Goal: Task Accomplishment & Management: Use online tool/utility

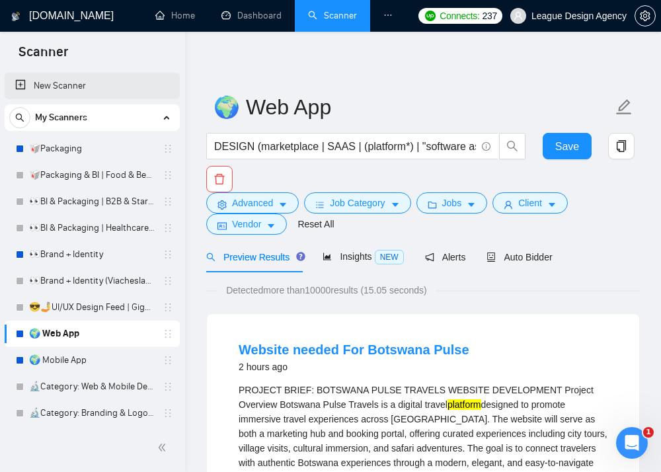
click at [87, 87] on link "New Scanner" at bounding box center [92, 86] width 154 height 26
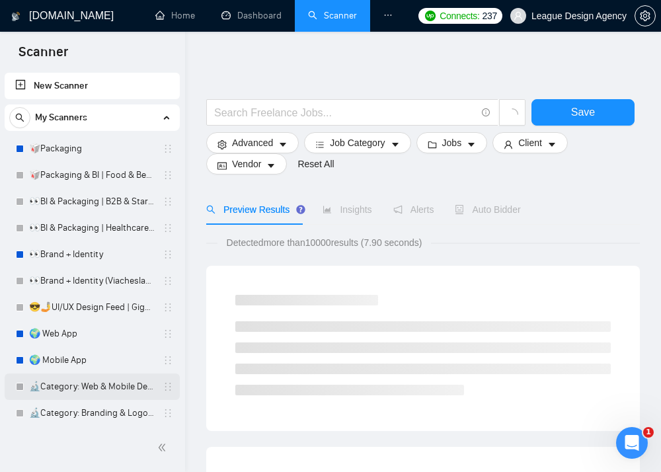
click at [70, 376] on link "🔬Category: Web & Mobile Design" at bounding box center [92, 387] width 126 height 26
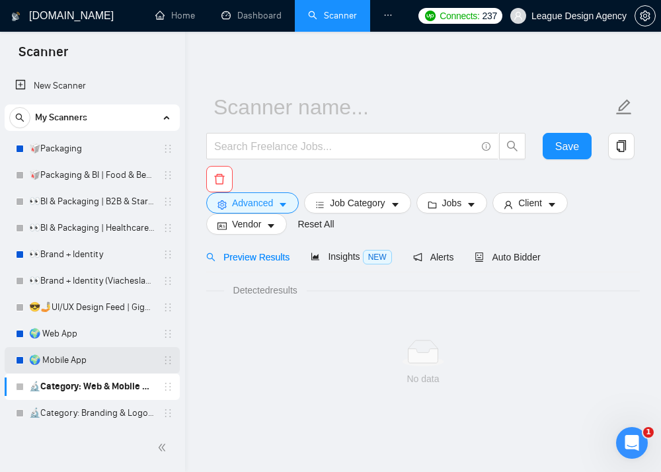
click at [70, 359] on link "🌍 Mobile App" at bounding box center [92, 360] width 126 height 26
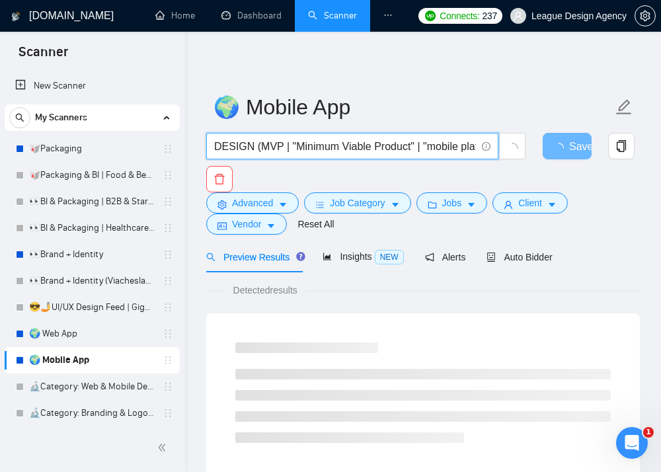
drag, startPoint x: 338, startPoint y: 144, endPoint x: 522, endPoint y: 192, distance: 189.2
click at [522, 192] on div "DESIGN (MVP | "Minimum Viable Product" | "mobile platform" | "mobile platforms"…" at bounding box center [421, 162] width 434 height 59
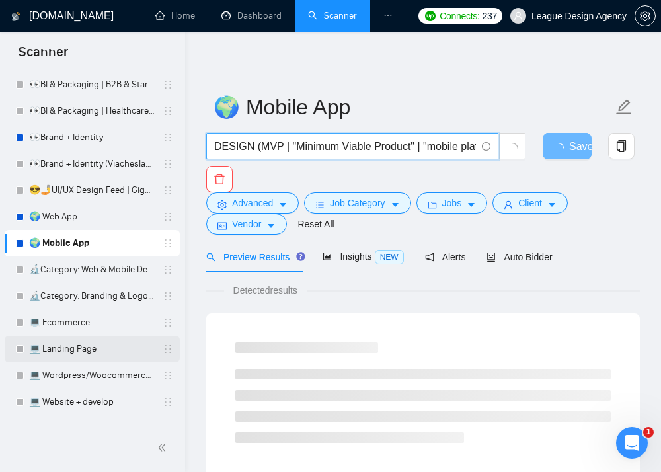
scroll to position [186, 0]
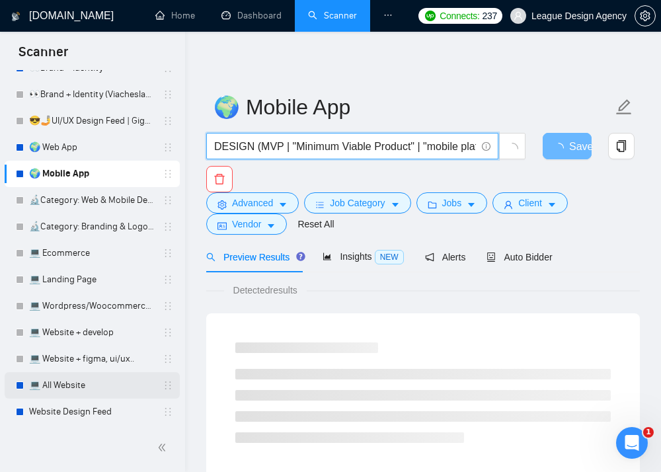
click at [76, 383] on link "💻 All Website" at bounding box center [92, 385] width 126 height 26
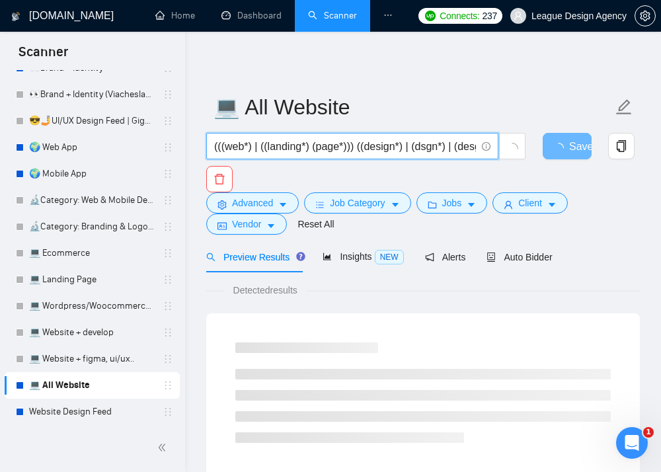
drag, startPoint x: 364, startPoint y: 147, endPoint x: 537, endPoint y: 175, distance: 175.5
click at [537, 175] on div "(((web*) | ((landing*) (page*))) ((design*) | (dsgn*) | (desgn*) | (dsign*) | (…" at bounding box center [421, 162] width 434 height 59
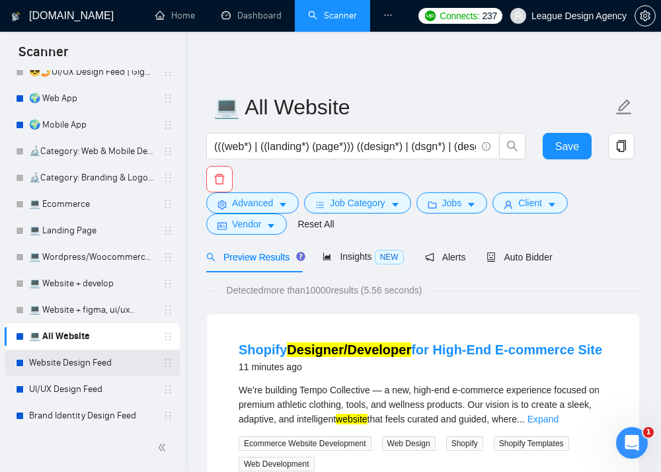
click at [87, 368] on link "Website Design Feed" at bounding box center [92, 363] width 126 height 26
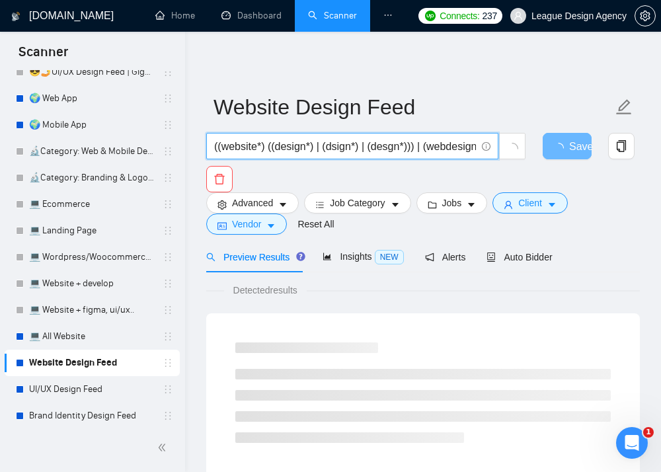
drag, startPoint x: 335, startPoint y: 147, endPoint x: 560, endPoint y: 217, distance: 236.3
click at [560, 217] on form "Website Design Feed ((website*) ((design*) | (dsign*) | (desgn*))) | (webdesign…" at bounding box center [423, 163] width 434 height 155
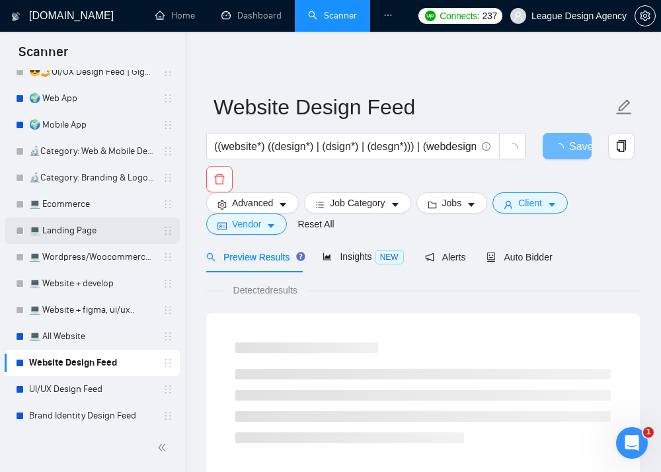
click at [93, 222] on link "💻 Landing Page" at bounding box center [92, 230] width 126 height 26
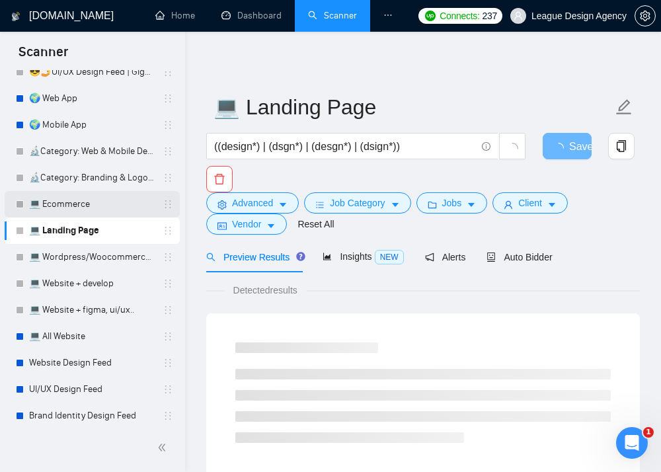
click at [91, 206] on link "💻 Ecommerce" at bounding box center [92, 204] width 126 height 26
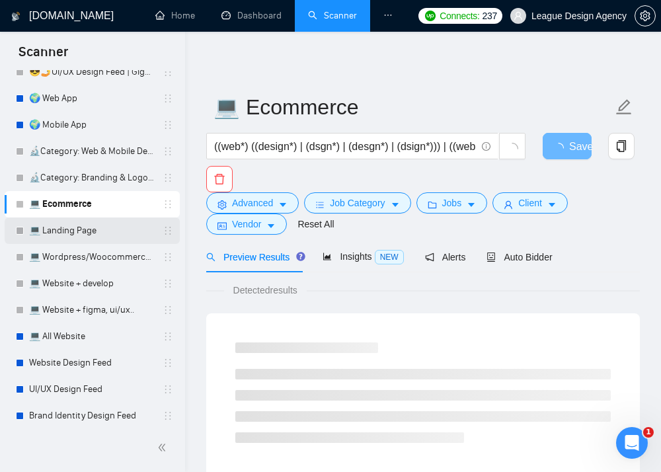
click at [86, 228] on link "💻 Landing Page" at bounding box center [92, 230] width 126 height 26
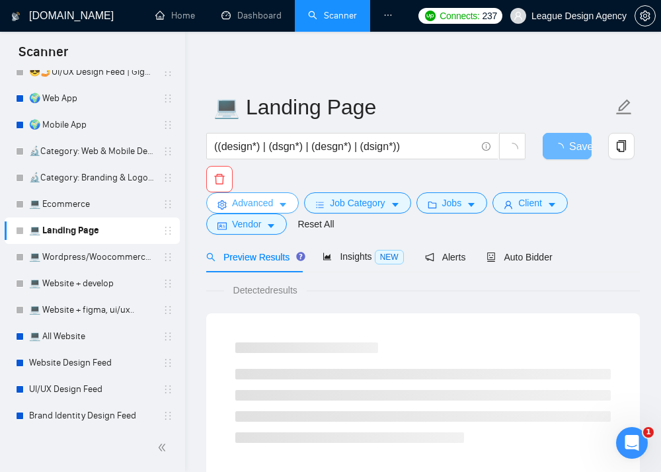
click at [270, 205] on span "Advanced" at bounding box center [252, 203] width 41 height 15
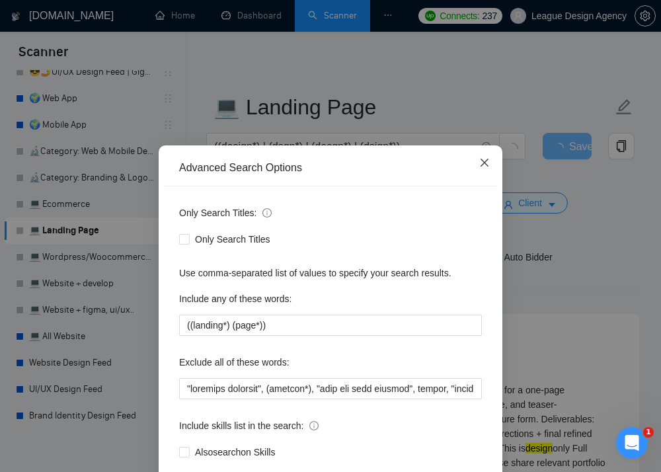
click at [492, 161] on span "Close" at bounding box center [485, 163] width 36 height 36
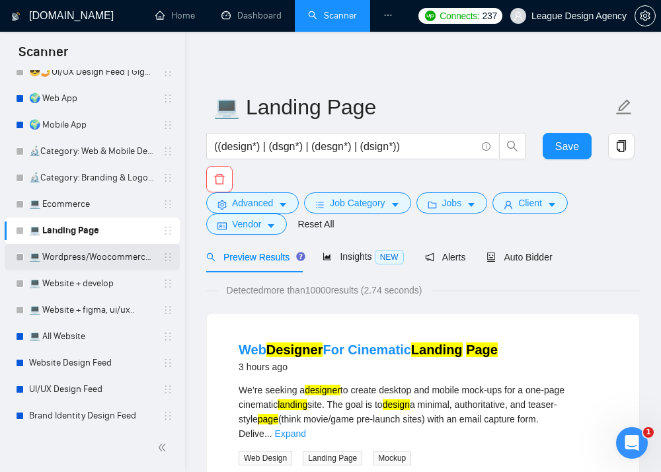
click at [119, 258] on link "💻 Wordpress/Woocommerce/Squarespace/Shopify" at bounding box center [92, 257] width 126 height 26
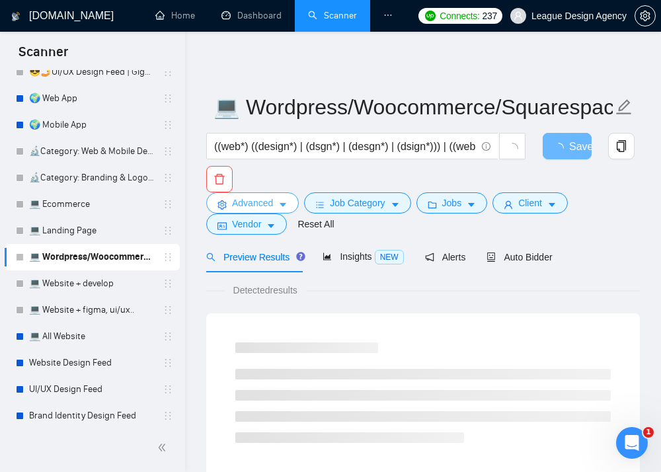
click at [281, 198] on button "Advanced" at bounding box center [252, 202] width 93 height 21
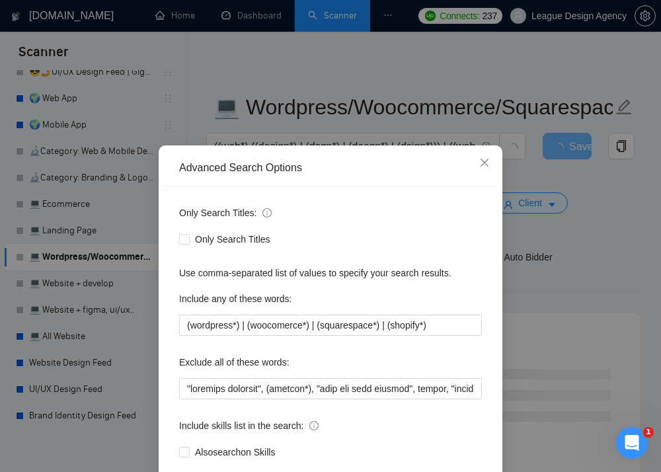
click at [594, 198] on div "Advanced Search Options Only Search Titles: Only Search Titles Use comma-separa…" at bounding box center [330, 236] width 661 height 472
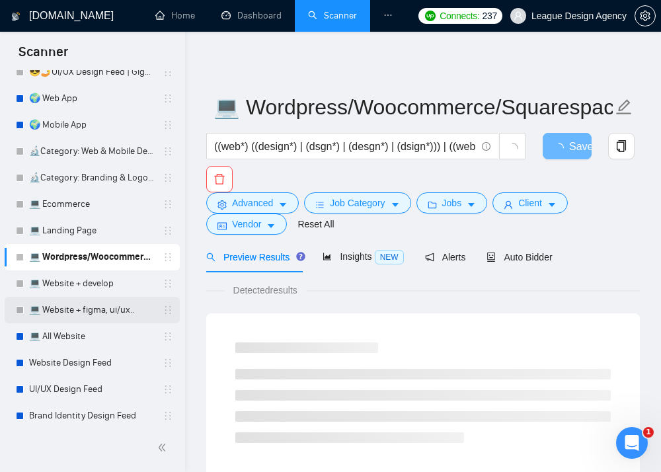
scroll to position [374, 0]
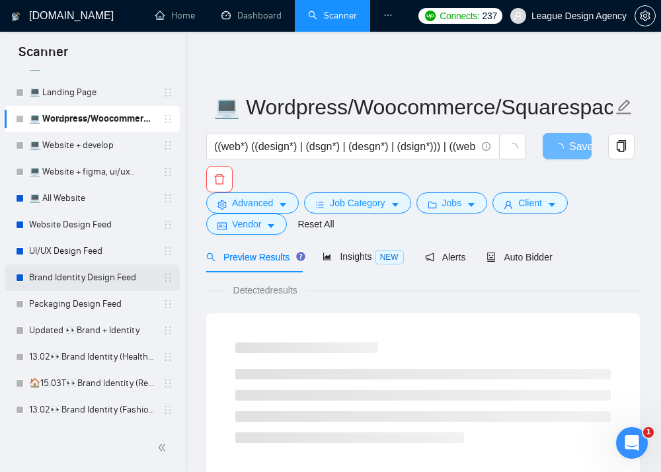
click at [111, 271] on link "Brand Identity Design Feed" at bounding box center [92, 277] width 126 height 26
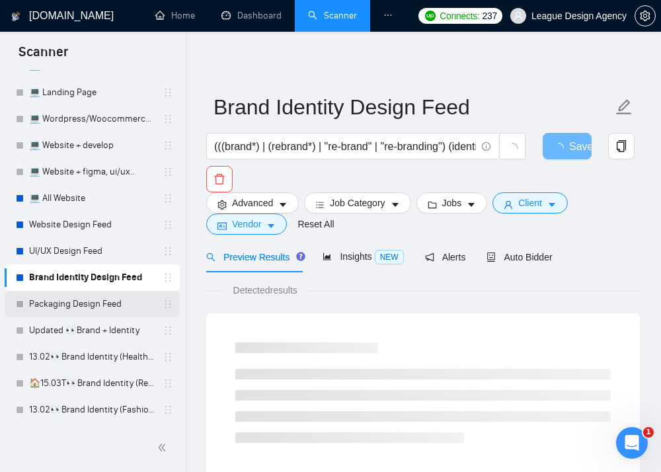
click at [87, 309] on link "Packaging Design Feed" at bounding box center [92, 304] width 126 height 26
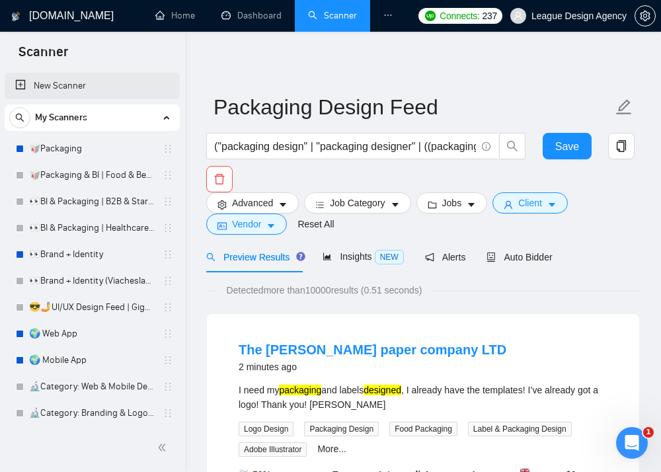
click at [85, 87] on link "New Scanner" at bounding box center [92, 86] width 154 height 26
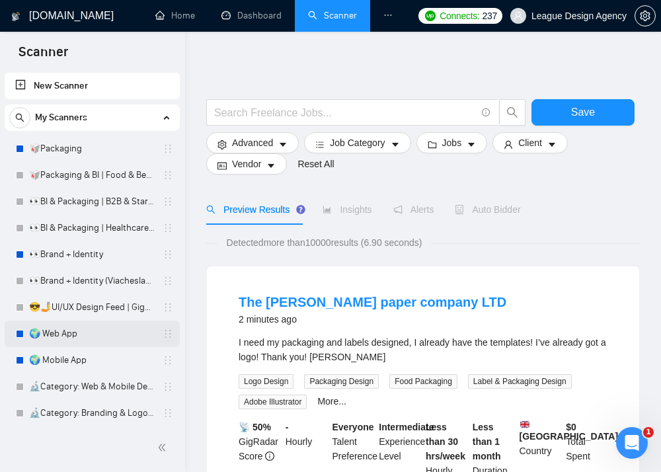
click at [96, 336] on link "🌍 Web App" at bounding box center [92, 334] width 126 height 26
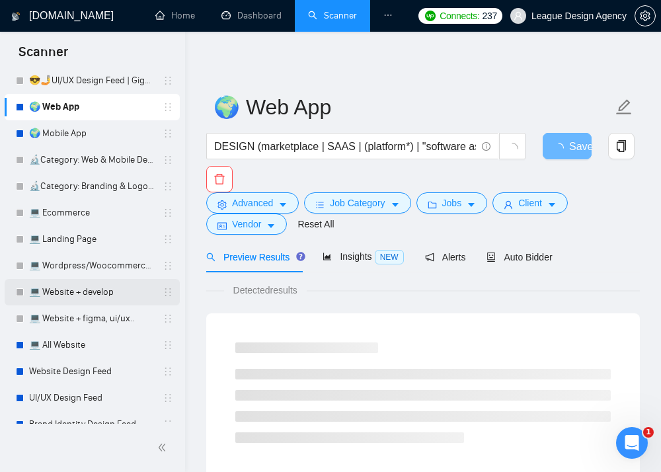
scroll to position [231, 0]
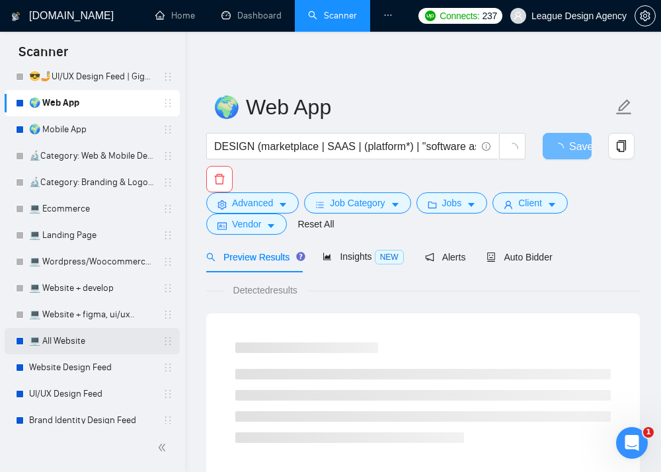
click at [79, 339] on link "💻 All Website" at bounding box center [92, 341] width 126 height 26
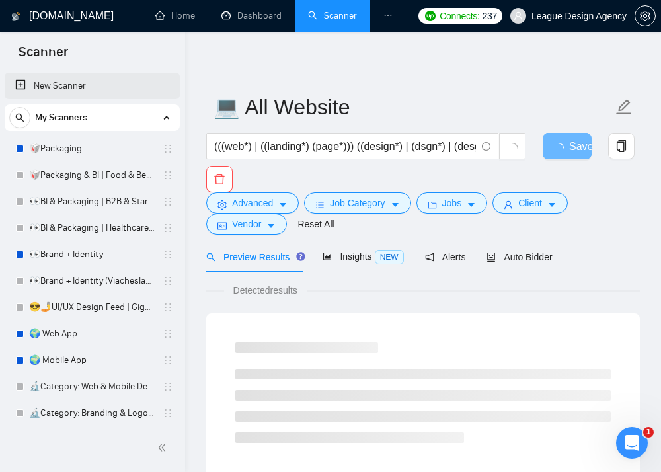
click at [91, 89] on link "New Scanner" at bounding box center [92, 86] width 154 height 26
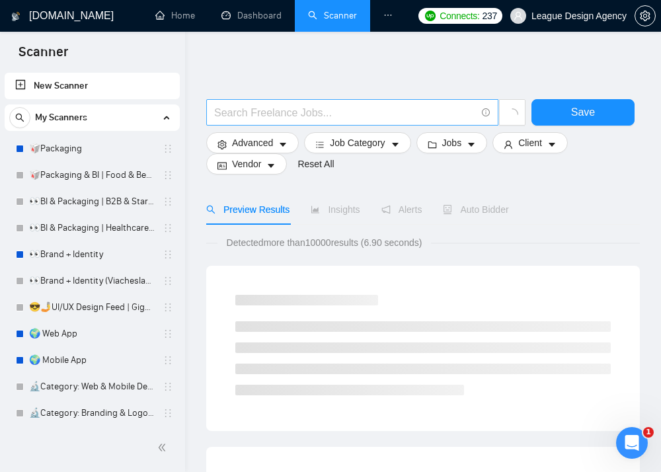
click at [240, 124] on span at bounding box center [352, 112] width 292 height 26
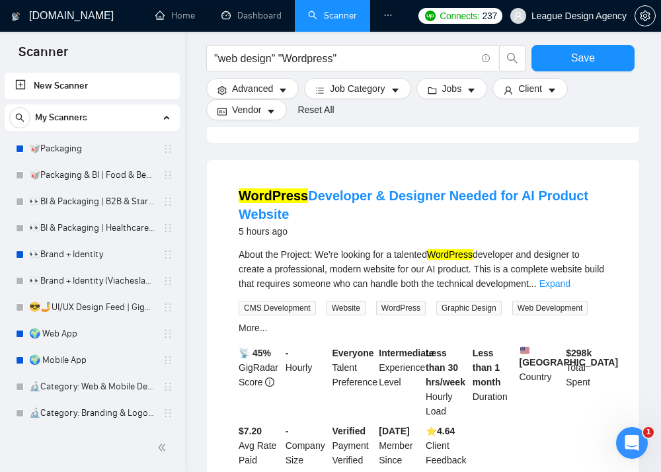
scroll to position [440, 0]
click at [571, 288] on link "Expand" at bounding box center [554, 283] width 31 height 11
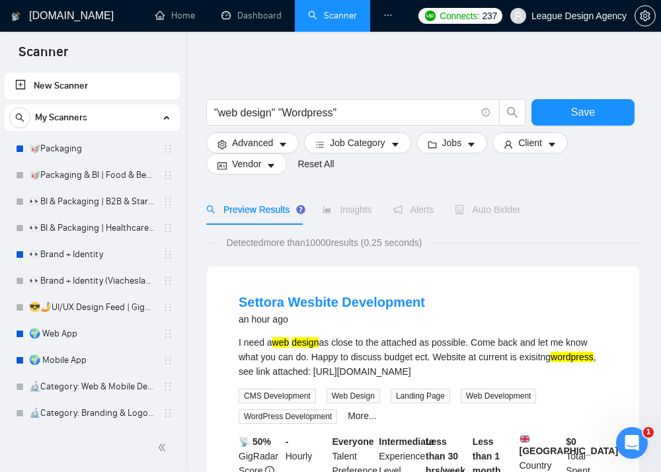
scroll to position [0, 0]
click at [282, 110] on input ""web design" "Wordpress"" at bounding box center [345, 112] width 262 height 17
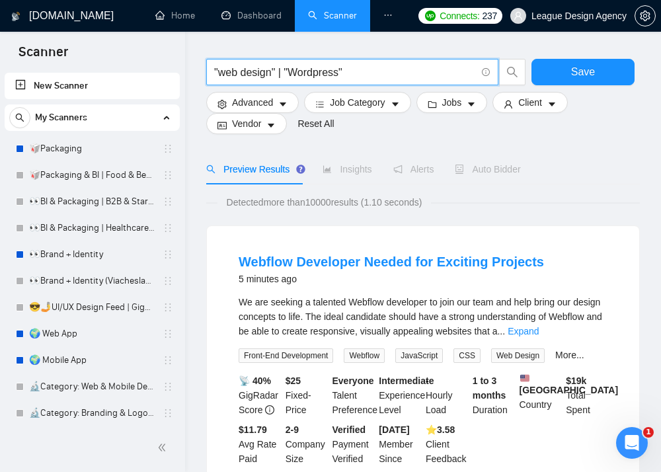
scroll to position [79, 0]
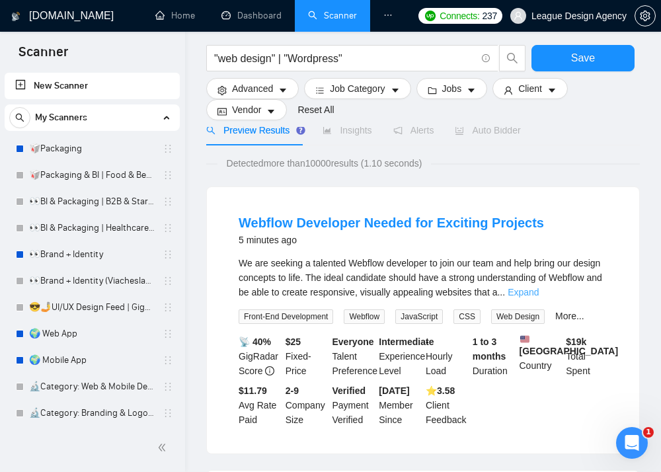
click at [539, 294] on link "Expand" at bounding box center [523, 292] width 31 height 11
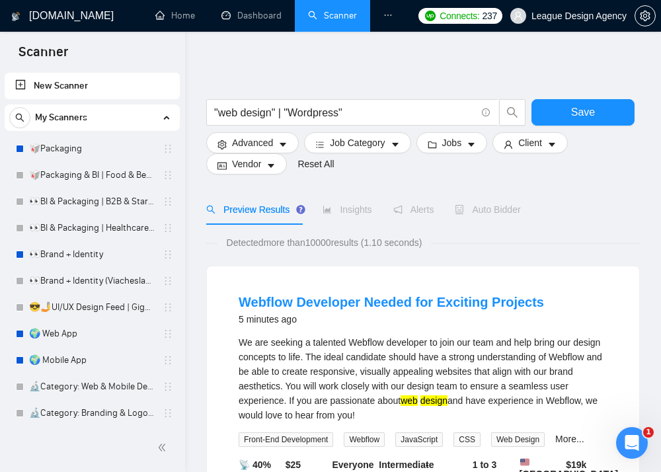
scroll to position [0, 0]
click at [360, 108] on input ""web design" | "Wordpress"" at bounding box center [345, 112] width 262 height 17
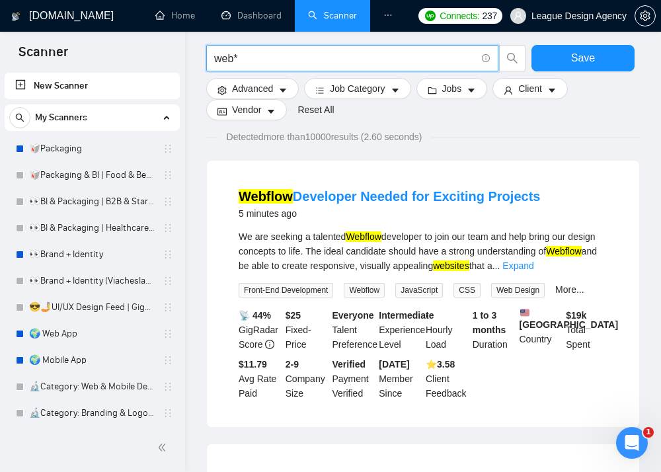
scroll to position [108, 0]
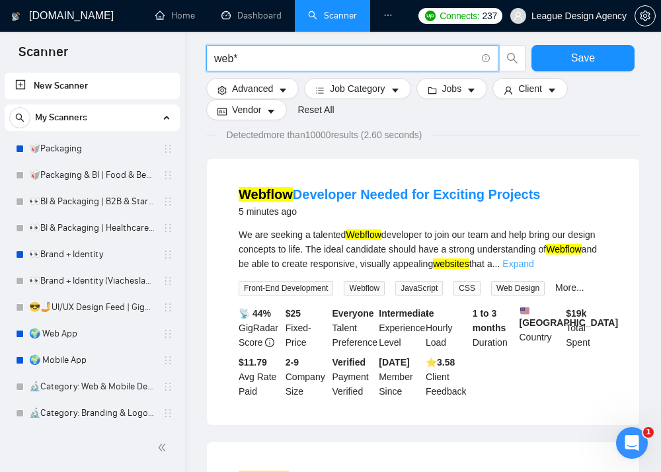
click at [533, 268] on link "Expand" at bounding box center [517, 263] width 31 height 11
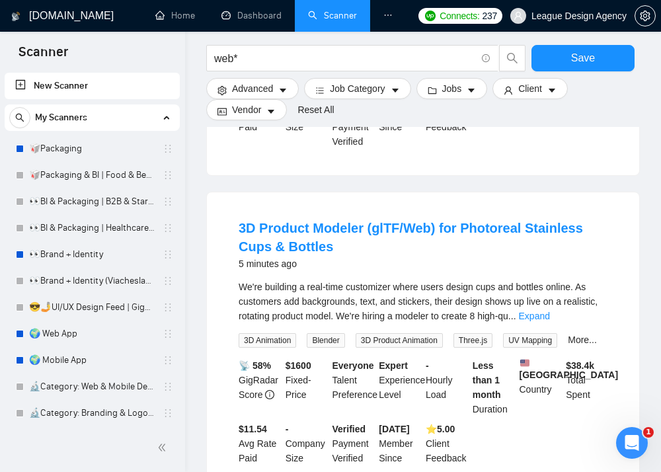
scroll to position [941, 0]
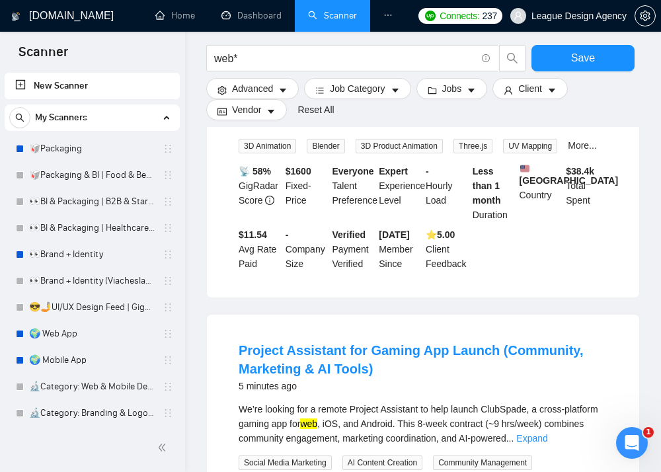
click at [550, 127] on link "Expand" at bounding box center [534, 121] width 31 height 11
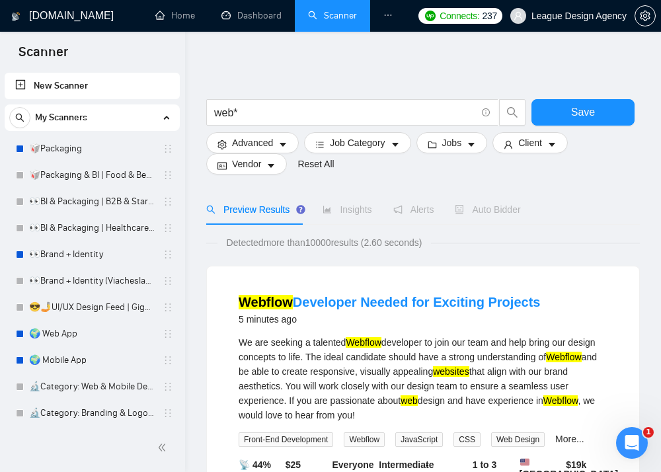
scroll to position [0, 0]
click at [213, 112] on span "web*" at bounding box center [352, 112] width 292 height 26
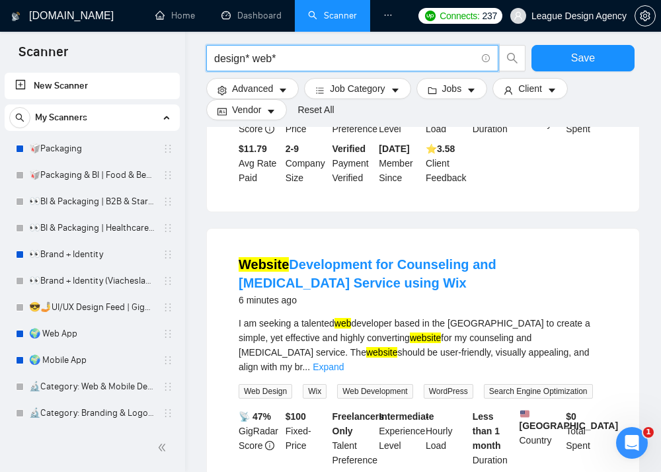
scroll to position [389, 0]
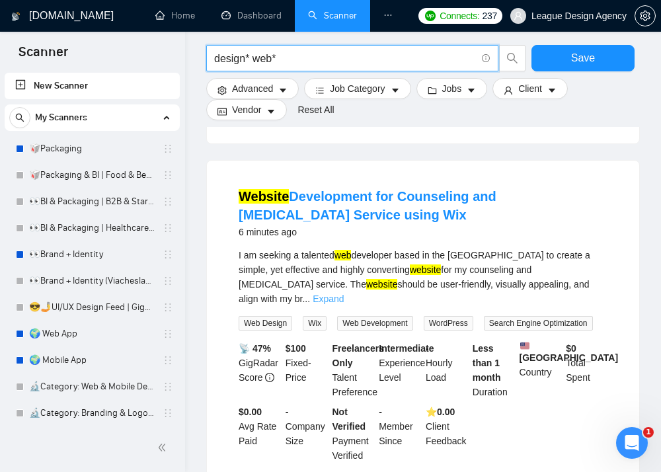
click at [344, 304] on link "Expand" at bounding box center [328, 299] width 31 height 11
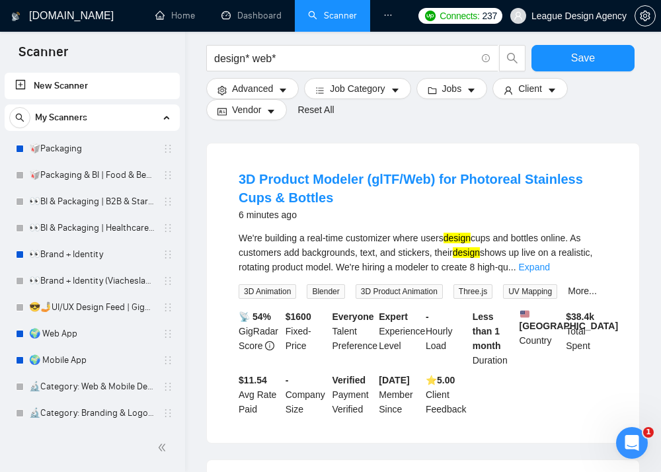
scroll to position [805, 0]
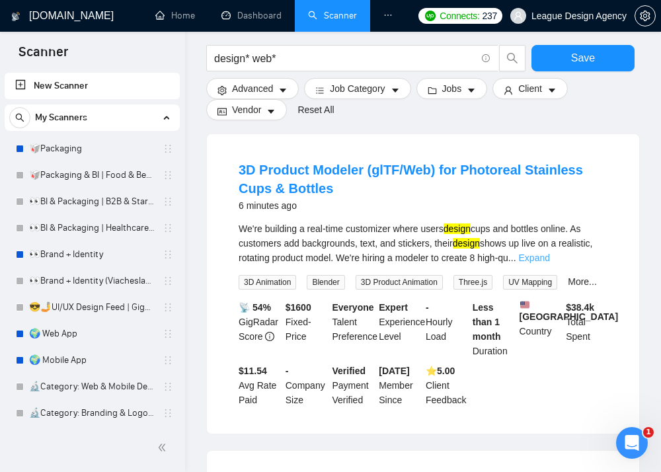
click at [550, 263] on link "Expand" at bounding box center [534, 258] width 31 height 11
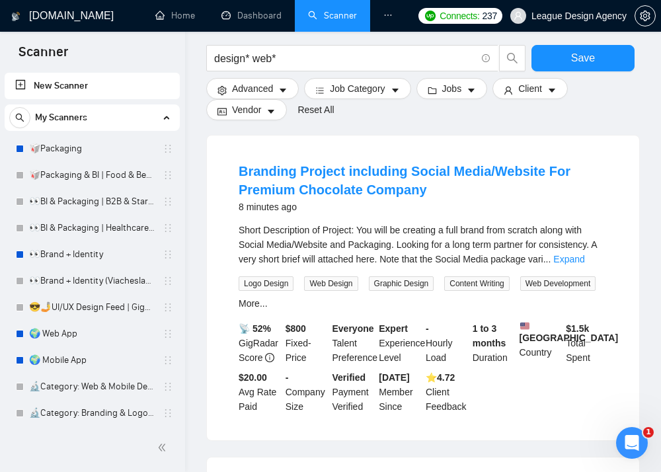
scroll to position [1182, 0]
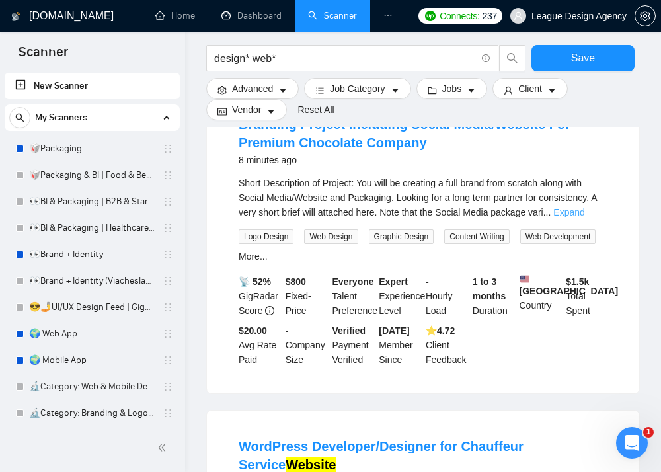
click at [584, 217] on link "Expand" at bounding box center [568, 212] width 31 height 11
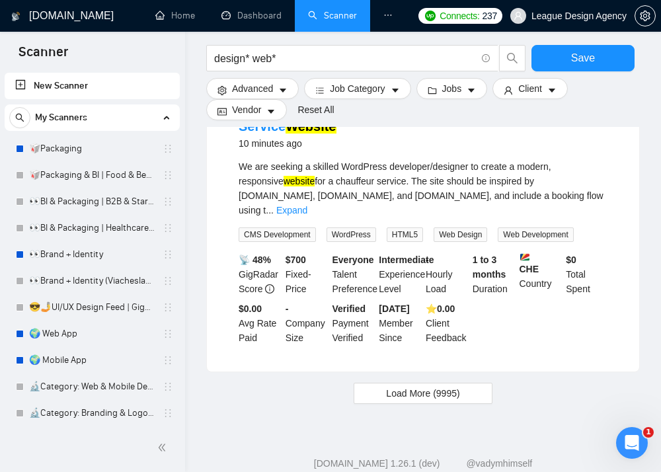
scroll to position [1688, 0]
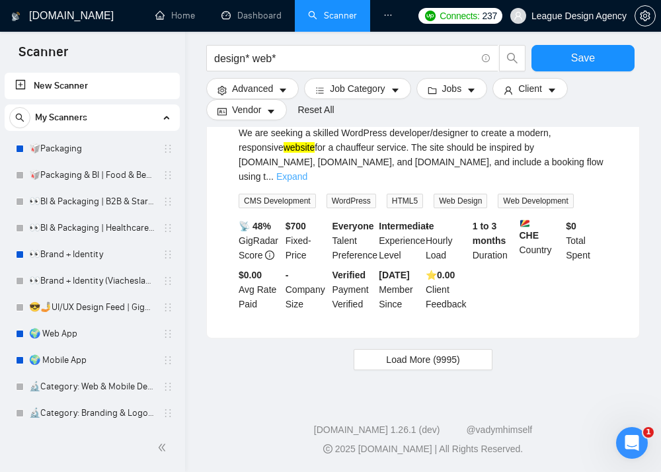
click at [307, 182] on link "Expand" at bounding box center [291, 176] width 31 height 11
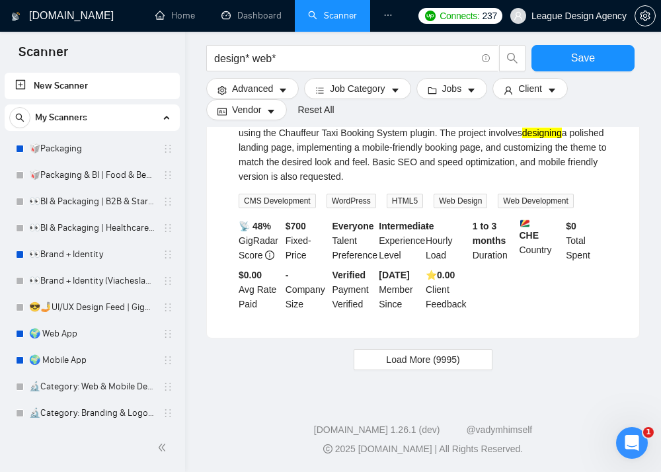
scroll to position [1719, 0]
click at [436, 370] on button "Load More (9995)" at bounding box center [423, 359] width 138 height 21
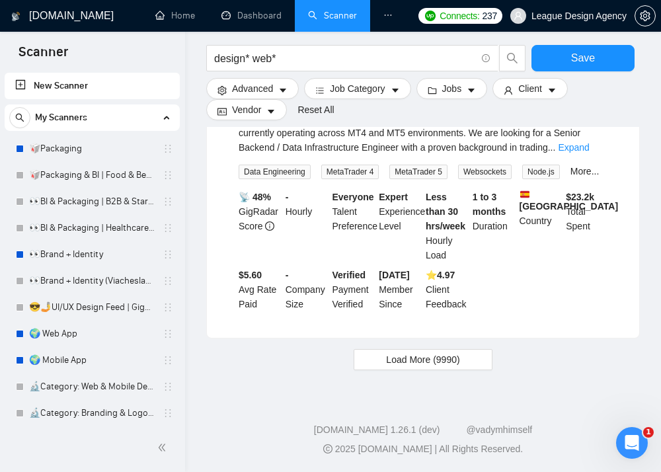
scroll to position [3510, 0]
click at [432, 351] on button "Load More (9990)" at bounding box center [423, 359] width 138 height 21
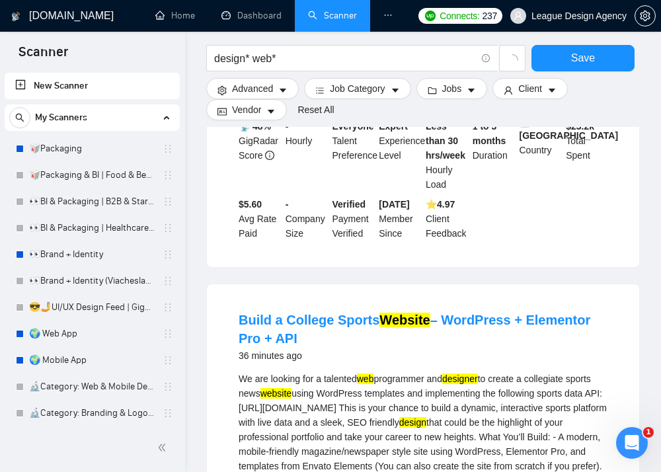
scroll to position [3393, 0]
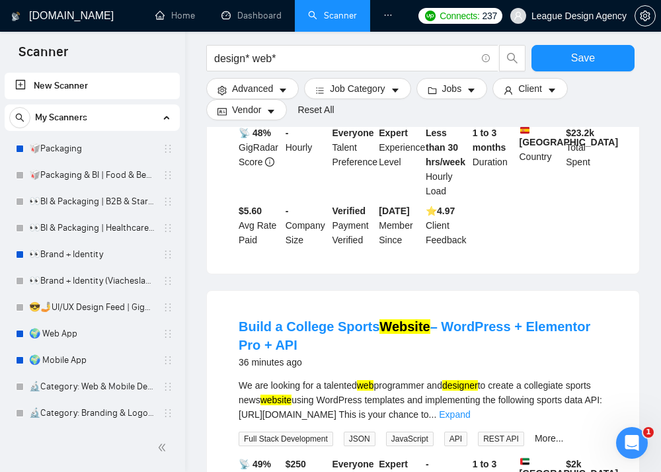
click at [578, 89] on link "Expand" at bounding box center [573, 83] width 31 height 11
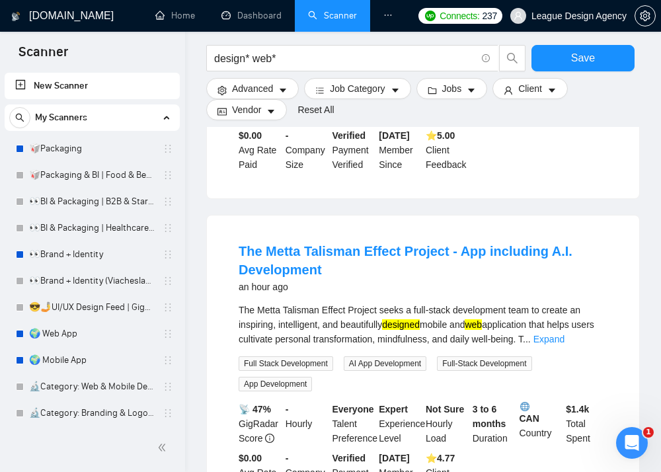
scroll to position [5322, 0]
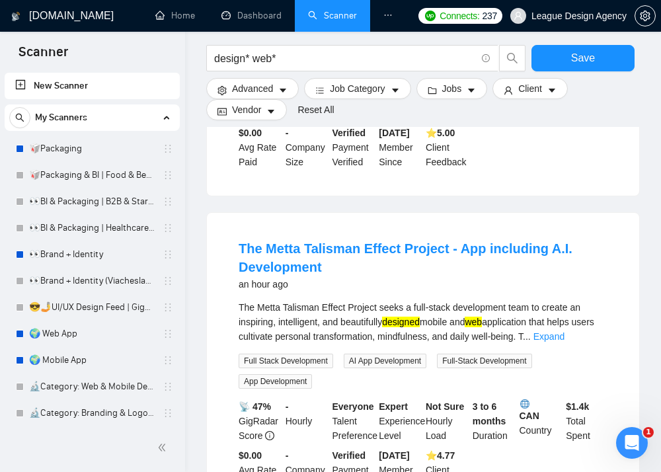
click at [578, 11] on link "Expand" at bounding box center [578, 5] width 31 height 11
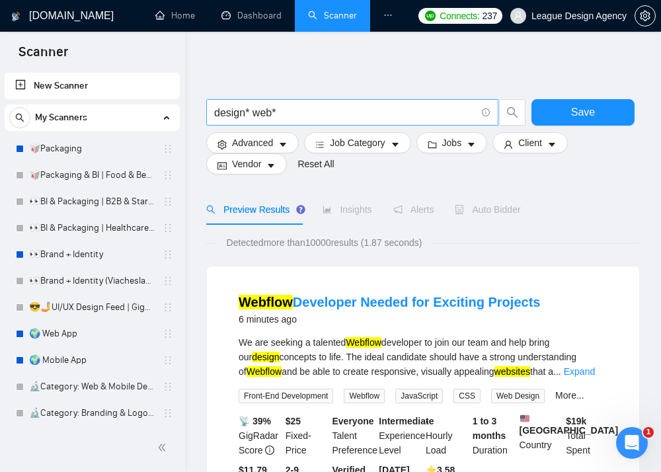
scroll to position [0, 0]
click at [215, 111] on input "design* web*" at bounding box center [345, 112] width 262 height 17
click at [307, 116] on input "design* web*" at bounding box center [345, 112] width 262 height 17
click at [331, 112] on input "design* web*" at bounding box center [345, 112] width 262 height 17
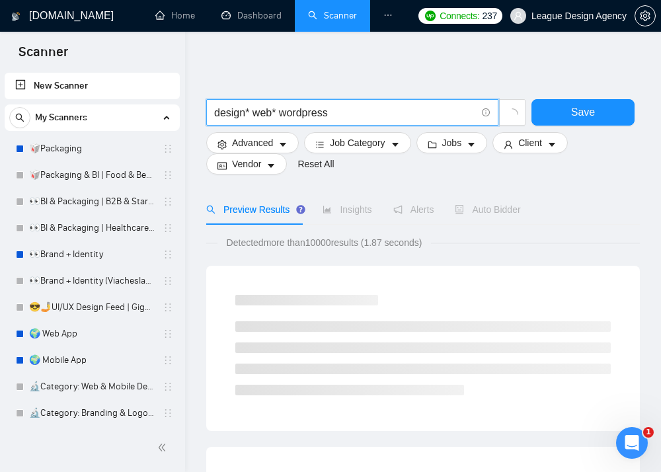
click at [280, 111] on input "design* web* wordpress" at bounding box center [345, 112] width 262 height 17
click at [368, 109] on input "design* web* "wordpress" at bounding box center [345, 112] width 262 height 17
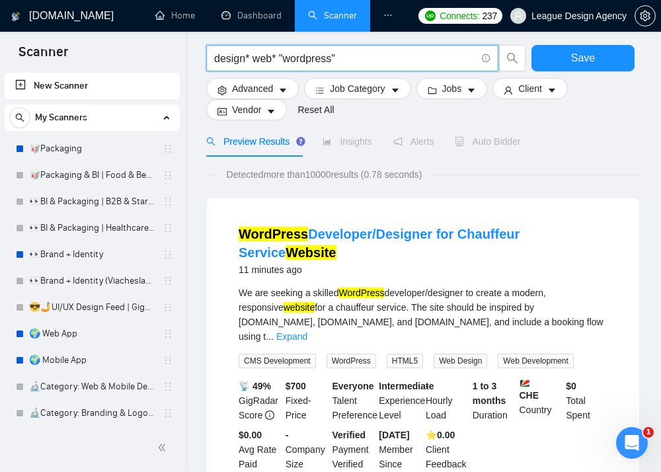
scroll to position [69, 0]
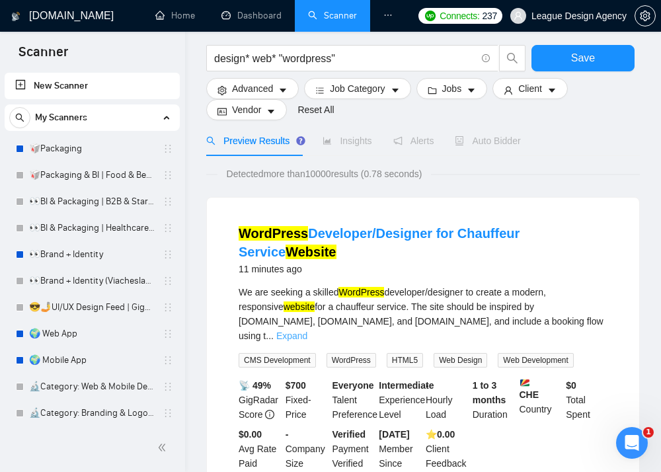
click at [307, 331] on link "Expand" at bounding box center [291, 336] width 31 height 11
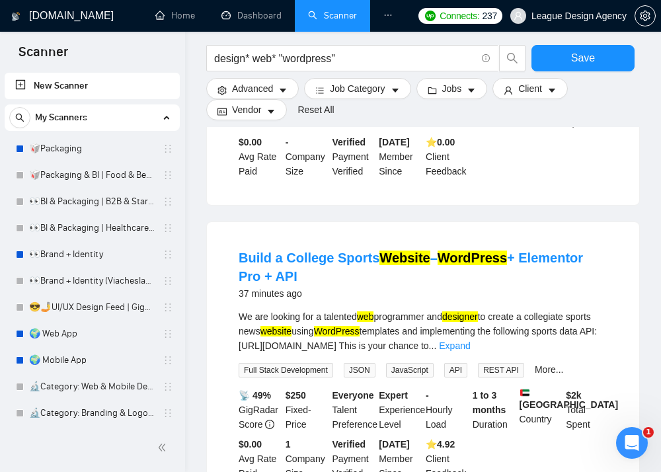
scroll to position [438, 0]
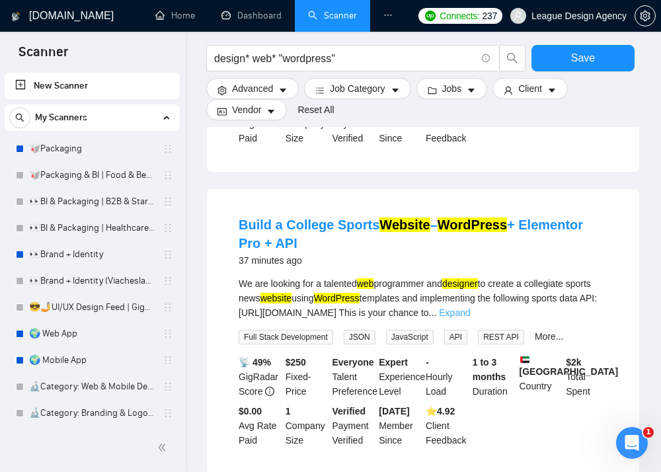
click at [470, 318] on link "Expand" at bounding box center [454, 312] width 31 height 11
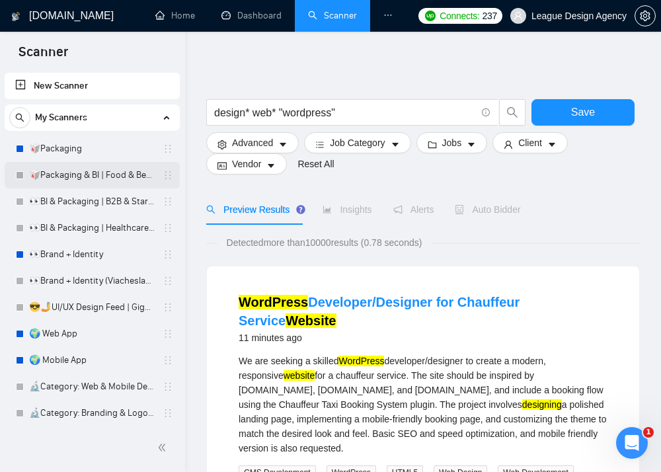
scroll to position [0, 0]
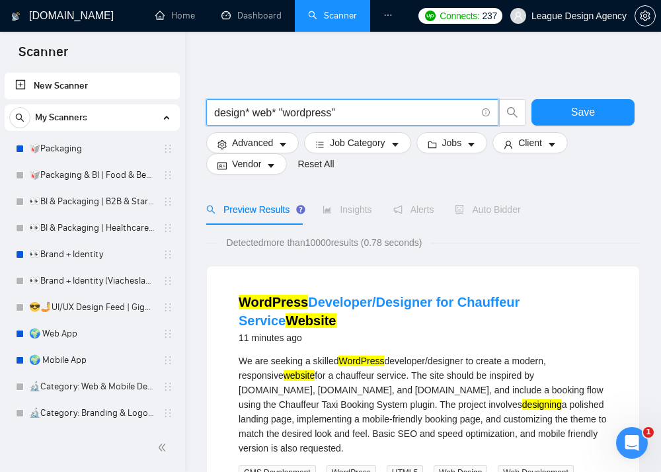
click at [216, 112] on input "design* web* "wordpress"" at bounding box center [345, 112] width 262 height 17
click at [253, 114] on input "(design* web* "wordpress"" at bounding box center [345, 112] width 262 height 17
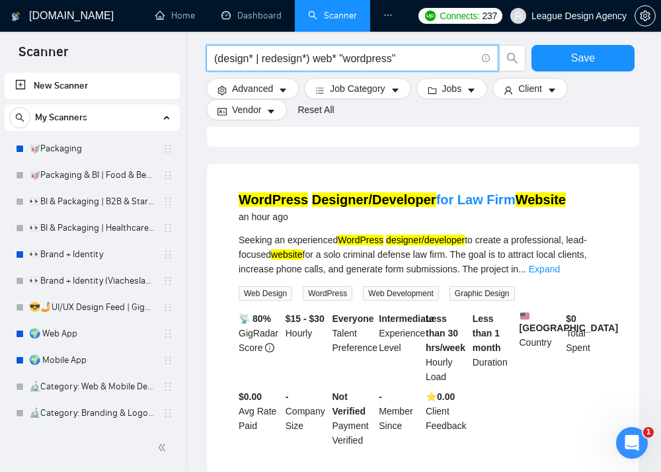
scroll to position [1430, 0]
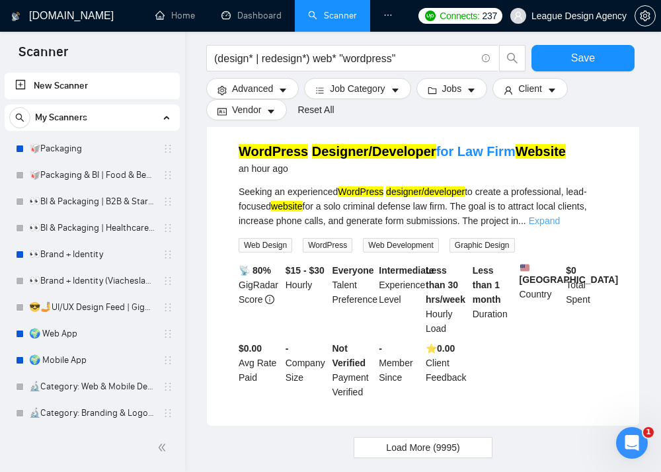
click at [560, 226] on link "Expand" at bounding box center [544, 221] width 31 height 11
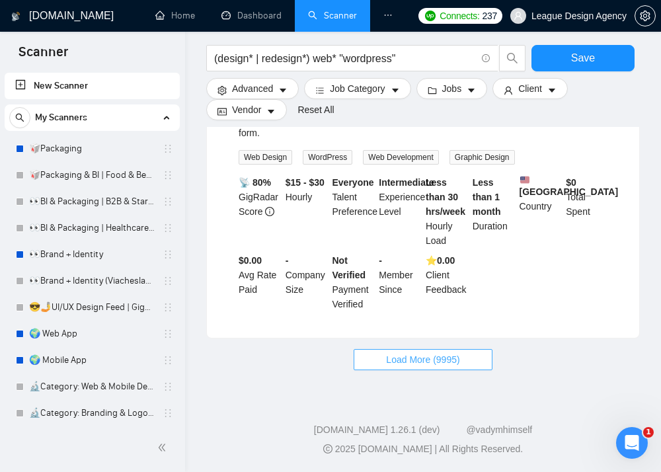
scroll to position [1571, 0]
click at [452, 362] on span "Load More (9995)" at bounding box center [422, 359] width 73 height 15
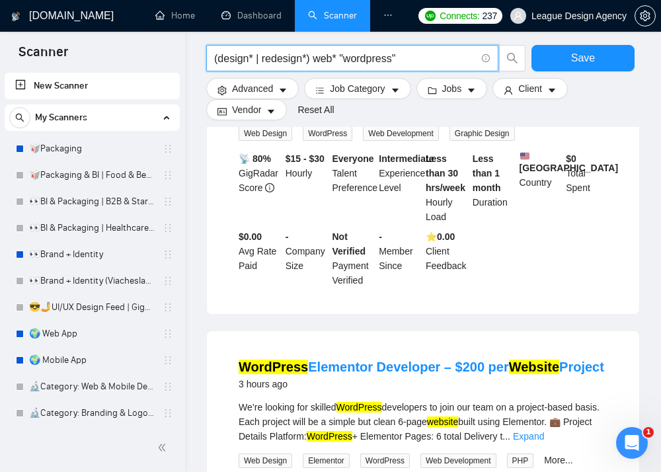
click at [308, 56] on input "(design* | redesign*) web* "wordpress"" at bounding box center [345, 58] width 262 height 17
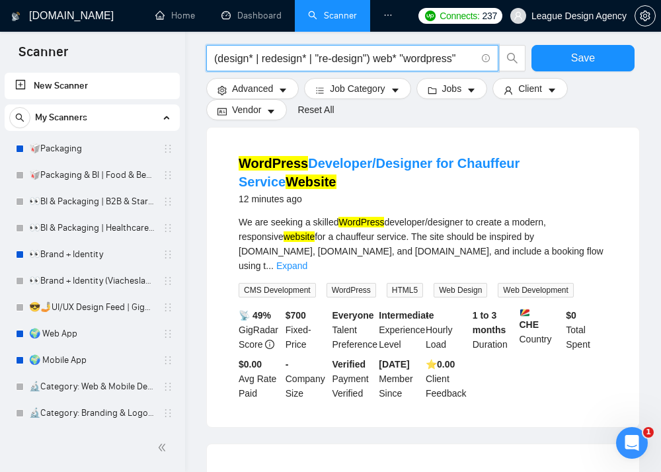
scroll to position [34, 0]
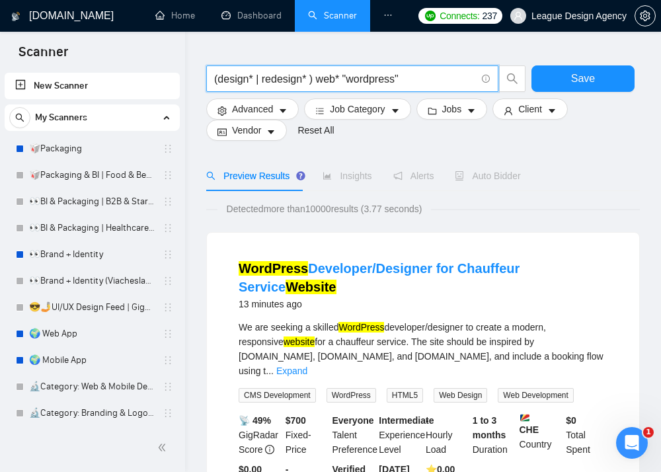
type input "(design* | redesign*) web* "wordpress""
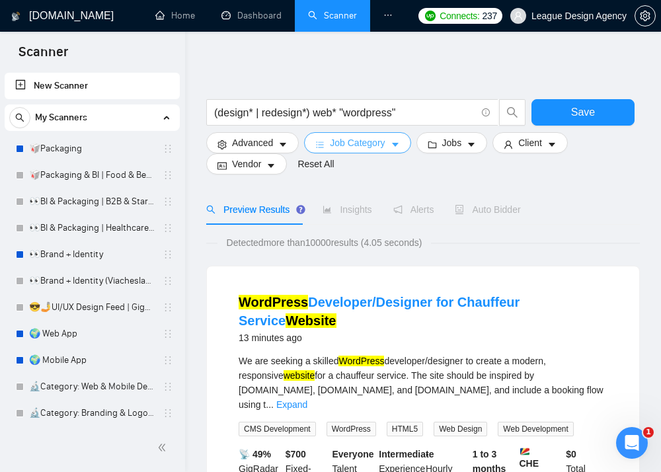
scroll to position [0, 0]
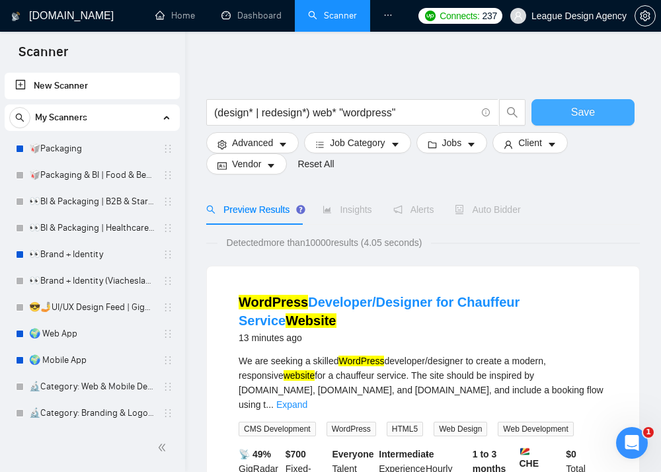
click at [601, 121] on button "Save" at bounding box center [583, 112] width 103 height 26
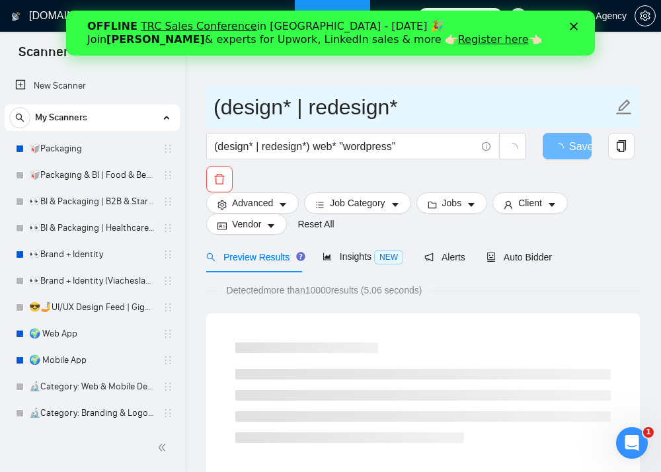
click at [375, 110] on input "(design* | redesign*" at bounding box center [413, 107] width 399 height 33
click at [393, 107] on input "(design* | redesign*" at bounding box center [413, 107] width 399 height 33
paste input "Week1_General_WebDesign_[DATE]"
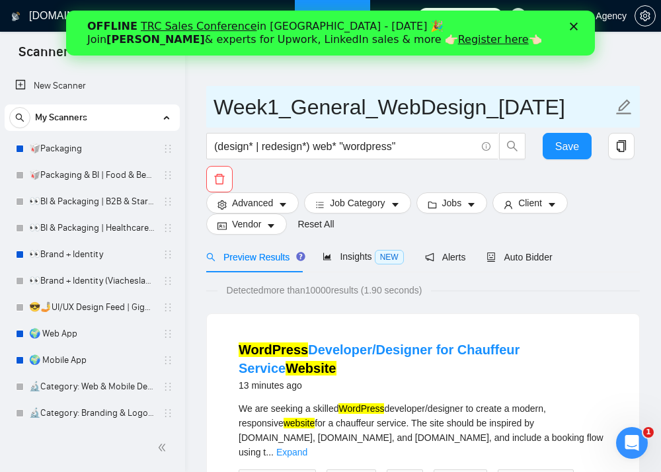
type input "Week1_General_WebDesign_[DATE]"
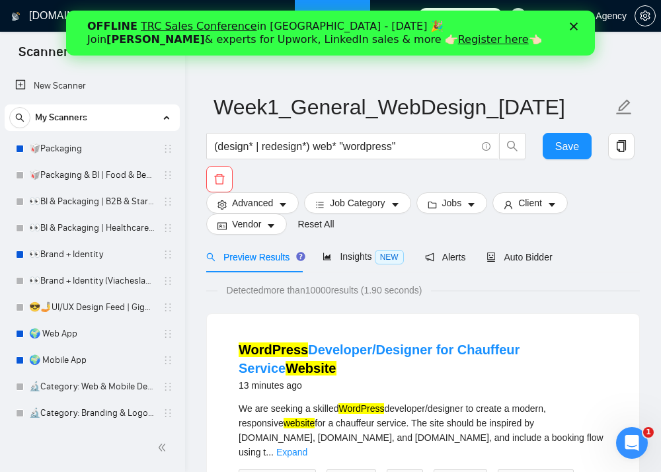
click at [577, 24] on icon "Close" at bounding box center [574, 26] width 8 height 8
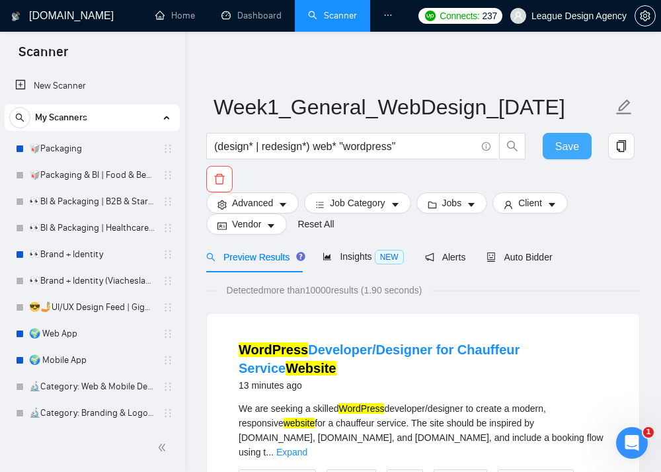
click at [561, 143] on span "Save" at bounding box center [567, 146] width 24 height 17
click at [11, 219] on div "👀BI & Packaging | Healthcare & Beauty" at bounding box center [92, 228] width 175 height 26
click at [578, 149] on span "Save" at bounding box center [581, 146] width 24 height 17
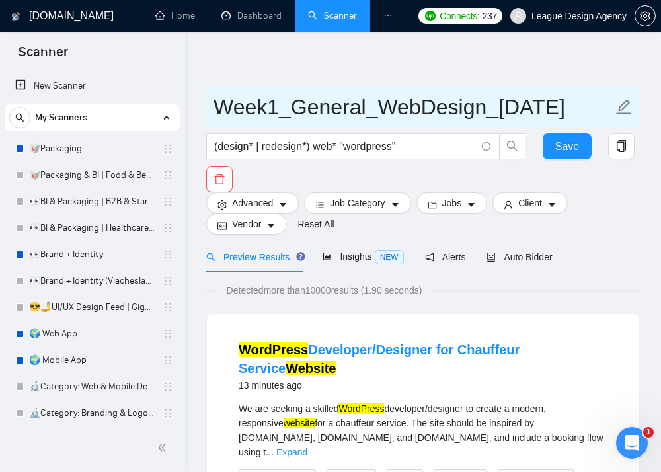
click at [350, 114] on input "Week1_General_WebDesign_[DATE]" at bounding box center [413, 107] width 399 height 33
click at [359, 112] on input "Week1_General_WebDesign_[DATE]" at bounding box center [413, 107] width 399 height 33
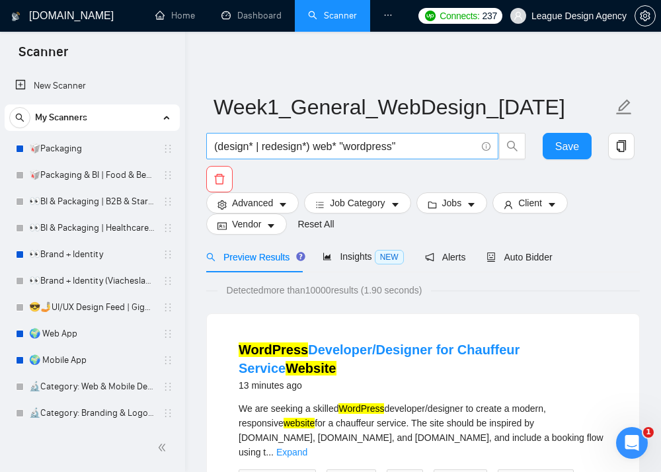
click at [415, 140] on input "(design* | redesign*) web* "wordpress"" at bounding box center [345, 146] width 262 height 17
drag, startPoint x: 422, startPoint y: 143, endPoint x: 350, endPoint y: 143, distance: 72.7
click at [350, 143] on input "(design* | redesign*) web* "wordpress"" at bounding box center [345, 146] width 262 height 17
click at [403, 145] on input "(design* | redesign*) web* "wordpress"" at bounding box center [345, 146] width 262 height 17
click at [281, 204] on icon "caret-down" at bounding box center [282, 204] width 9 height 9
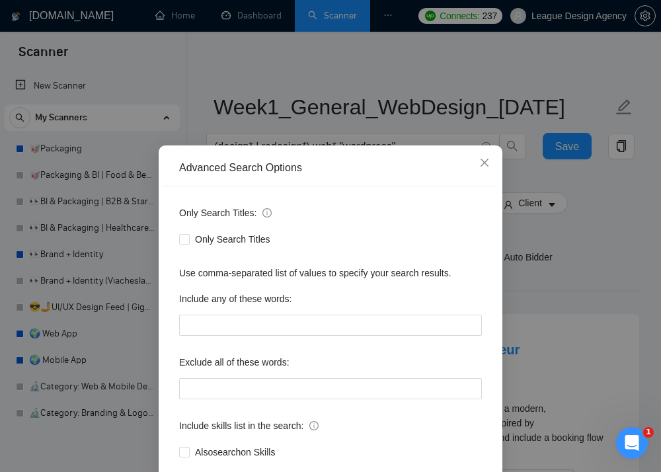
scroll to position [71, 0]
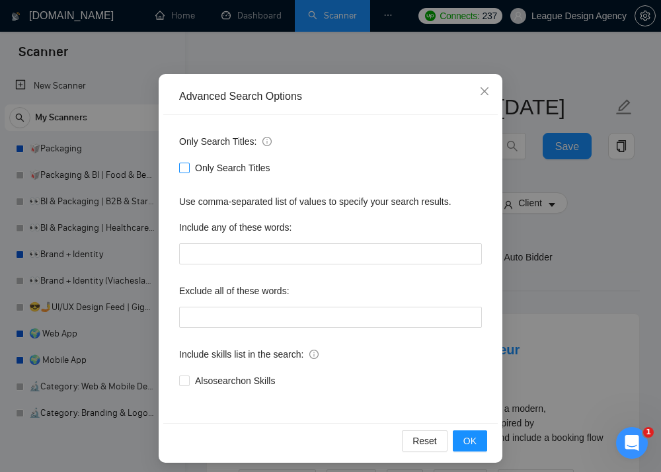
click at [233, 172] on span "Only Search Titles" at bounding box center [233, 168] width 86 height 15
click at [188, 172] on input "Only Search Titles" at bounding box center [183, 167] width 9 height 9
click at [477, 435] on button "OK" at bounding box center [470, 440] width 34 height 21
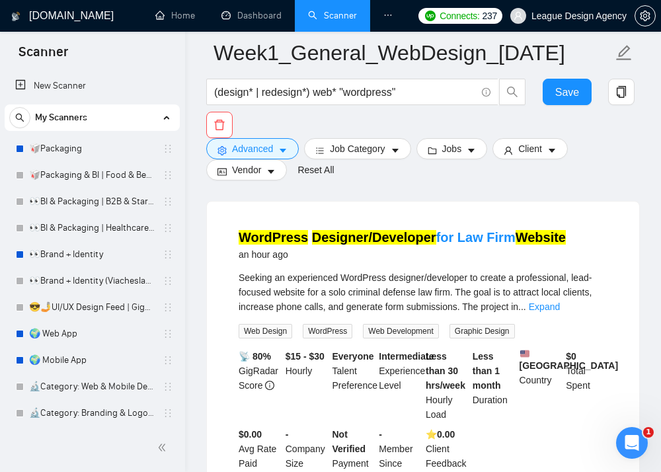
scroll to position [132, 0]
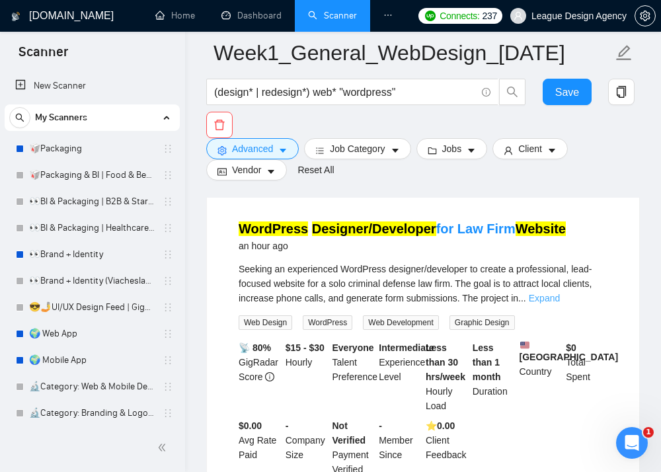
click at [560, 300] on link "Expand" at bounding box center [544, 298] width 31 height 11
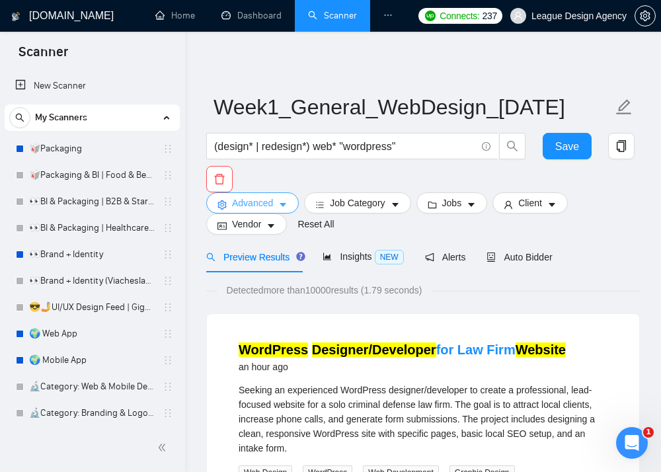
scroll to position [0, 0]
click at [271, 196] on span "Advanced" at bounding box center [252, 203] width 41 height 15
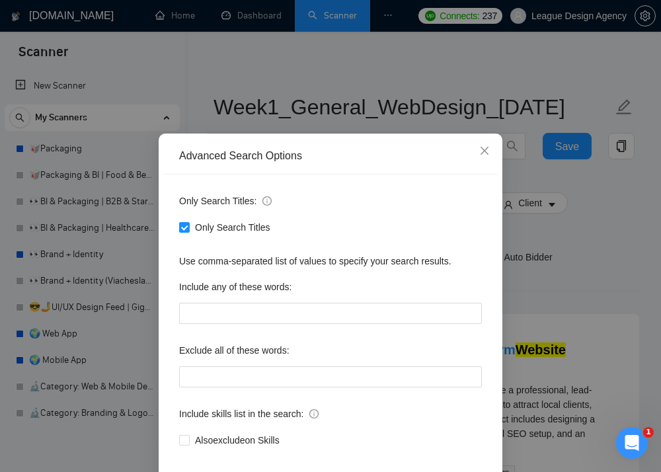
click at [212, 236] on div "Only Search Titles" at bounding box center [330, 227] width 303 height 21
click at [218, 223] on span "Only Search Titles" at bounding box center [233, 227] width 86 height 15
click at [188, 223] on input "Only Search Titles" at bounding box center [183, 226] width 9 height 9
checkbox input "false"
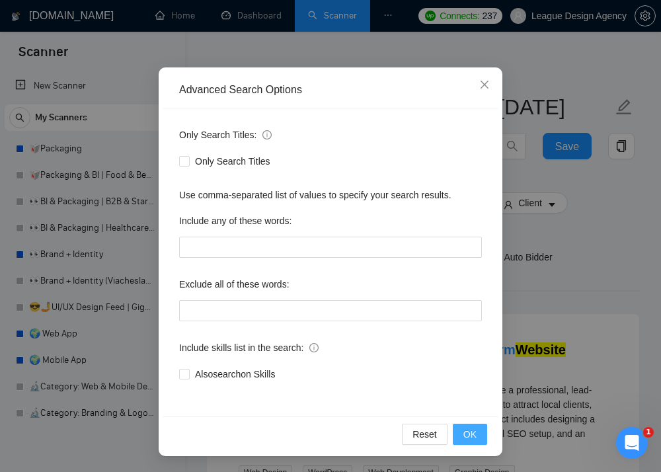
click at [480, 434] on button "OK" at bounding box center [470, 434] width 34 height 21
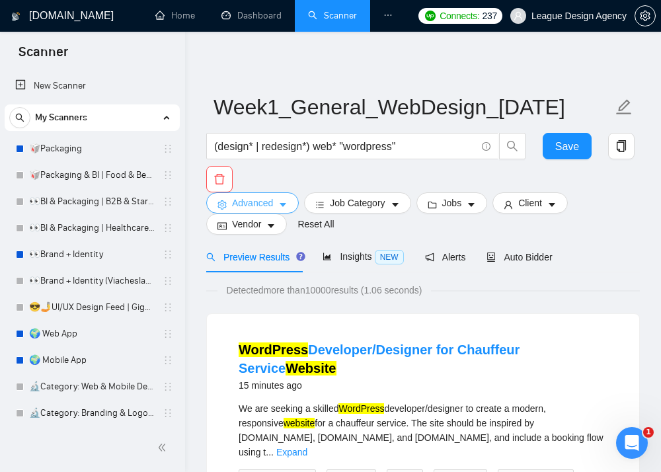
click at [277, 198] on button "Advanced" at bounding box center [252, 202] width 93 height 21
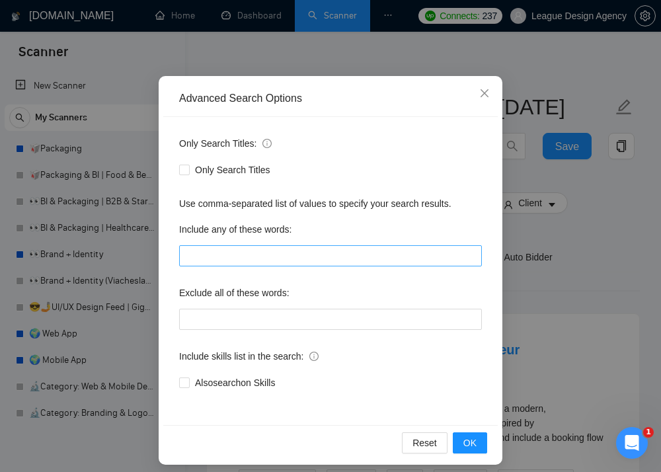
scroll to position [74, 0]
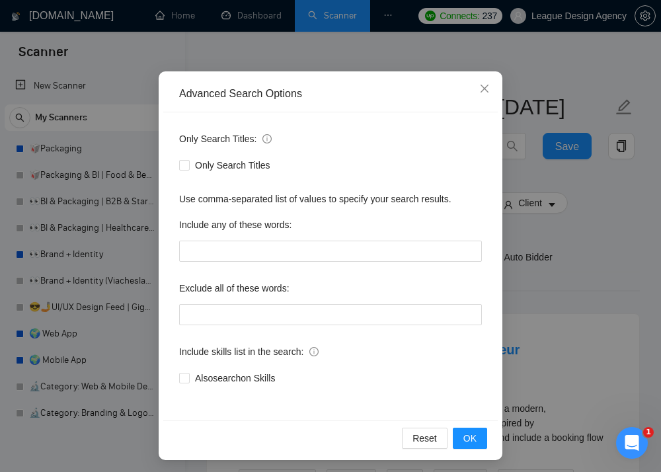
click at [288, 262] on div "Only Search Titles: Only Search Titles Use comma-separated list of values to sp…" at bounding box center [330, 266] width 335 height 308
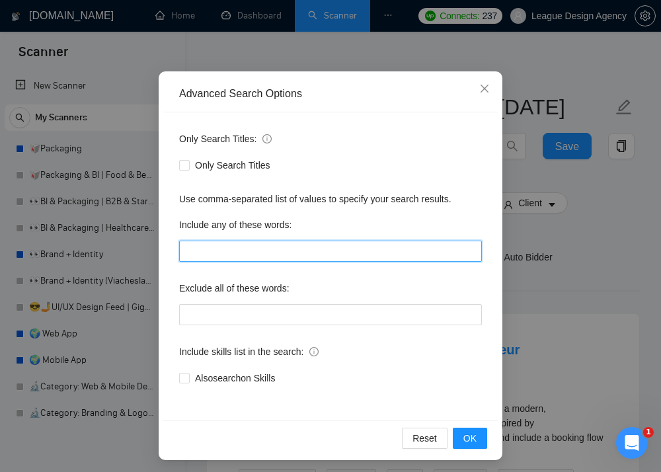
click at [288, 248] on input "text" at bounding box center [330, 251] width 303 height 21
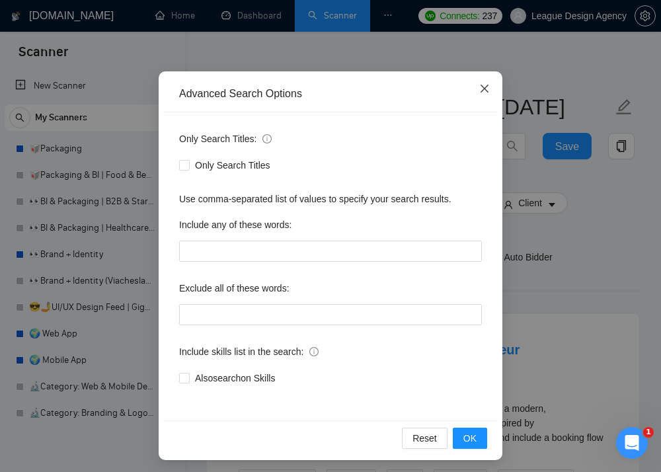
click at [496, 85] on span "Close" at bounding box center [485, 89] width 36 height 36
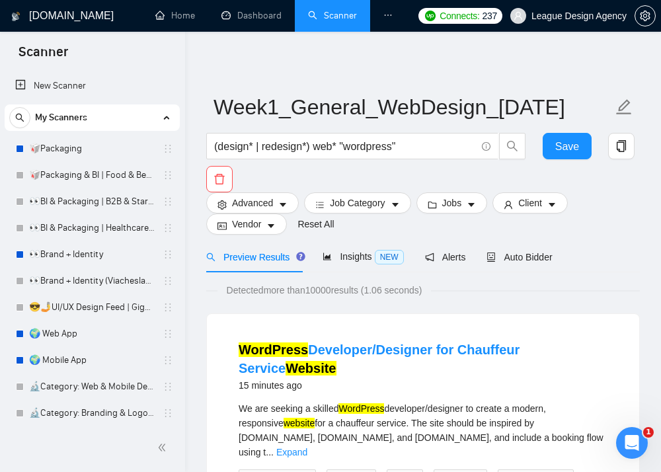
scroll to position [12, 0]
drag, startPoint x: 407, startPoint y: 151, endPoint x: 344, endPoint y: 148, distance: 62.9
click at [344, 148] on input "(design* | redesign*) web* "wordpress"" at bounding box center [345, 146] width 262 height 17
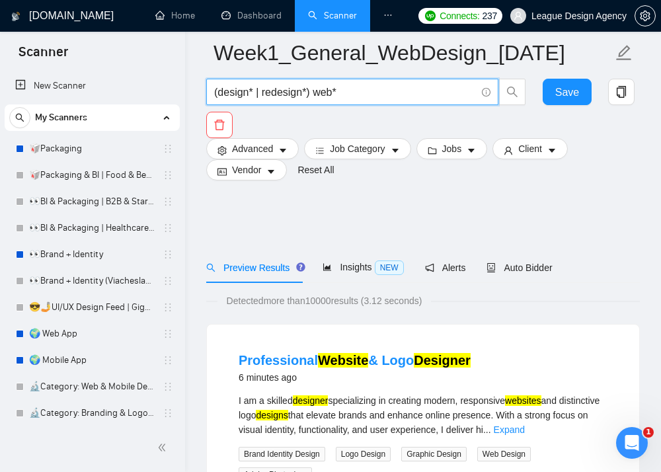
scroll to position [-34, 0]
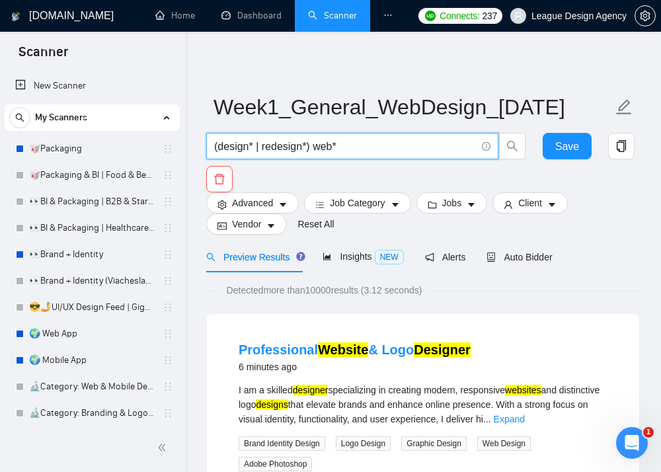
type input "(design* | redesign*) web*"
click at [272, 192] on div "(design* | redesign*) web* Save" at bounding box center [421, 162] width 434 height 59
click at [281, 192] on div "(design* | redesign*) web* Save" at bounding box center [421, 162] width 434 height 59
click at [281, 166] on div "(design* | redesign*) web*" at bounding box center [366, 149] width 325 height 33
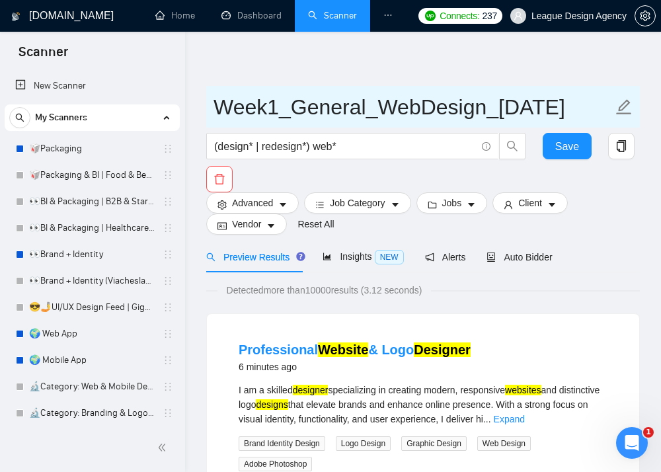
click at [555, 124] on input "Week1_General_WebDesign_[DATE]" at bounding box center [413, 107] width 399 height 33
click at [577, 124] on input "Week1_General_WebDesign_[DATE]" at bounding box center [413, 107] width 399 height 33
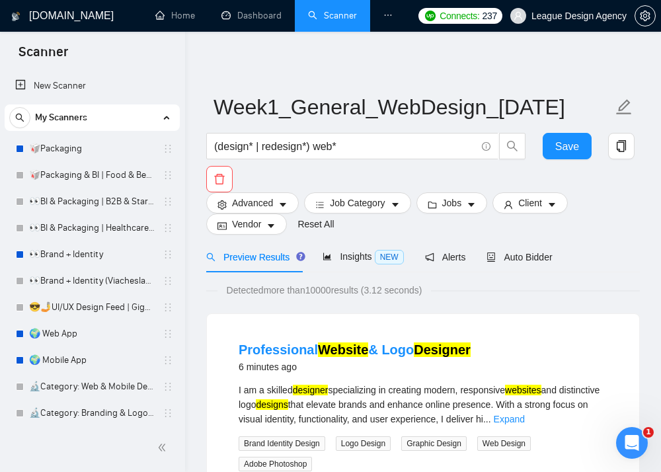
click at [586, 166] on div "Save" at bounding box center [567, 149] width 54 height 33
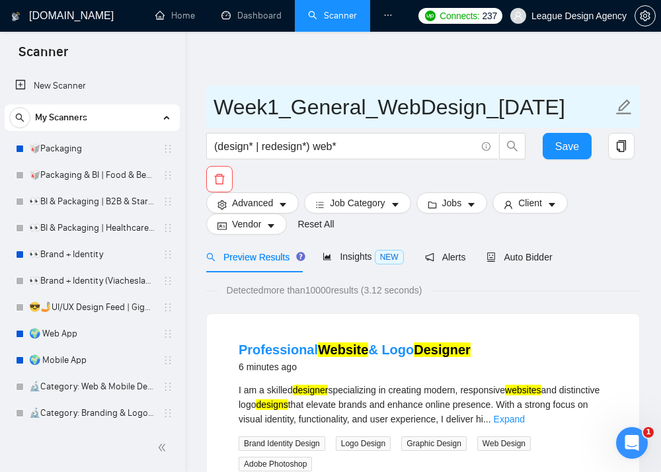
click at [563, 124] on input "Week1_General_WebDesign_[DATE]" at bounding box center [413, 107] width 399 height 33
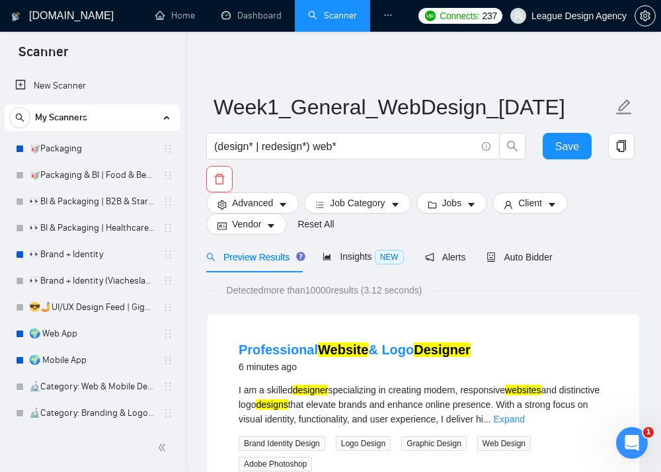
click at [276, 192] on div "(design* | redesign*) web* Save" at bounding box center [421, 162] width 434 height 59
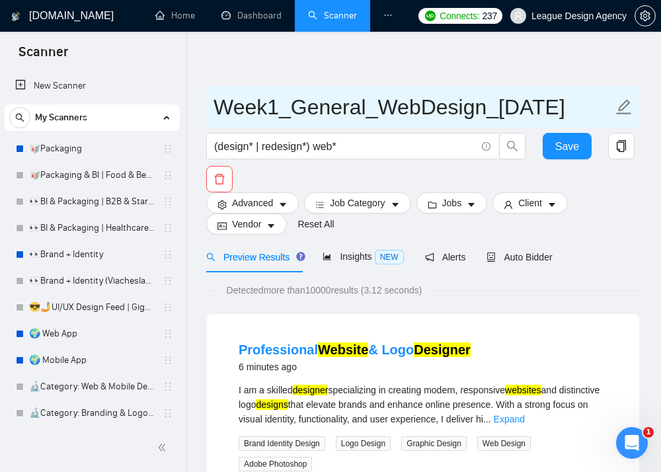
click at [556, 124] on input "Week1_General_WebDesign_[DATE]" at bounding box center [413, 107] width 399 height 33
click at [569, 124] on input "Week1_General_WebDesign_[DATE]" at bounding box center [413, 107] width 399 height 33
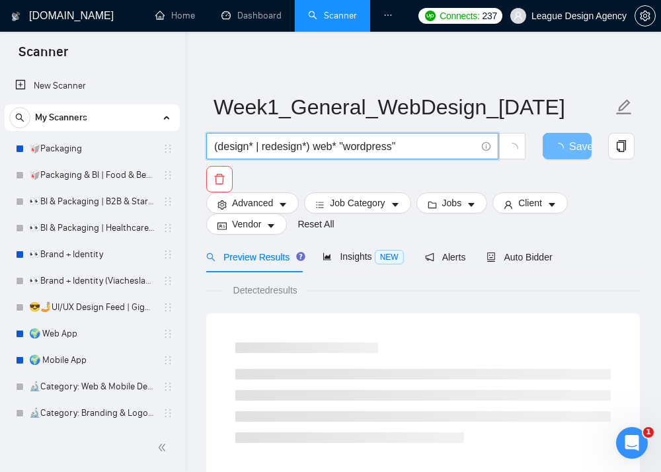
drag, startPoint x: 436, startPoint y: 150, endPoint x: 344, endPoint y: 142, distance: 92.2
click at [344, 143] on input "(design* | redesign*) web* "wordpress"" at bounding box center [345, 146] width 262 height 17
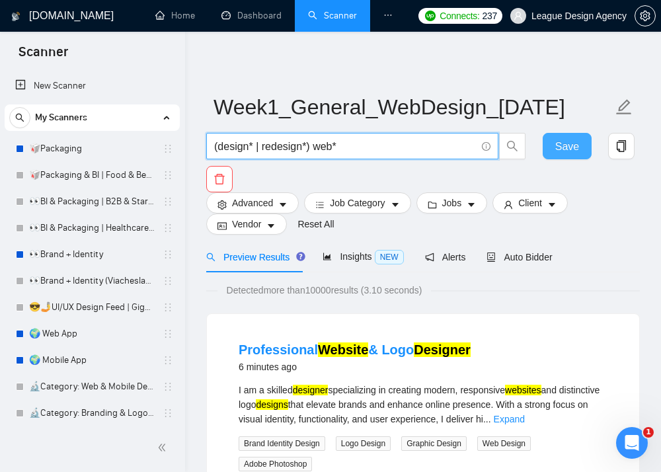
type input "(design* | redesign*) web*"
click at [570, 141] on span "Save" at bounding box center [567, 146] width 24 height 17
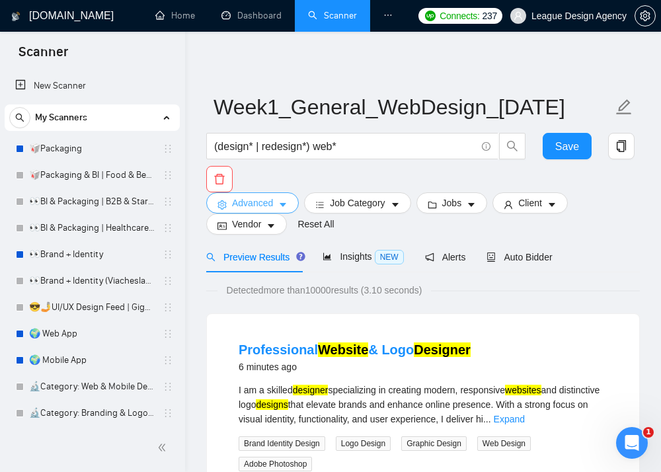
click at [271, 201] on span "Advanced" at bounding box center [252, 203] width 41 height 15
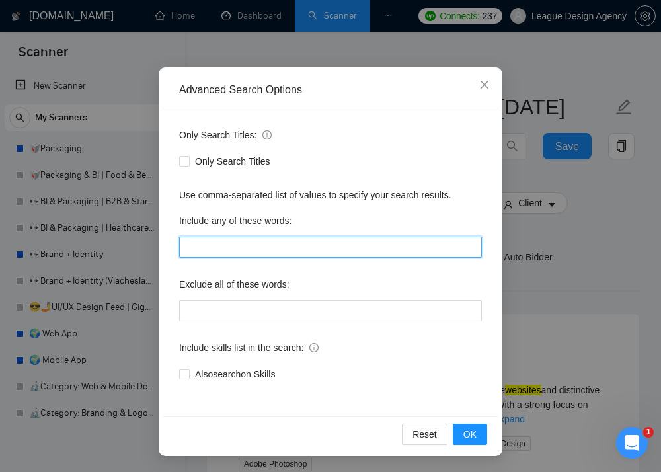
scroll to position [78, 0]
click at [264, 247] on input "text" at bounding box center [330, 247] width 303 height 21
paste input ""wordpress""
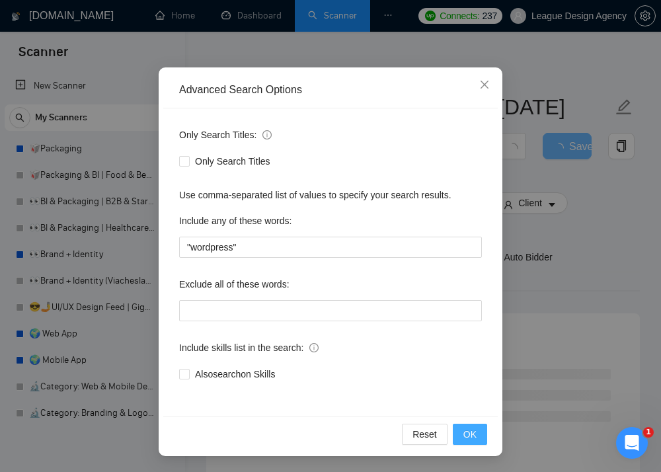
click at [480, 438] on button "OK" at bounding box center [470, 434] width 34 height 21
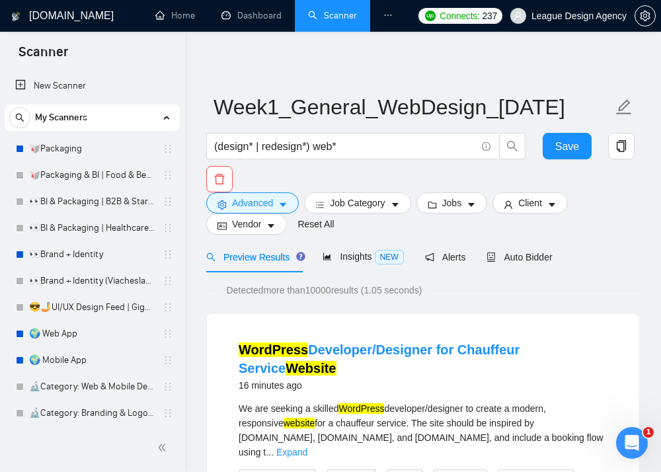
scroll to position [0, 0]
click at [284, 190] on div "(design* | redesign*) web* Save" at bounding box center [421, 162] width 434 height 59
click at [281, 203] on icon "caret-down" at bounding box center [282, 204] width 9 height 9
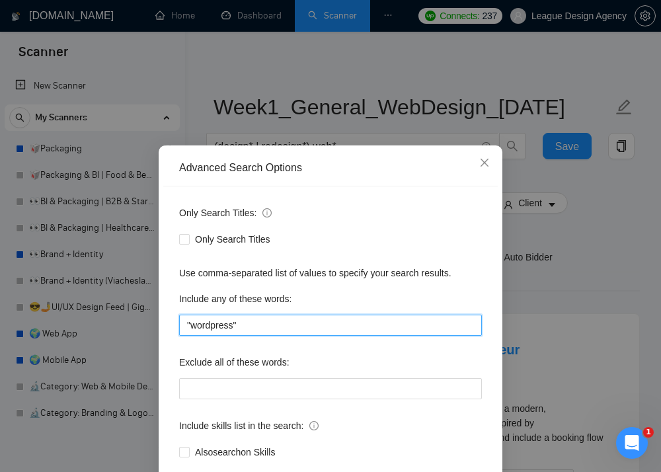
click at [284, 319] on input ""wordpress"" at bounding box center [330, 325] width 303 height 21
drag, startPoint x: 270, startPoint y: 312, endPoint x: 163, endPoint y: 311, distance: 106.4
click at [163, 311] on div "Only Search Titles: Only Search Titles Use comma-separated list of values to sp…" at bounding box center [330, 340] width 335 height 308
click at [294, 323] on input ""wordpress"" at bounding box center [330, 325] width 303 height 21
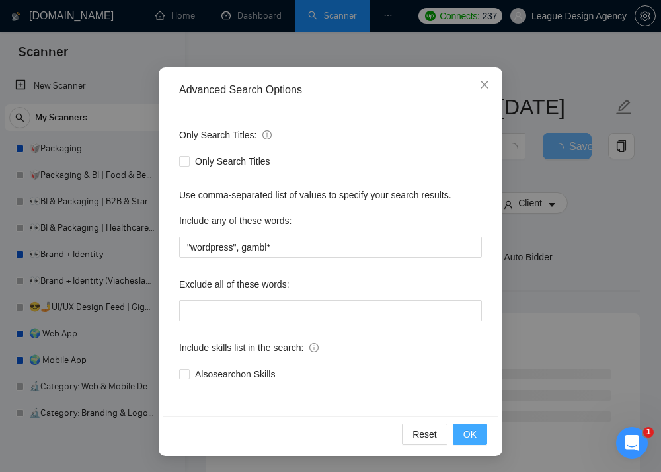
click at [471, 439] on span "OK" at bounding box center [469, 434] width 13 height 15
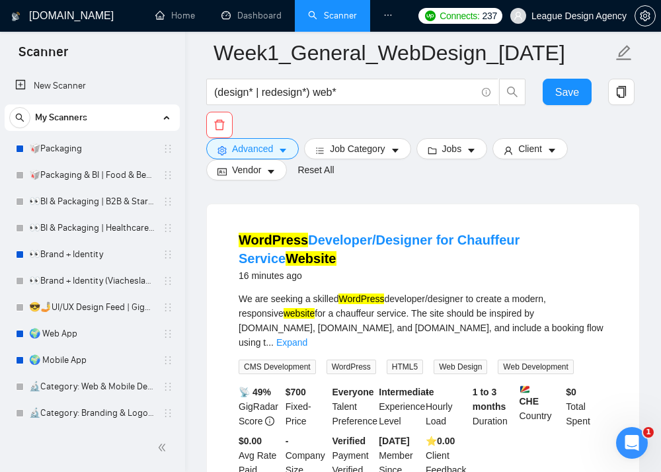
scroll to position [127, 0]
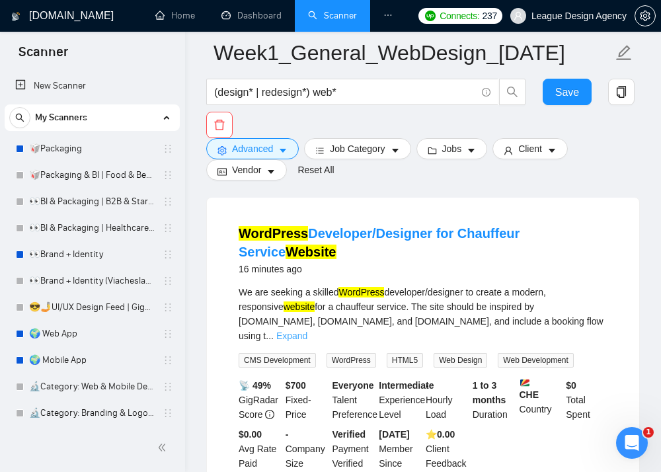
click at [307, 331] on link "Expand" at bounding box center [291, 336] width 31 height 11
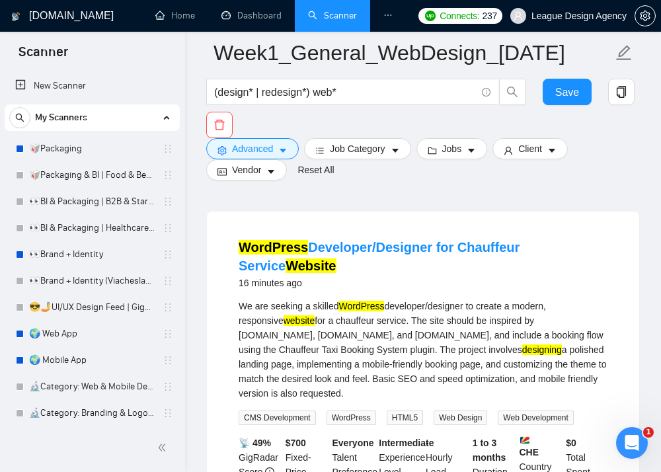
scroll to position [112, 0]
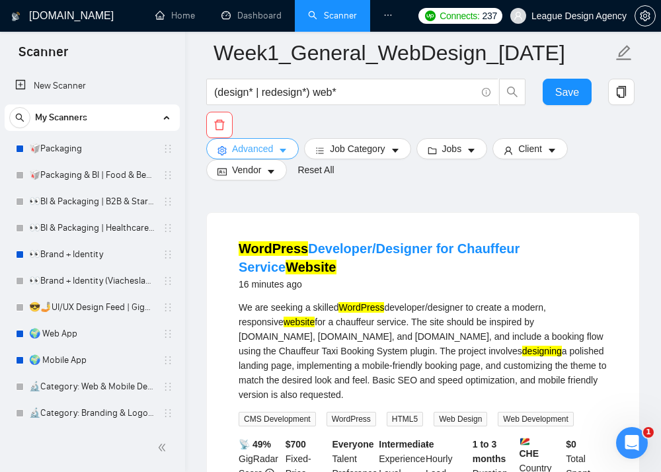
click at [262, 143] on span "Advanced" at bounding box center [252, 148] width 41 height 15
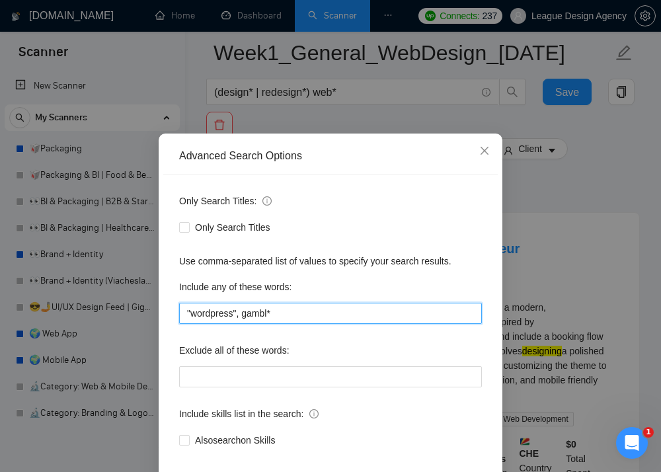
drag, startPoint x: 274, startPoint y: 315, endPoint x: 245, endPoint y: 315, distance: 28.4
click at [245, 315] on input ""wordpress", gambl*" at bounding box center [330, 313] width 303 height 21
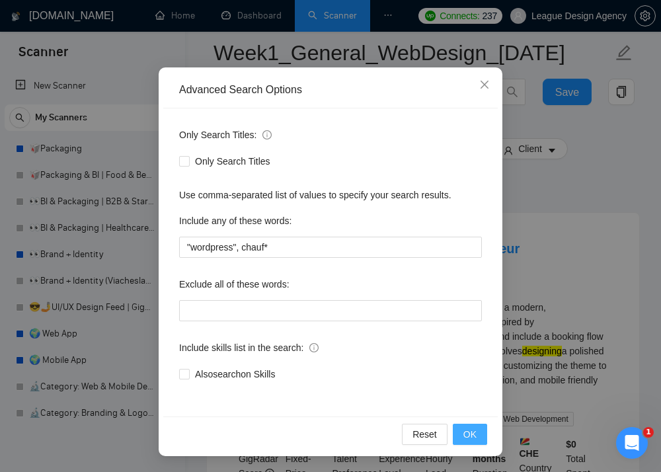
click at [477, 431] on button "OK" at bounding box center [470, 434] width 34 height 21
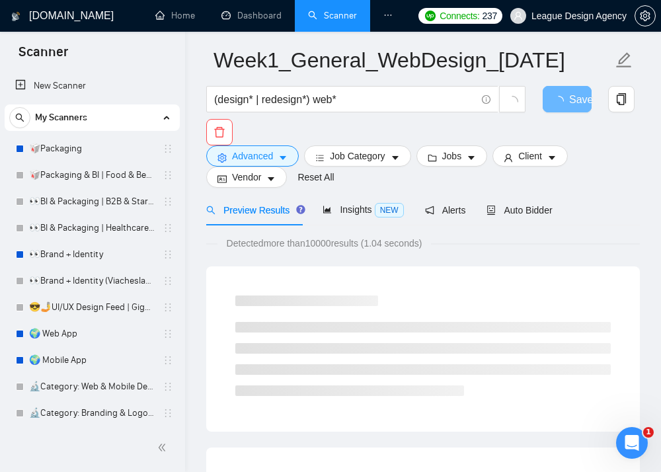
scroll to position [48, 0]
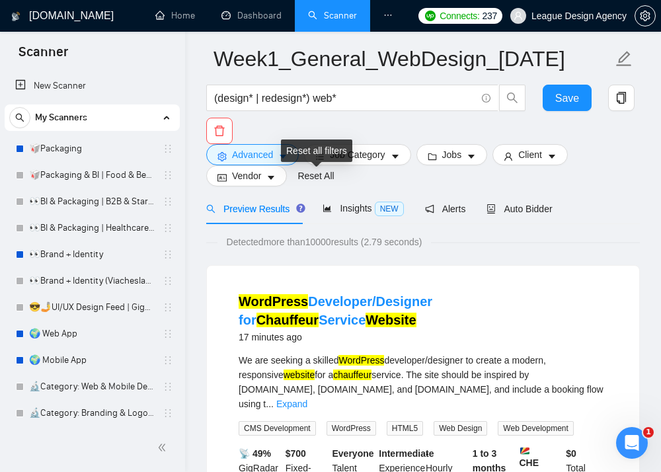
click at [286, 158] on div "Reset all filters" at bounding box center [316, 150] width 71 height 22
click at [281, 153] on icon "caret-down" at bounding box center [282, 156] width 9 height 9
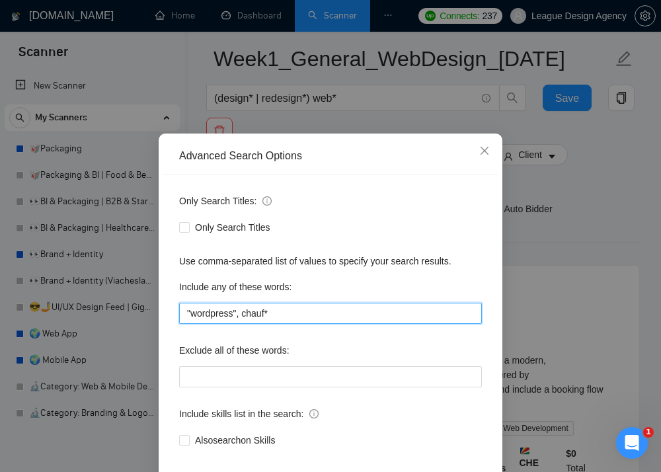
click at [245, 311] on input ""wordpress", chauf*" at bounding box center [330, 313] width 303 height 21
click at [297, 311] on input ""wordpress", (chauf*" at bounding box center [330, 313] width 303 height 21
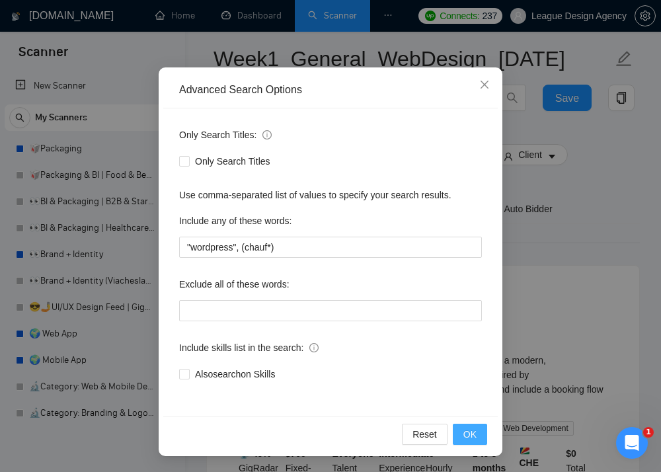
click at [481, 430] on button "OK" at bounding box center [470, 434] width 34 height 21
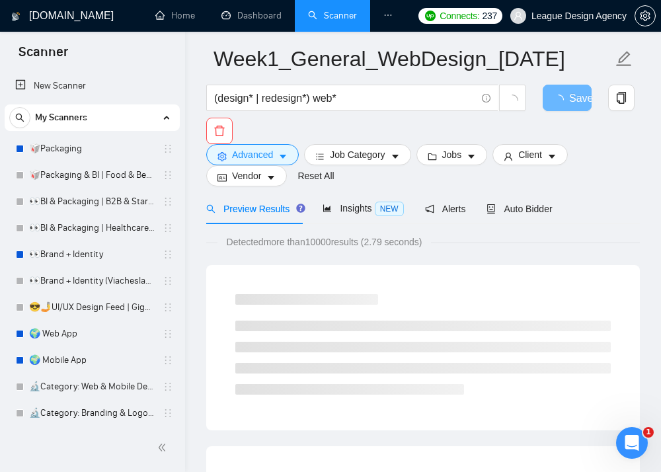
scroll to position [0, 0]
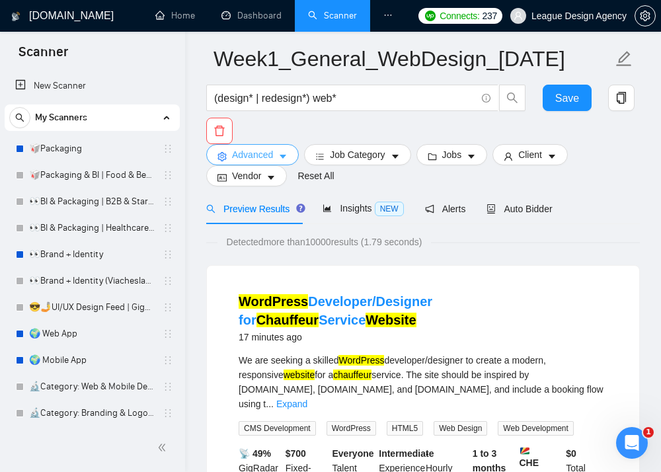
click at [284, 158] on icon "caret-down" at bounding box center [283, 157] width 7 height 4
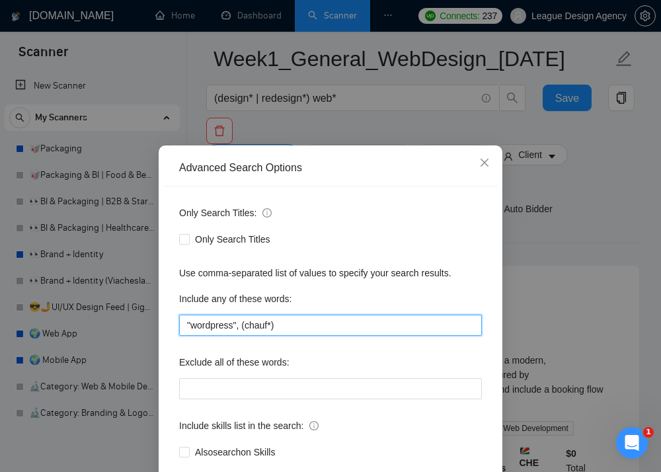
drag, startPoint x: 290, startPoint y: 327, endPoint x: 243, endPoint y: 324, distance: 47.0
click at [243, 325] on input ""wordpress", (chauf*)" at bounding box center [330, 325] width 303 height 21
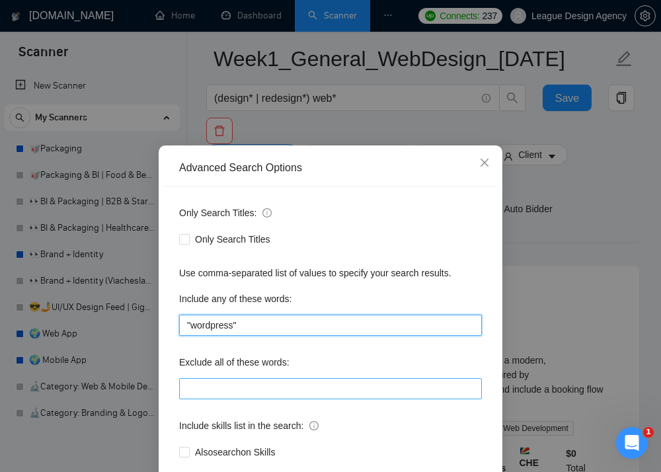
type input ""wordpress""
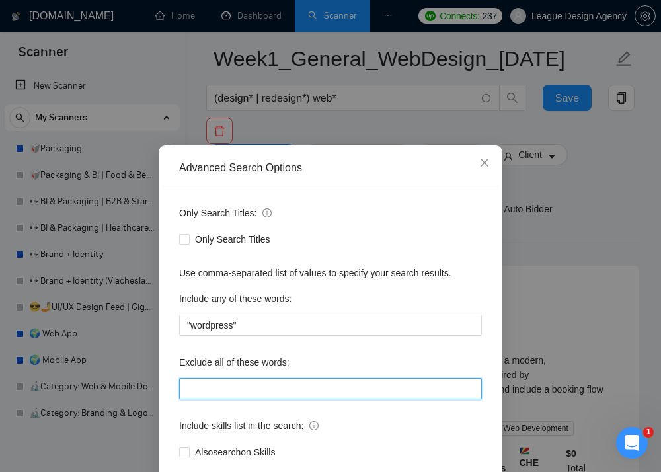
click at [226, 385] on input "text" at bounding box center [330, 388] width 303 height 21
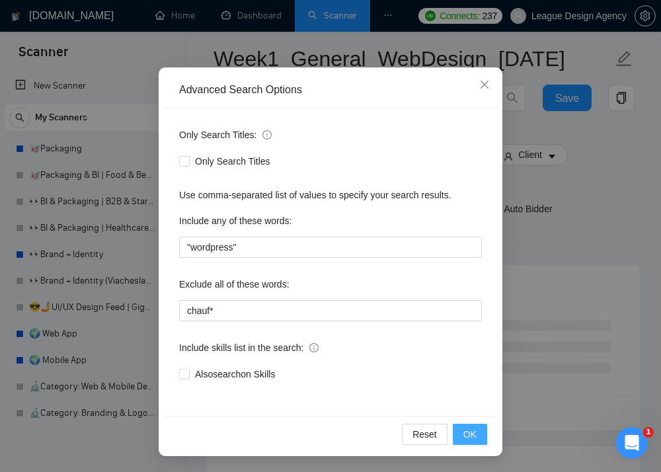
click at [476, 436] on button "OK" at bounding box center [470, 434] width 34 height 21
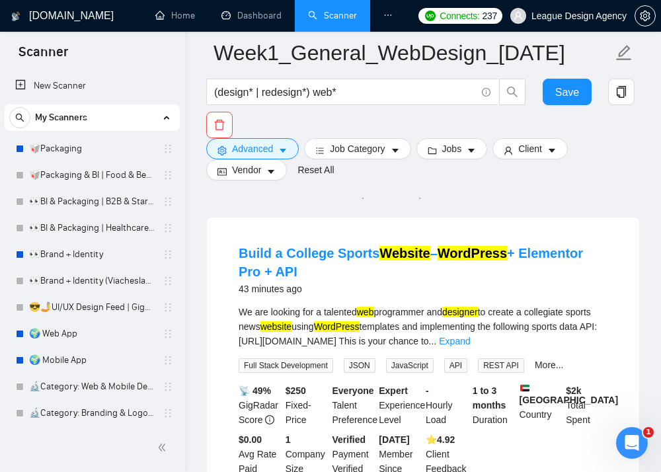
scroll to position [74, 0]
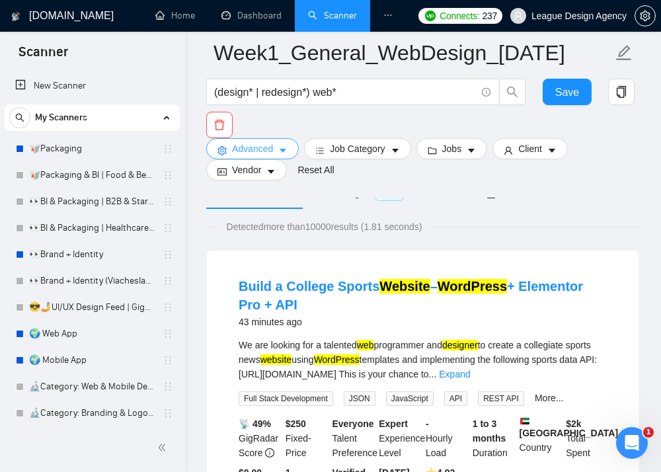
click at [286, 148] on icon "caret-down" at bounding box center [282, 150] width 9 height 9
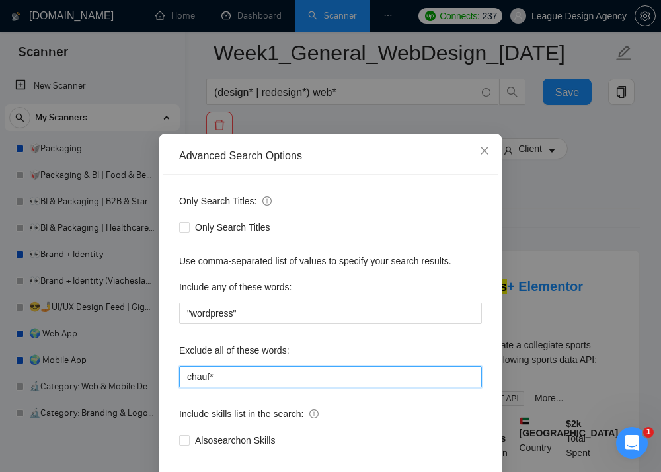
click at [289, 375] on input "chauf*" at bounding box center [330, 376] width 303 height 21
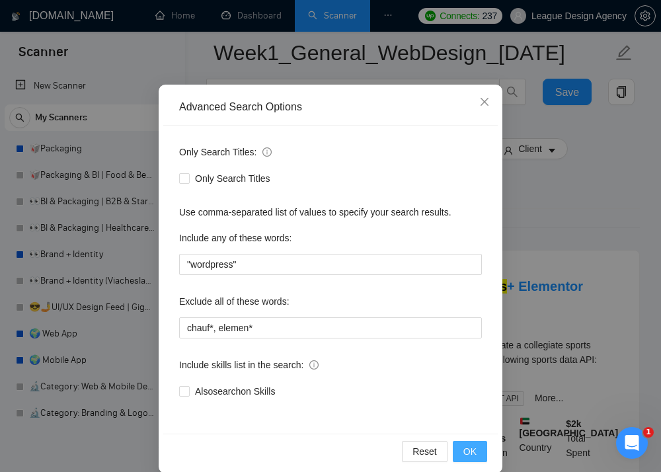
click at [480, 451] on button "OK" at bounding box center [470, 451] width 34 height 21
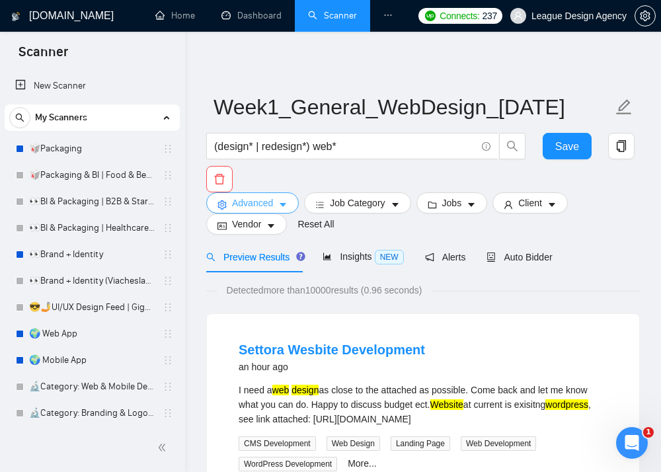
scroll to position [0, 0]
click at [280, 205] on icon "caret-down" at bounding box center [282, 204] width 9 height 9
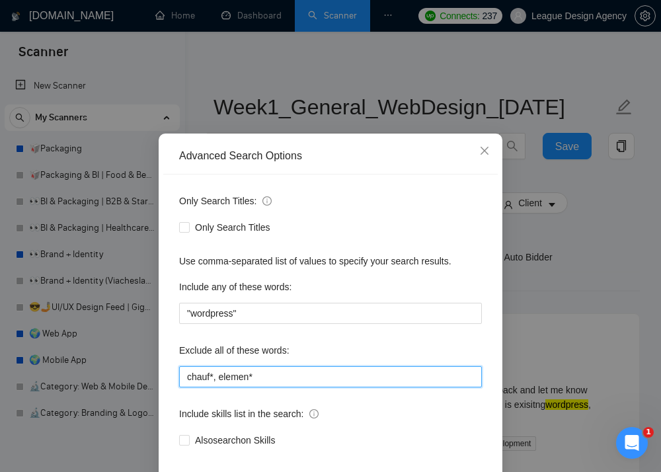
click at [273, 376] on input "chauf*, elemen*" at bounding box center [330, 376] width 303 height 21
click at [260, 383] on input "chauf*, elemen*" at bounding box center [330, 376] width 303 height 21
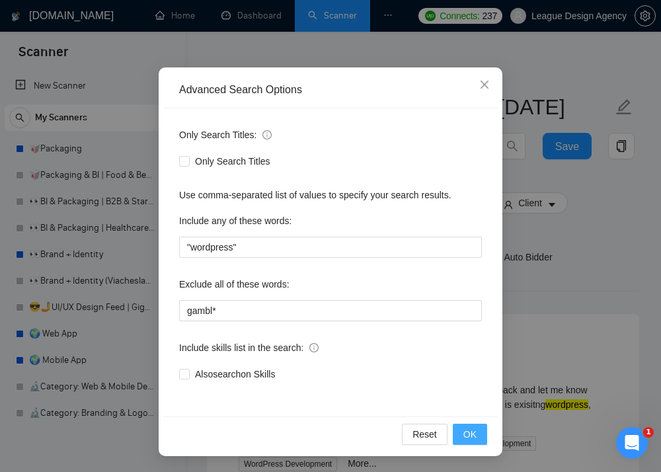
click at [471, 433] on span "OK" at bounding box center [469, 434] width 13 height 15
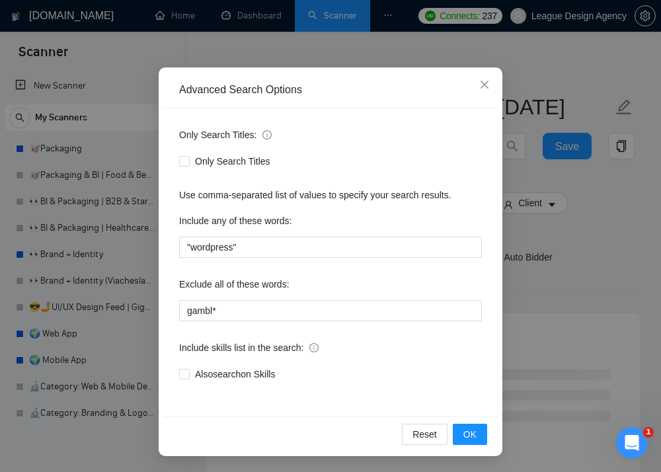
scroll to position [12, 0]
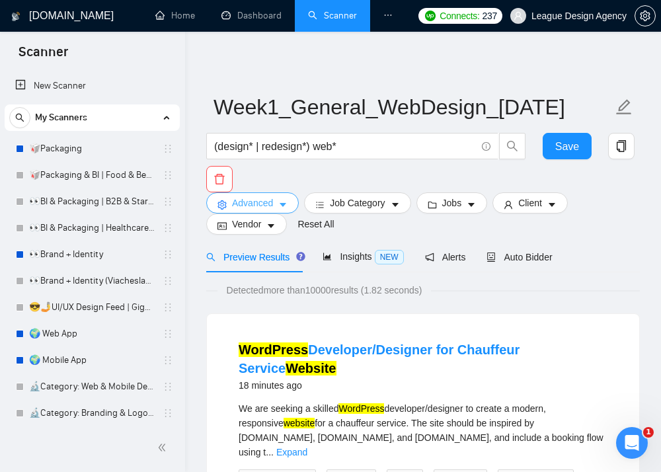
click at [288, 206] on icon "caret-down" at bounding box center [282, 204] width 9 height 9
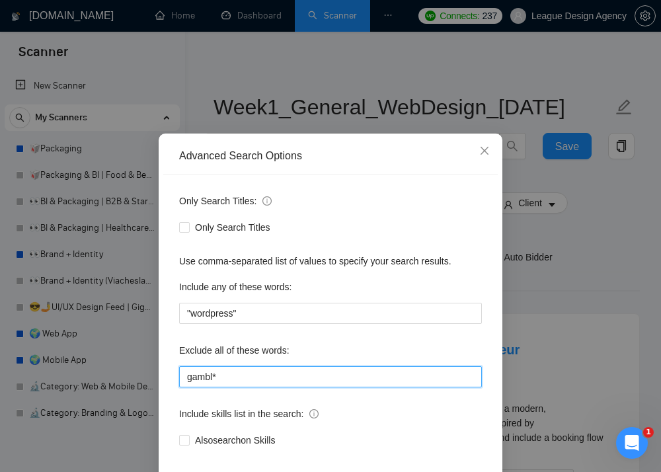
click at [302, 371] on input "gambl*" at bounding box center [330, 376] width 303 height 21
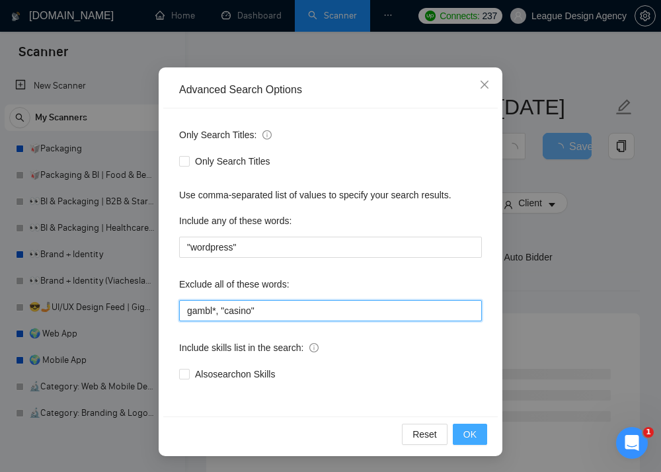
type input "gambl*, "casino""
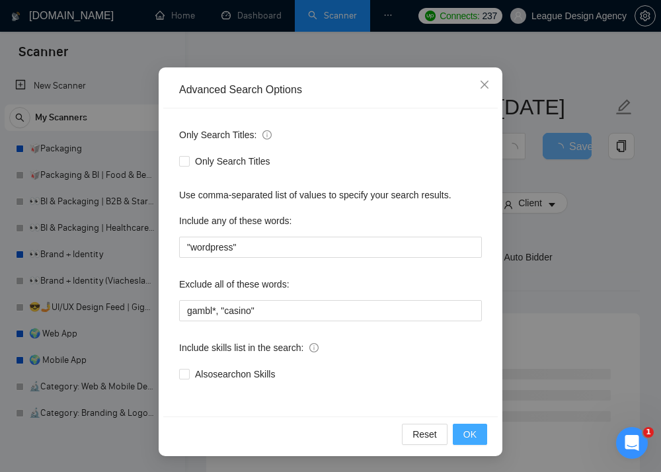
click at [469, 431] on span "OK" at bounding box center [469, 434] width 13 height 15
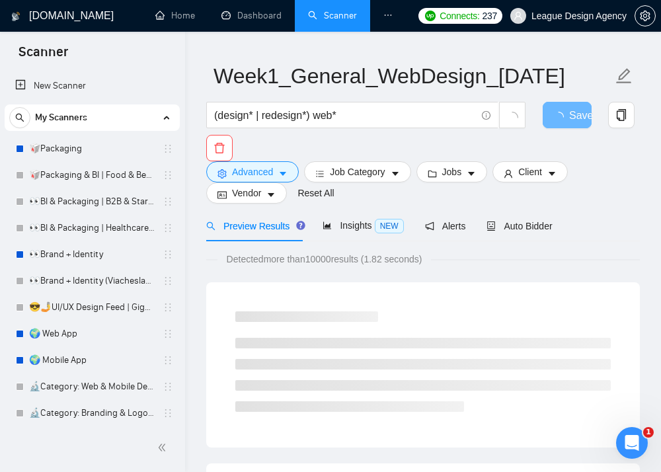
scroll to position [36, 0]
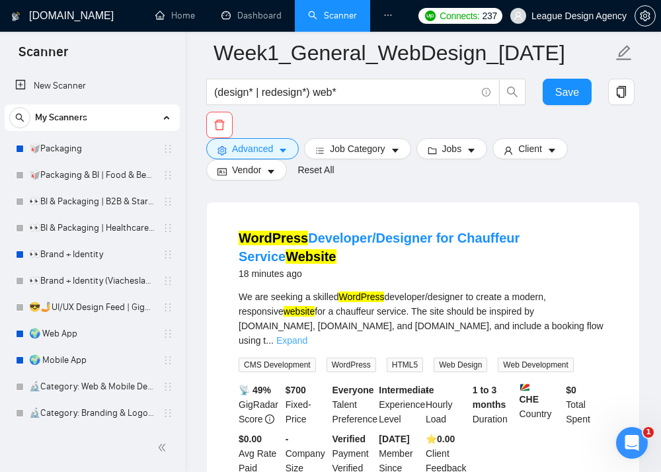
click at [307, 335] on link "Expand" at bounding box center [291, 340] width 31 height 11
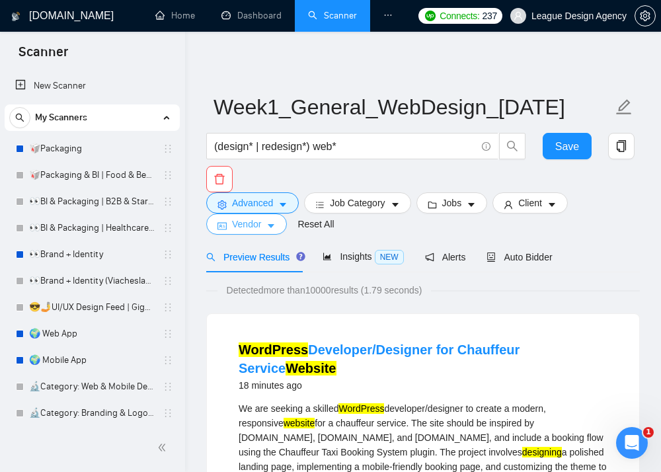
scroll to position [0, 0]
click at [284, 205] on icon "caret-down" at bounding box center [283, 206] width 7 height 4
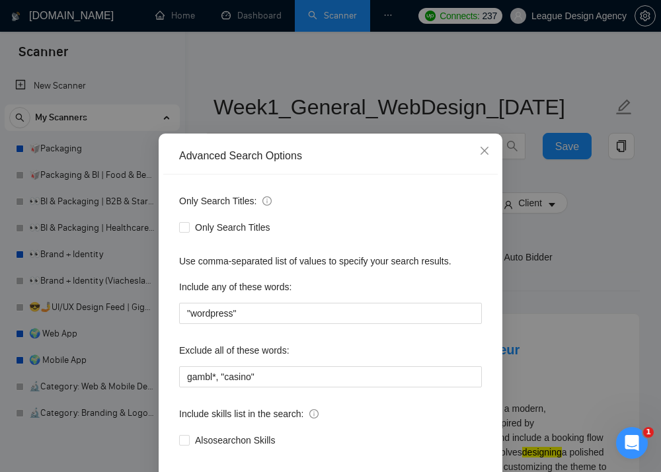
click at [602, 323] on div "Advanced Search Options Only Search Titles: Only Search Titles Use comma-separa…" at bounding box center [330, 236] width 661 height 472
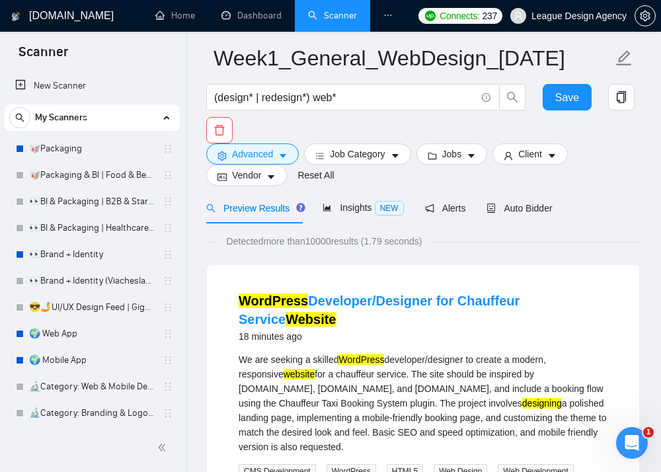
scroll to position [20, 0]
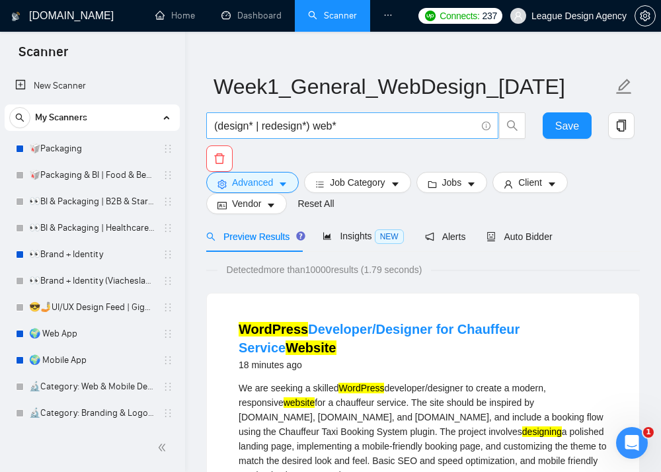
click at [388, 134] on span "(design* | redesign*) web*" at bounding box center [352, 125] width 292 height 26
click at [616, 212] on div "Advanced Job Category Jobs Client Vendor Reset All" at bounding box center [421, 193] width 434 height 42
click at [275, 182] on button "Advanced" at bounding box center [252, 182] width 93 height 21
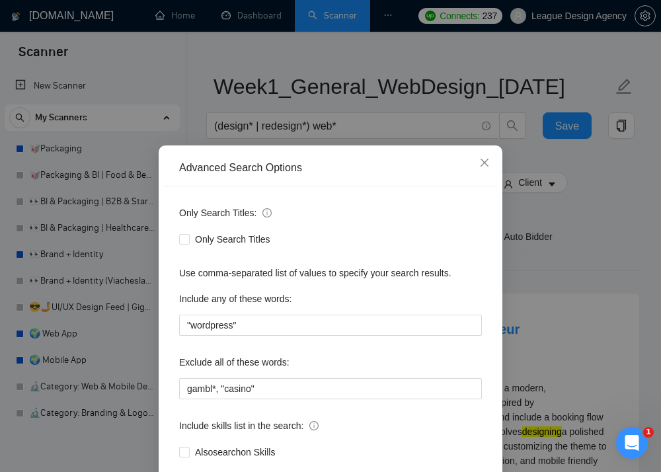
scroll to position [0, 0]
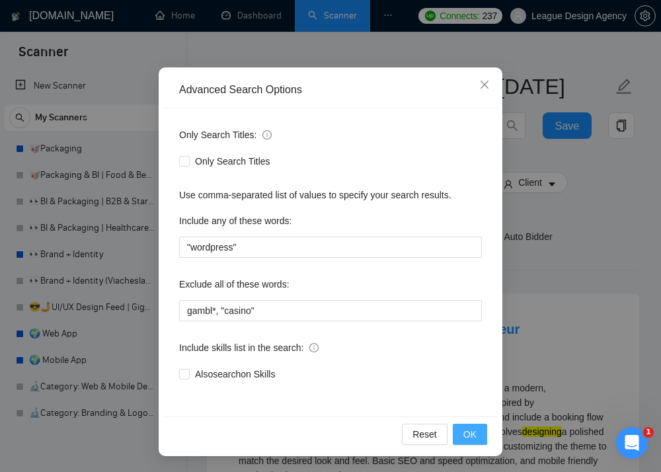
click at [475, 432] on span "OK" at bounding box center [469, 434] width 13 height 15
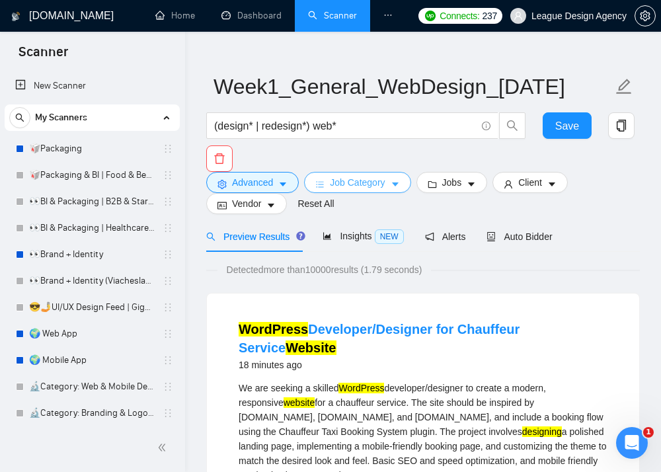
click at [385, 187] on span "Job Category" at bounding box center [357, 182] width 55 height 15
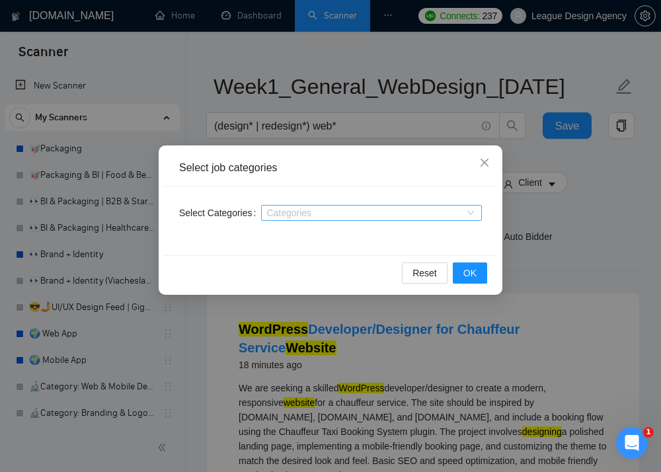
click at [471, 206] on div "Categories" at bounding box center [371, 213] width 221 height 16
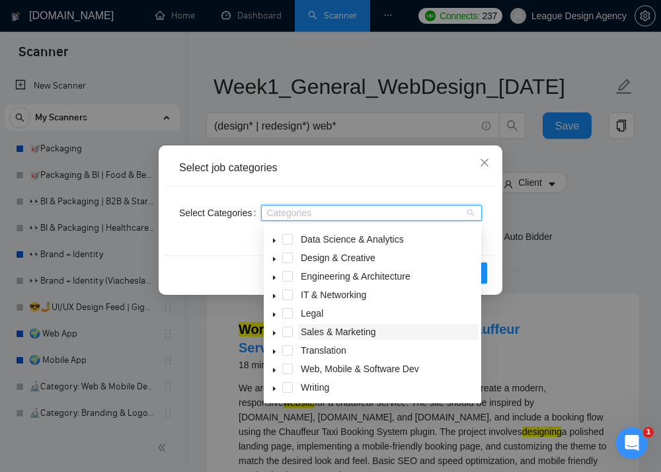
scroll to position [26, 0]
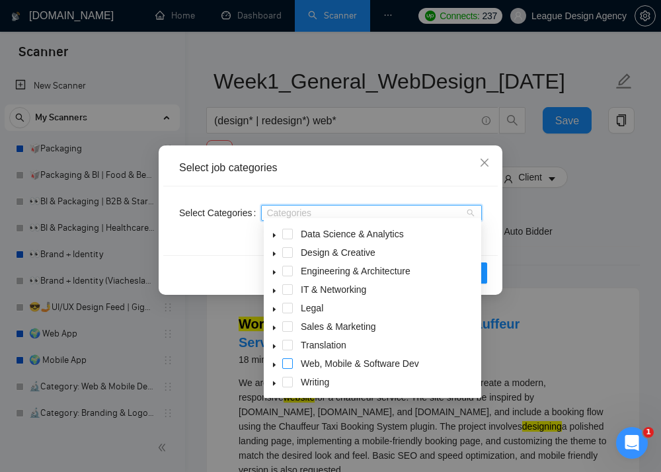
click at [286, 366] on span at bounding box center [287, 363] width 11 height 11
click at [278, 364] on span at bounding box center [274, 364] width 16 height 16
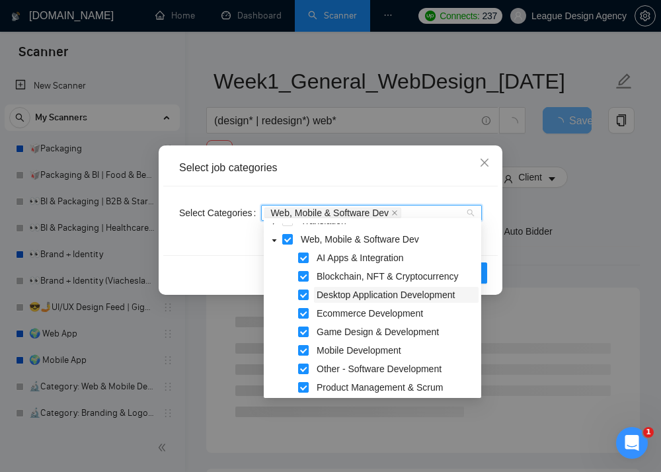
scroll to position [159, 0]
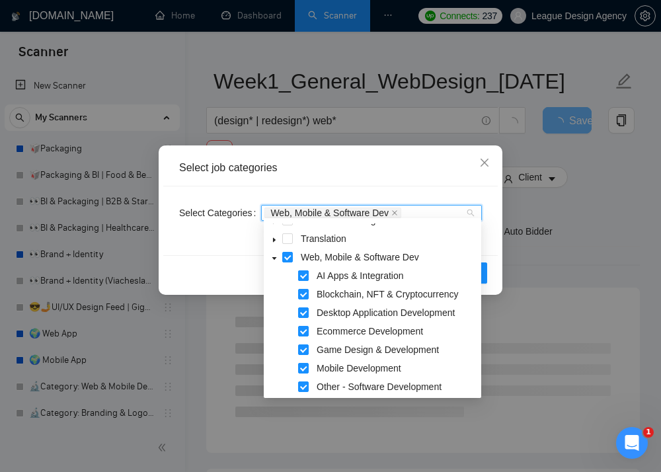
click at [307, 278] on span at bounding box center [303, 275] width 11 height 11
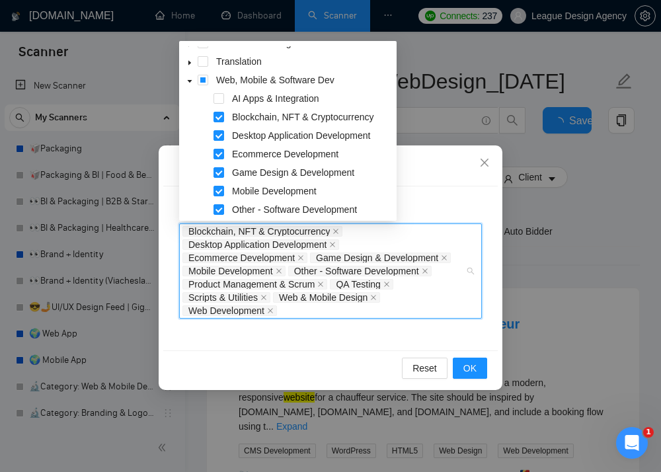
click at [307, 297] on span "Web & Mobile Design" at bounding box center [323, 297] width 89 height 9
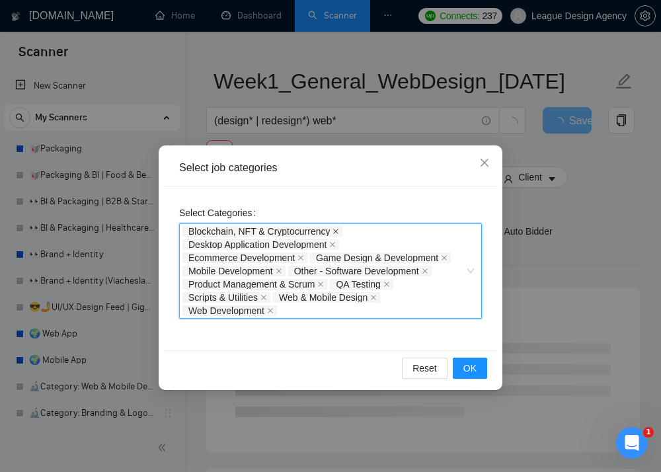
click at [339, 233] on icon "close" at bounding box center [336, 231] width 7 height 7
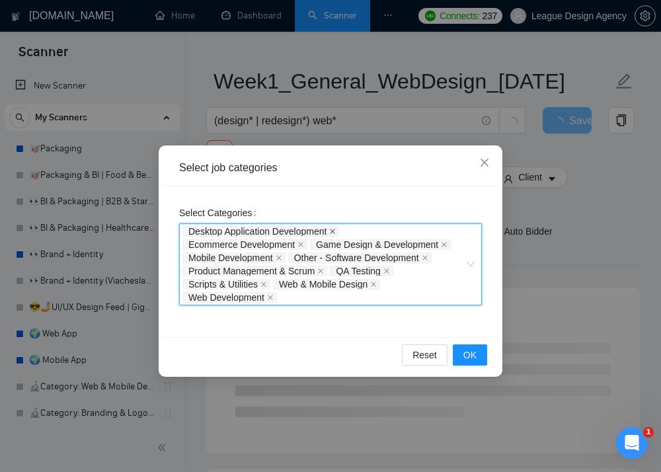
click at [336, 231] on icon "close" at bounding box center [332, 231] width 7 height 7
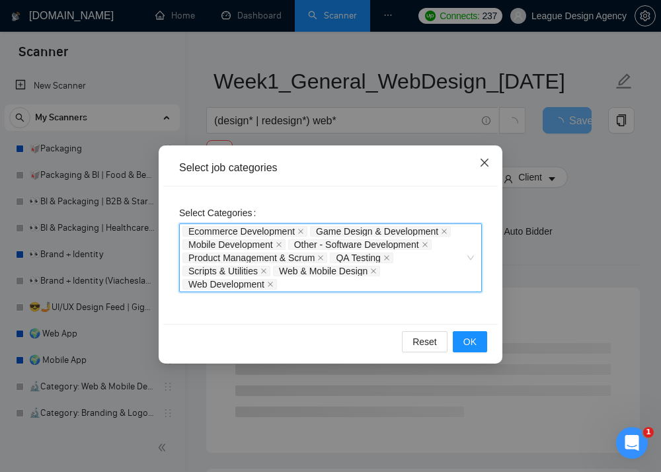
click at [477, 162] on span "Close" at bounding box center [485, 163] width 36 height 36
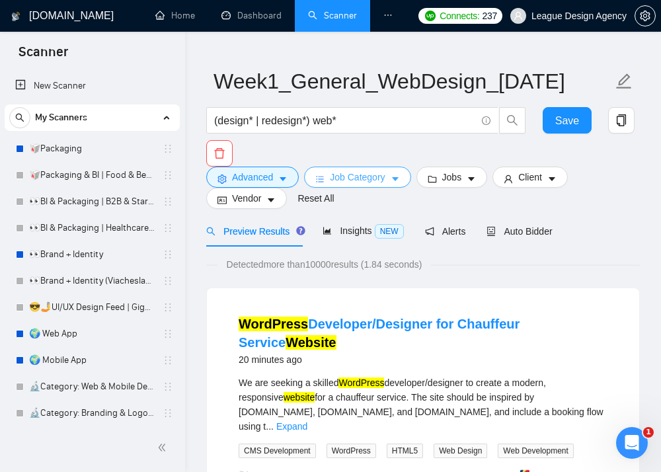
click at [367, 182] on span "Job Category" at bounding box center [357, 177] width 55 height 15
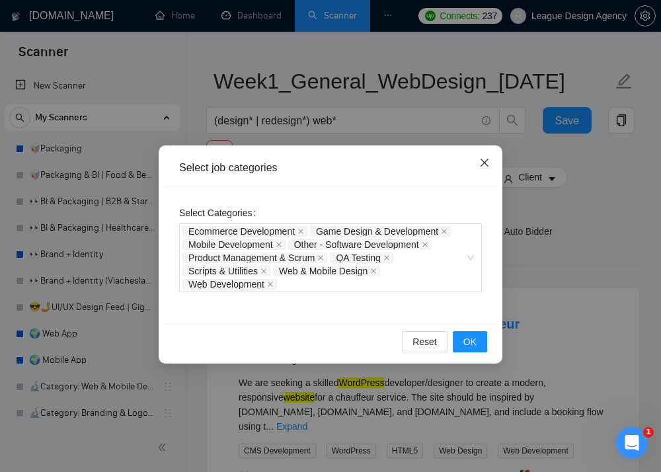
click at [481, 164] on icon "close" at bounding box center [484, 162] width 11 height 11
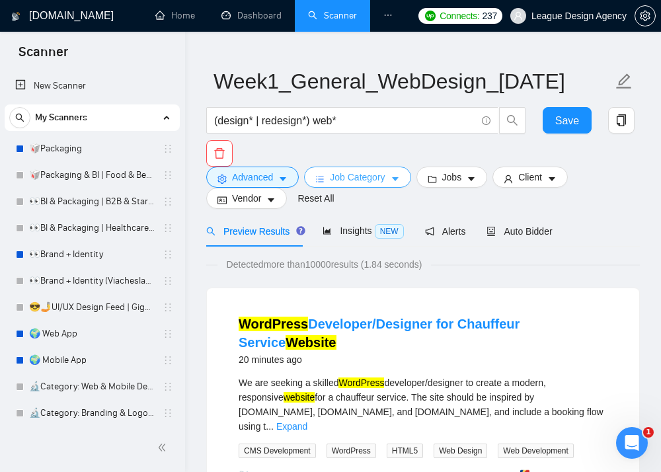
click at [380, 187] on button "Job Category" at bounding box center [357, 177] width 106 height 21
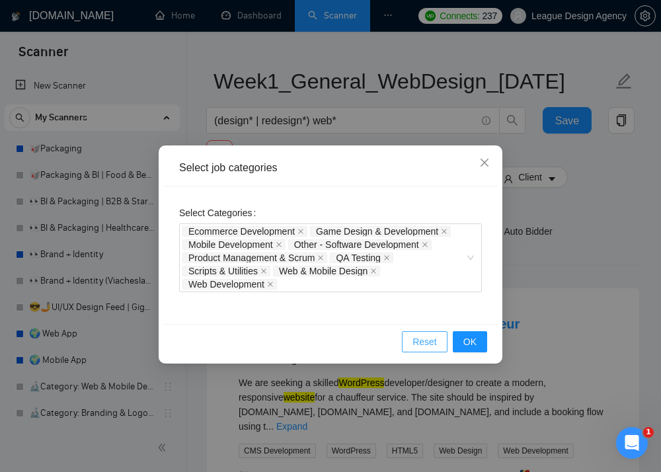
click at [422, 344] on span "Reset" at bounding box center [425, 342] width 24 height 15
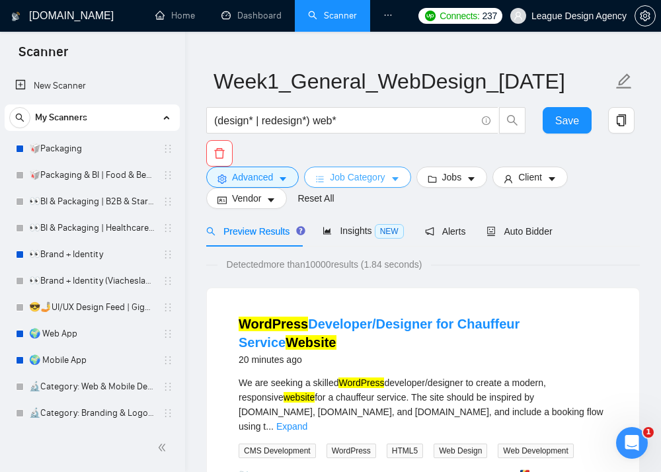
click at [369, 182] on span "Job Category" at bounding box center [357, 177] width 55 height 15
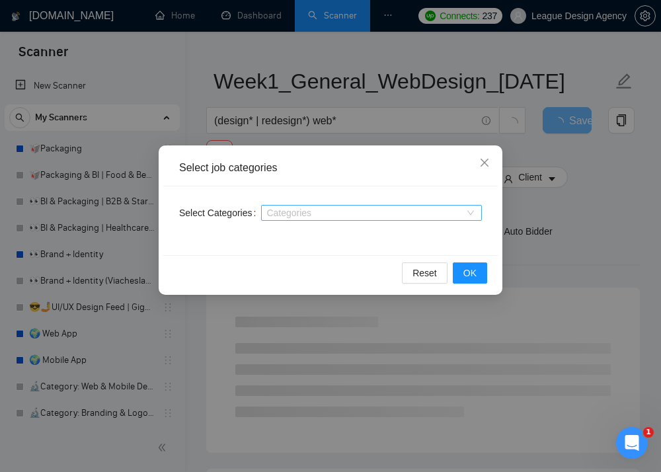
click at [333, 219] on div "Categories" at bounding box center [371, 213] width 221 height 16
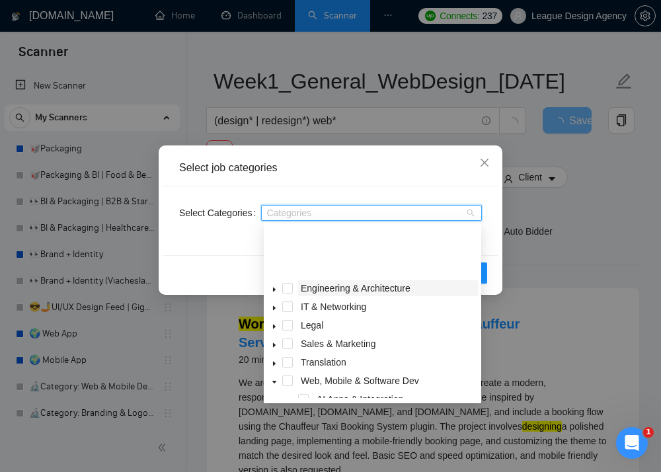
scroll to position [114, 0]
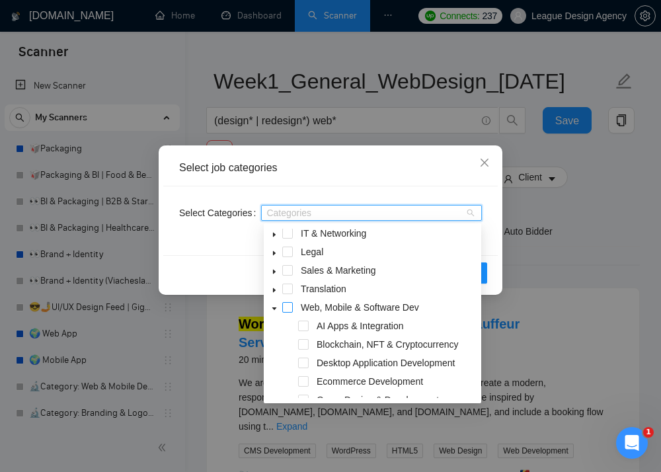
click at [290, 307] on span at bounding box center [287, 307] width 11 height 11
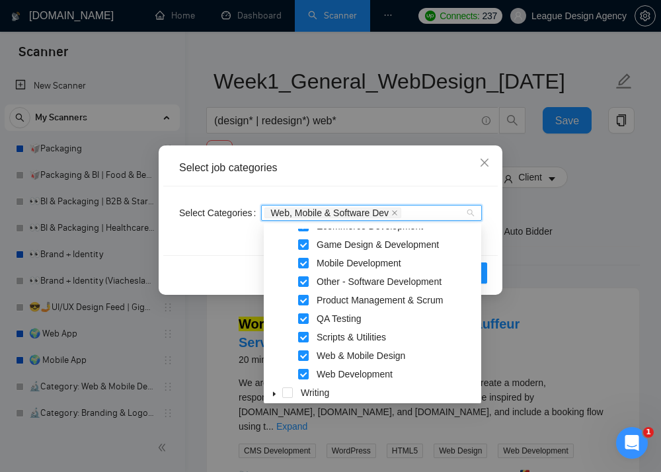
scroll to position [275, 0]
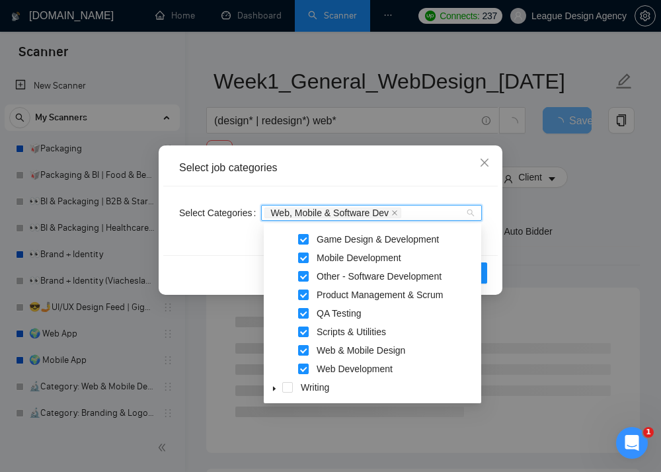
click at [454, 185] on div "Select job categories" at bounding box center [330, 168] width 335 height 36
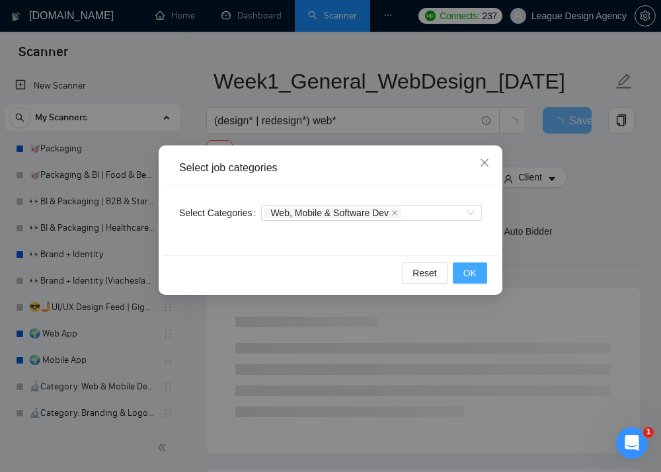
click at [471, 272] on span "OK" at bounding box center [469, 273] width 13 height 15
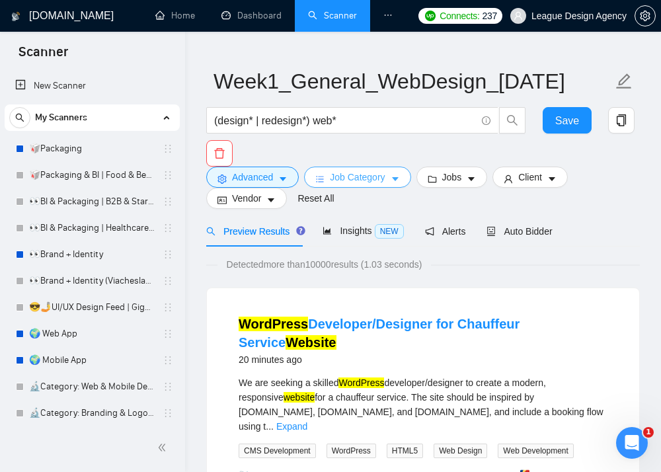
click at [400, 177] on icon "caret-down" at bounding box center [395, 179] width 9 height 9
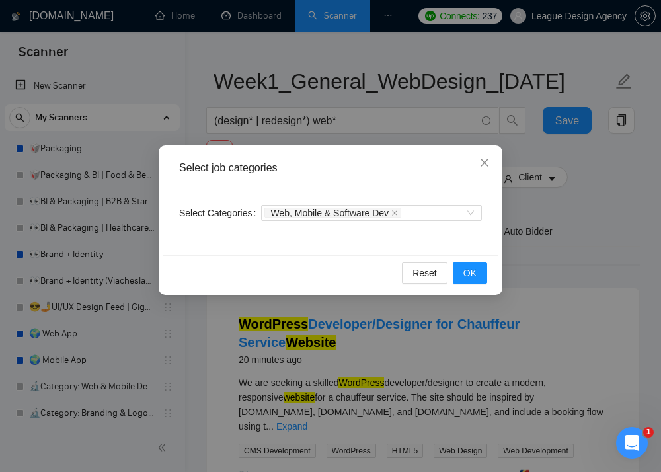
click at [580, 231] on div "Select job categories Select Categories Web, Mobile & Software Dev Reset OK" at bounding box center [330, 236] width 661 height 472
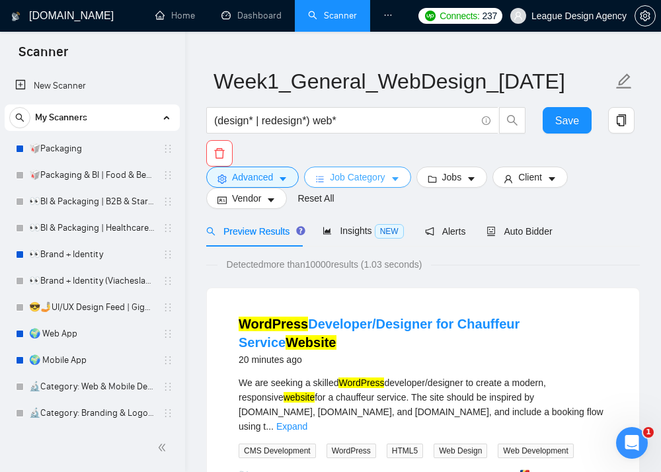
click at [385, 177] on span "Job Category" at bounding box center [357, 177] width 55 height 15
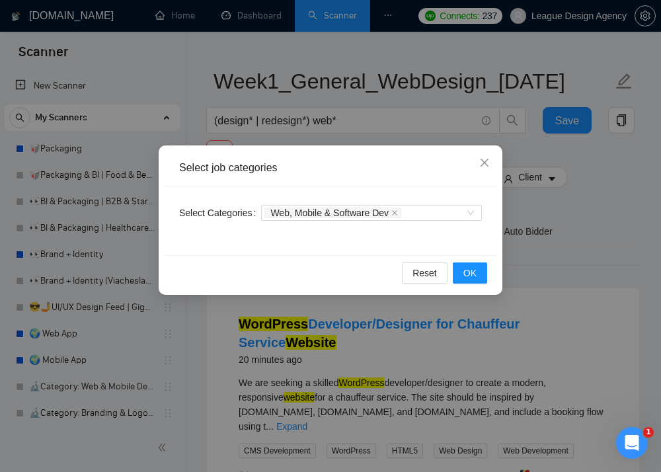
scroll to position [36, 0]
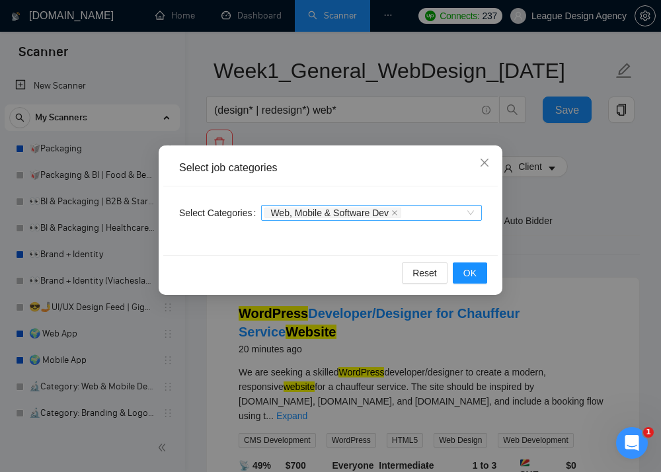
click at [432, 206] on div "Web, Mobile & Software Dev" at bounding box center [364, 212] width 201 height 13
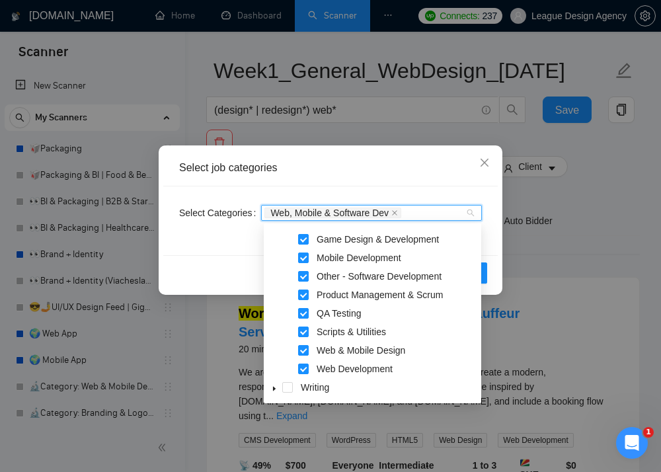
click at [563, 254] on div "Select job categories Select Categories Web, Mobile & Software Dev Reset OK" at bounding box center [330, 236] width 661 height 472
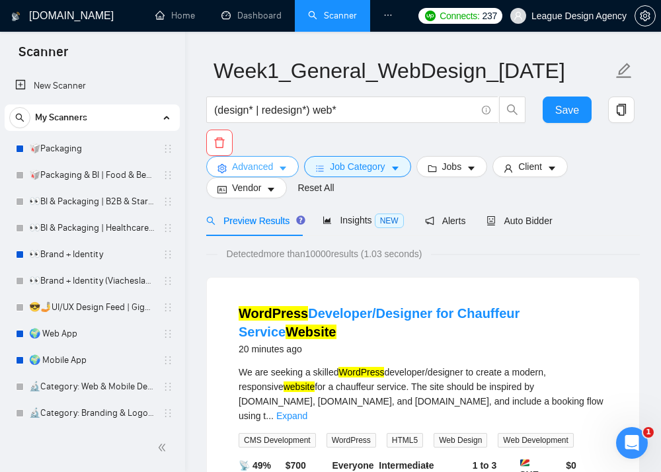
click at [265, 167] on span "Advanced" at bounding box center [252, 166] width 41 height 15
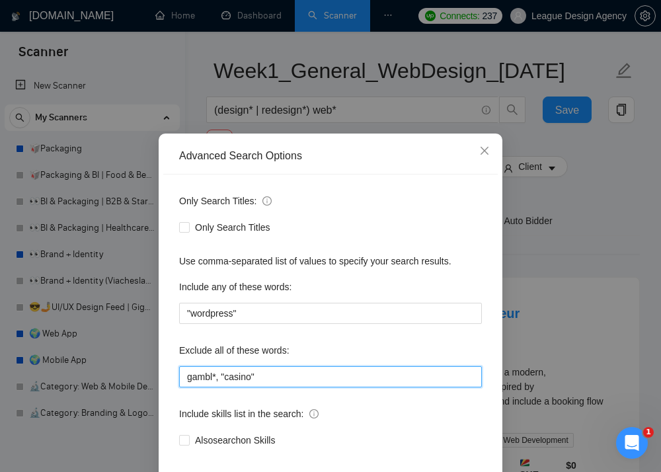
click at [277, 377] on input "gambl*, "casino"" at bounding box center [330, 376] width 303 height 21
click at [483, 157] on span "Close" at bounding box center [485, 152] width 36 height 36
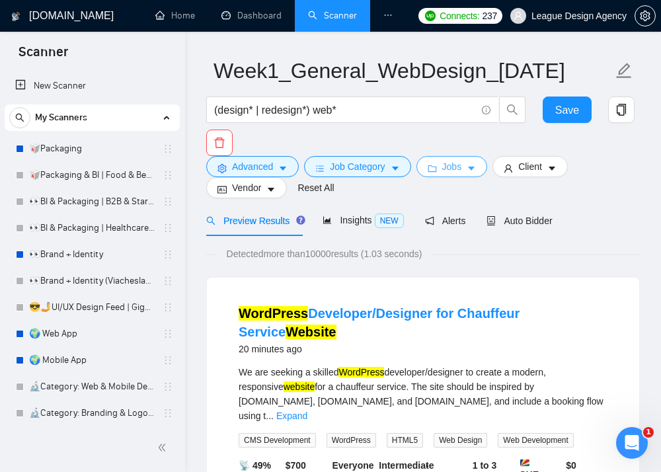
scroll to position [0, 0]
click at [442, 170] on button "Jobs" at bounding box center [451, 166] width 71 height 21
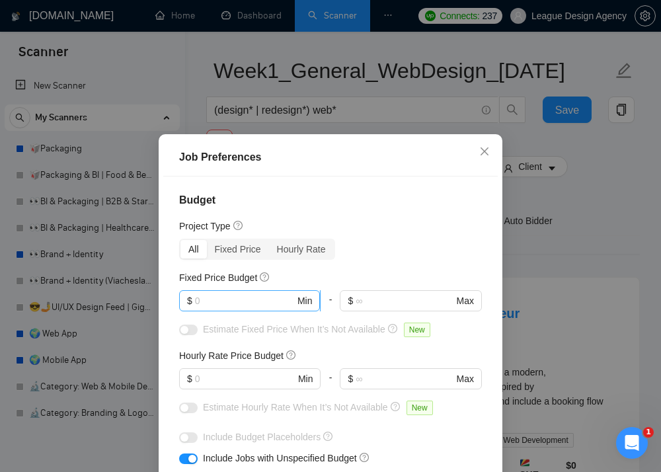
click at [278, 298] on input "text" at bounding box center [245, 301] width 100 height 15
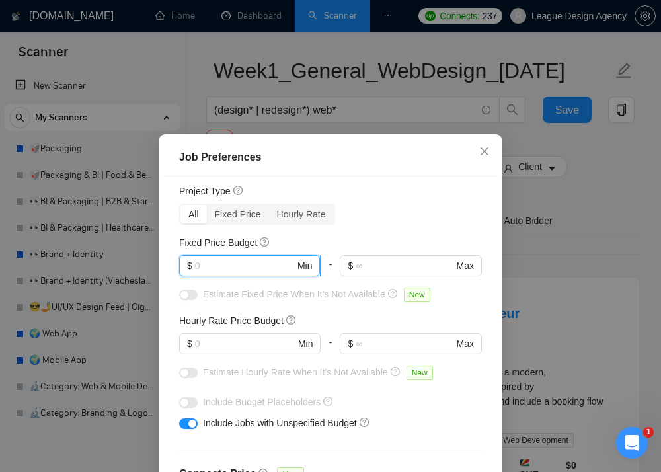
scroll to position [39, 0]
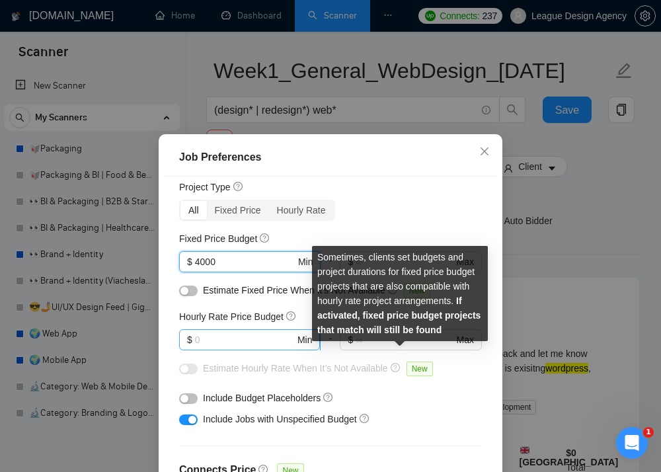
type input "4000"
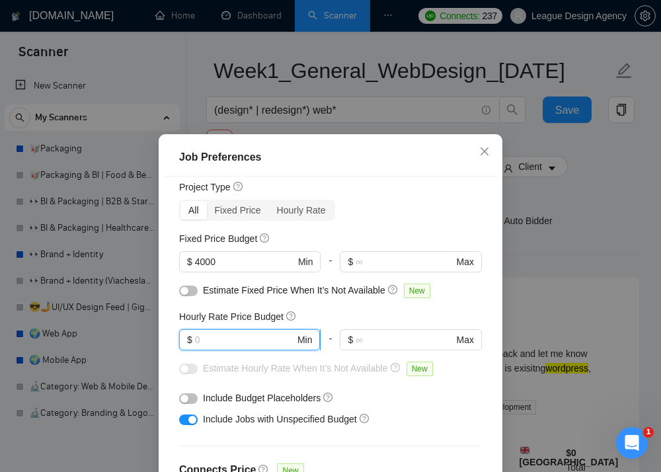
click at [266, 342] on input "text" at bounding box center [245, 340] width 100 height 15
click at [381, 308] on div "Budget Project Type All Fixed Price Hourly Rate Fixed Price Budget $ 4000 Min -…" at bounding box center [330, 342] width 335 height 331
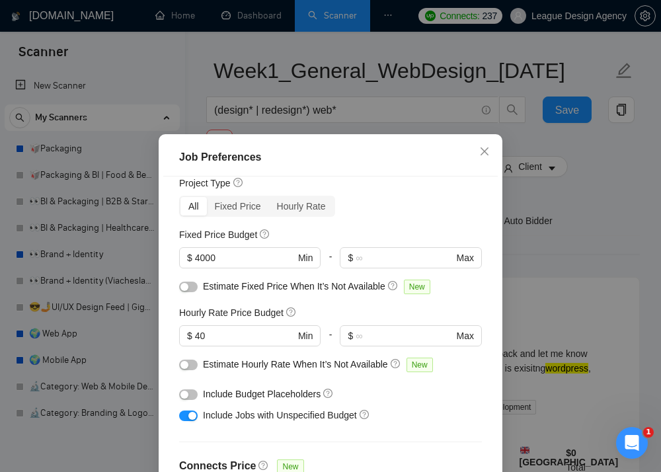
scroll to position [44, 0]
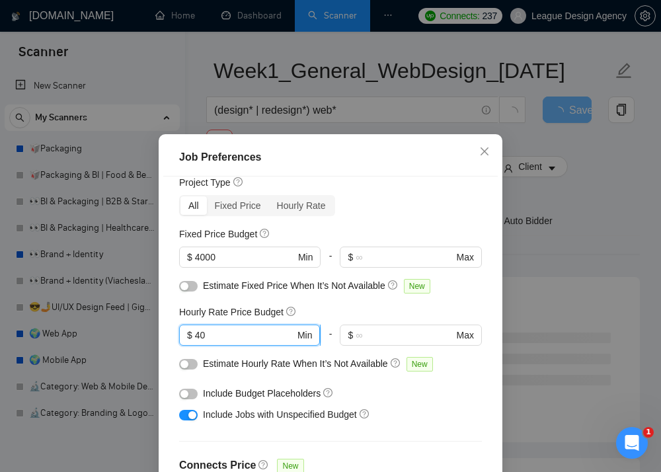
drag, startPoint x: 272, startPoint y: 338, endPoint x: 190, endPoint y: 335, distance: 82.0
click at [191, 333] on span "$ 40 Min" at bounding box center [249, 335] width 141 height 21
type input "4"
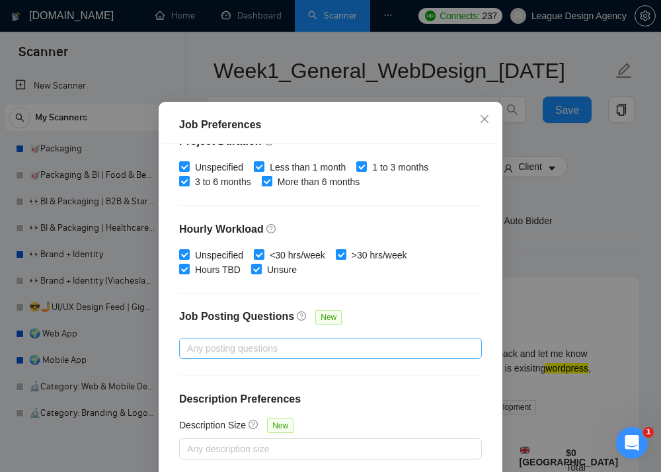
scroll to position [77, 0]
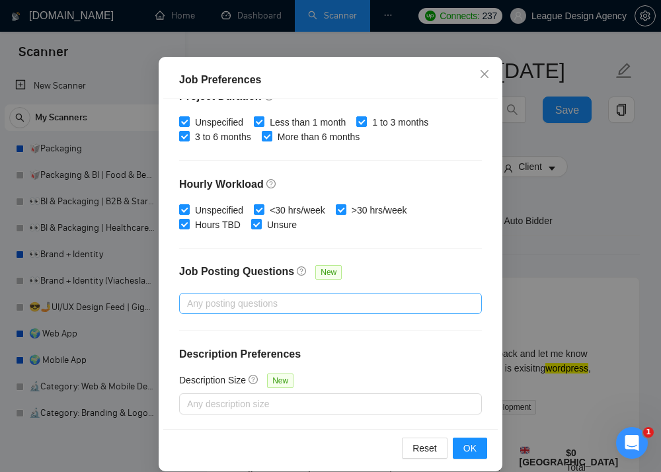
click at [328, 308] on div at bounding box center [323, 304] width 283 height 16
type input "35"
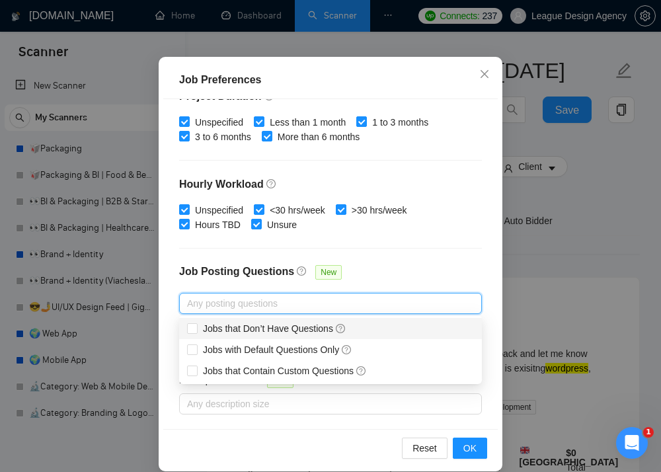
click at [350, 257] on div "Budget Project Type All Fixed Price Hourly Rate Fixed Price Budget $ 4000 Min -…" at bounding box center [330, 264] width 335 height 331
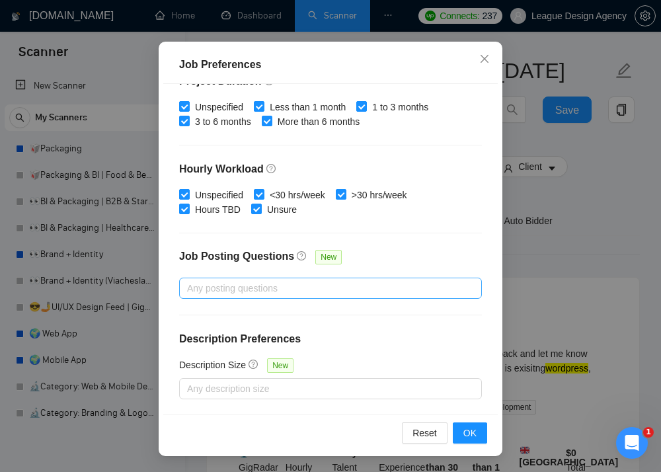
scroll to position [93, 0]
click at [340, 278] on div "Any posting questions" at bounding box center [330, 288] width 303 height 21
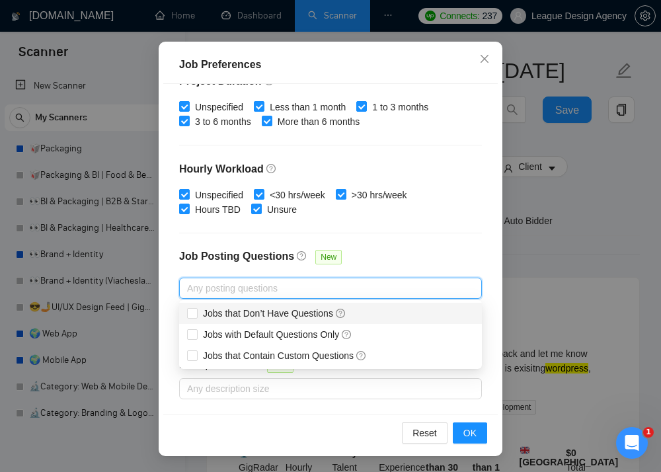
click at [388, 246] on div "Budget Project Type All Fixed Price Hourly Rate Fixed Price Budget $ 4000 Min -…" at bounding box center [330, 249] width 335 height 331
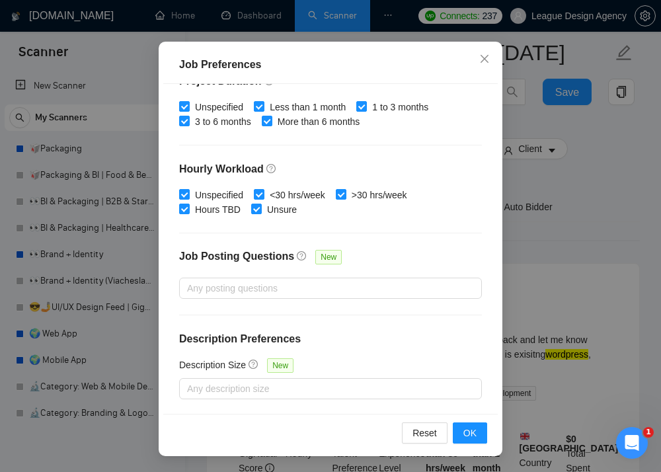
scroll to position [61, 0]
click at [253, 389] on div at bounding box center [323, 389] width 283 height 16
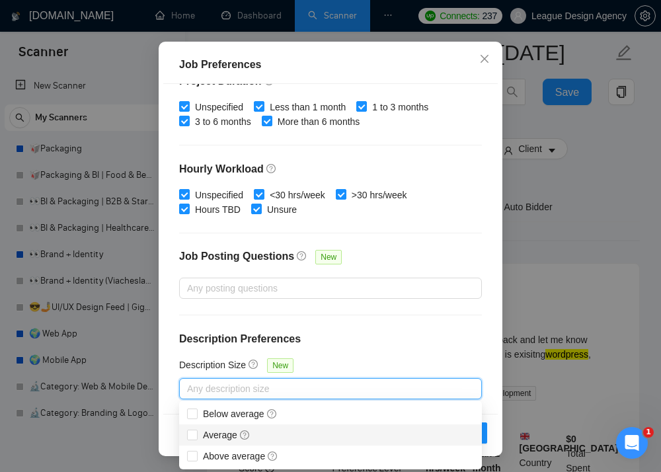
click at [422, 327] on div "Budget Project Type All Fixed Price Hourly Rate Fixed Price Budget $ 4000 Min -…" at bounding box center [330, 249] width 335 height 331
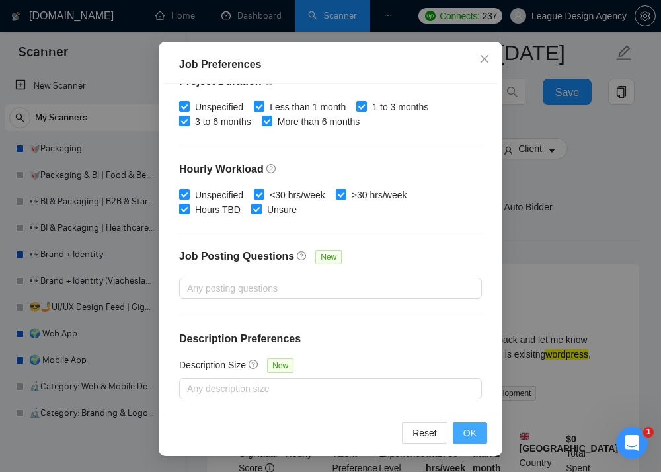
click at [469, 439] on span "OK" at bounding box center [469, 433] width 13 height 15
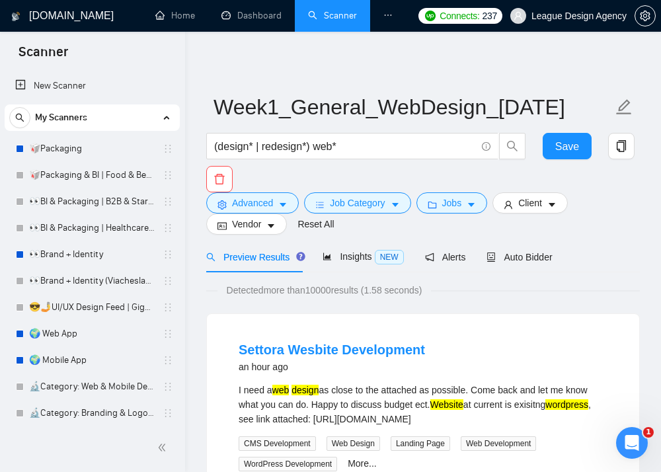
scroll to position [0, 0]
click at [523, 204] on span "Client" at bounding box center [530, 203] width 24 height 15
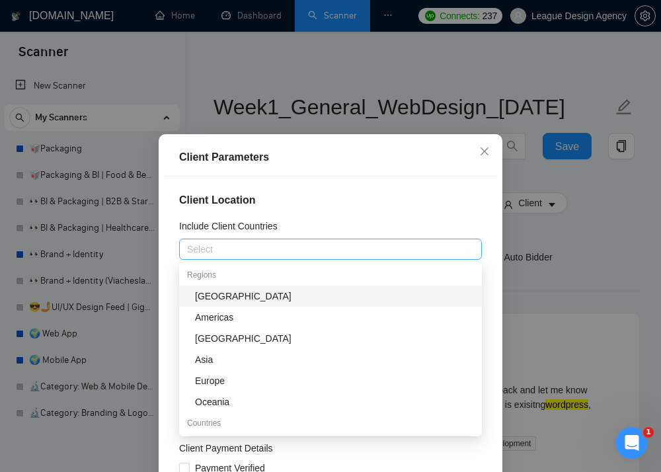
click at [358, 250] on div at bounding box center [323, 249] width 283 height 16
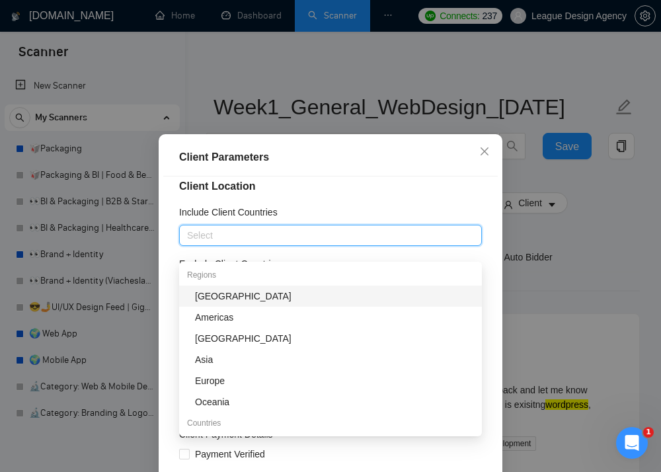
click at [397, 220] on div "Include Client Countries" at bounding box center [330, 215] width 303 height 20
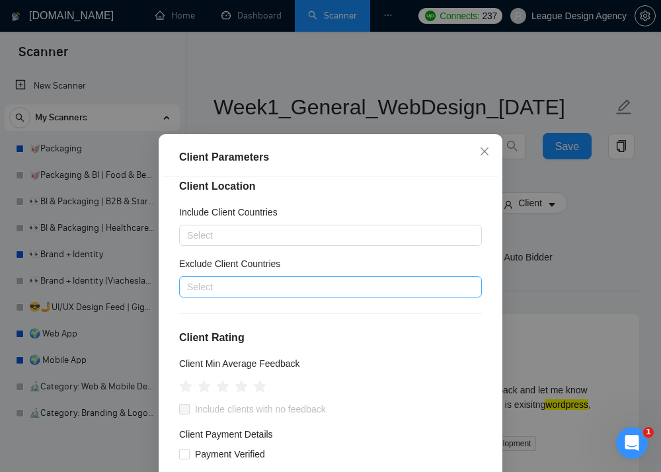
click at [323, 292] on div at bounding box center [323, 287] width 283 height 16
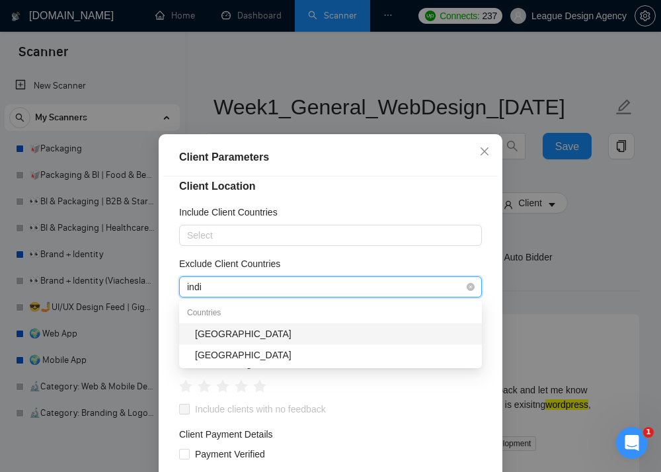
type input "india"
click at [243, 328] on div "[GEOGRAPHIC_DATA]" at bounding box center [334, 334] width 279 height 15
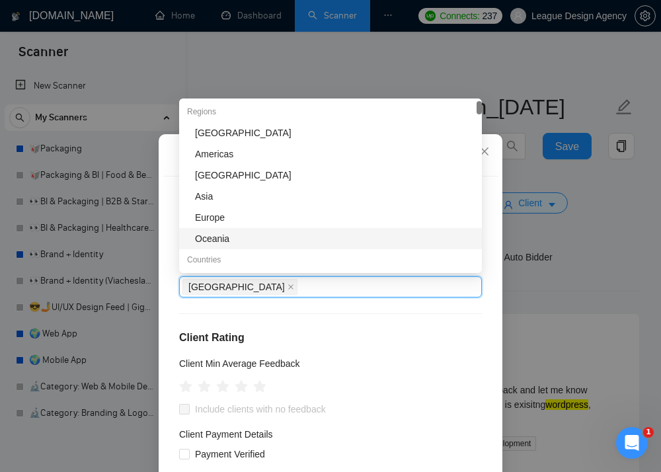
click at [382, 337] on h4 "Client Rating" at bounding box center [330, 338] width 303 height 16
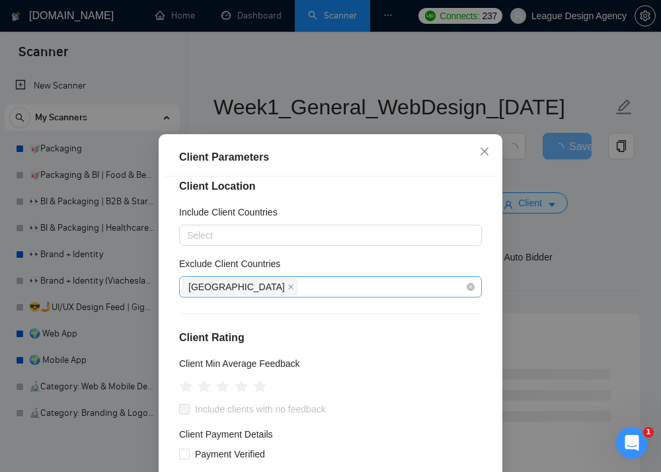
scroll to position [46, 0]
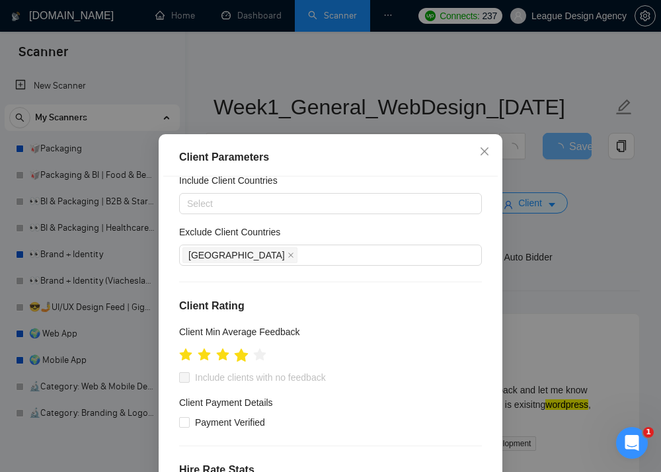
click at [245, 359] on icon "star" at bounding box center [242, 354] width 14 height 13
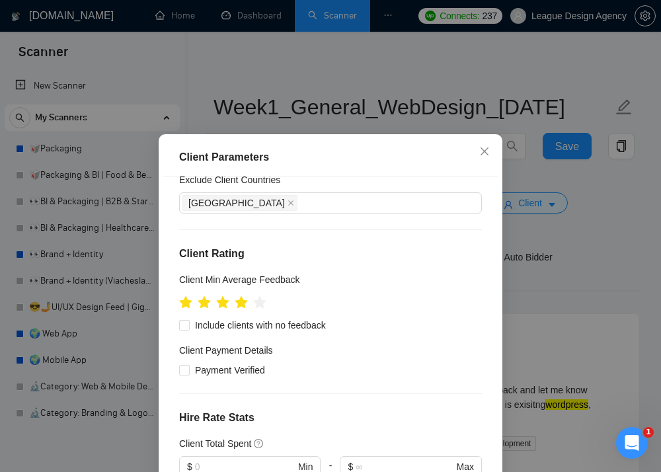
scroll to position [103, 0]
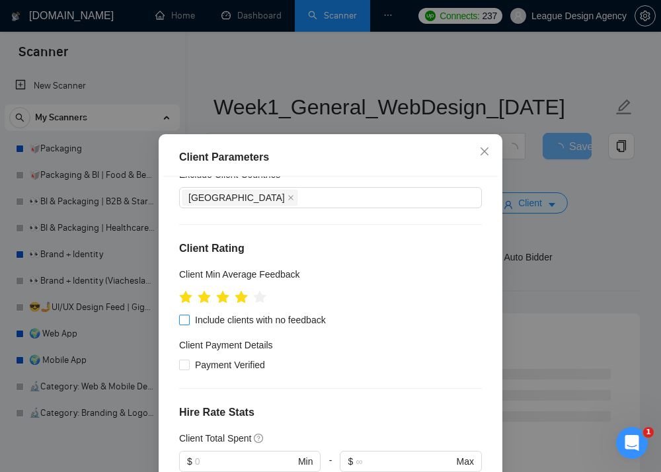
click at [265, 319] on span "Include clients with no feedback" at bounding box center [260, 320] width 141 height 15
click at [188, 319] on input "Include clients with no feedback" at bounding box center [183, 319] width 9 height 9
checkbox input "true"
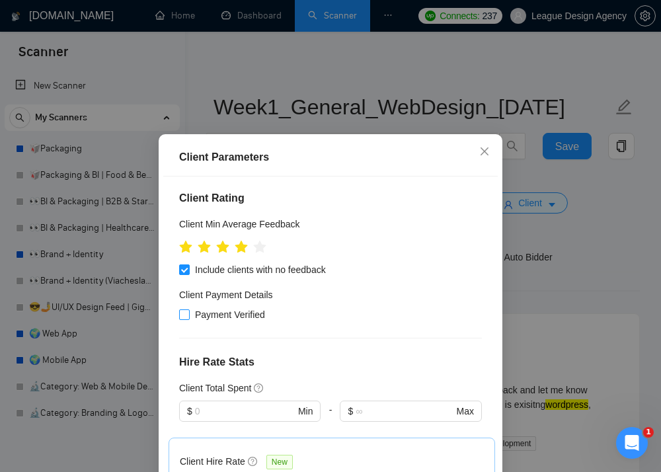
click at [237, 313] on span "Payment Verified" at bounding box center [230, 314] width 81 height 15
click at [188, 313] on input "Payment Verified" at bounding box center [183, 313] width 9 height 9
click at [256, 309] on span "Payment Verified" at bounding box center [230, 314] width 81 height 15
click at [188, 309] on input "Payment Verified" at bounding box center [183, 313] width 9 height 9
checkbox input "false"
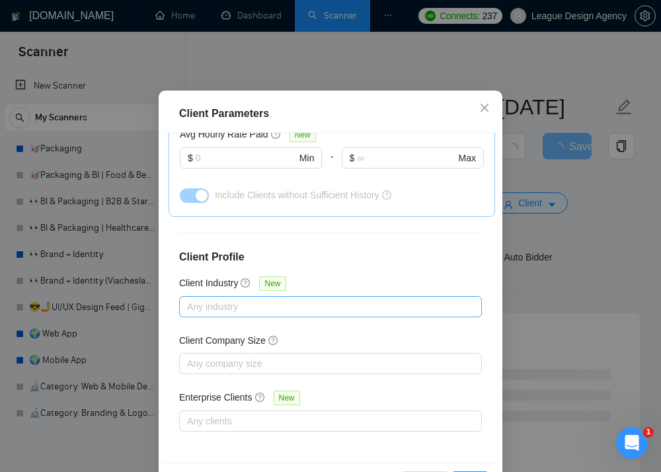
scroll to position [43, 0]
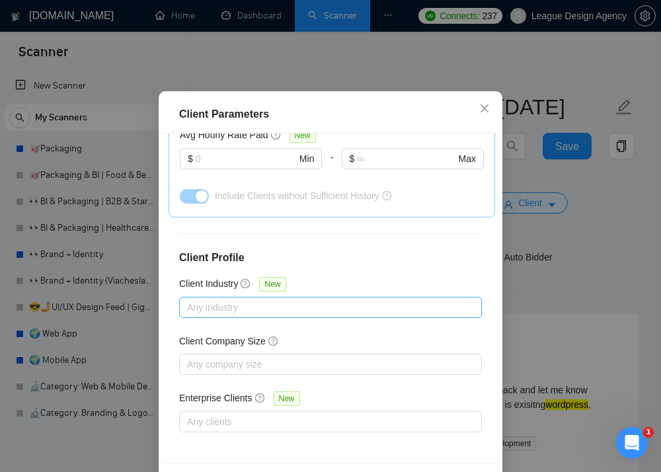
click at [292, 314] on div at bounding box center [323, 307] width 283 height 16
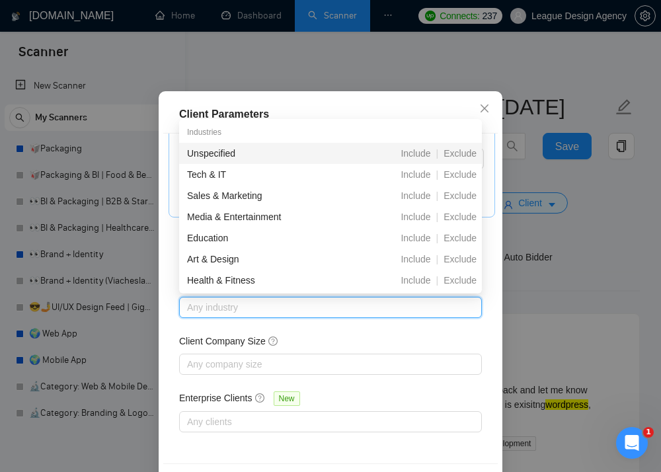
click at [291, 333] on div "Client Location Include Client Countries Select Exclude Client Countries India …" at bounding box center [330, 299] width 335 height 331
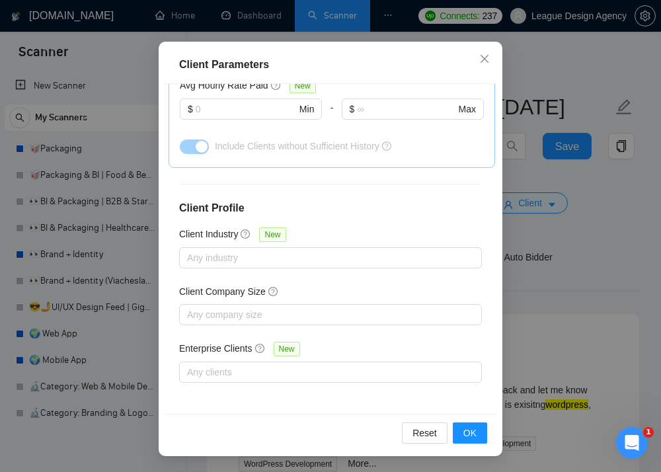
scroll to position [93, 0]
click at [269, 368] on div at bounding box center [323, 372] width 283 height 16
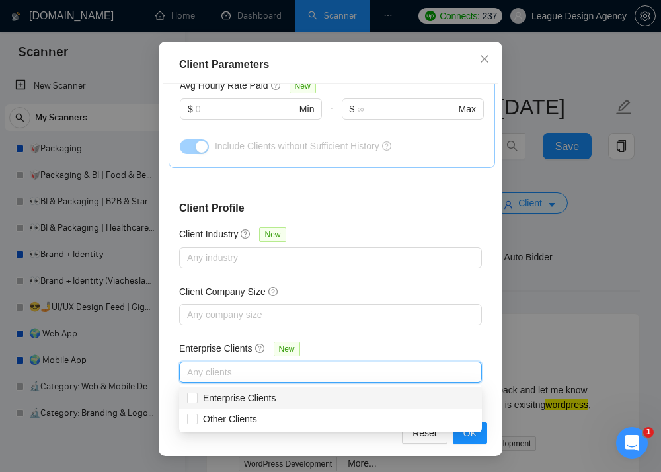
click at [317, 350] on div "Enterprise Clients New" at bounding box center [330, 351] width 303 height 20
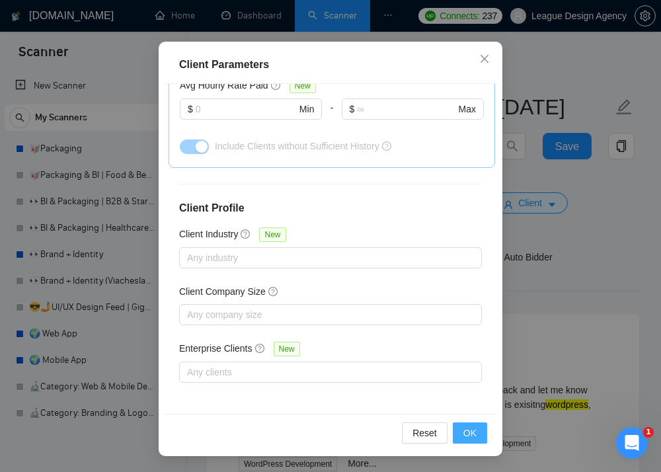
click at [476, 428] on span "OK" at bounding box center [469, 433] width 13 height 15
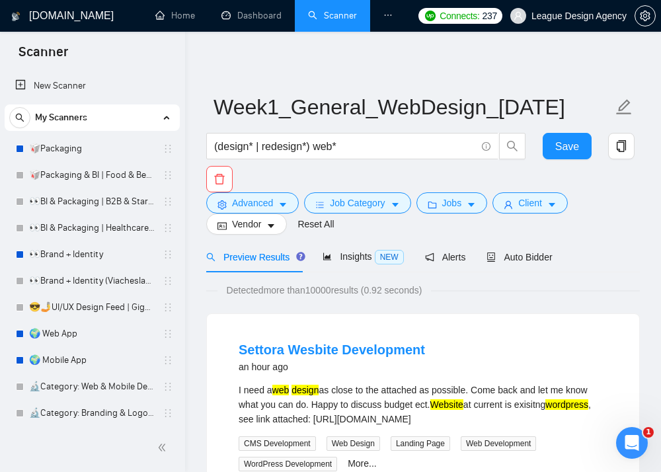
scroll to position [38, 0]
click at [280, 235] on button "Vendor" at bounding box center [246, 224] width 81 height 21
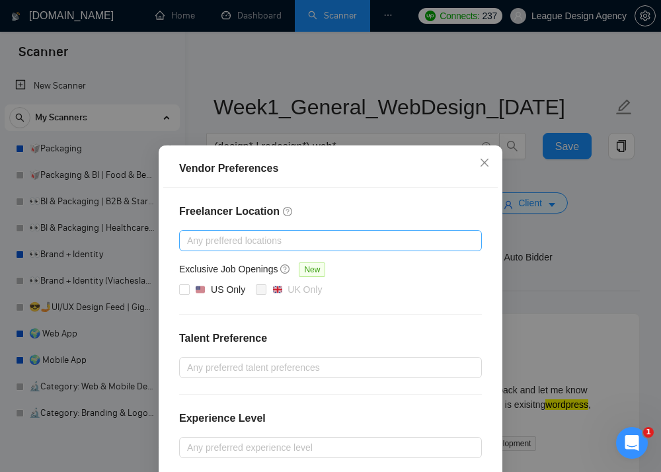
click at [262, 237] on div at bounding box center [323, 241] width 283 height 16
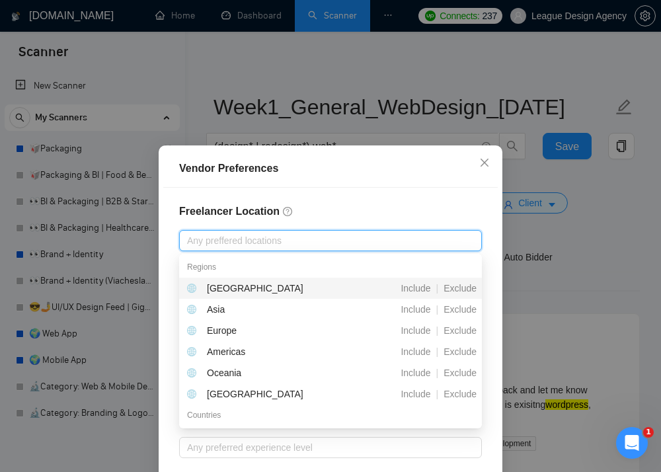
click at [329, 209] on h4 "Freelancer Location" at bounding box center [330, 212] width 303 height 16
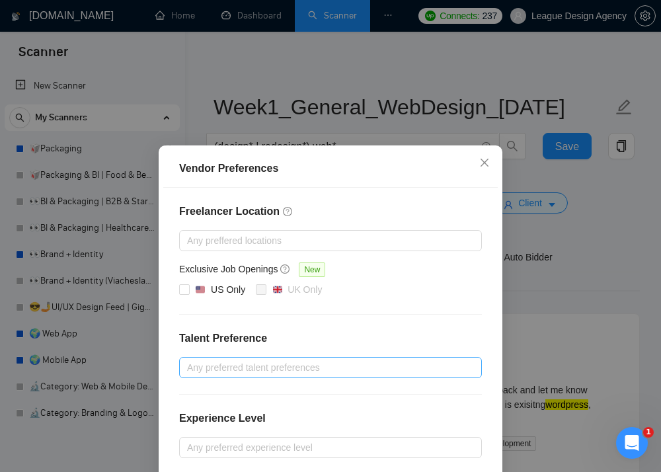
scroll to position [140, 0]
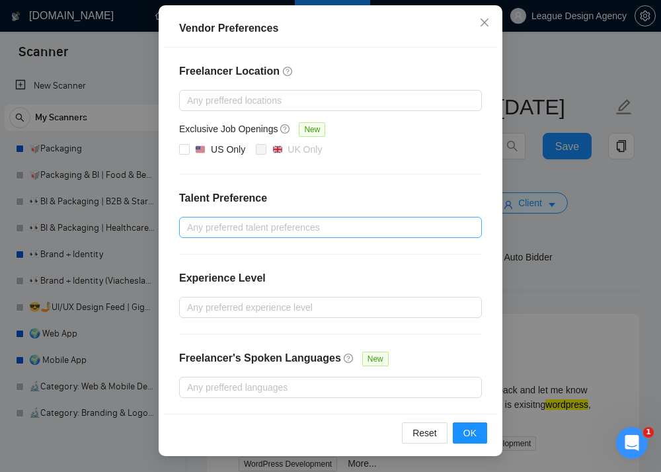
click at [236, 230] on div at bounding box center [323, 227] width 283 height 16
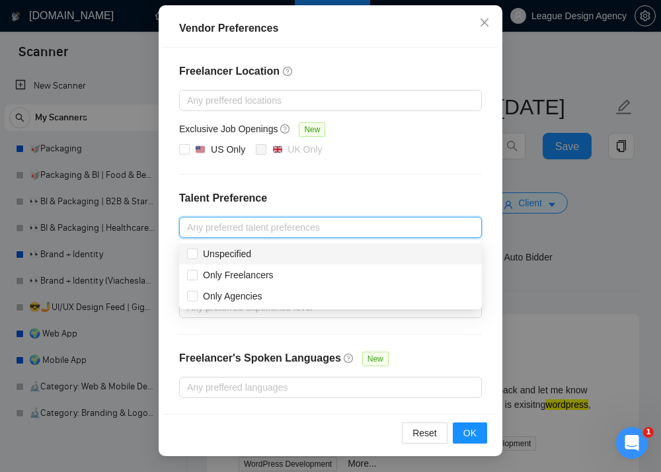
click at [295, 184] on div "Freelancer Location Any preffered locations Exclusive Job Openings New US Only …" at bounding box center [330, 231] width 335 height 366
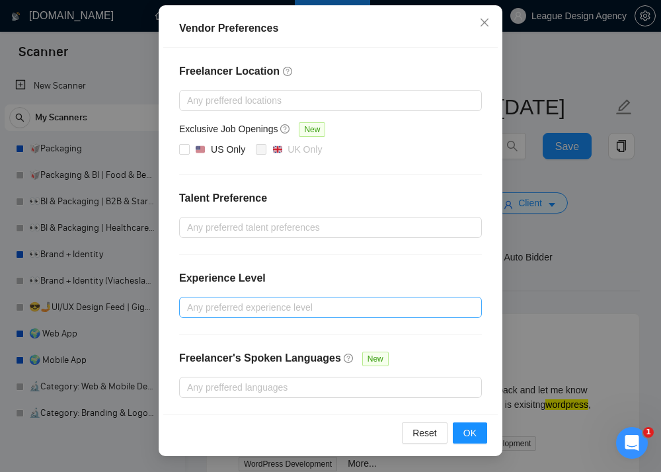
click at [254, 301] on div at bounding box center [323, 307] width 283 height 16
click at [284, 290] on div "Experience Level" at bounding box center [330, 283] width 303 height 26
click at [255, 206] on h4 "Talent Preference" at bounding box center [330, 198] width 303 height 16
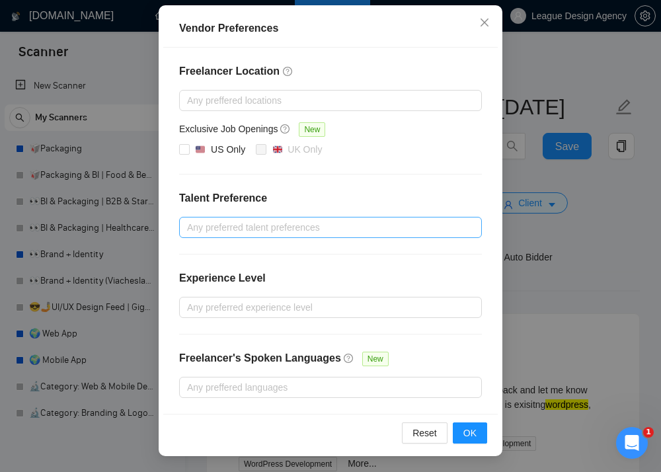
click at [255, 217] on div "Any preferred talent preferences" at bounding box center [330, 227] width 303 height 21
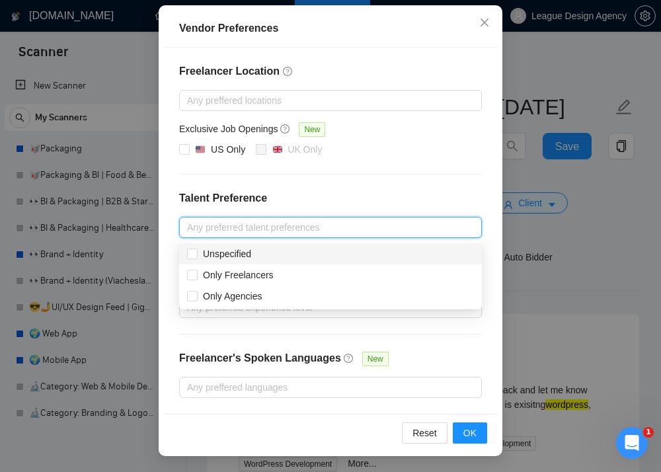
click at [254, 212] on div "Freelancer Location Any preffered locations Exclusive Job Openings New US Only …" at bounding box center [330, 231] width 335 height 366
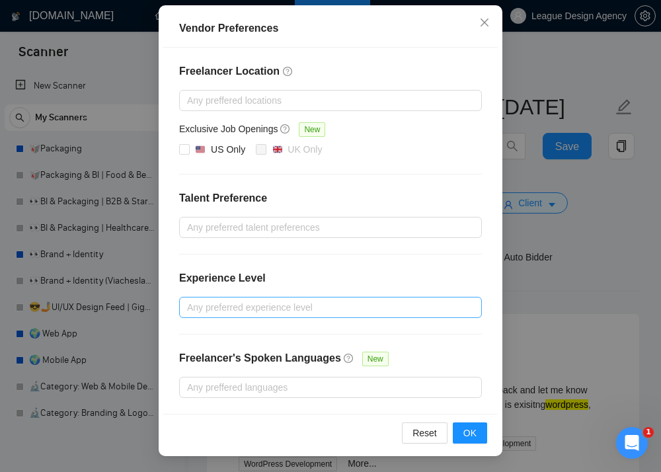
click at [246, 304] on div at bounding box center [323, 307] width 283 height 16
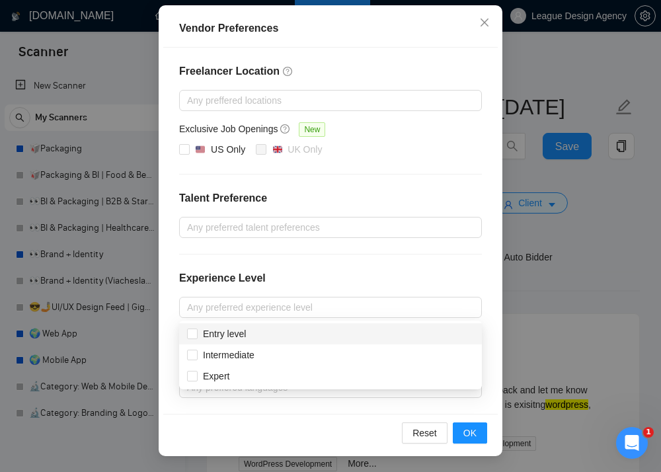
click at [281, 265] on div "Freelancer Location Any preffered locations Exclusive Job Openings New US Only …" at bounding box center [330, 231] width 335 height 366
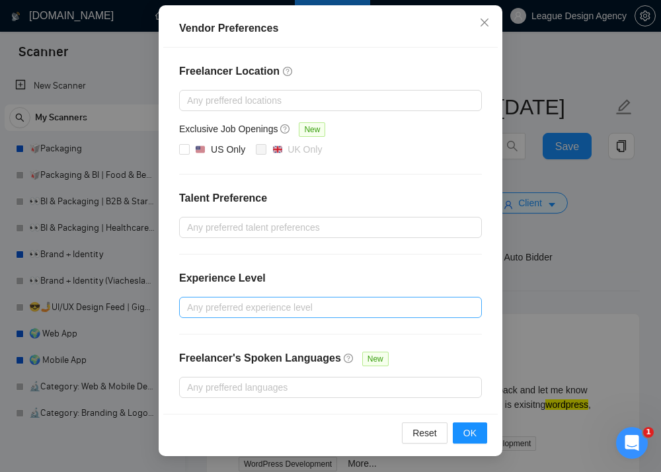
click at [301, 306] on div at bounding box center [323, 307] width 283 height 16
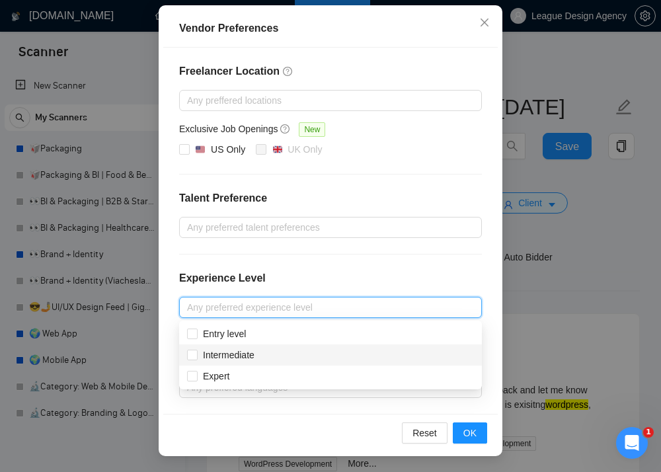
click at [265, 356] on div "Intermediate" at bounding box center [330, 355] width 287 height 15
checkbox input "true"
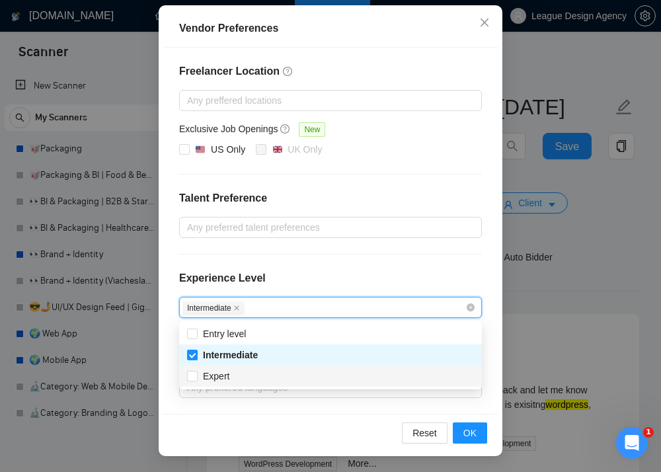
click at [245, 377] on div "Expert" at bounding box center [330, 376] width 287 height 15
checkbox input "true"
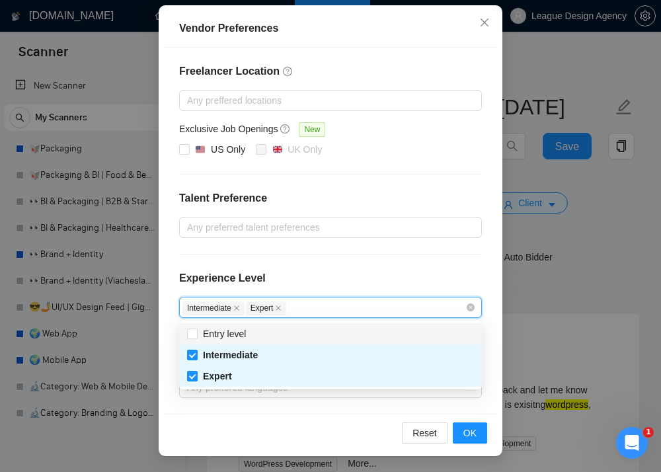
click at [301, 266] on div "Freelancer Location Any preffered locations Exclusive Job Openings New US Only …" at bounding box center [330, 231] width 335 height 366
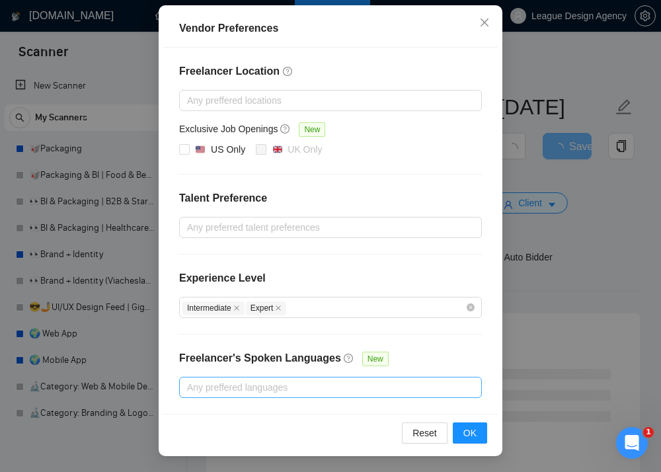
click at [309, 391] on div at bounding box center [323, 387] width 283 height 16
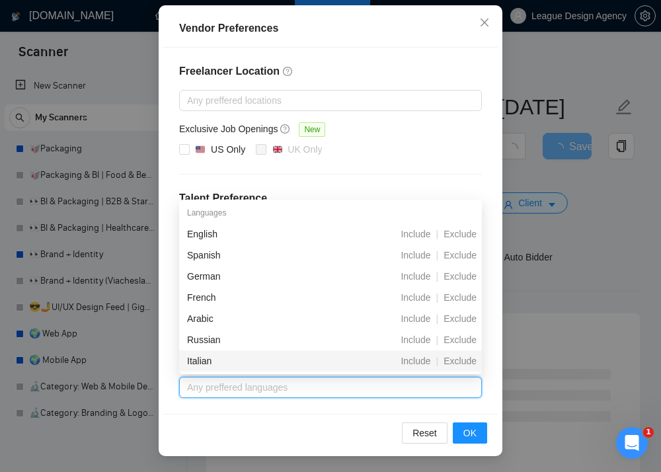
click at [305, 423] on div "Reset OK" at bounding box center [330, 433] width 335 height 38
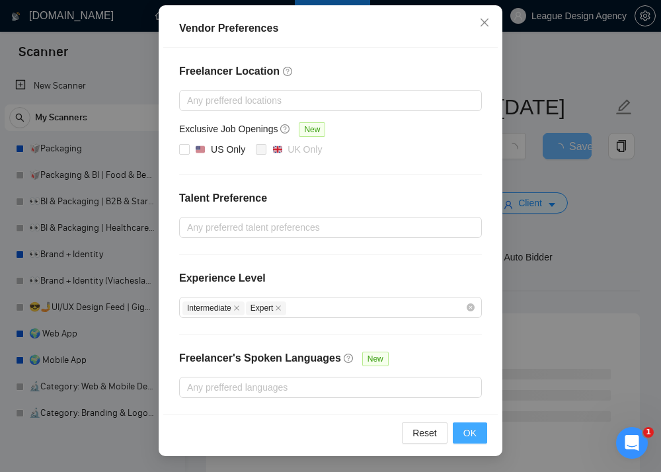
click at [470, 425] on button "OK" at bounding box center [470, 432] width 34 height 21
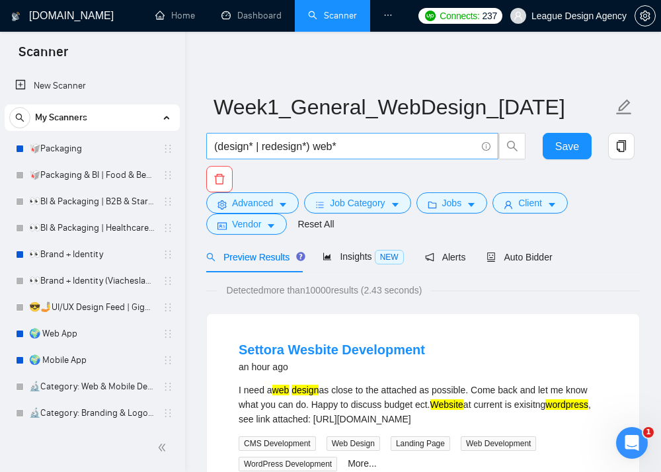
scroll to position [0, 0]
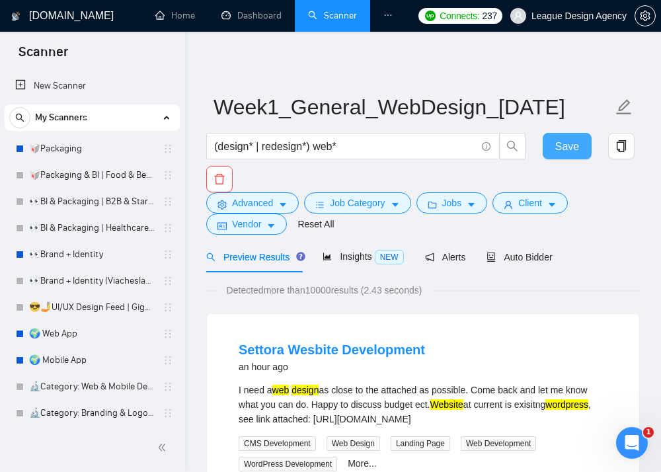
click at [565, 139] on span "Save" at bounding box center [567, 146] width 24 height 17
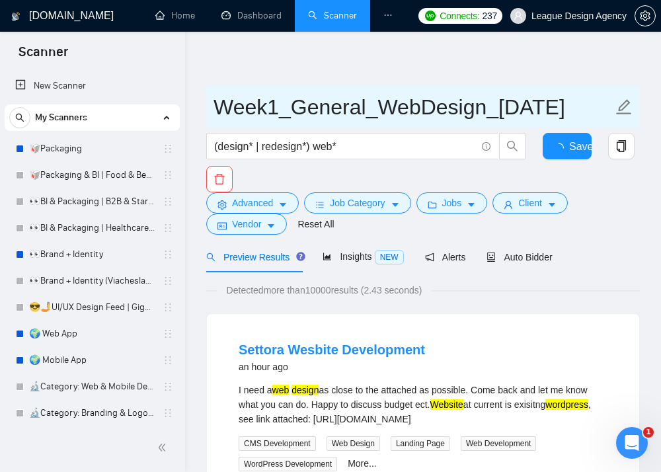
click at [521, 103] on input "Week1_General_WebDesign_09Aug25" at bounding box center [413, 107] width 399 height 33
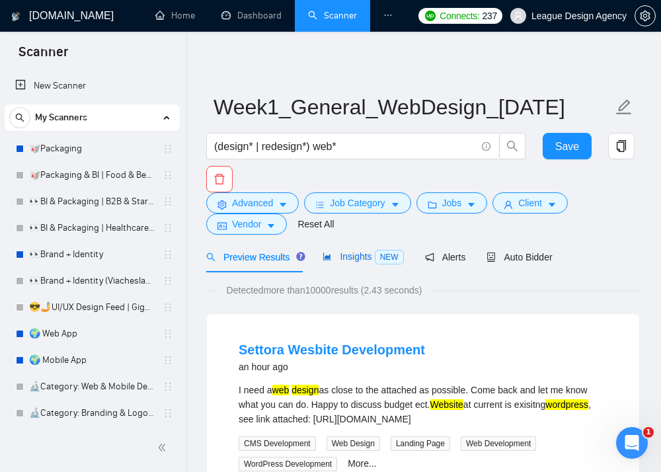
click at [361, 260] on span "Insights NEW" at bounding box center [363, 256] width 81 height 11
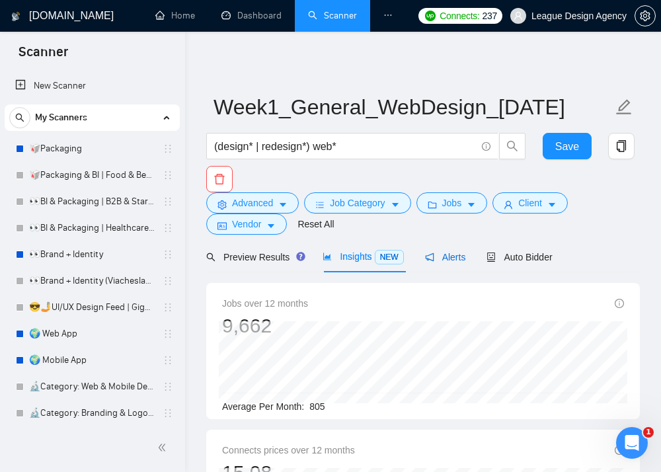
click at [454, 259] on span "Alerts" at bounding box center [445, 257] width 41 height 11
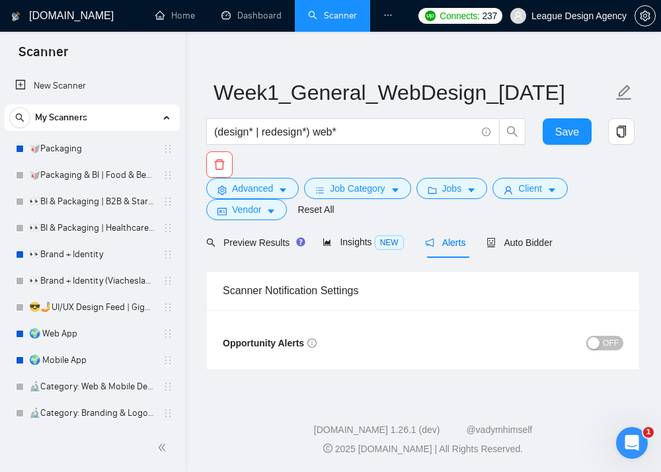
scroll to position [14, 0]
click at [523, 251] on div "Auto Bidder" at bounding box center [519, 243] width 65 height 15
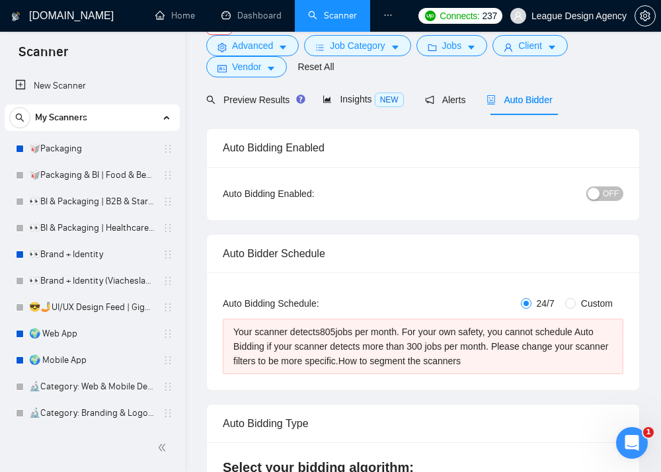
scroll to position [178, 0]
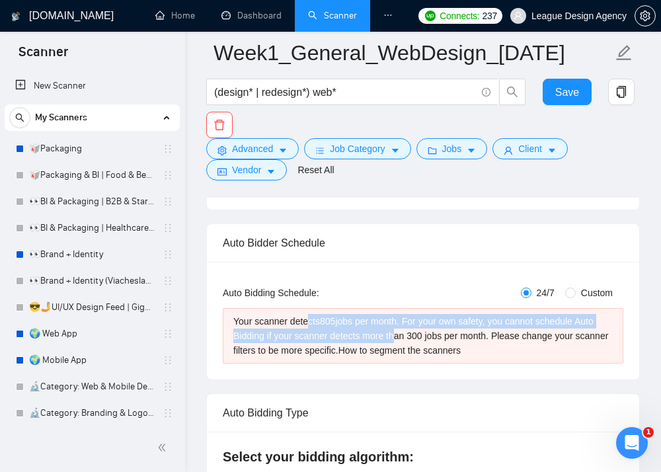
drag, startPoint x: 417, startPoint y: 329, endPoint x: 311, endPoint y: 314, distance: 107.4
click at [311, 314] on div "Your scanner detects 805 jobs per month. For your own safety, you cannot schedu…" at bounding box center [422, 336] width 379 height 44
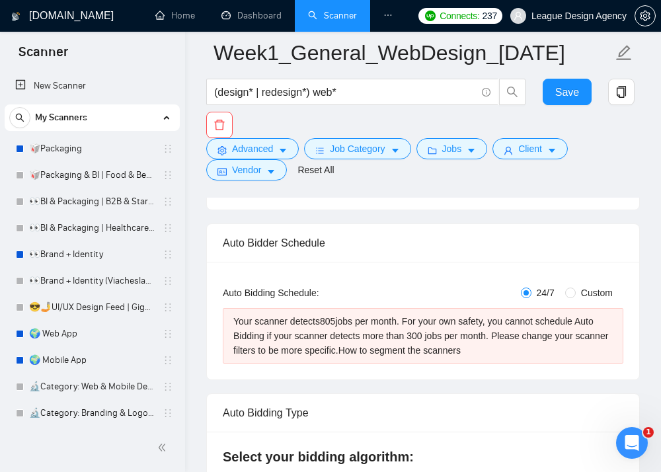
click at [366, 266] on div "Auto Bidding Type: Automated (recommended) Semi-automated Auto Bidding Schedule…" at bounding box center [423, 321] width 432 height 118
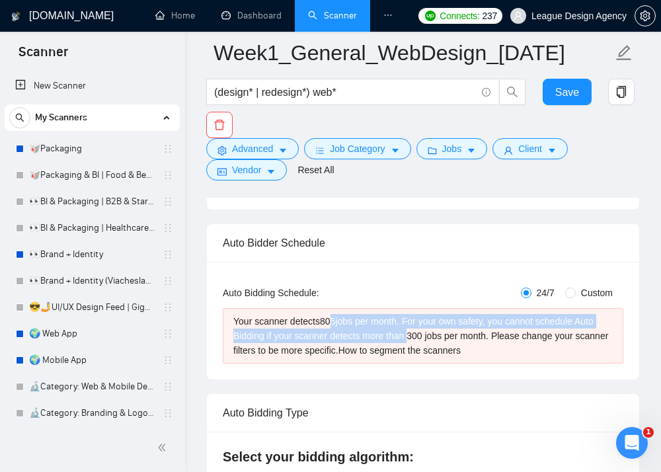
drag, startPoint x: 338, startPoint y: 317, endPoint x: 435, endPoint y: 329, distance: 97.2
click at [435, 329] on div "Your scanner detects 805 jobs per month. For your own safety, you cannot schedu…" at bounding box center [422, 336] width 379 height 44
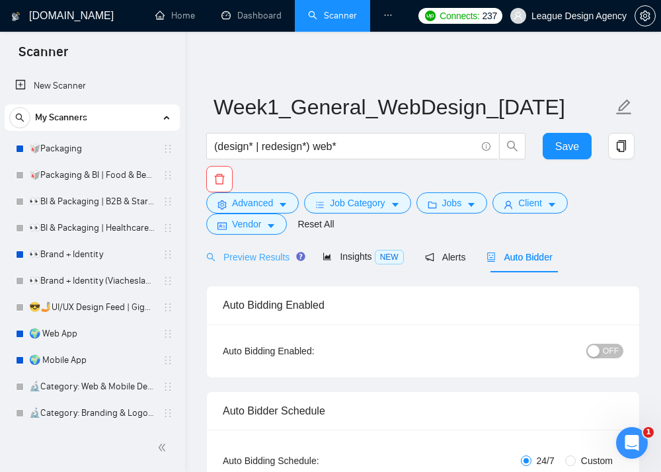
scroll to position [0, 0]
click at [268, 251] on div "Preview Results" at bounding box center [253, 257] width 95 height 15
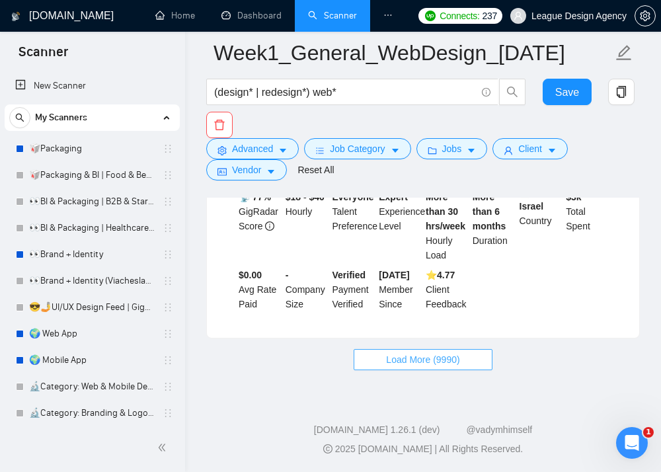
click at [428, 353] on span "Load More (9990)" at bounding box center [422, 359] width 73 height 15
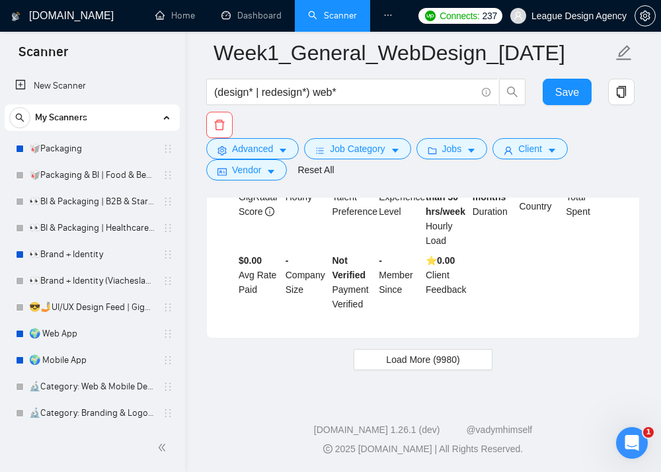
scroll to position [6569, 0]
click at [272, 141] on span "Advanced" at bounding box center [252, 148] width 41 height 15
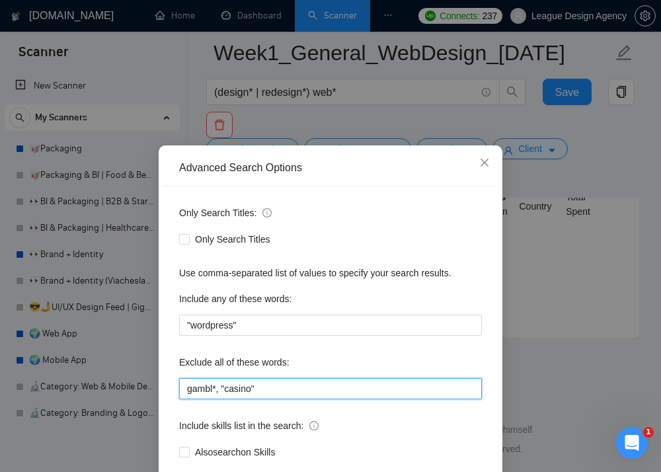
click at [286, 390] on input "gambl*, "casino"" at bounding box center [330, 388] width 303 height 21
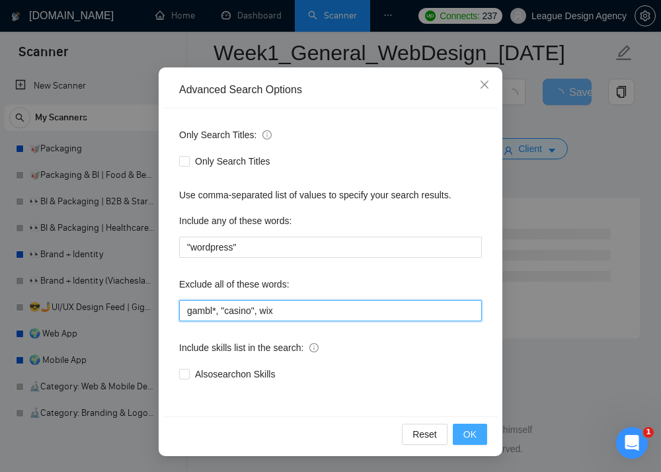
scroll to position [78, 0]
type input "gambl*, "casino", wix"
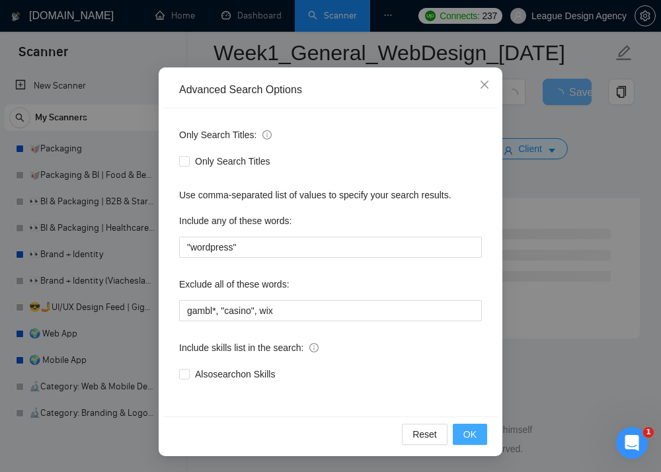
click at [471, 440] on span "OK" at bounding box center [469, 434] width 13 height 15
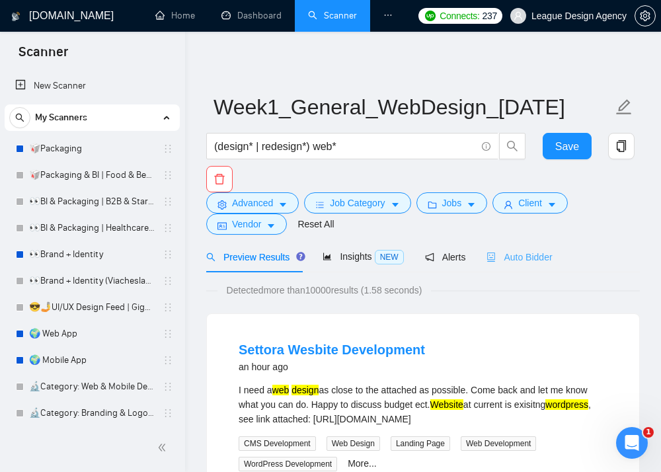
scroll to position [0, 0]
click at [514, 260] on span "Auto Bidder" at bounding box center [519, 257] width 65 height 11
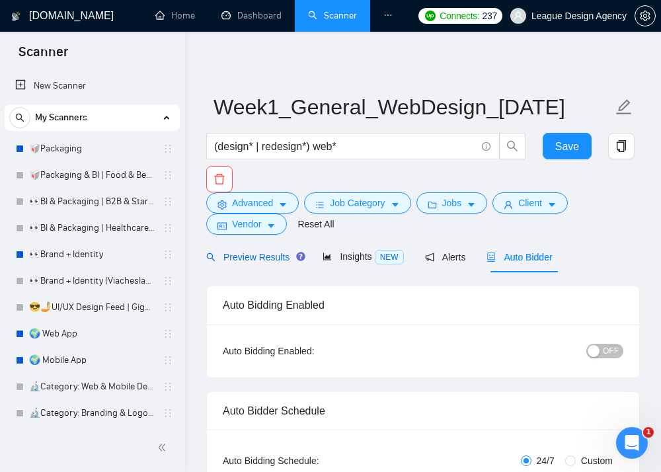
click at [280, 252] on span "Preview Results" at bounding box center [253, 257] width 95 height 11
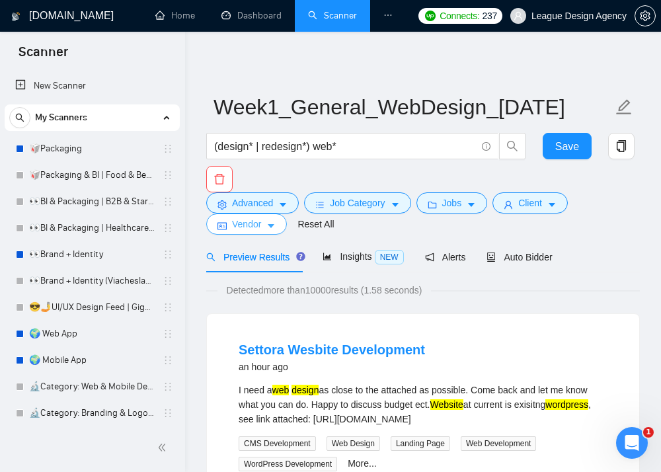
click at [272, 221] on span "caret-down" at bounding box center [270, 226] width 9 height 10
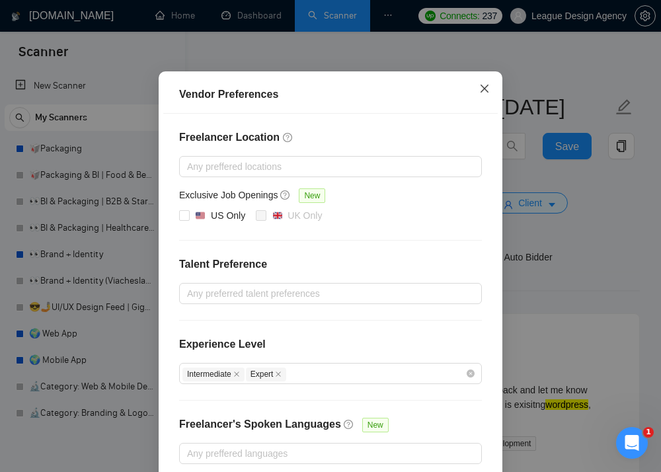
click at [486, 81] on span "Close" at bounding box center [485, 89] width 36 height 36
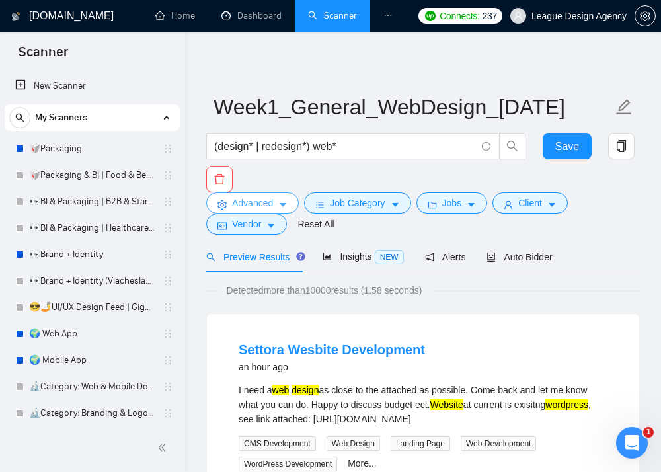
click at [278, 195] on button "Advanced" at bounding box center [252, 202] width 93 height 21
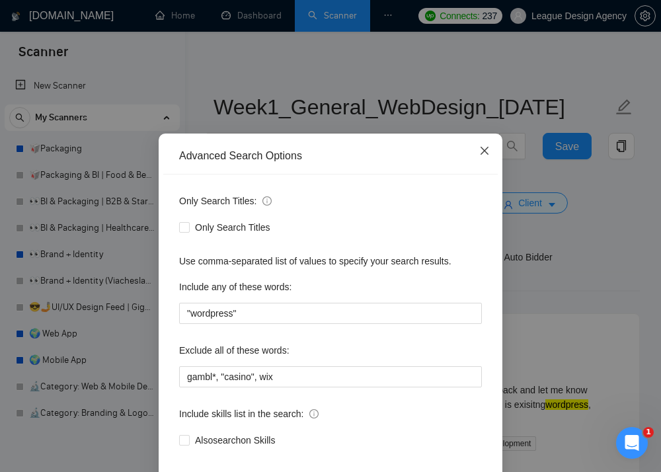
click at [489, 154] on icon "close" at bounding box center [484, 150] width 11 height 11
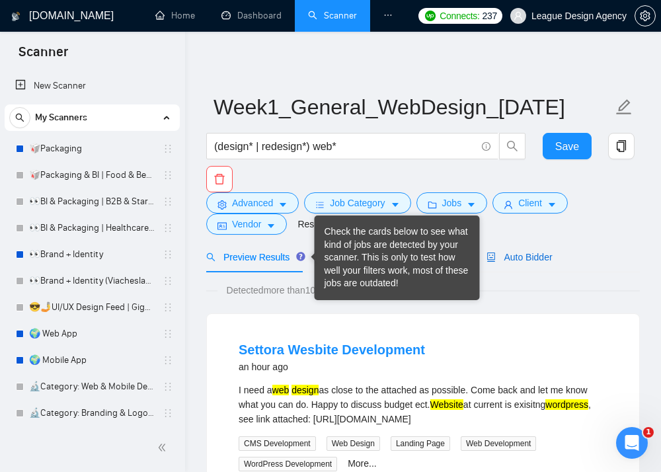
click at [517, 252] on span "Auto Bidder" at bounding box center [519, 257] width 65 height 11
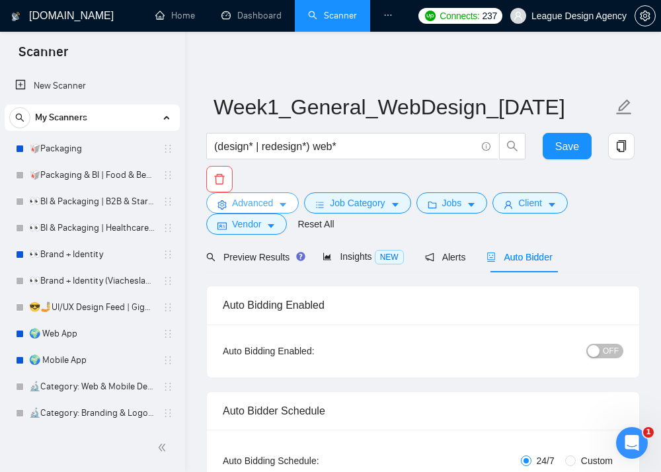
click at [277, 204] on button "Advanced" at bounding box center [252, 202] width 93 height 21
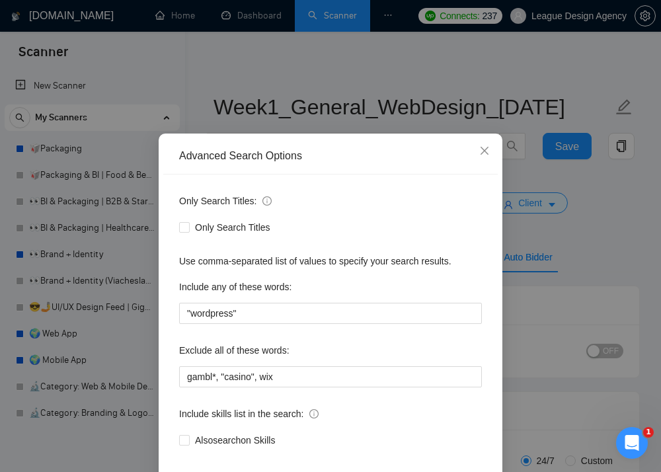
click at [576, 260] on div "Advanced Search Options Only Search Titles: Only Search Titles Use comma-separa…" at bounding box center [330, 236] width 661 height 472
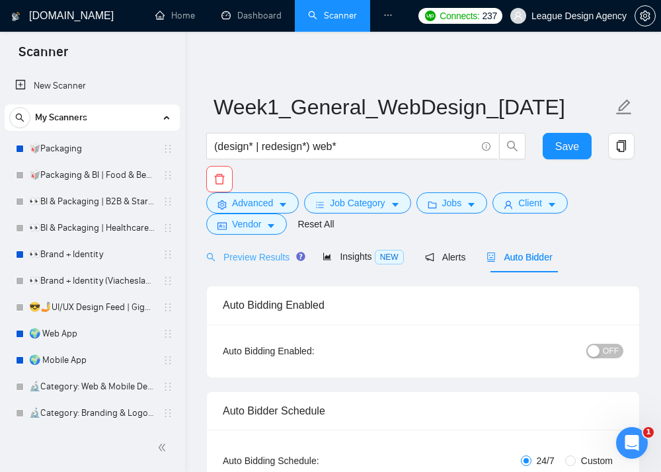
click at [259, 268] on div "Preview Results" at bounding box center [253, 256] width 95 height 31
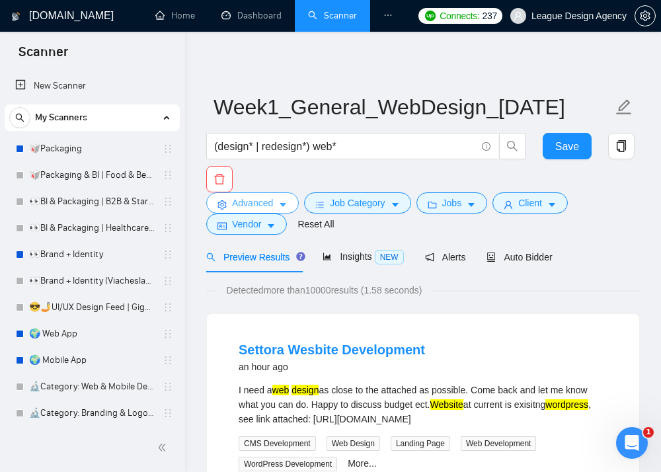
click at [276, 208] on button "Advanced" at bounding box center [252, 202] width 93 height 21
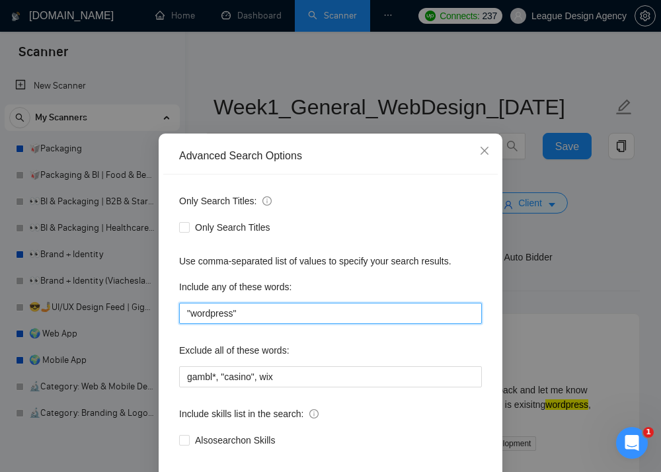
drag, startPoint x: 235, startPoint y: 313, endPoint x: 191, endPoint y: 313, distance: 43.6
click at [191, 313] on input ""wordpress"" at bounding box center [330, 313] width 303 height 21
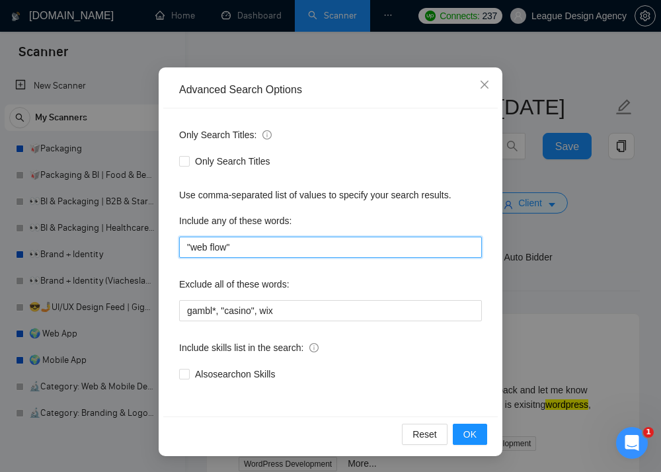
scroll to position [78, 0]
click at [212, 248] on input ""web flow"" at bounding box center [330, 247] width 303 height 21
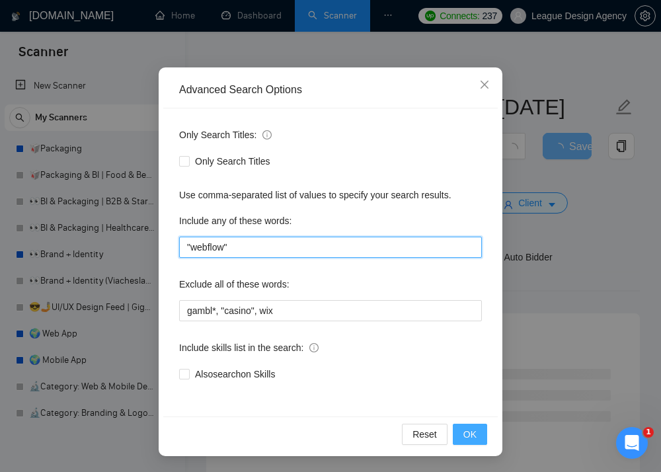
type input ""webflow""
click at [459, 425] on button "OK" at bounding box center [470, 434] width 34 height 21
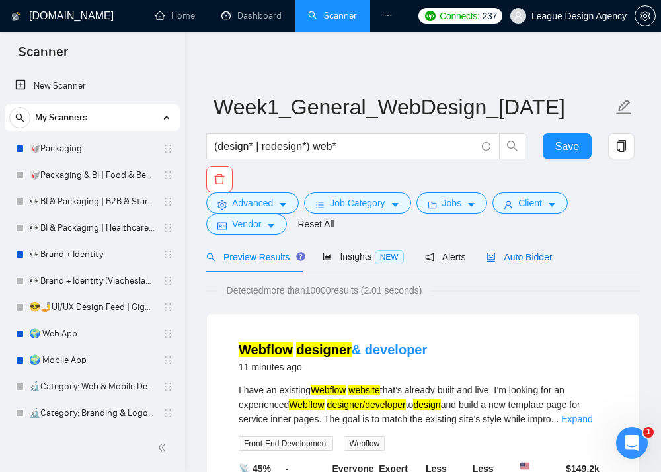
click at [521, 257] on span "Auto Bidder" at bounding box center [519, 257] width 65 height 11
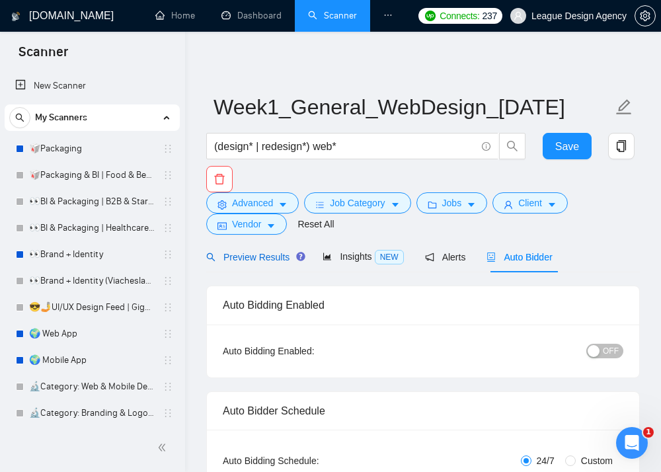
click at [274, 258] on span "Preview Results" at bounding box center [253, 257] width 95 height 11
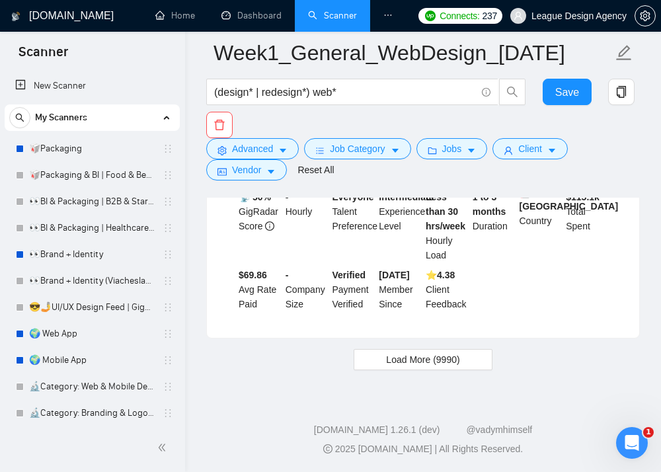
scroll to position [3318, 0]
click at [408, 362] on span "Load More (9990)" at bounding box center [422, 359] width 73 height 15
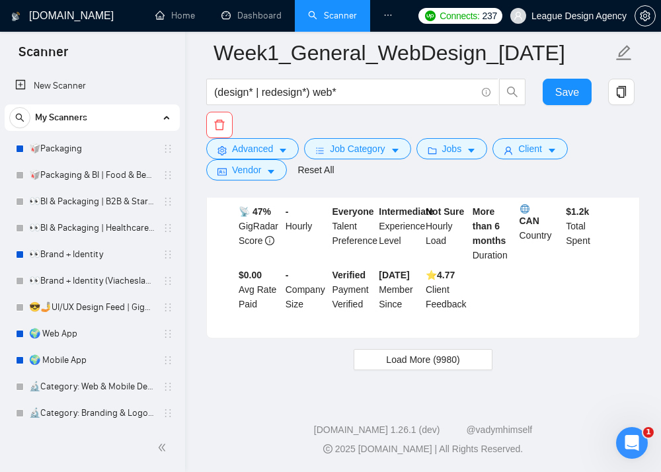
scroll to position [6549, 0]
click at [428, 360] on span "Load More (9980)" at bounding box center [422, 359] width 73 height 15
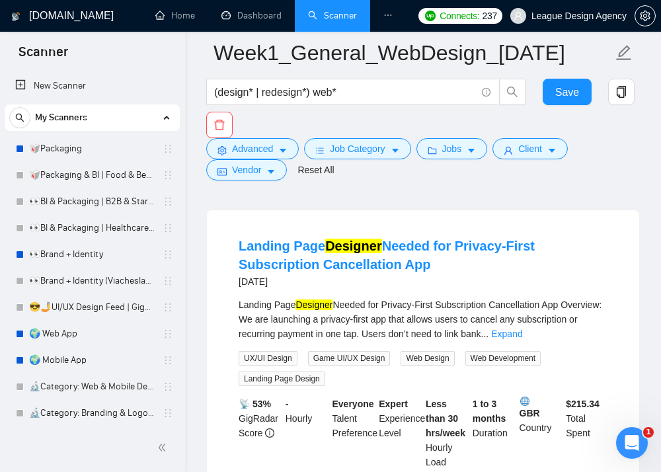
scroll to position [9308, 0]
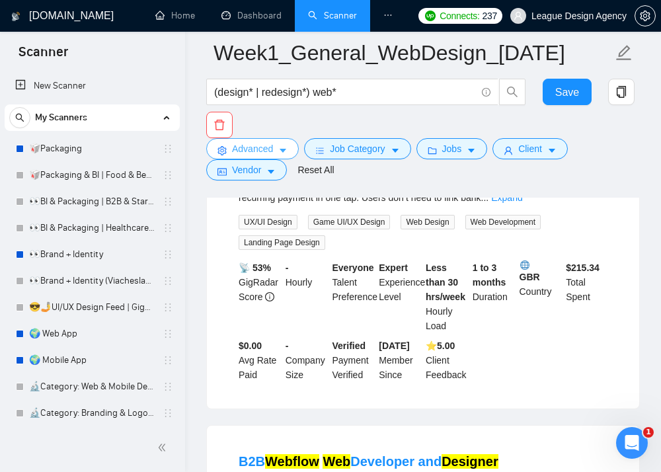
click at [278, 145] on button "Advanced" at bounding box center [252, 148] width 93 height 21
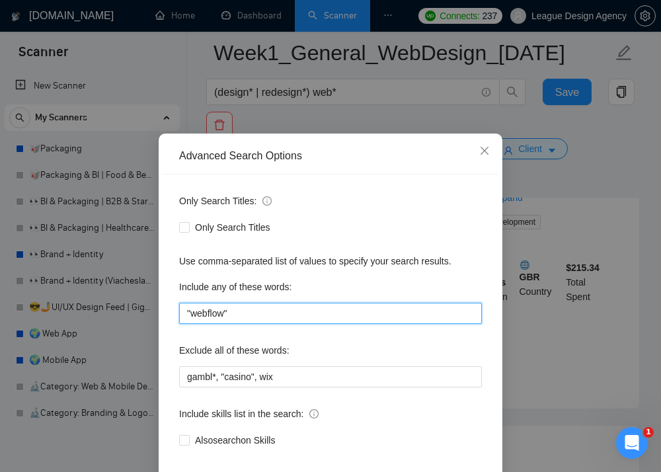
drag, startPoint x: 232, startPoint y: 315, endPoint x: 139, endPoint y: 309, distance: 93.4
click at [138, 310] on div "Advanced Search Options Only Search Titles: Only Search Titles Use comma-separa…" at bounding box center [330, 236] width 661 height 472
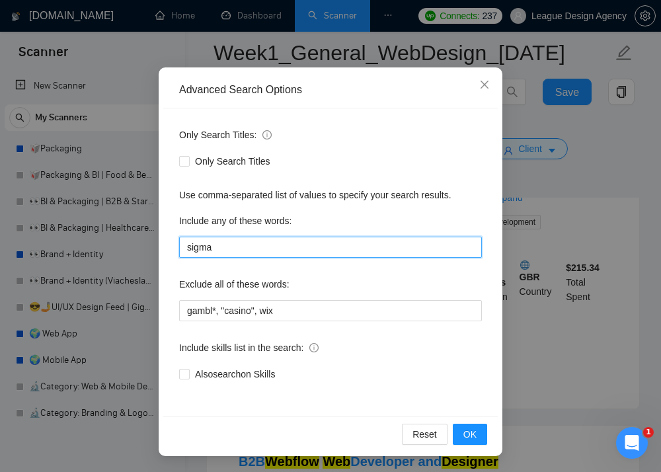
scroll to position [78, 0]
type input "figma"
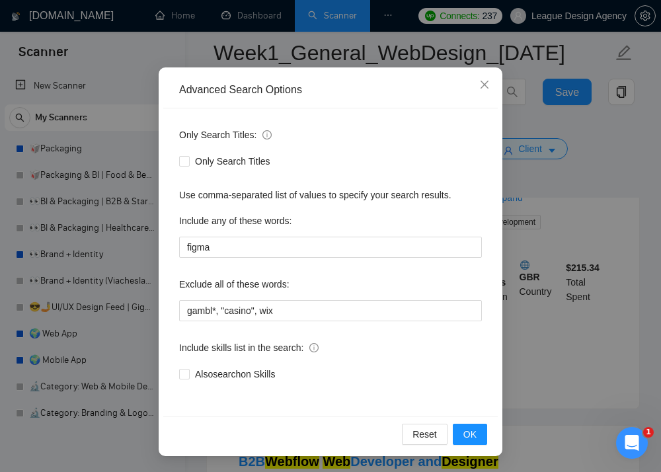
click at [487, 438] on div "Reset OK" at bounding box center [330, 433] width 335 height 35
click at [481, 436] on button "OK" at bounding box center [470, 434] width 34 height 21
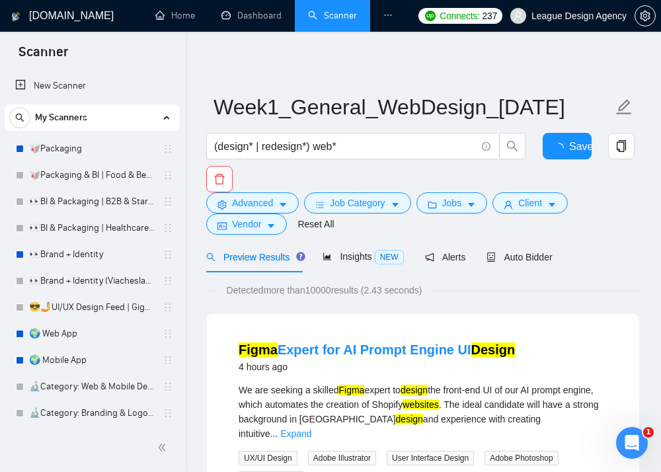
scroll to position [0, 0]
click at [496, 258] on icon "robot" at bounding box center [491, 257] width 9 height 9
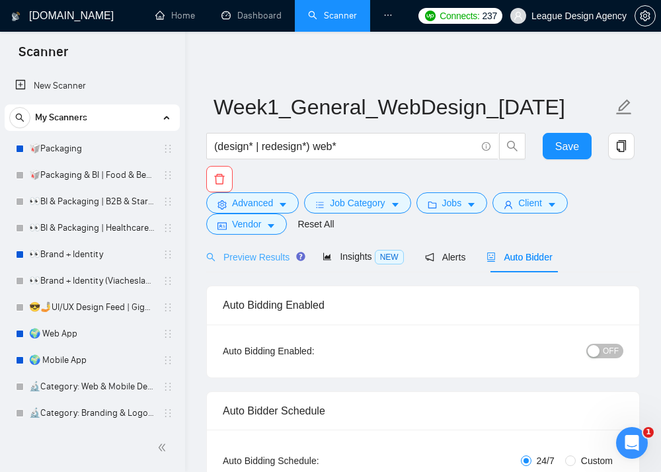
click at [288, 265] on div "Preview Results" at bounding box center [253, 256] width 95 height 31
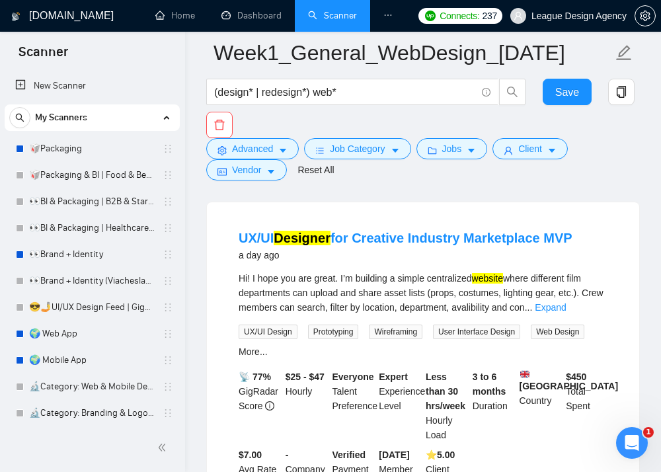
scroll to position [1850, 0]
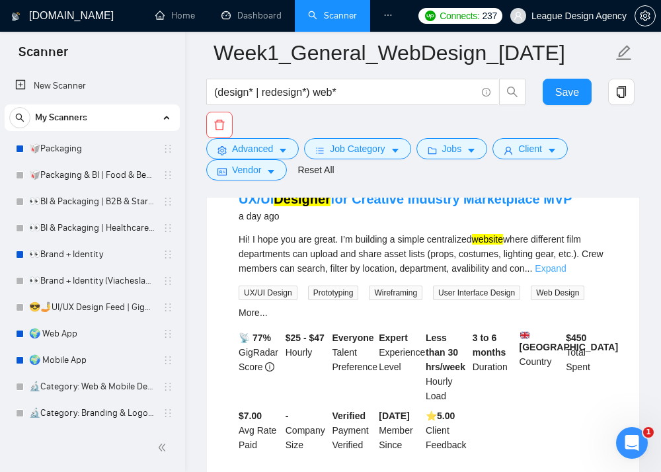
click at [566, 274] on link "Expand" at bounding box center [550, 268] width 31 height 11
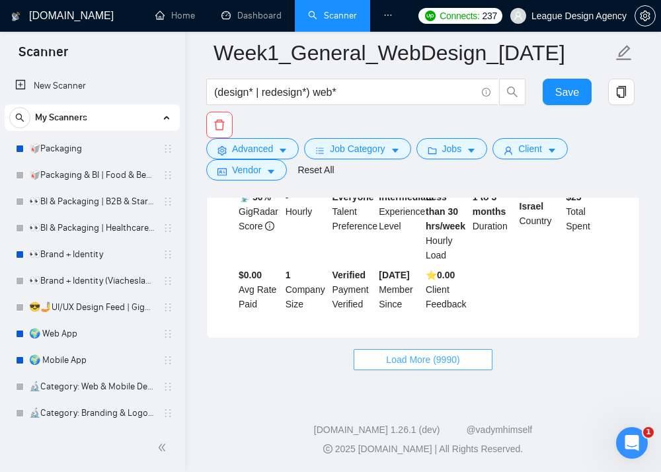
scroll to position [3757, 0]
click at [459, 356] on span "Load More (9990)" at bounding box center [422, 359] width 73 height 15
click at [430, 357] on span "Load More (9980)" at bounding box center [422, 359] width 73 height 15
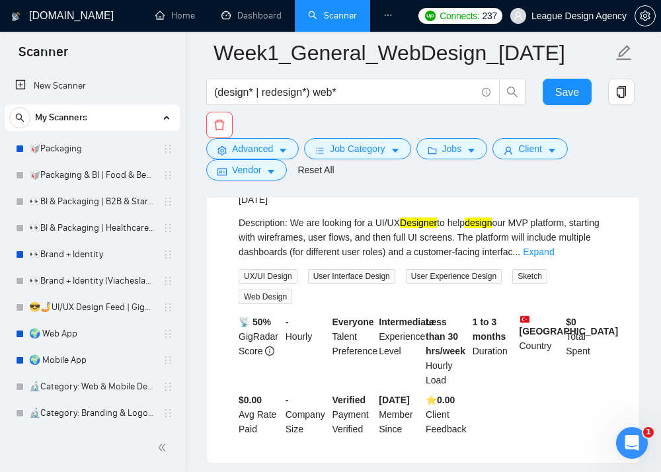
scroll to position [7585, 0]
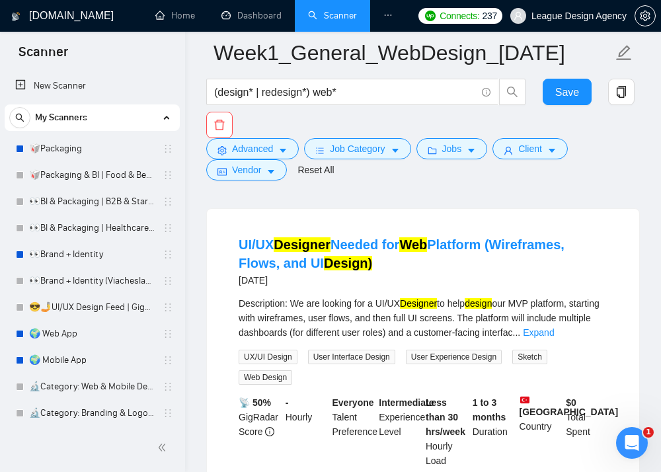
click at [582, 7] on link "Expand" at bounding box center [576, 1] width 31 height 11
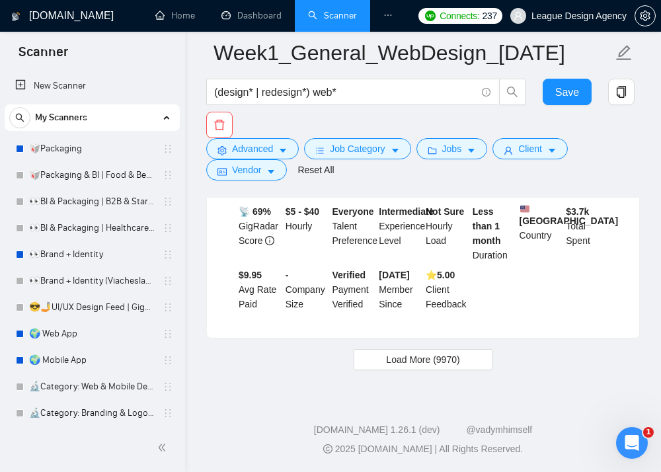
scroll to position [10244, 0]
click at [270, 155] on span "Advanced" at bounding box center [252, 148] width 41 height 15
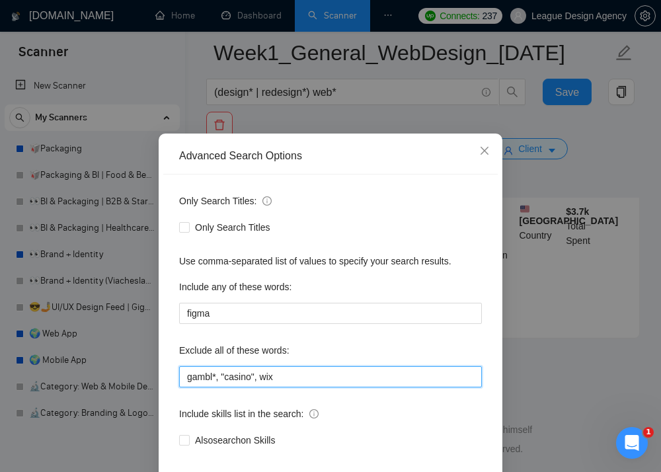
click at [308, 383] on input "gambl*, "casino", wix" at bounding box center [330, 376] width 303 height 21
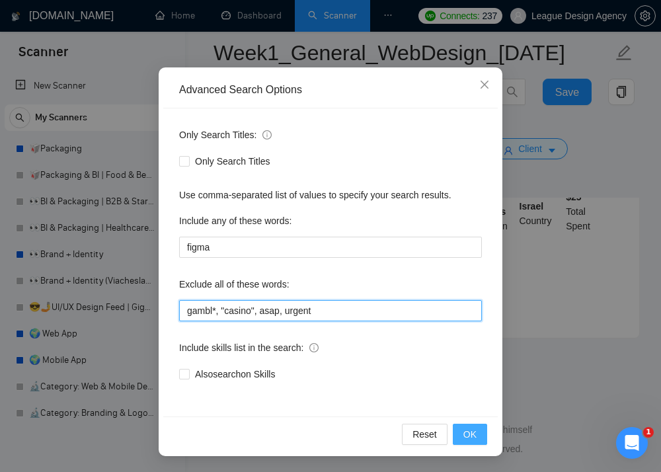
scroll to position [78, 0]
type input "gambl*, "casino", asap, urgent"
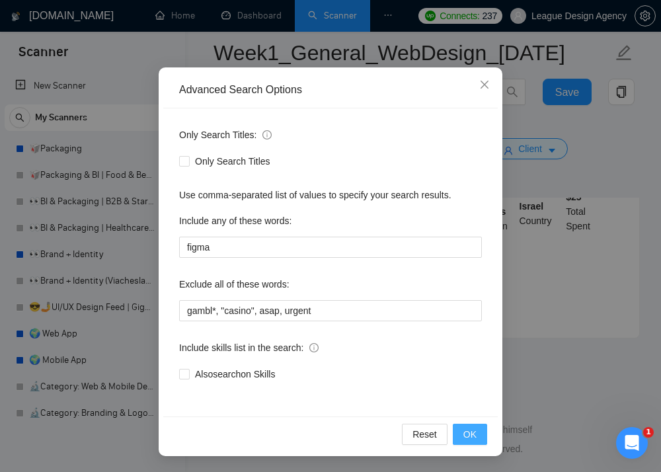
click at [477, 433] on button "OK" at bounding box center [470, 434] width 34 height 21
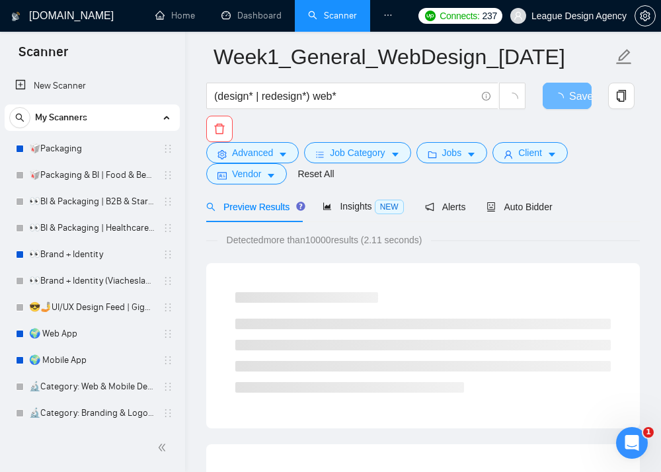
scroll to position [50, 0]
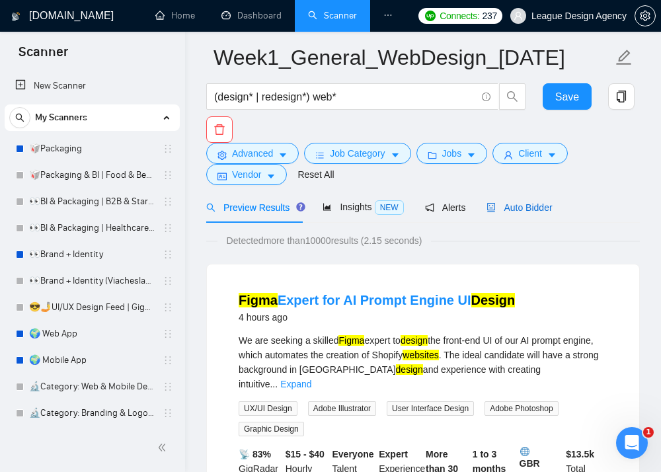
click at [517, 201] on div "Auto Bidder" at bounding box center [519, 207] width 65 height 15
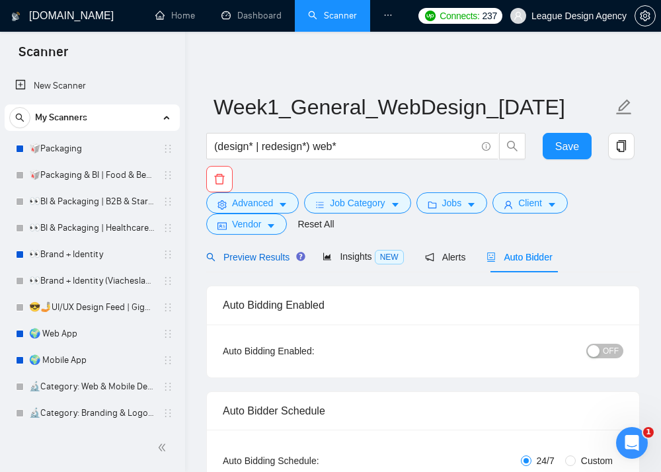
click at [267, 251] on div "Preview Results" at bounding box center [253, 257] width 95 height 15
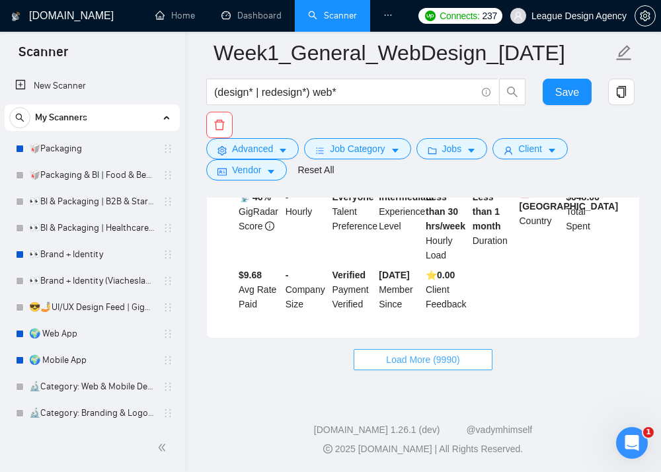
scroll to position [3439, 0]
click at [409, 360] on span "Load More (9990)" at bounding box center [422, 359] width 73 height 15
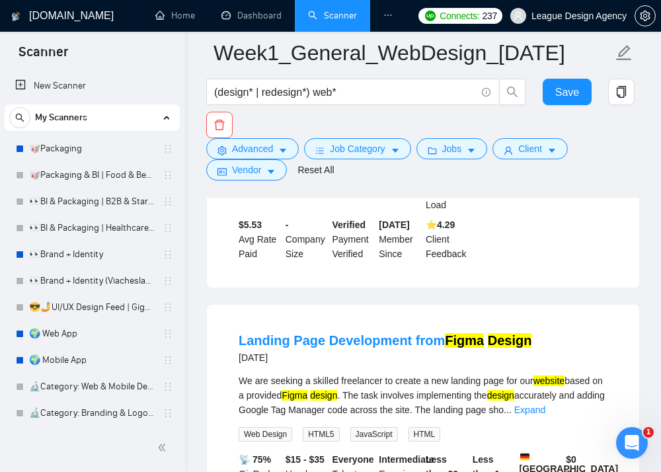
scroll to position [4203, 0]
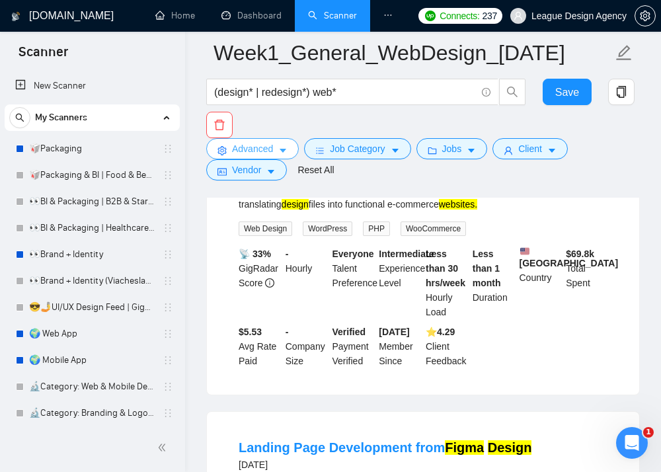
click at [280, 151] on icon "caret-down" at bounding box center [282, 150] width 9 height 9
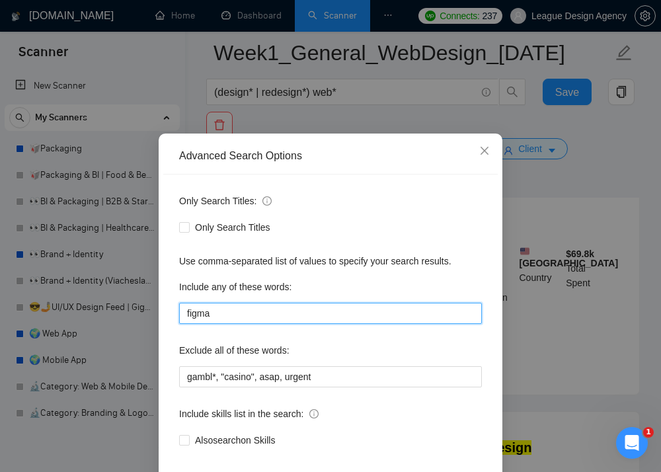
click at [295, 314] on input "figma" at bounding box center [330, 313] width 303 height 21
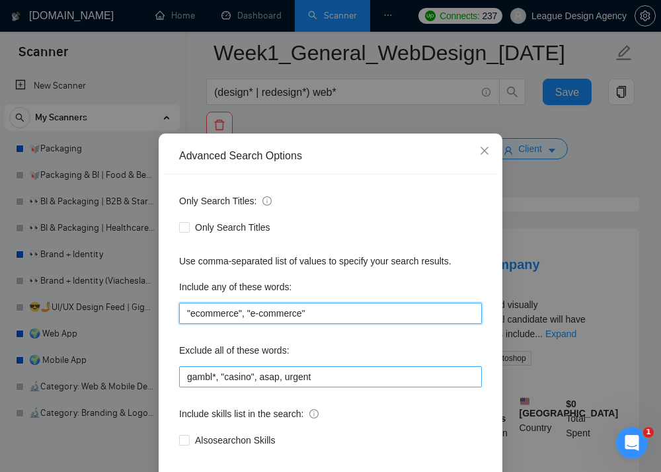
type input ""ecommerce", "e-commerce""
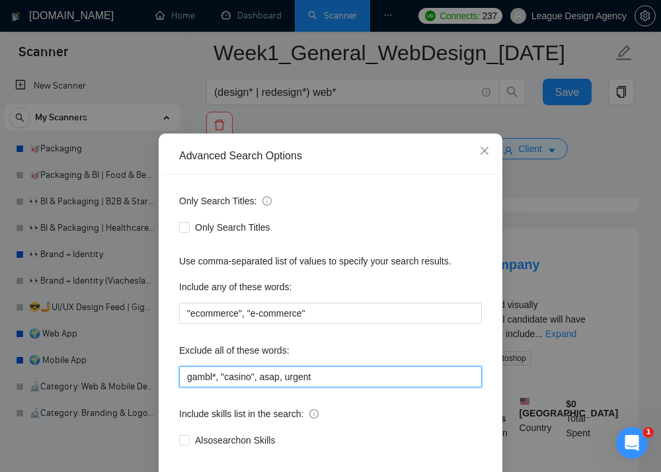
click at [308, 376] on input "gambl*, "casino", asap, urgent" at bounding box center [330, 376] width 303 height 21
click at [304, 376] on input "gambl*, "casino", asap, urgent" at bounding box center [330, 376] width 303 height 21
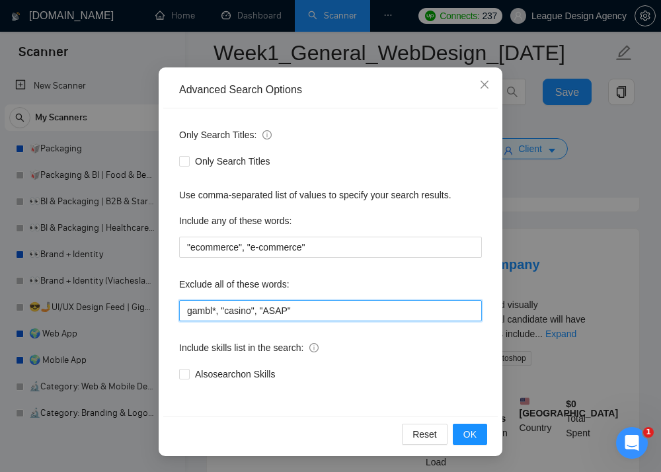
type input "gambl*, "casino", "ASAP""
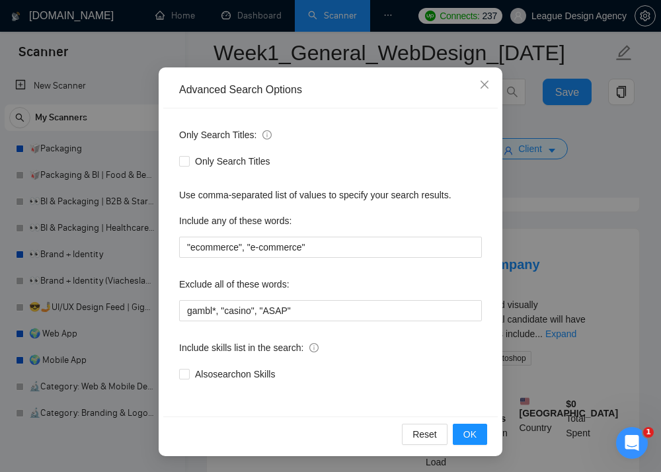
click at [464, 422] on div "Reset OK" at bounding box center [330, 433] width 335 height 35
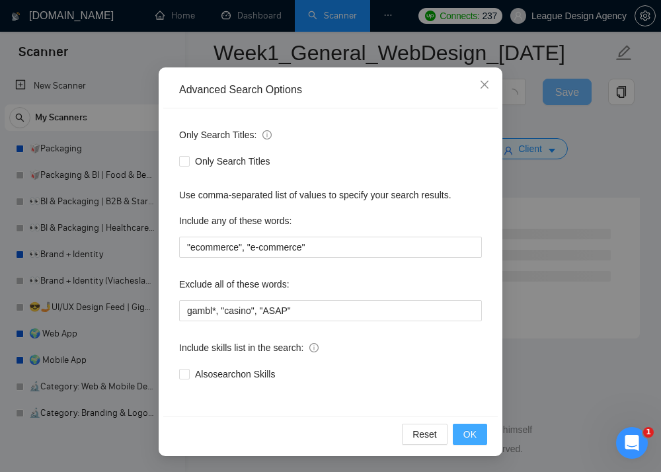
click at [464, 432] on span "OK" at bounding box center [469, 434] width 13 height 15
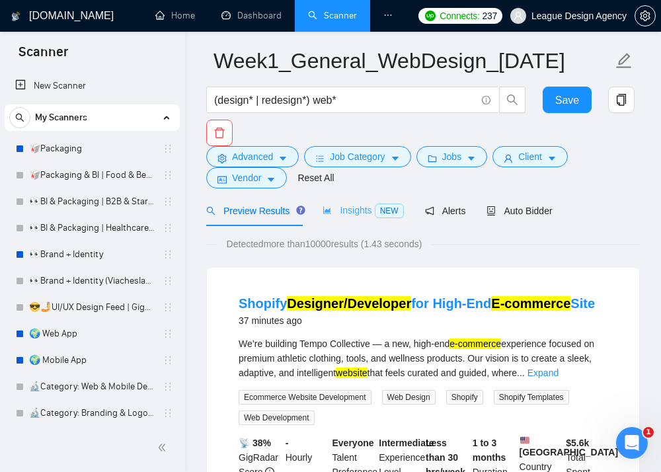
scroll to position [46, 0]
click at [504, 207] on span "Auto Bidder" at bounding box center [519, 211] width 65 height 11
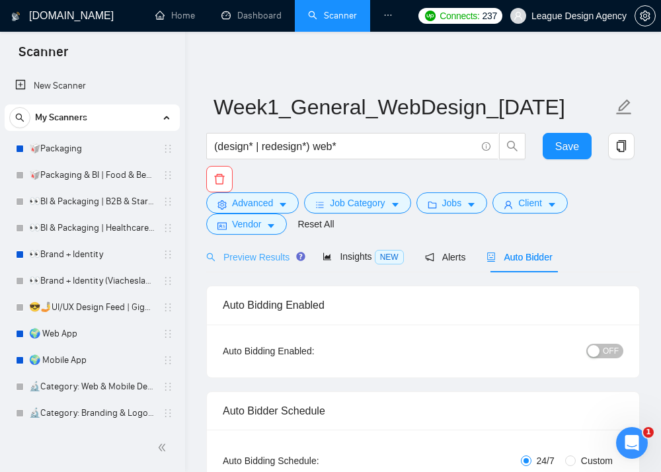
click at [272, 246] on div "Preview Results" at bounding box center [253, 256] width 95 height 31
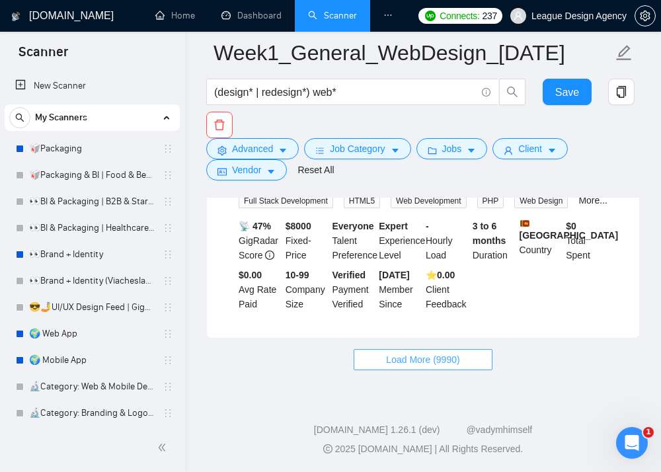
scroll to position [3406, 0]
click at [403, 364] on span "Load More (9990)" at bounding box center [422, 359] width 73 height 15
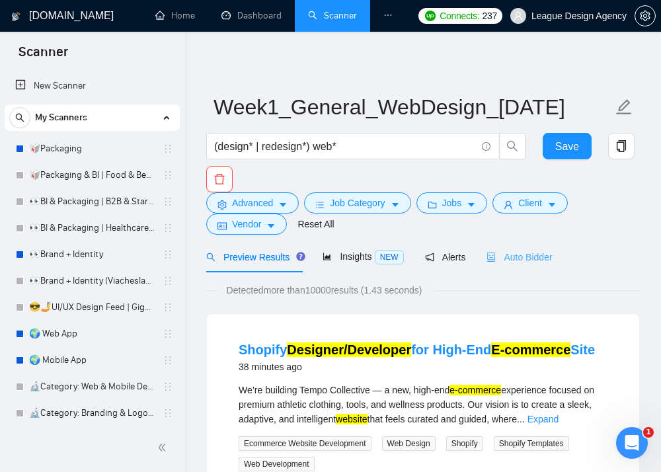
scroll to position [0, 0]
click at [531, 257] on span "Auto Bidder" at bounding box center [519, 257] width 65 height 11
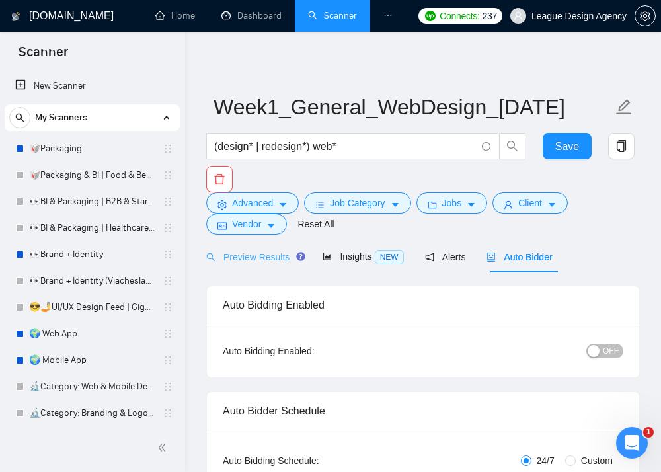
click at [243, 249] on div "Preview Results" at bounding box center [253, 256] width 95 height 31
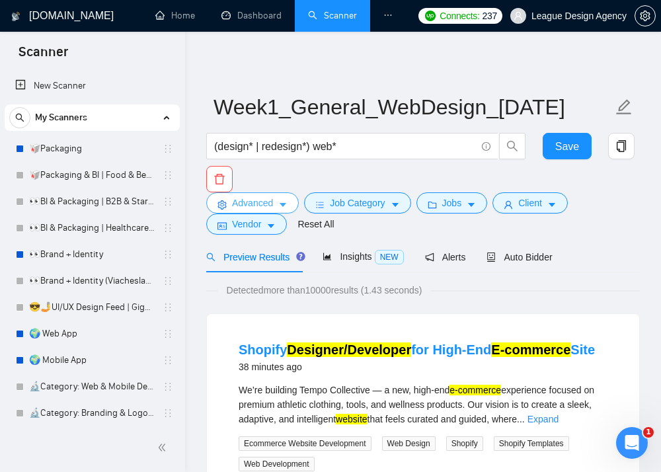
click at [255, 206] on span "Advanced" at bounding box center [252, 203] width 41 height 15
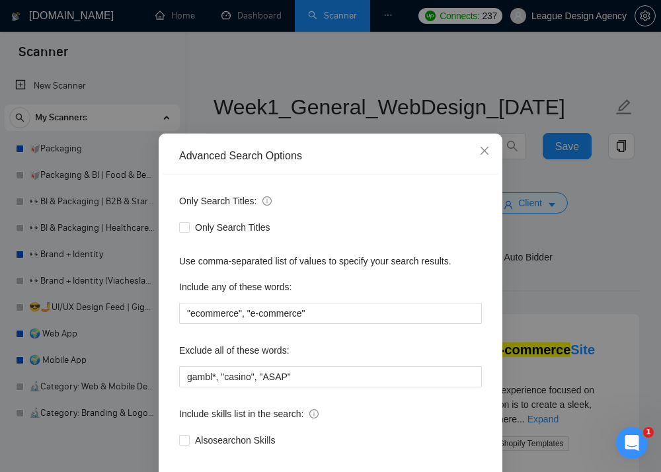
click at [338, 325] on div "Only Search Titles: Only Search Titles Use comma-separated list of values to sp…" at bounding box center [330, 329] width 335 height 308
click at [338, 313] on input ""ecommerce", "e-commerce"" at bounding box center [330, 313] width 303 height 21
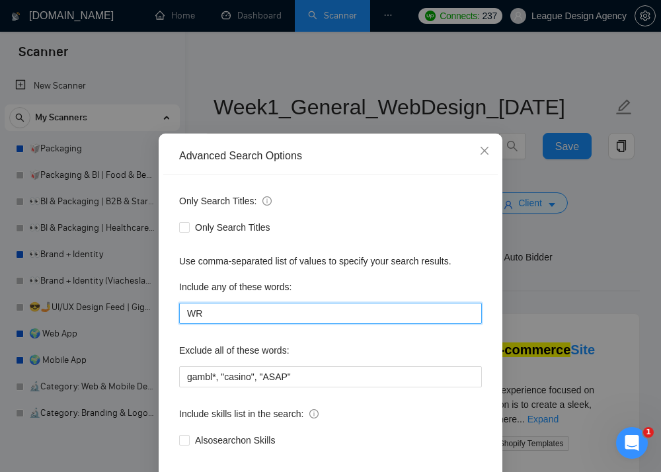
type input "W"
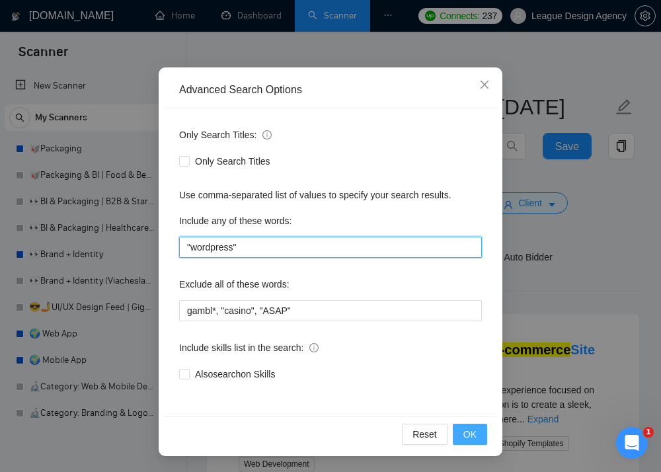
type input ""wordpress""
click at [477, 435] on button "OK" at bounding box center [470, 434] width 34 height 21
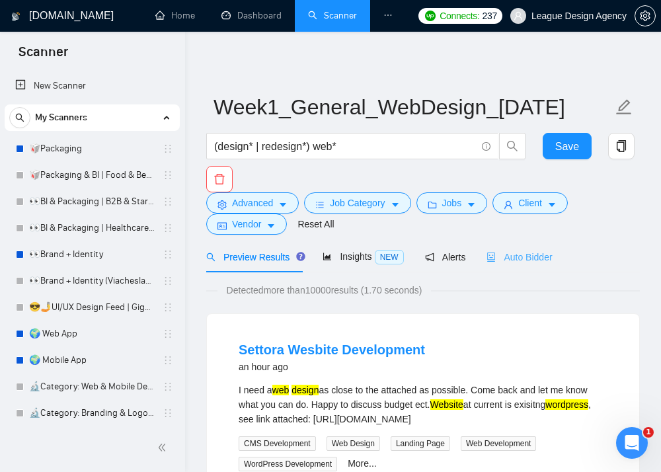
click at [518, 266] on div "Auto Bidder" at bounding box center [519, 256] width 65 height 31
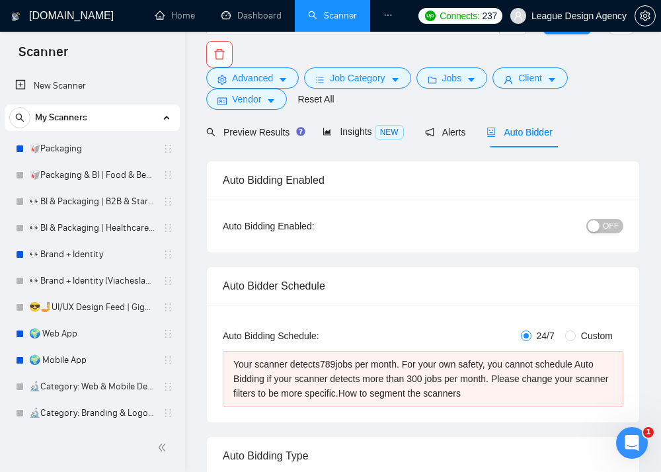
scroll to position [48, 0]
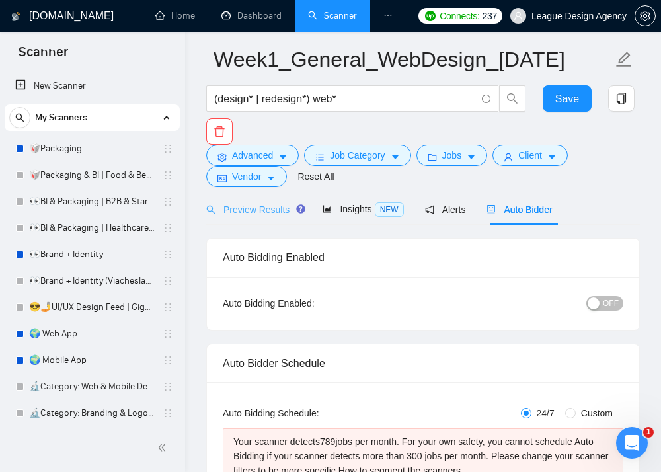
click at [261, 220] on div "Preview Results" at bounding box center [253, 209] width 95 height 31
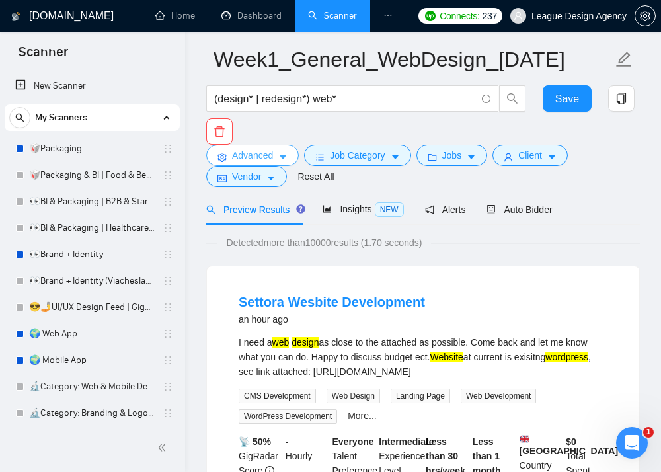
click at [264, 157] on span "Advanced" at bounding box center [252, 155] width 41 height 15
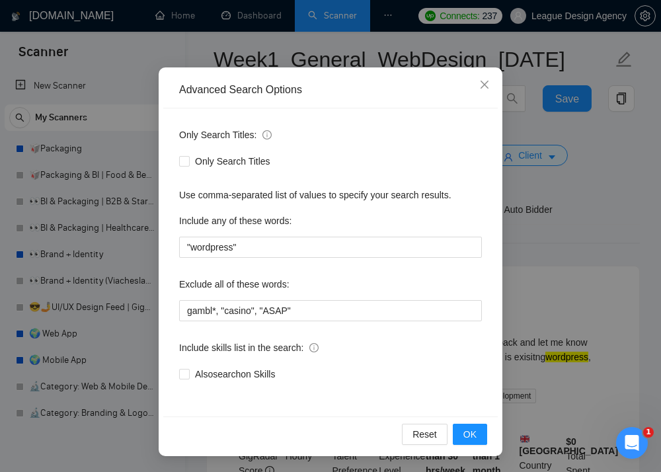
scroll to position [78, 0]
click at [319, 252] on input ""wordpress"" at bounding box center [330, 247] width 303 height 21
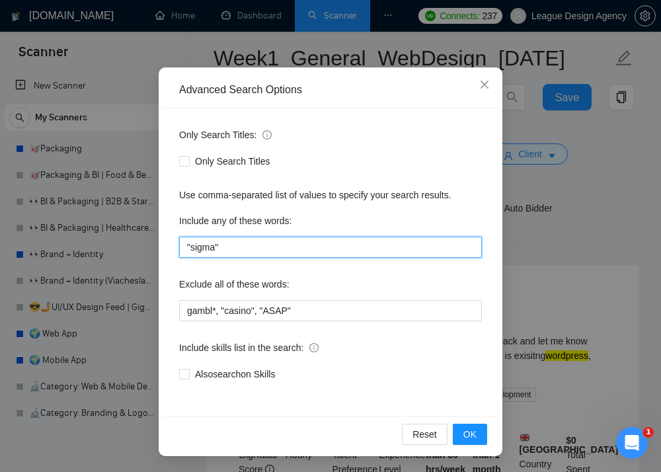
scroll to position [49, 0]
click at [196, 249] on input ""sigma"" at bounding box center [330, 247] width 303 height 21
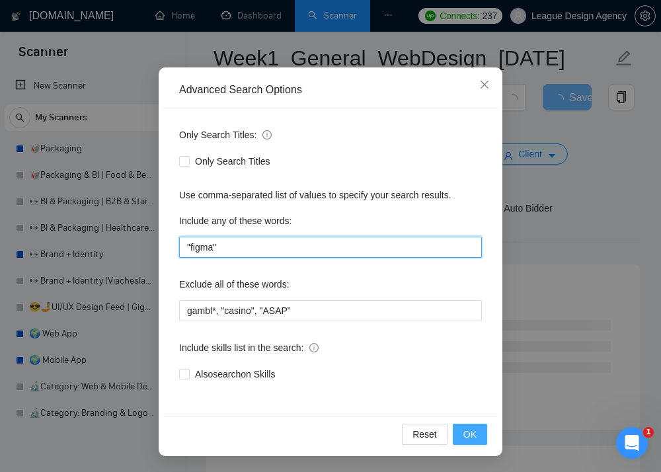
type input ""figma""
click at [471, 433] on span "OK" at bounding box center [469, 434] width 13 height 15
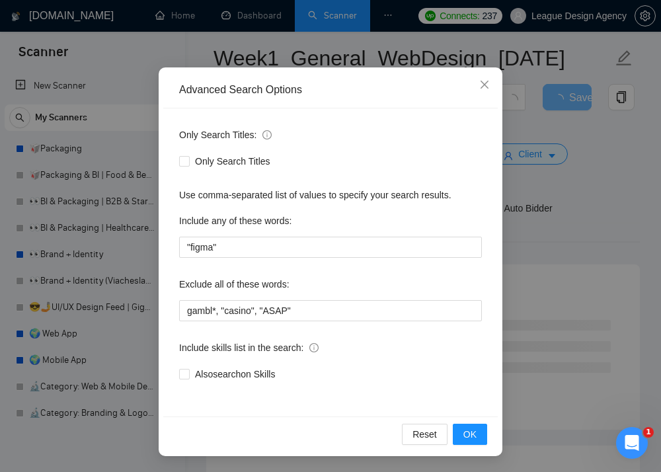
scroll to position [12, 0]
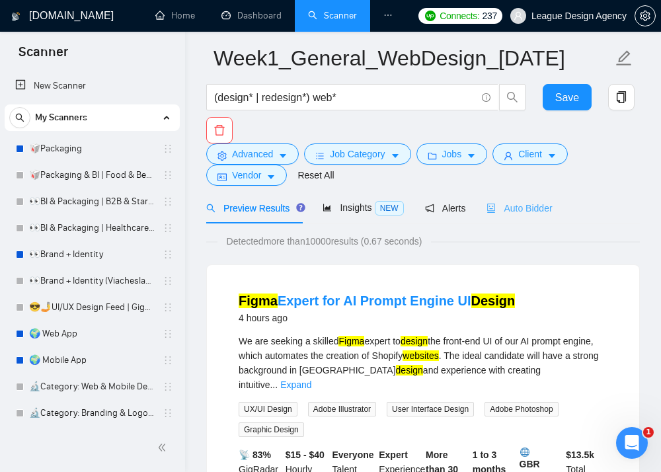
click at [508, 221] on div "Auto Bidder" at bounding box center [519, 207] width 65 height 31
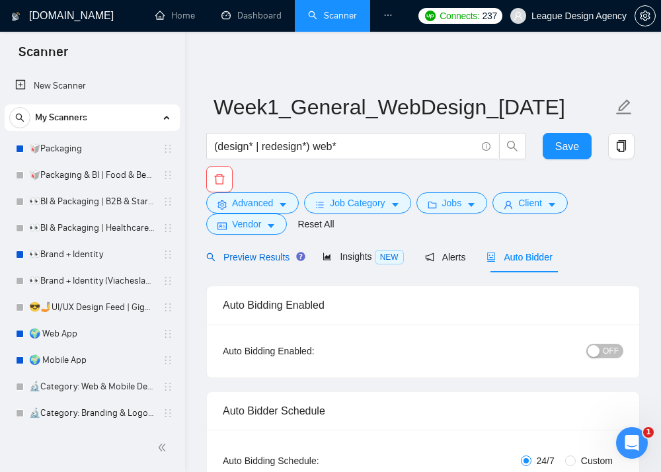
click at [260, 259] on span "Preview Results" at bounding box center [253, 257] width 95 height 11
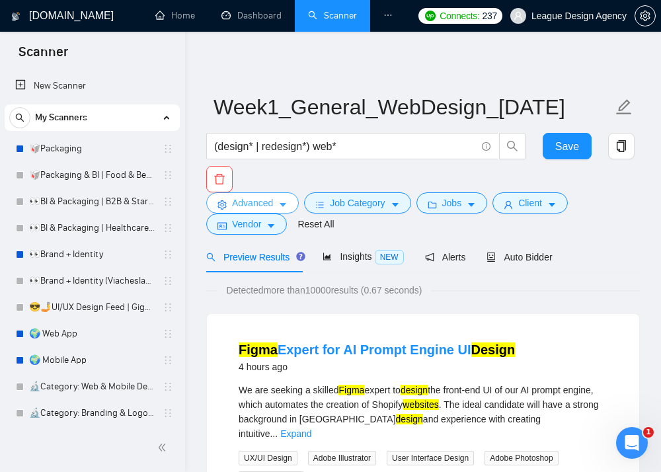
click at [276, 203] on button "Advanced" at bounding box center [252, 202] width 93 height 21
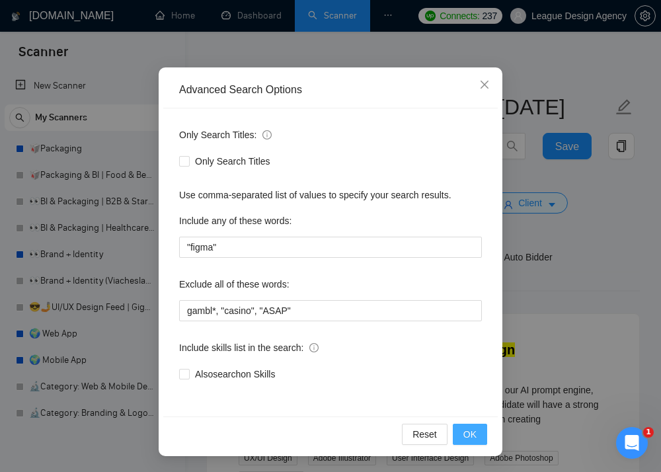
click at [477, 436] on button "OK" at bounding box center [470, 434] width 34 height 21
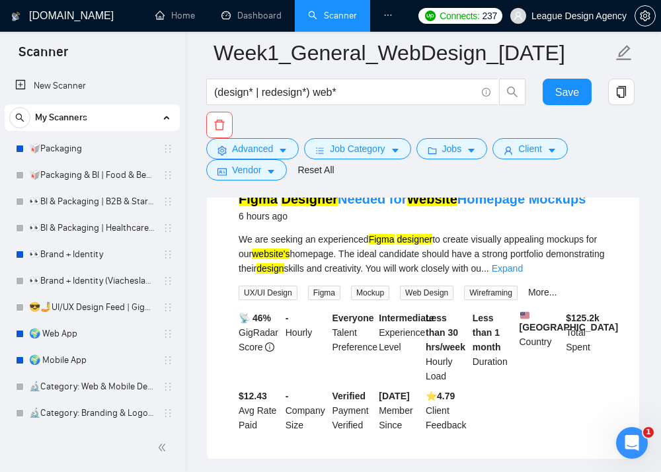
scroll to position [364, 0]
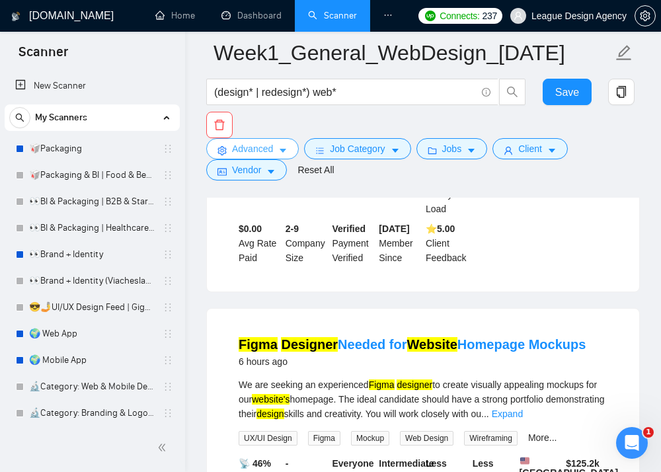
click at [278, 148] on button "Advanced" at bounding box center [252, 148] width 93 height 21
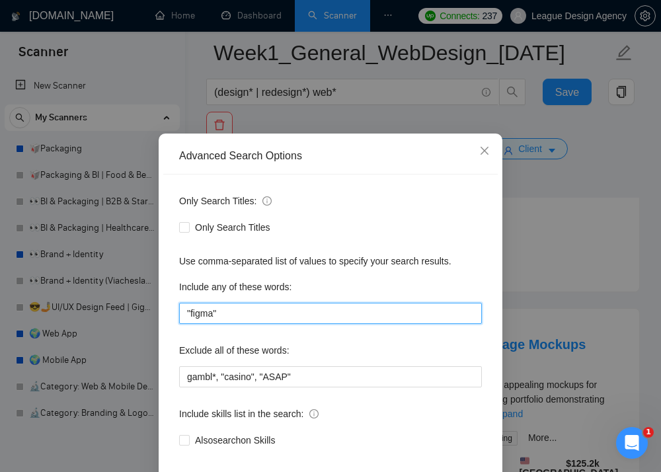
click at [288, 313] on input ""figma"" at bounding box center [330, 313] width 303 height 21
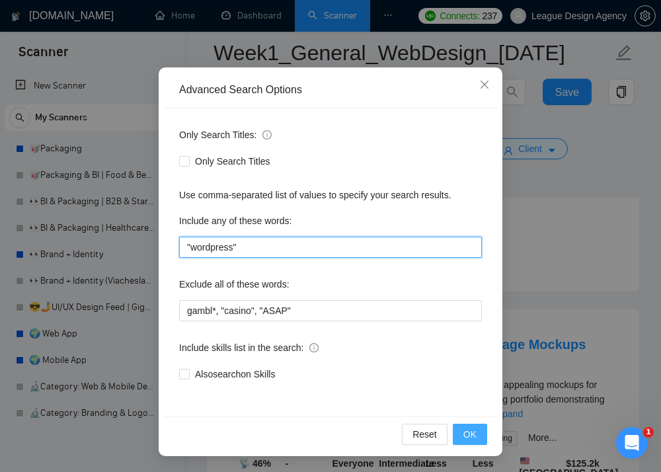
type input ""wordpress""
click at [479, 431] on button "OK" at bounding box center [470, 434] width 34 height 21
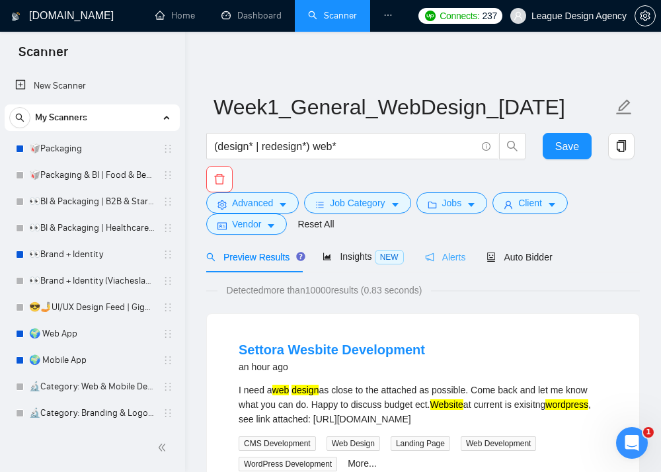
scroll to position [0, 0]
click at [381, 207] on span "Job Category" at bounding box center [357, 203] width 55 height 15
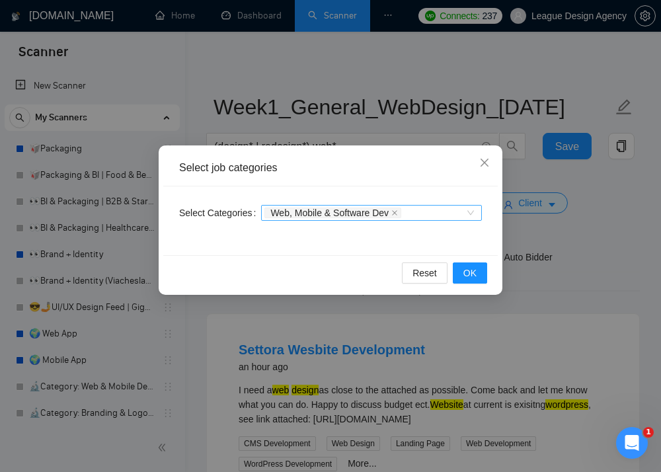
click at [438, 212] on div "Web, Mobile & Software Dev" at bounding box center [364, 212] width 201 height 13
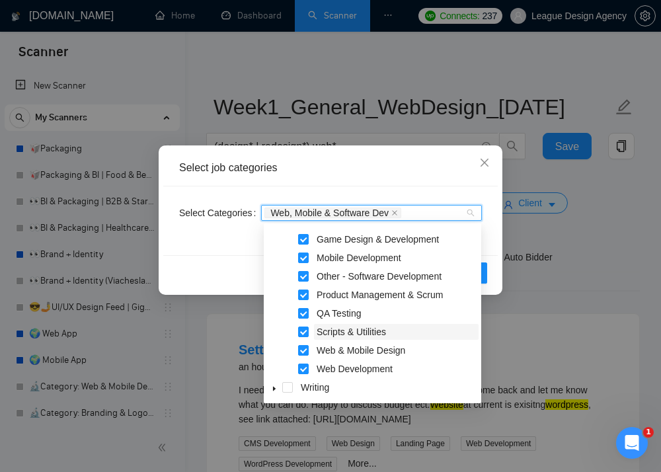
click at [327, 333] on span "Scripts & Utilities" at bounding box center [351, 332] width 69 height 11
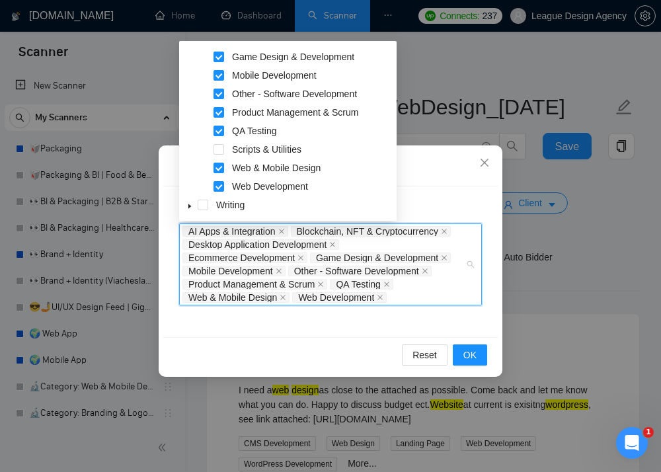
click at [327, 315] on div "Select Categories AI Apps & Integration Blockchain, NFT & Cryptocurrency Deskto…" at bounding box center [330, 261] width 335 height 151
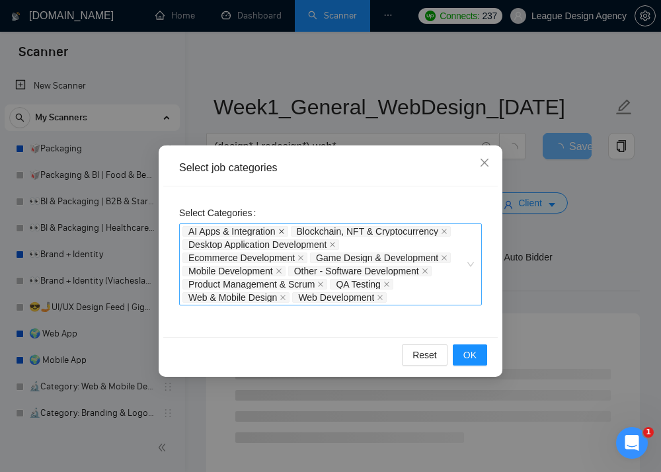
click at [284, 229] on icon "close" at bounding box center [281, 231] width 7 height 7
click at [339, 231] on icon "close" at bounding box center [336, 231] width 7 height 7
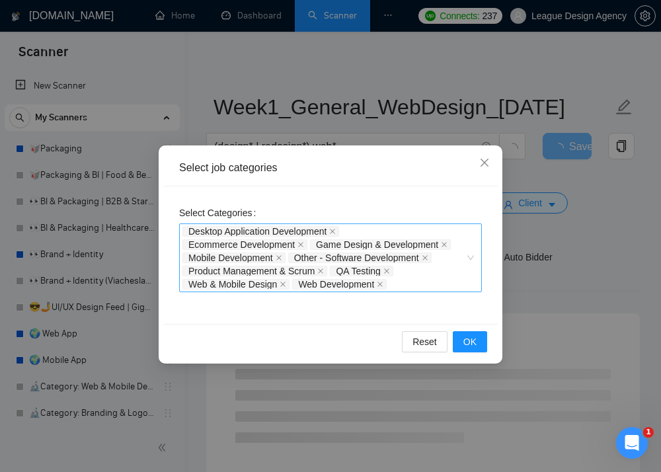
click at [337, 223] on div "Desktop Application Development Ecommerce Development Game Design & Development…" at bounding box center [330, 257] width 303 height 69
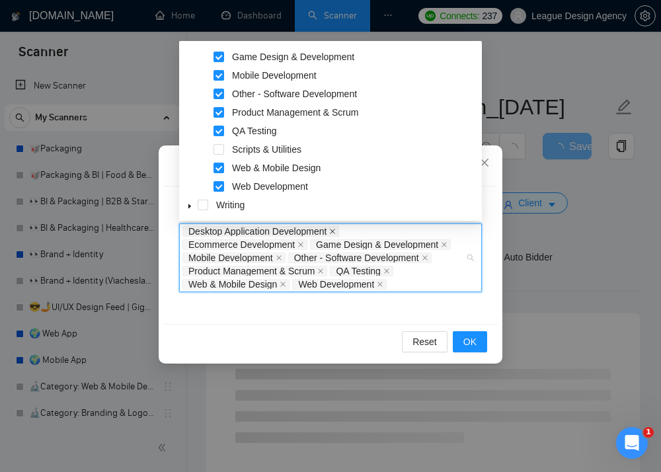
click at [336, 228] on icon "close" at bounding box center [332, 231] width 7 height 7
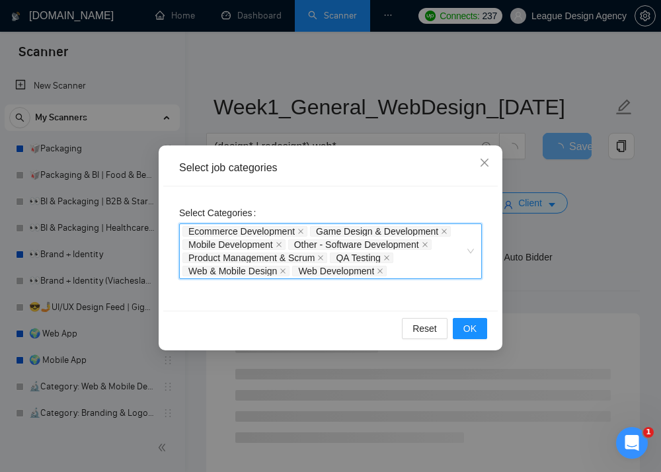
click at [445, 231] on span "Game Design & Development" at bounding box center [380, 231] width 141 height 11
click at [448, 231] on icon "close" at bounding box center [444, 231] width 7 height 7
click at [410, 231] on icon "close" at bounding box center [406, 231] width 7 height 7
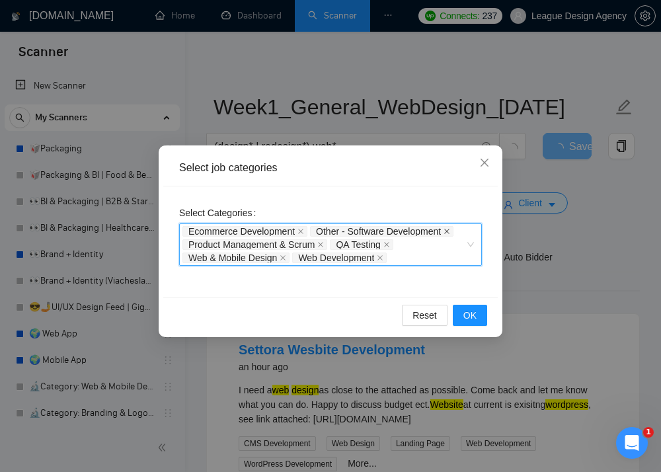
click at [450, 233] on icon "close" at bounding box center [447, 231] width 7 height 7
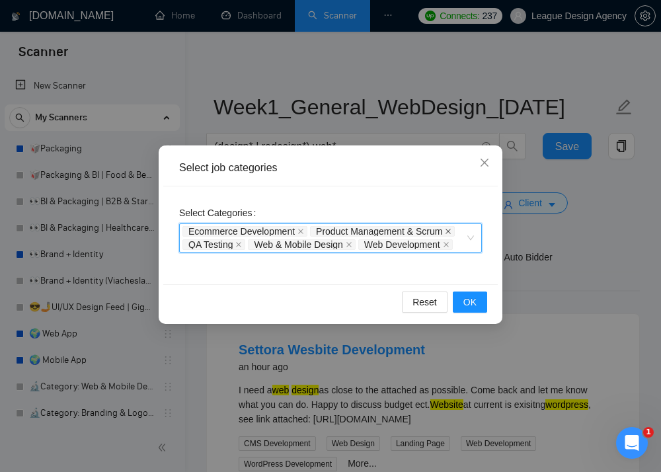
click at [452, 229] on icon "close" at bounding box center [448, 231] width 7 height 7
click at [370, 229] on icon "close" at bounding box center [367, 231] width 7 height 7
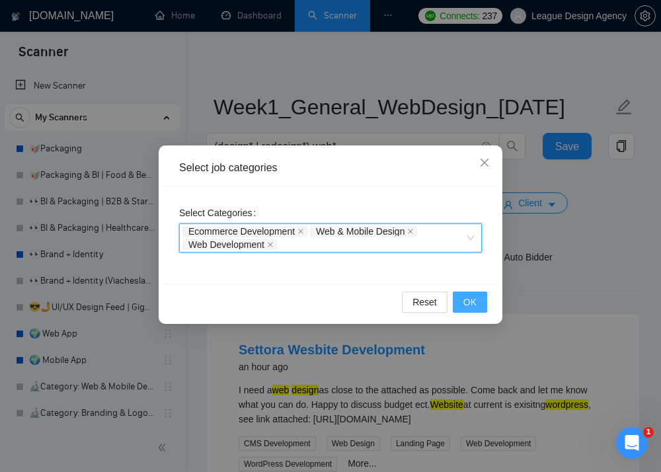
click at [458, 298] on button "OK" at bounding box center [470, 302] width 34 height 21
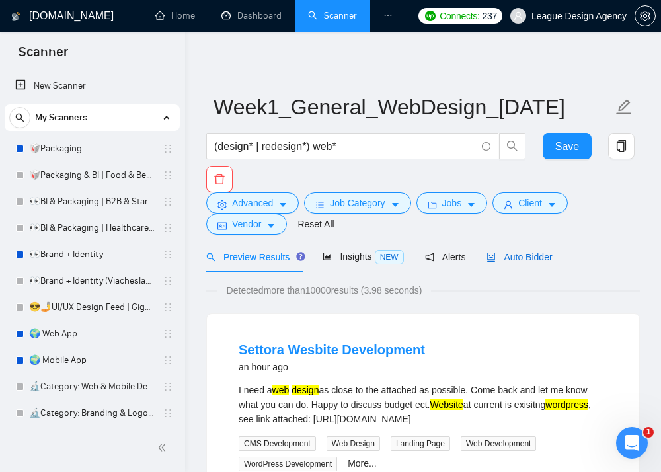
click at [515, 261] on span "Auto Bidder" at bounding box center [519, 257] width 65 height 11
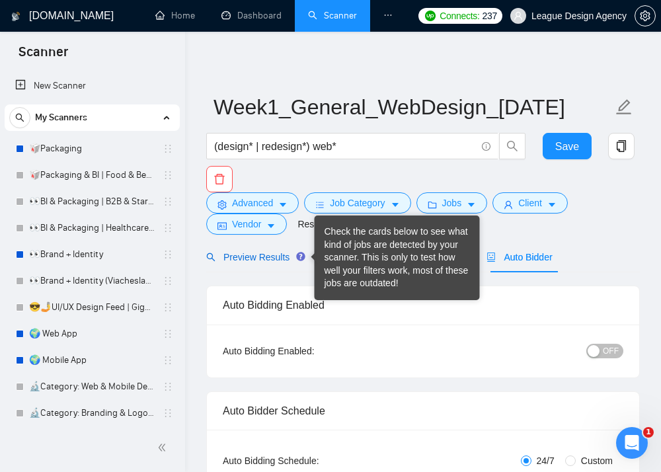
click at [291, 258] on span "Preview Results" at bounding box center [253, 257] width 95 height 11
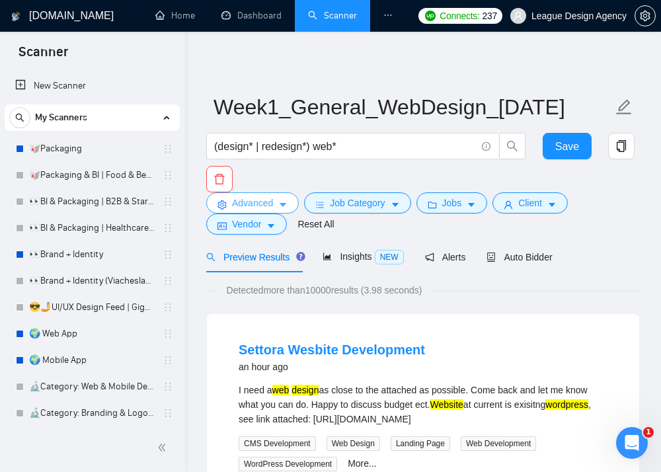
click at [286, 212] on button "Advanced" at bounding box center [252, 202] width 93 height 21
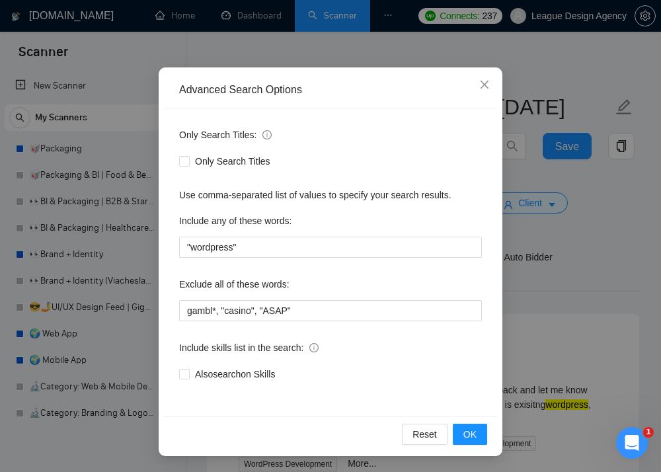
scroll to position [78, 0]
click at [469, 430] on span "OK" at bounding box center [469, 434] width 13 height 15
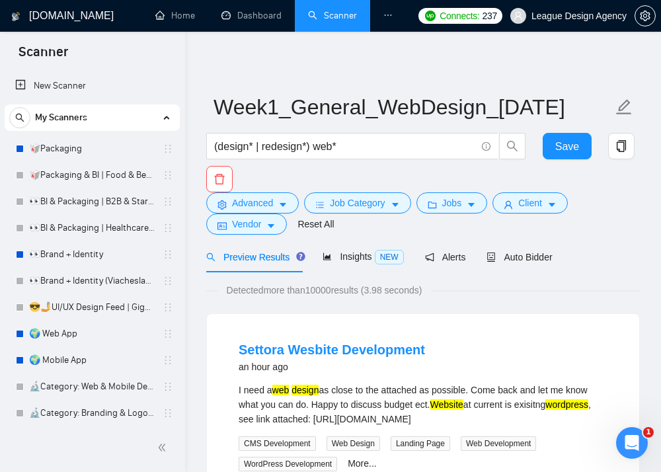
click at [255, 191] on div "(design* | redesign*) web* Save" at bounding box center [421, 162] width 434 height 59
click at [255, 204] on span "Advanced" at bounding box center [252, 203] width 41 height 15
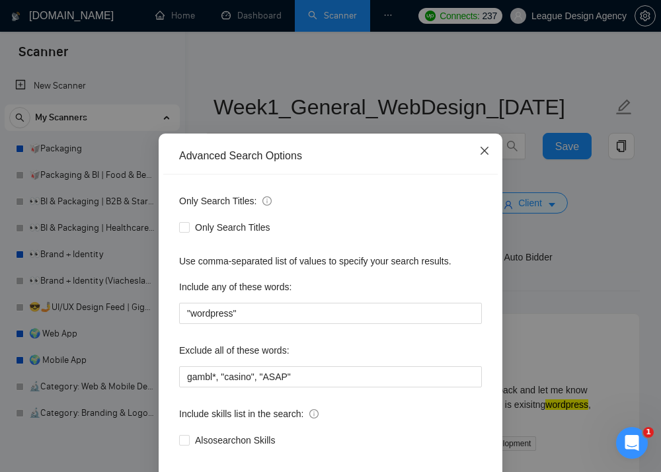
click at [476, 152] on span "Close" at bounding box center [485, 152] width 36 height 36
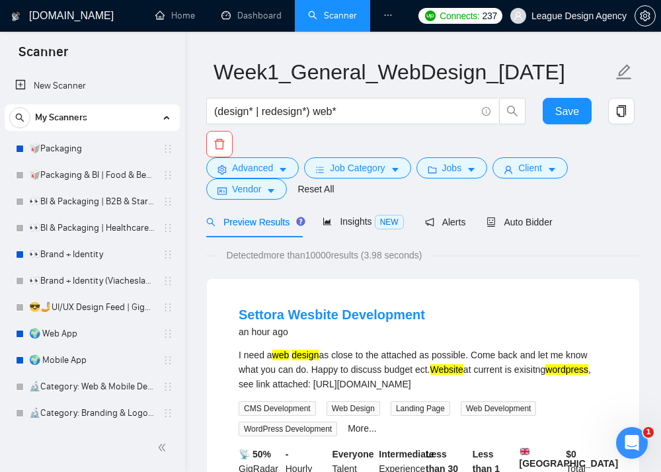
scroll to position [40, 0]
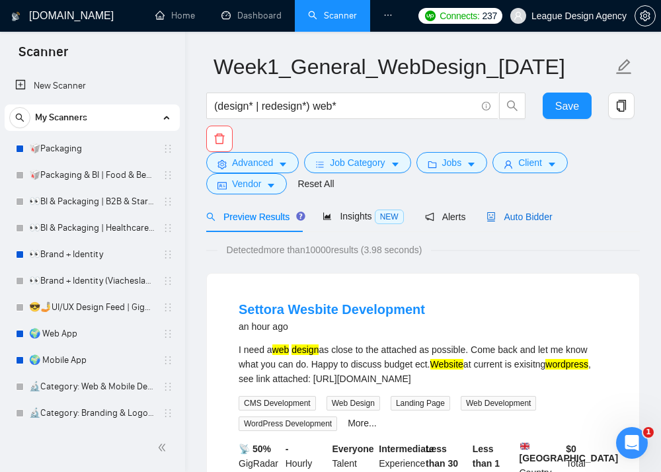
click at [526, 219] on span "Auto Bidder" at bounding box center [519, 217] width 65 height 11
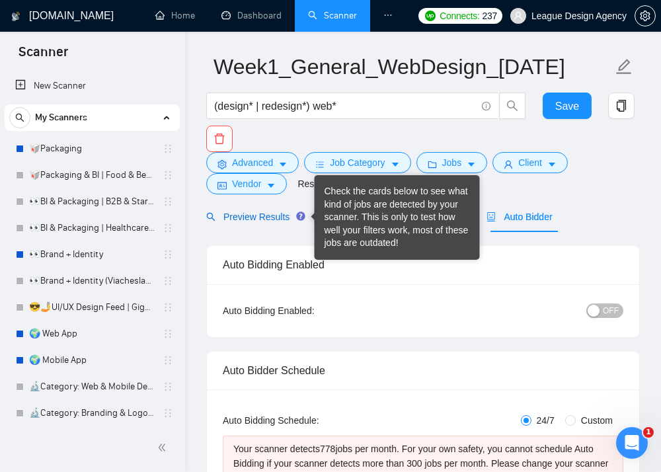
click at [294, 219] on span "Preview Results" at bounding box center [253, 217] width 95 height 11
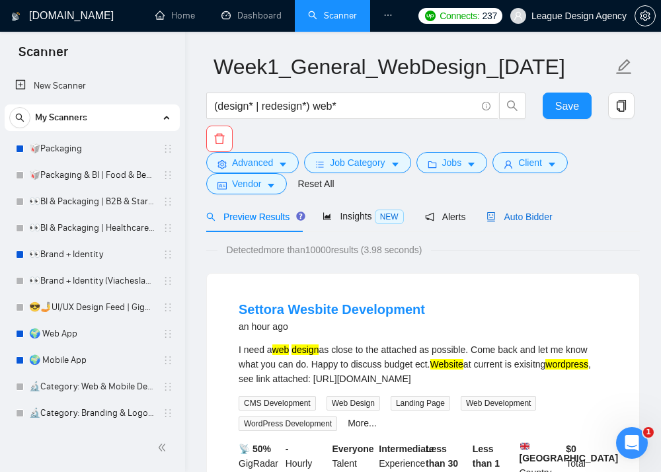
click at [522, 216] on span "Auto Bidder" at bounding box center [519, 217] width 65 height 11
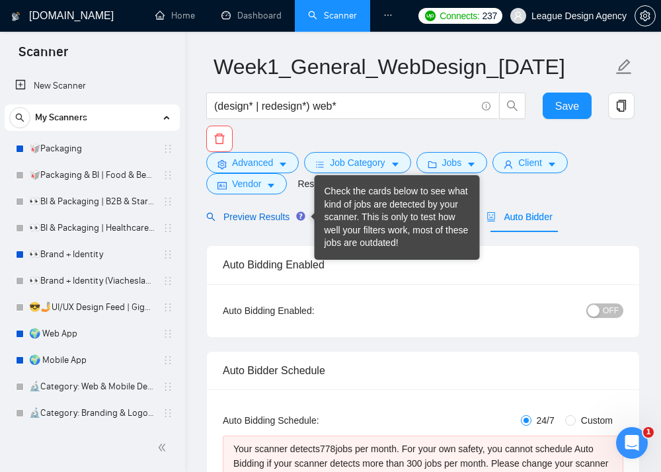
click at [293, 213] on span "Preview Results" at bounding box center [253, 217] width 95 height 11
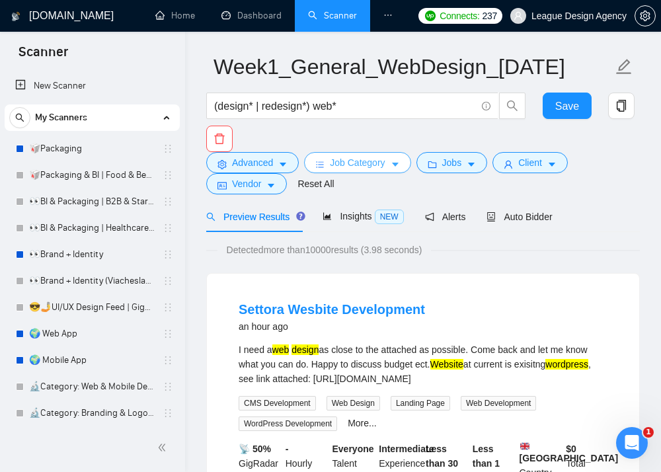
click at [385, 160] on span "Job Category" at bounding box center [357, 162] width 55 height 15
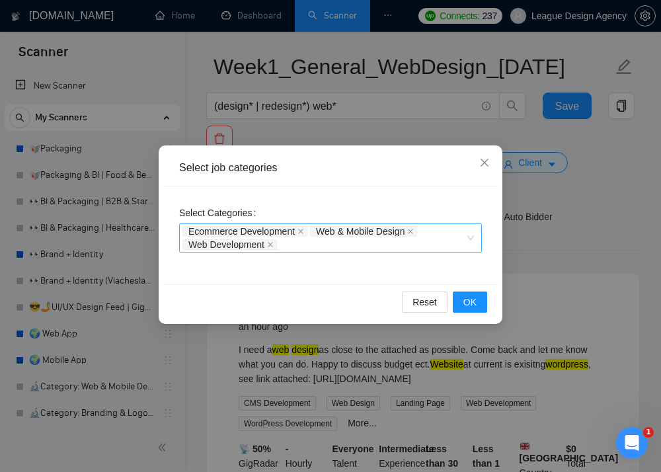
click at [466, 239] on div "Ecommerce Development Web & Mobile Design Web Development" at bounding box center [330, 237] width 303 height 29
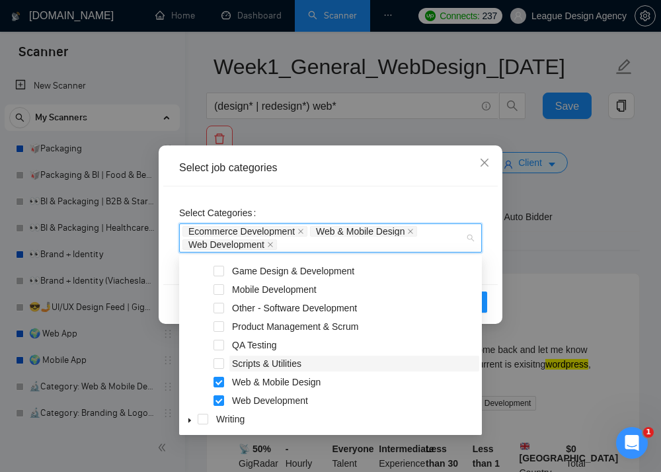
scroll to position [132, 0]
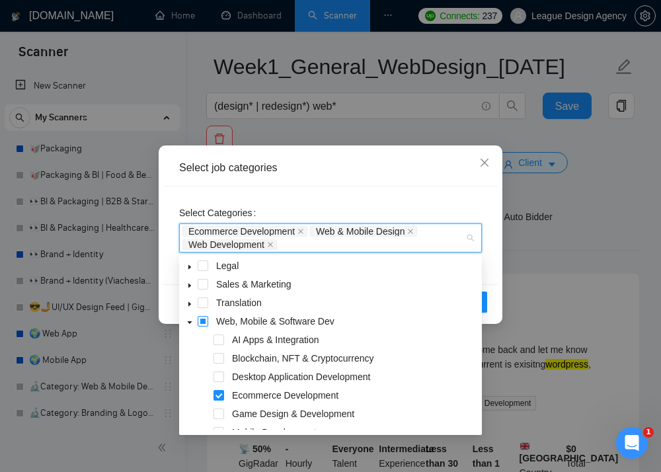
click at [203, 318] on span at bounding box center [203, 321] width 11 height 11
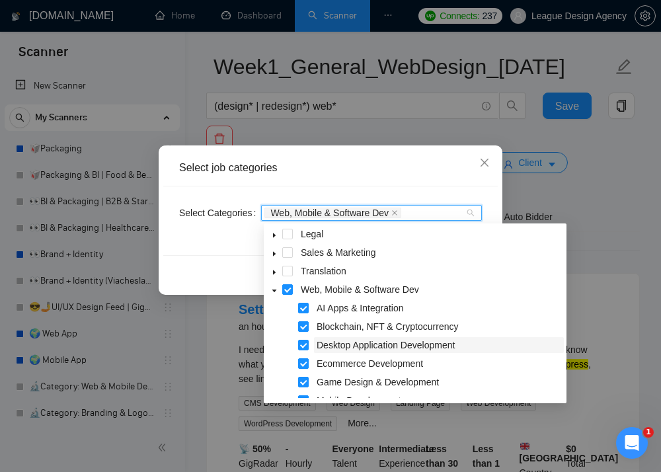
scroll to position [150, 0]
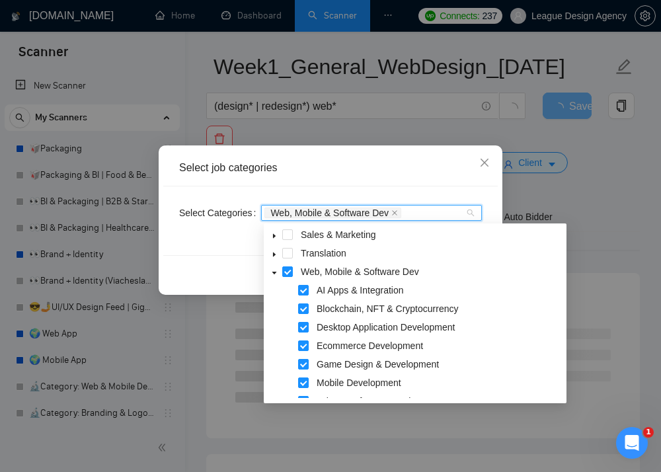
click at [347, 192] on div "Select Categories Web, Mobile & Software Dev" at bounding box center [330, 220] width 335 height 69
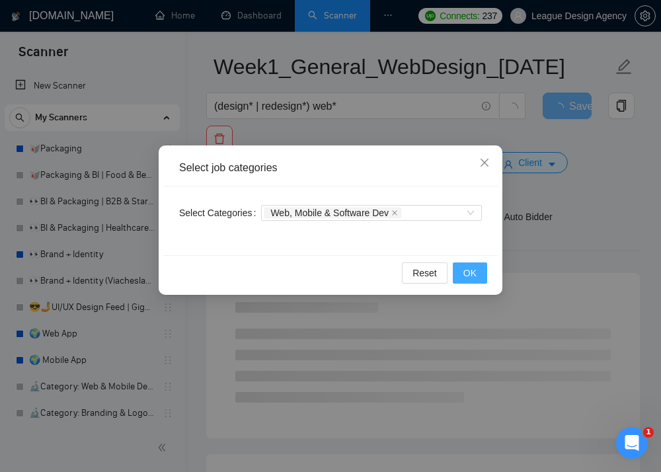
click at [471, 268] on span "OK" at bounding box center [469, 273] width 13 height 15
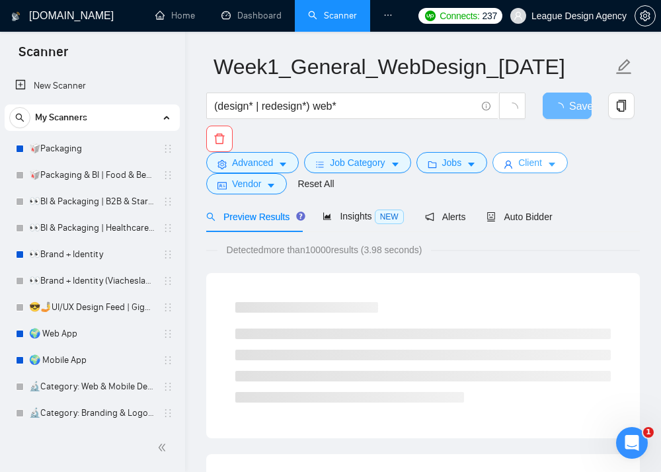
click at [526, 153] on button "Client" at bounding box center [530, 162] width 75 height 21
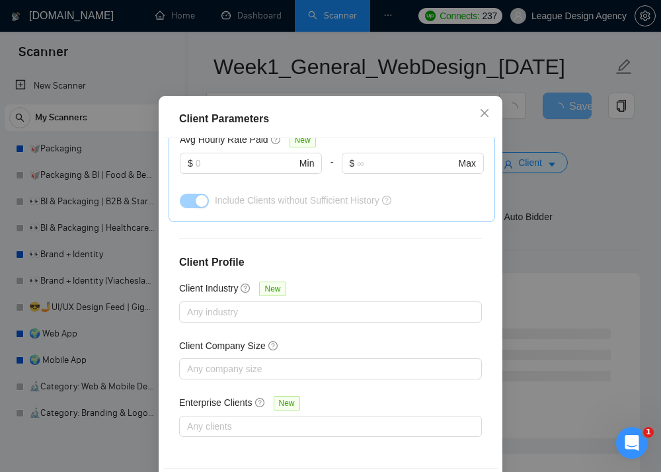
click at [566, 212] on div "Client Parameters Client Location Include Client Countries Select Exclude Clien…" at bounding box center [330, 236] width 661 height 472
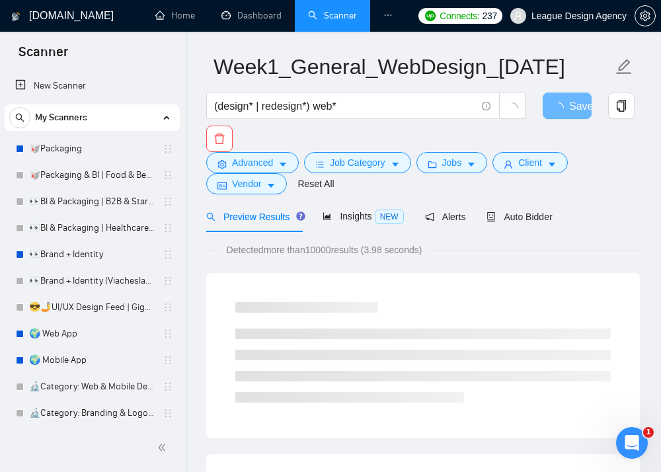
scroll to position [0, 0]
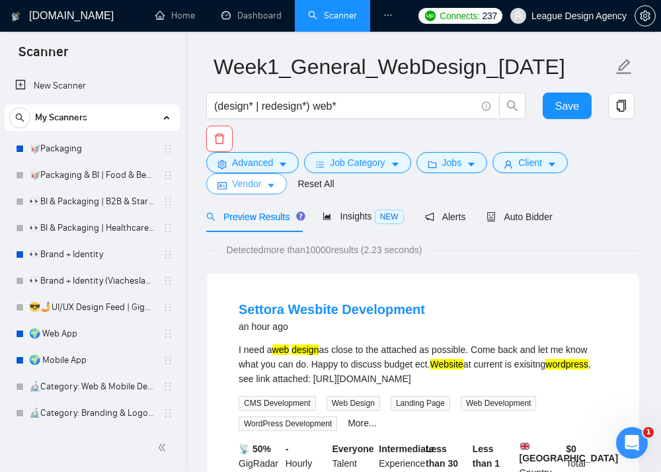
click at [261, 192] on button "Vendor" at bounding box center [246, 183] width 81 height 21
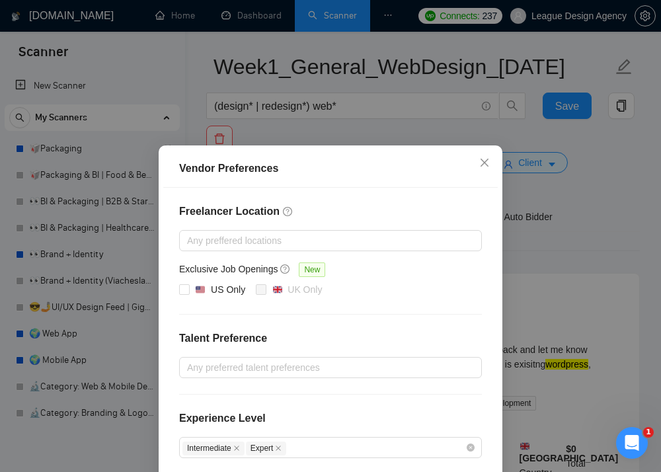
click at [577, 227] on div "Vendor Preferences Freelancer Location Any preffered locations Exclusive Job Op…" at bounding box center [330, 236] width 661 height 472
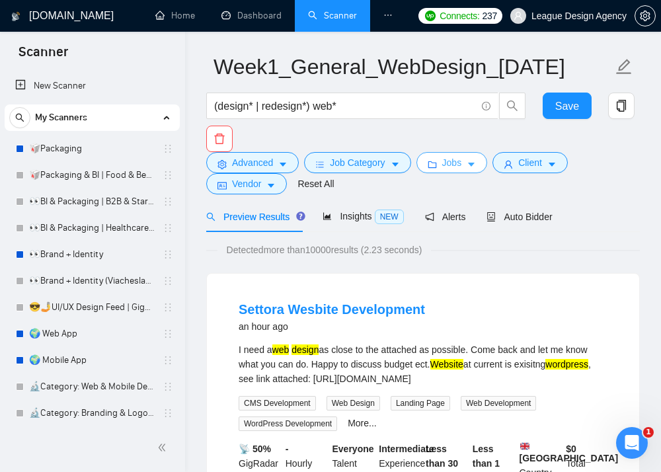
click at [443, 163] on button "Jobs" at bounding box center [451, 162] width 71 height 21
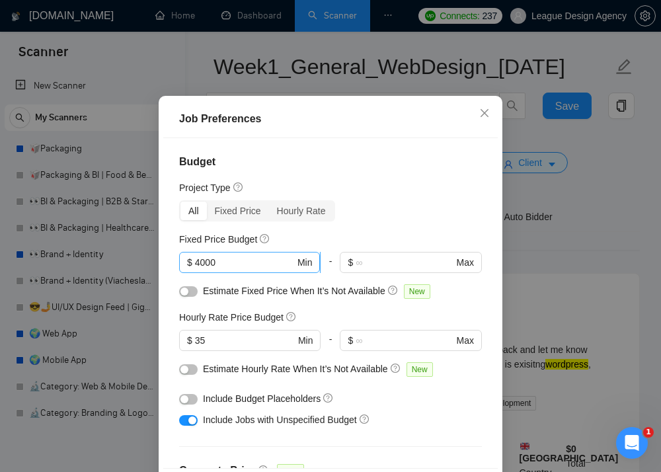
click at [202, 264] on input "4000" at bounding box center [245, 262] width 100 height 15
type input "6000"
click at [205, 338] on input "35" at bounding box center [245, 340] width 100 height 15
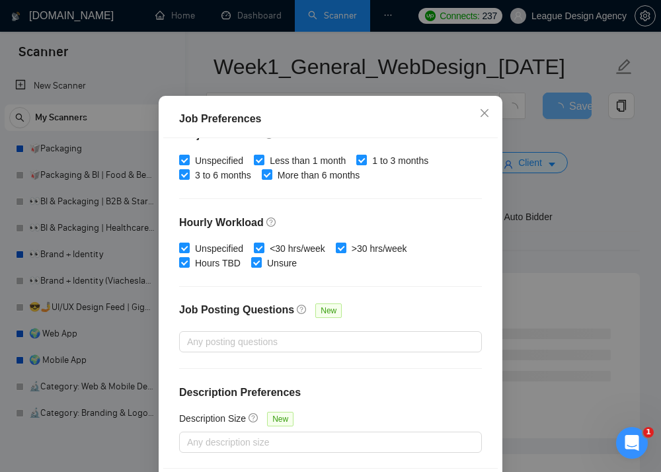
scroll to position [415, 0]
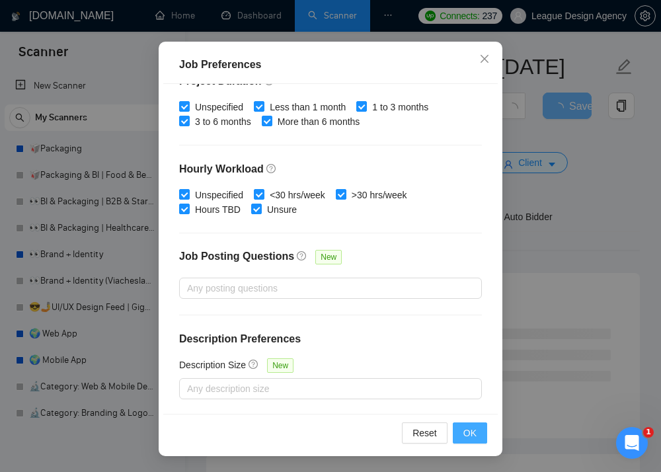
click at [460, 432] on button "OK" at bounding box center [470, 432] width 34 height 21
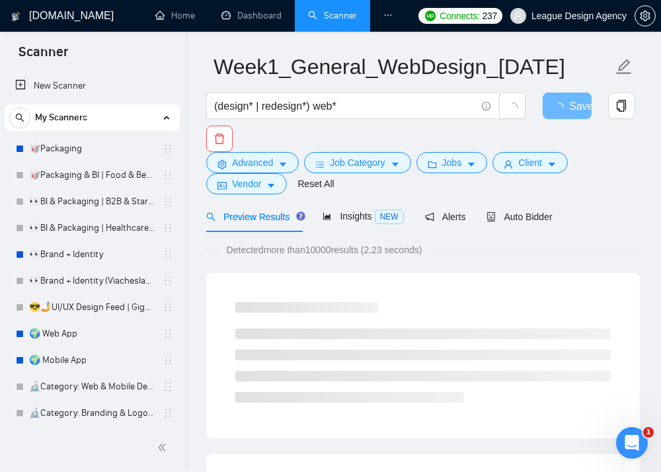
scroll to position [38, 0]
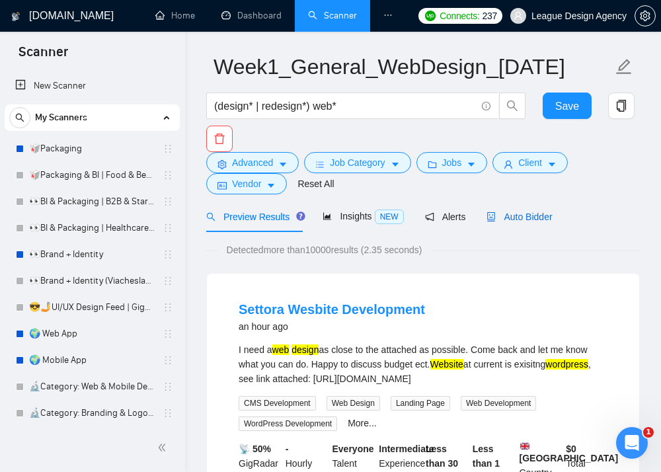
click at [510, 219] on span "Auto Bidder" at bounding box center [519, 217] width 65 height 11
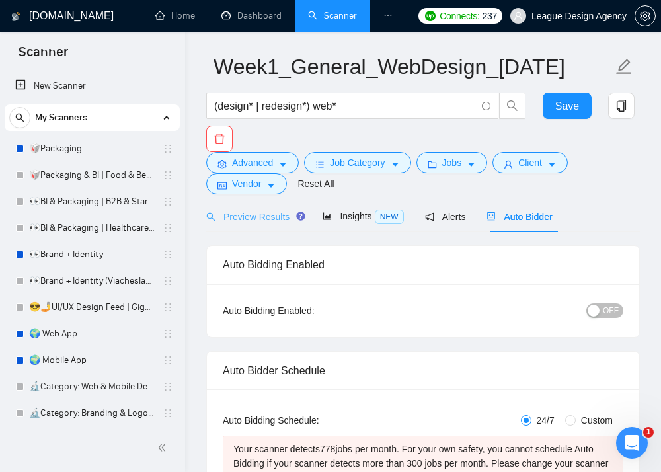
click at [256, 226] on div "Preview Results" at bounding box center [253, 216] width 95 height 31
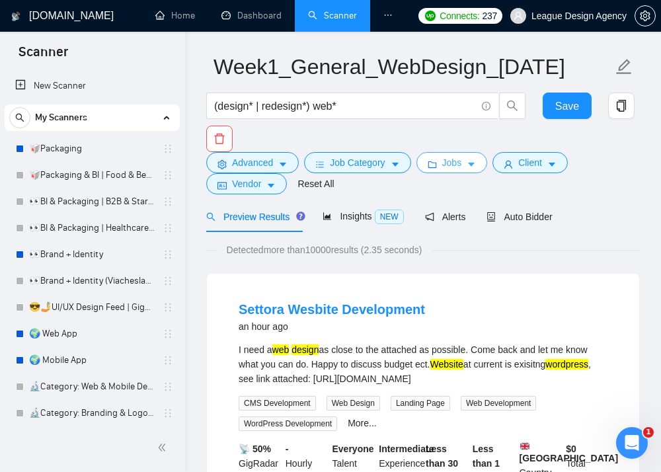
click at [471, 165] on icon "caret-down" at bounding box center [471, 164] width 9 height 9
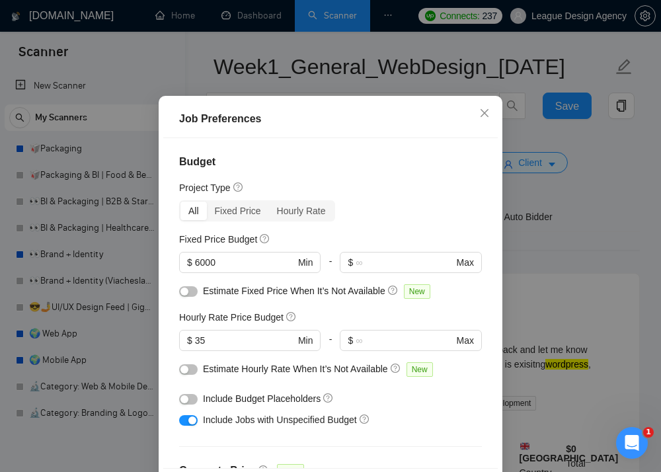
click at [241, 327] on div "Hourly Rate Price Budget $ 35 Min - $ Max" at bounding box center [330, 336] width 303 height 52
click at [241, 330] on span "$ 35 Min" at bounding box center [249, 340] width 141 height 21
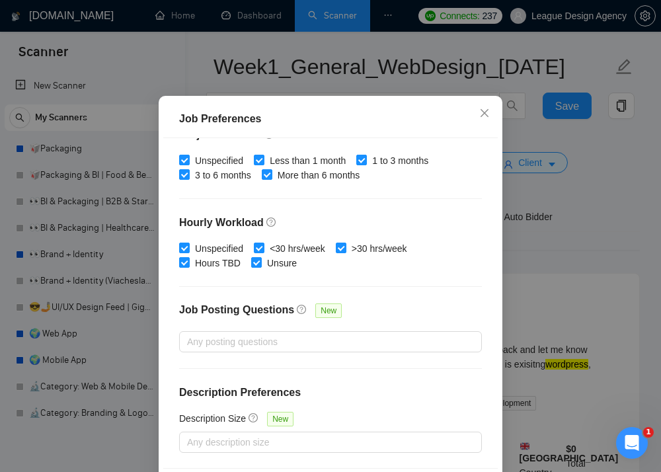
scroll to position [415, 0]
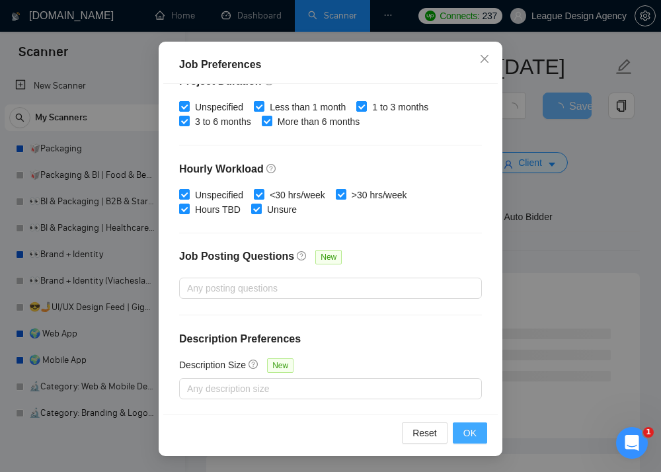
type input "40"
click at [465, 432] on span "OK" at bounding box center [469, 433] width 13 height 15
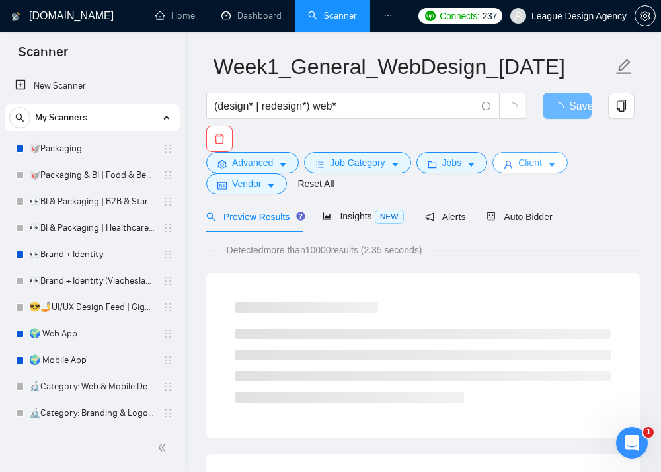
scroll to position [0, 0]
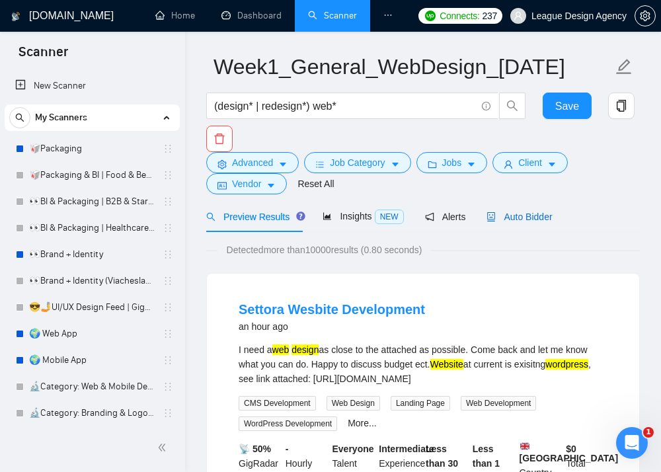
click at [541, 220] on span "Auto Bidder" at bounding box center [519, 217] width 65 height 11
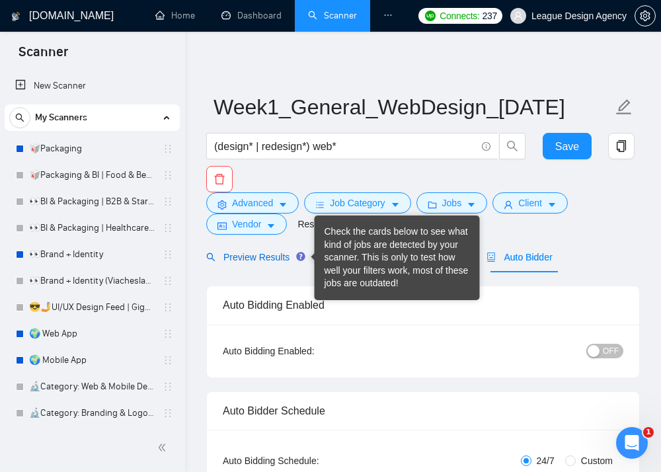
click at [263, 263] on div "Preview Results" at bounding box center [253, 257] width 95 height 15
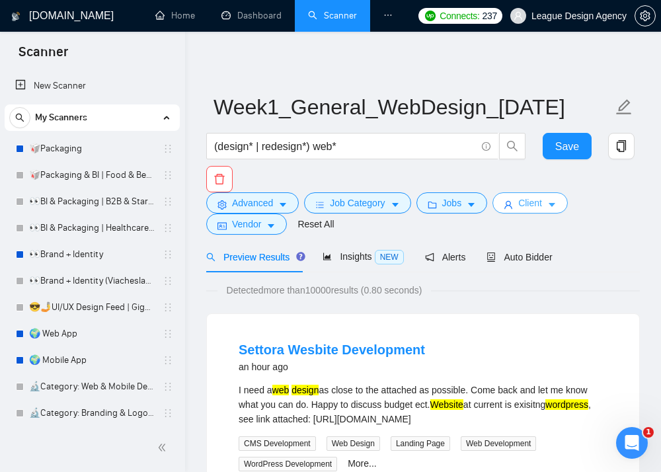
click at [535, 200] on span "Client" at bounding box center [530, 203] width 24 height 15
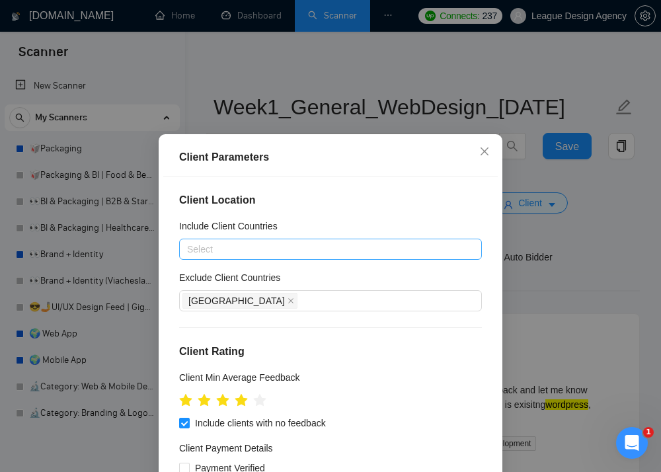
click at [385, 251] on div at bounding box center [323, 249] width 283 height 16
click at [370, 229] on div "Include Client Countries" at bounding box center [330, 229] width 303 height 20
click at [360, 245] on div at bounding box center [323, 249] width 283 height 16
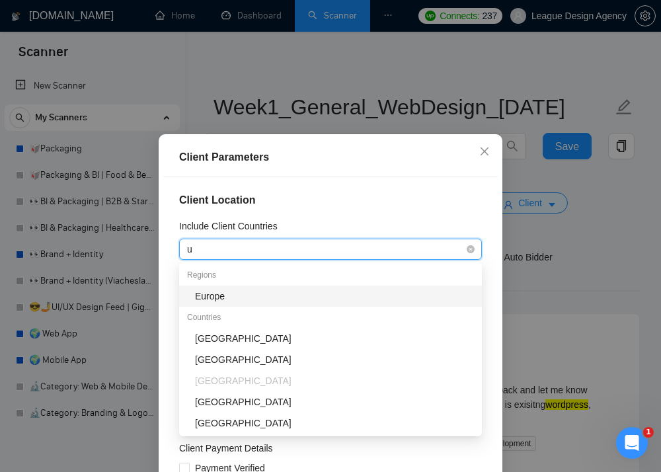
type input "un"
click at [313, 294] on div "United States" at bounding box center [334, 296] width 279 height 15
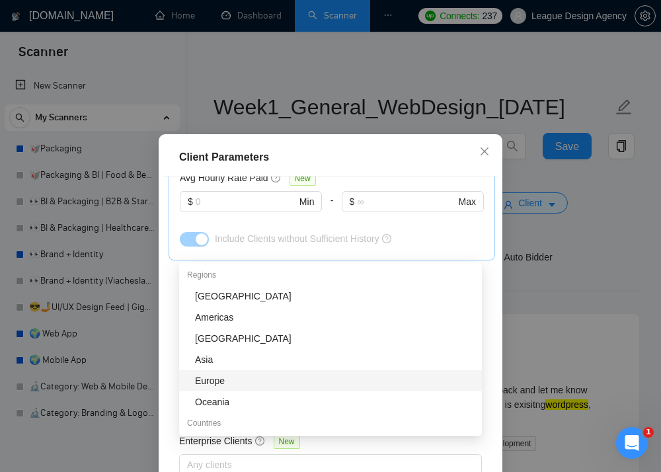
scroll to position [494, 0]
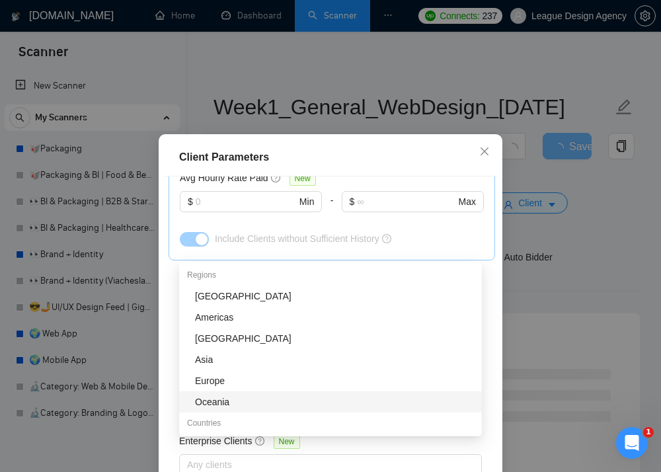
click at [362, 451] on div "Enterprise Clients New" at bounding box center [330, 444] width 303 height 20
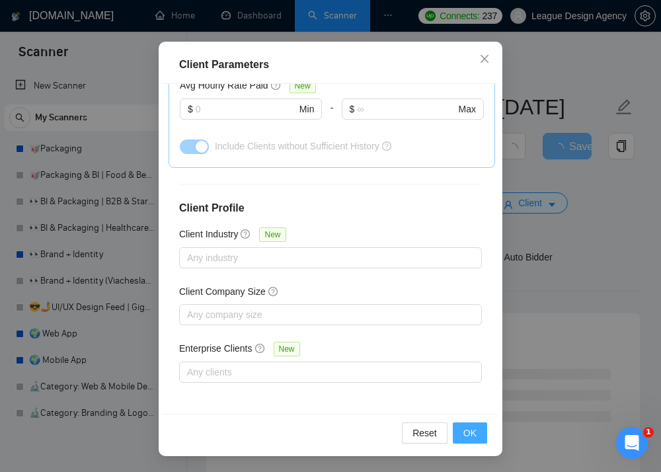
click at [476, 436] on span "OK" at bounding box center [469, 433] width 13 height 15
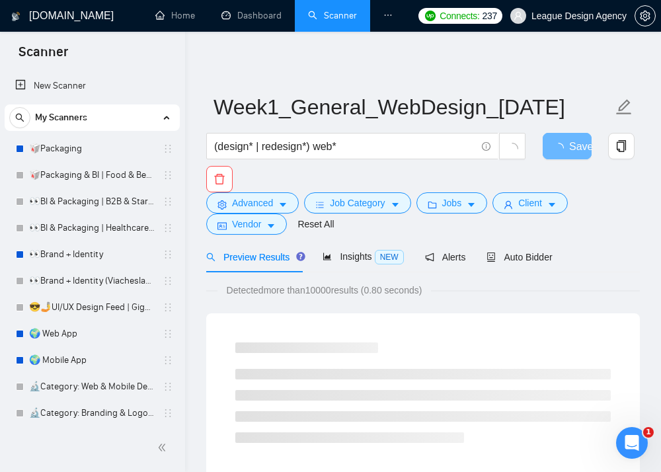
scroll to position [0, 0]
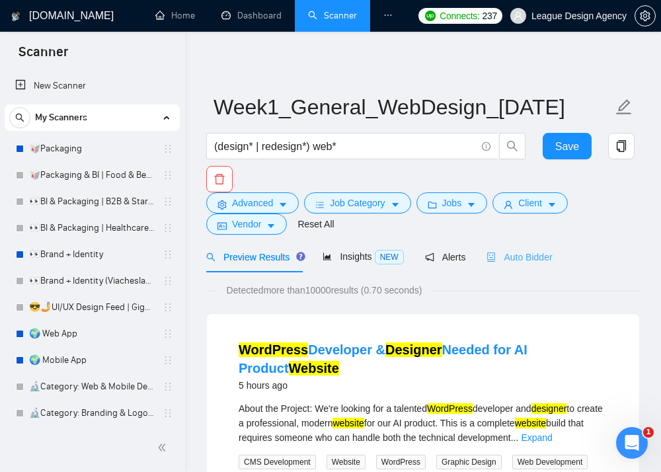
click at [540, 270] on div "Auto Bidder" at bounding box center [519, 256] width 65 height 31
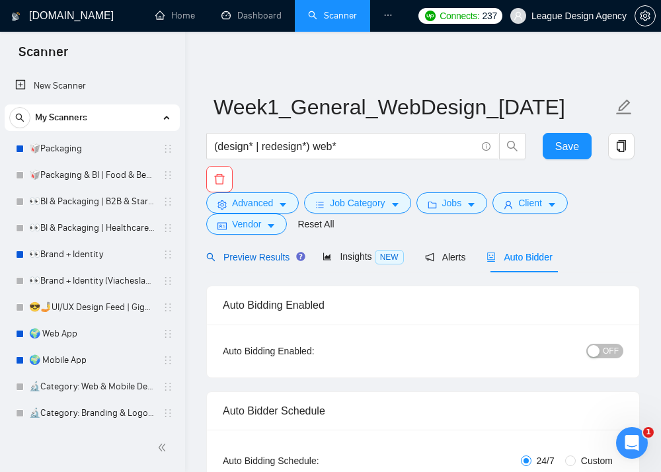
click at [274, 253] on span "Preview Results" at bounding box center [253, 257] width 95 height 11
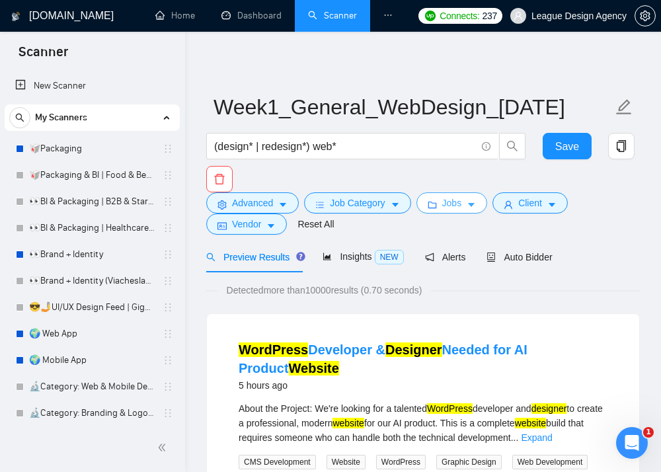
click at [481, 204] on button "Jobs" at bounding box center [451, 202] width 71 height 21
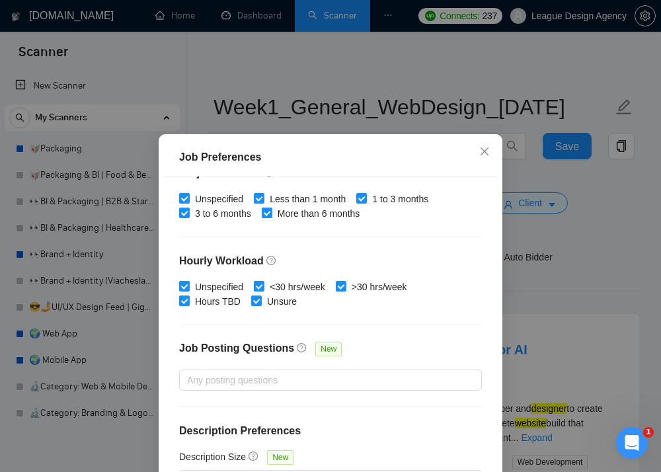
scroll to position [415, 0]
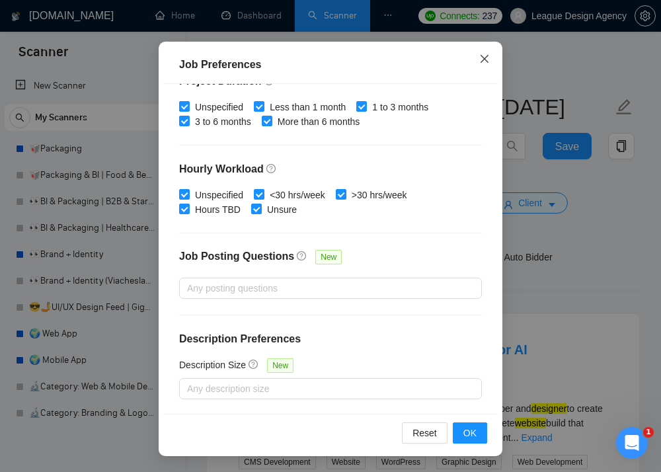
click at [487, 68] on span "Close" at bounding box center [485, 60] width 36 height 36
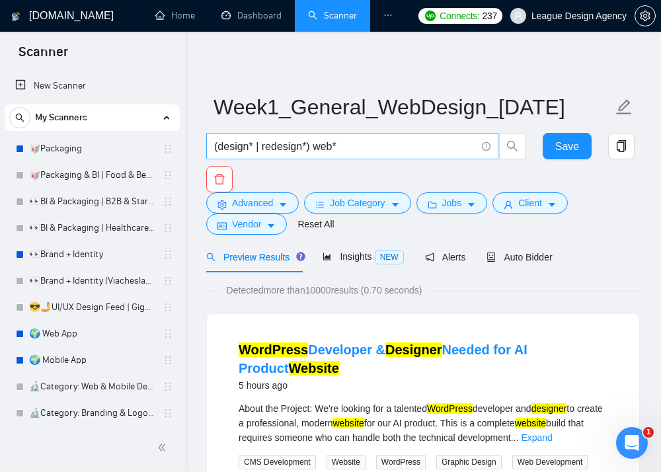
scroll to position [0, 0]
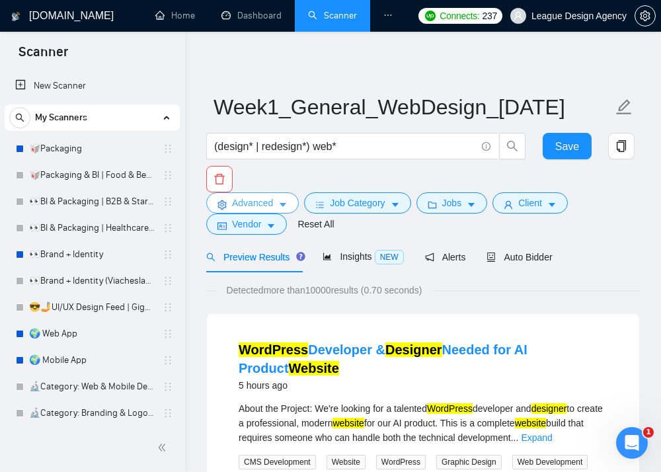
click at [266, 207] on span "Advanced" at bounding box center [252, 203] width 41 height 15
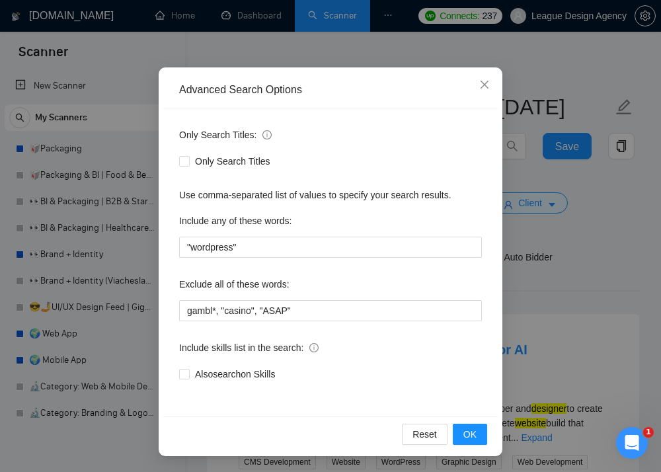
scroll to position [78, 0]
click at [545, 244] on div "Advanced Search Options Only Search Titles: Only Search Titles Use comma-separa…" at bounding box center [330, 236] width 661 height 472
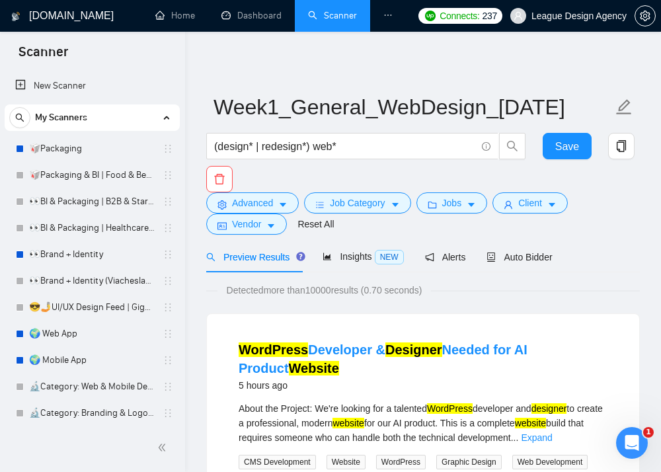
scroll to position [0, 0]
click at [374, 210] on span "Job Category" at bounding box center [357, 203] width 55 height 15
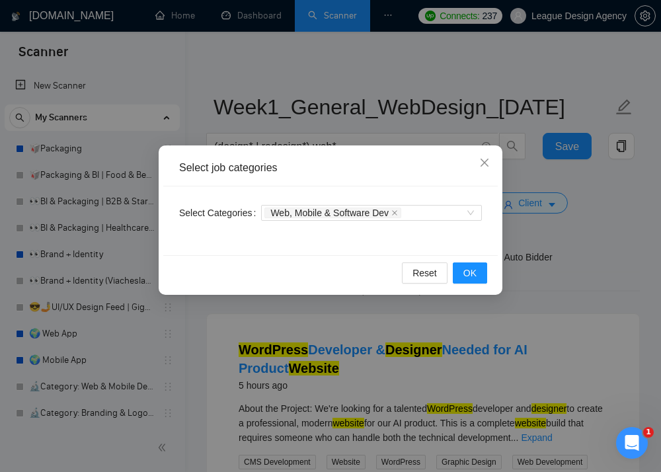
click at [555, 226] on div "Select job categories Select Categories Web, Mobile & Software Dev Reset OK" at bounding box center [330, 236] width 661 height 472
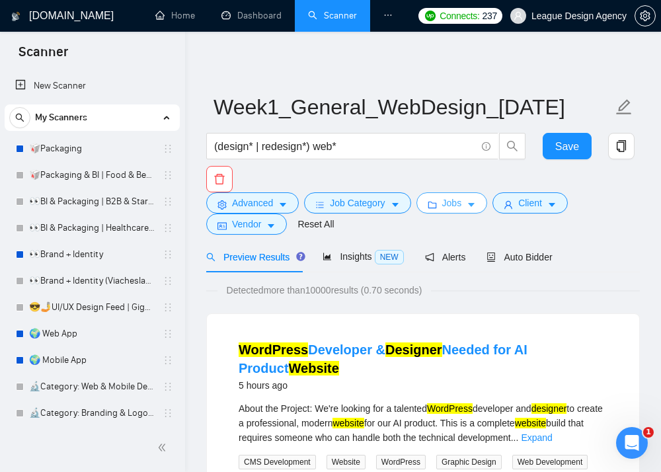
click at [452, 210] on span "Jobs" at bounding box center [452, 203] width 20 height 15
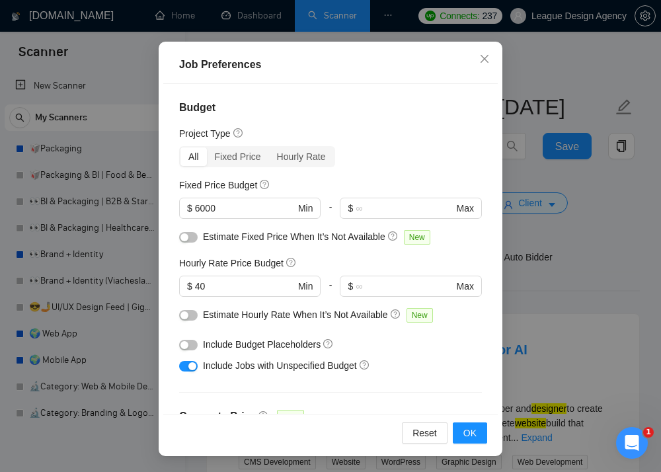
click at [614, 272] on div "Job Preferences Budget Project Type All Fixed Price Hourly Rate Fixed Price Bud…" at bounding box center [330, 236] width 661 height 472
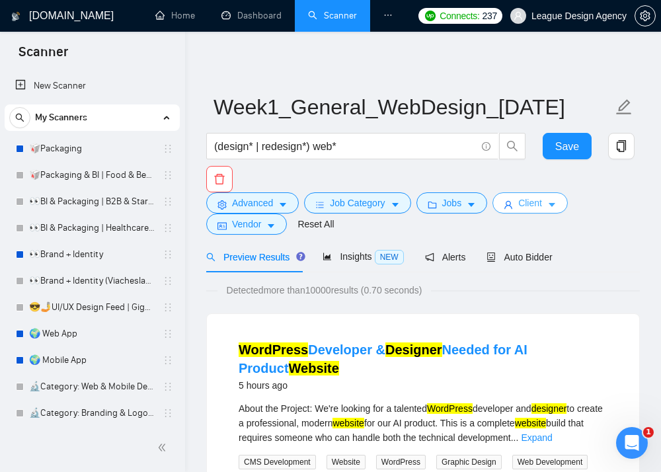
click at [520, 214] on button "Client" at bounding box center [530, 202] width 75 height 21
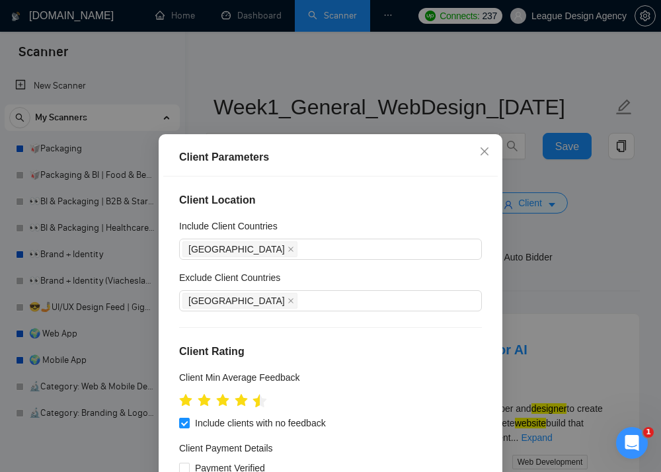
click at [258, 407] on icon "star" at bounding box center [260, 400] width 15 height 15
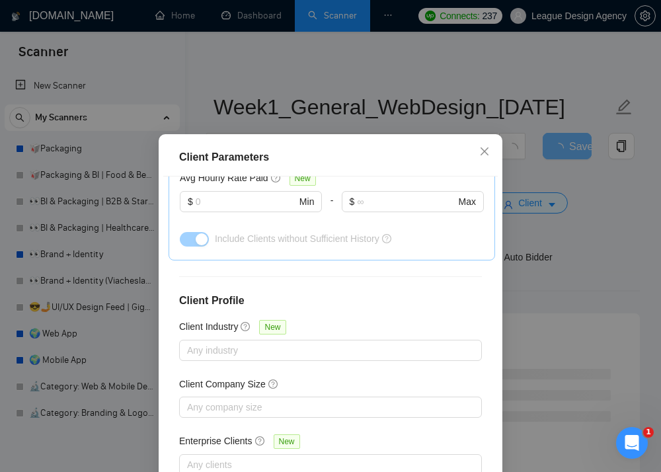
scroll to position [494, 0]
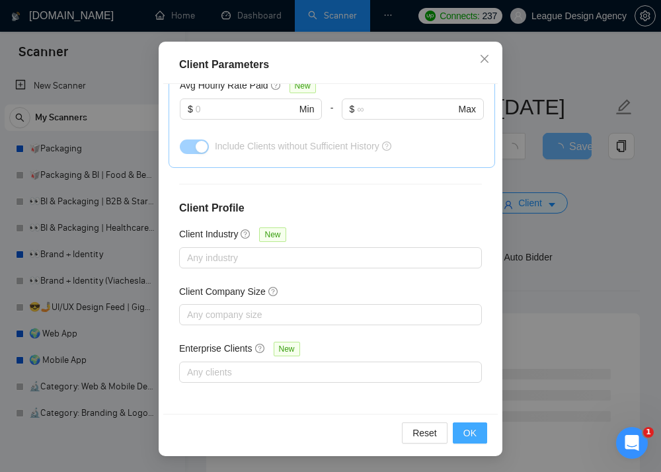
click at [467, 426] on span "OK" at bounding box center [469, 433] width 13 height 15
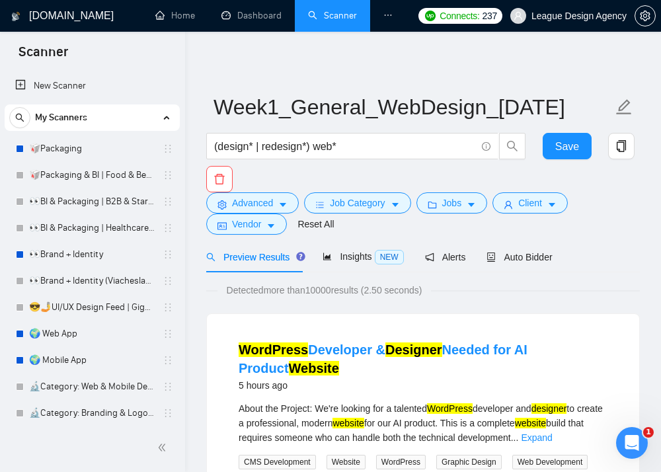
click at [521, 263] on div "Auto Bidder" at bounding box center [519, 257] width 65 height 15
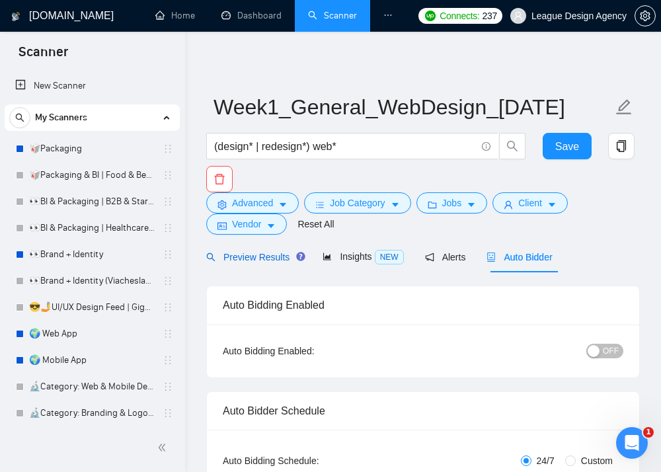
click at [284, 262] on span "Preview Results" at bounding box center [253, 257] width 95 height 11
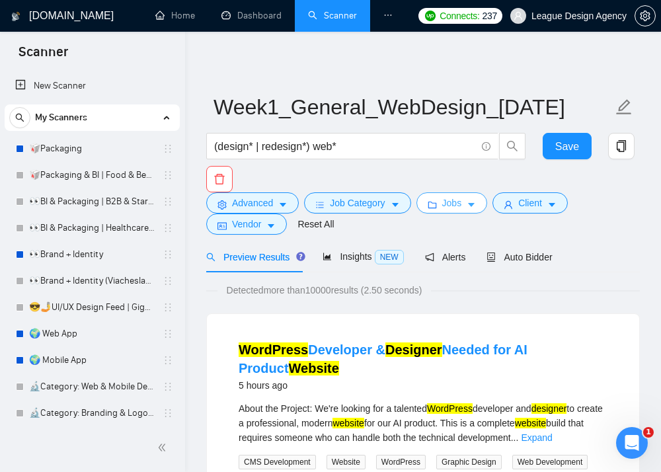
click at [461, 200] on span "Jobs" at bounding box center [452, 203] width 20 height 15
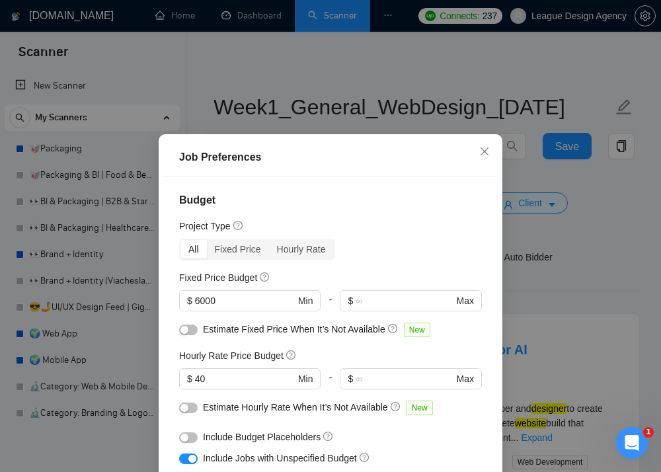
click at [516, 217] on div "Job Preferences Budget Project Type All Fixed Price Hourly Rate Fixed Price Bud…" at bounding box center [330, 236] width 661 height 472
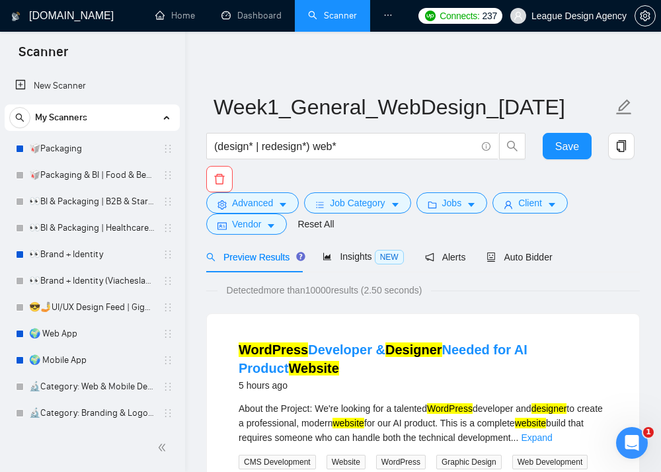
click at [525, 200] on span "Client" at bounding box center [530, 203] width 24 height 15
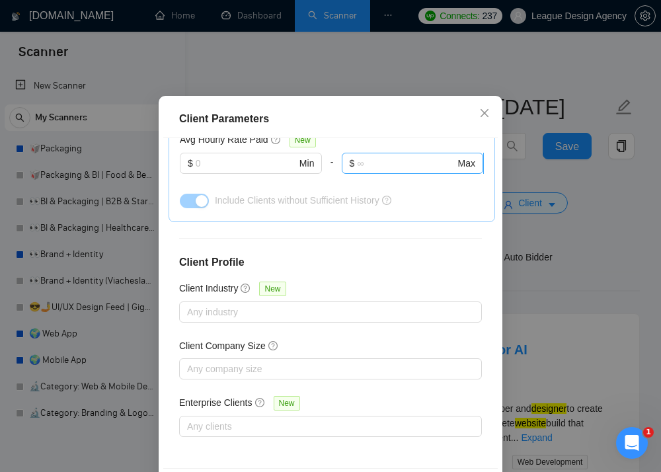
scroll to position [494, 0]
click at [484, 108] on icon "close" at bounding box center [484, 113] width 11 height 11
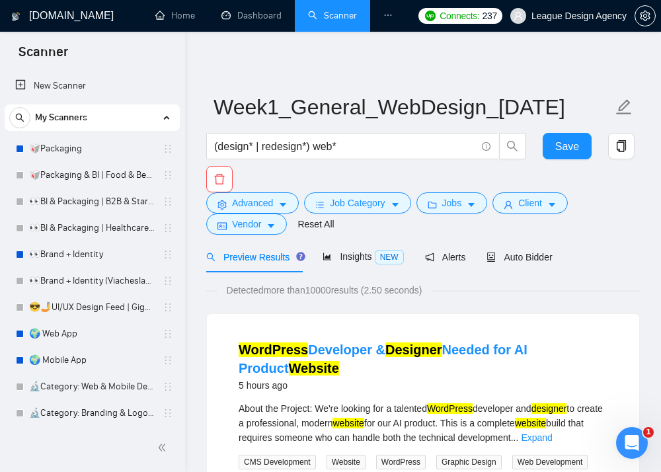
scroll to position [0, 0]
click at [475, 194] on button "Jobs" at bounding box center [451, 202] width 71 height 21
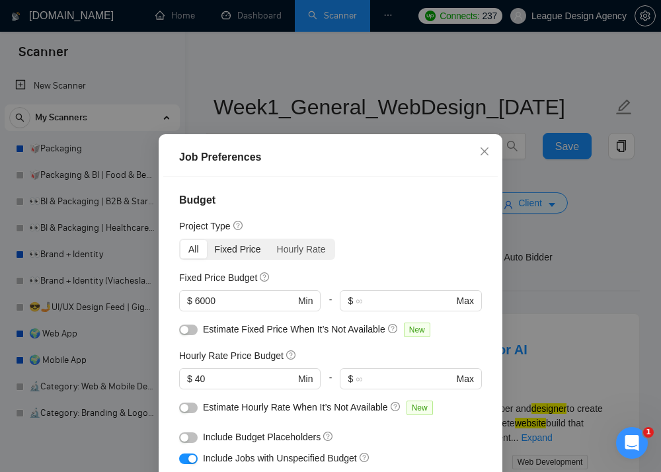
click at [223, 241] on div "Fixed Price" at bounding box center [238, 249] width 62 height 19
click at [207, 240] on input "Fixed Price" at bounding box center [207, 240] width 0 height 0
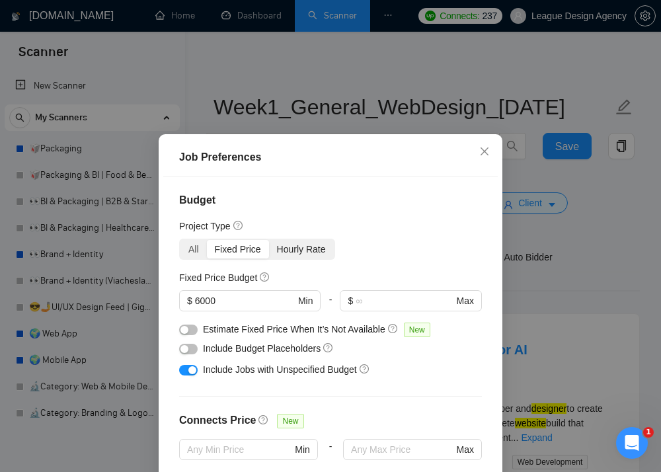
click at [297, 246] on div "Hourly Rate" at bounding box center [301, 249] width 65 height 19
click at [269, 240] on input "Hourly Rate" at bounding box center [269, 240] width 0 height 0
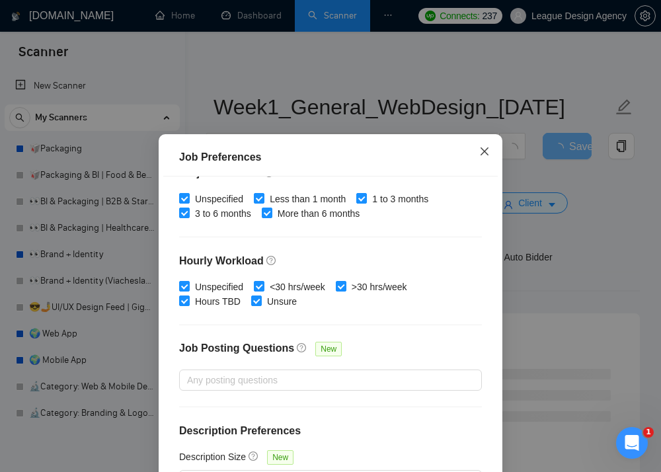
scroll to position [305, 0]
click at [481, 151] on icon "close" at bounding box center [484, 151] width 11 height 11
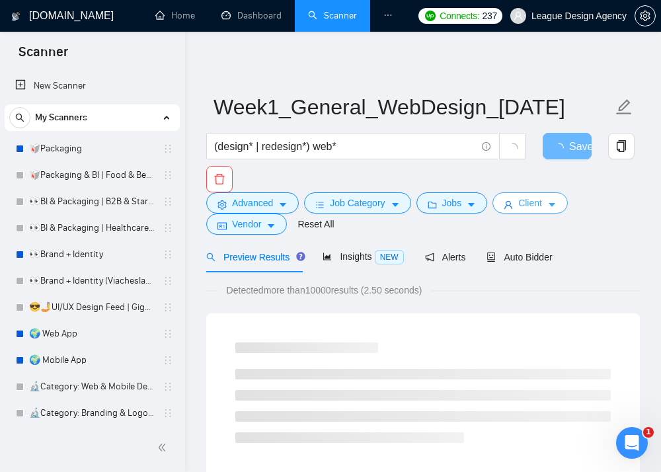
click at [530, 202] on span "Client" at bounding box center [530, 203] width 24 height 15
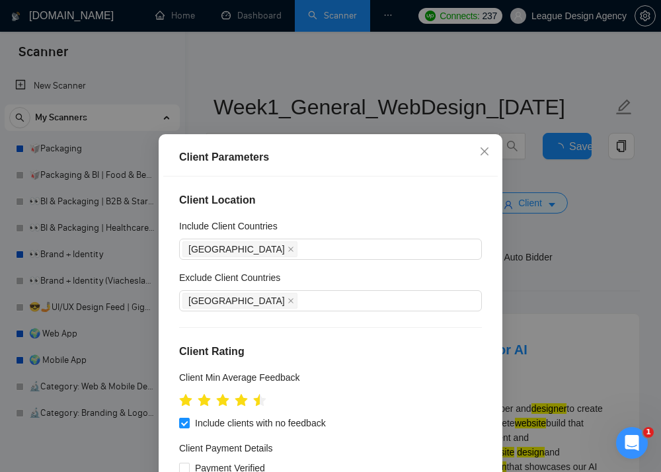
scroll to position [53, 0]
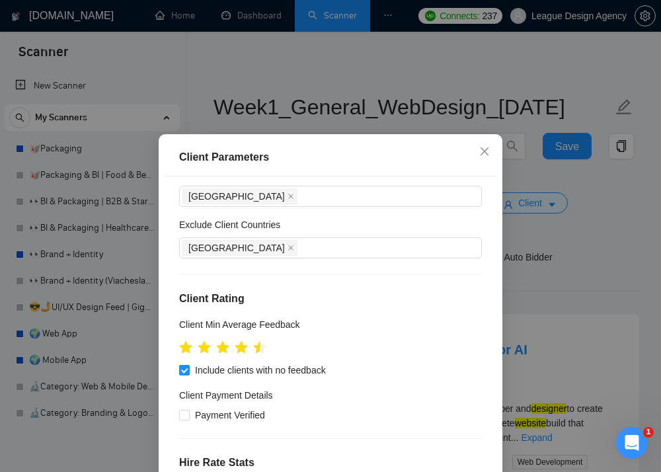
click at [568, 239] on div "Client Parameters Client Location Include Client Countries United States Exclud…" at bounding box center [330, 236] width 661 height 472
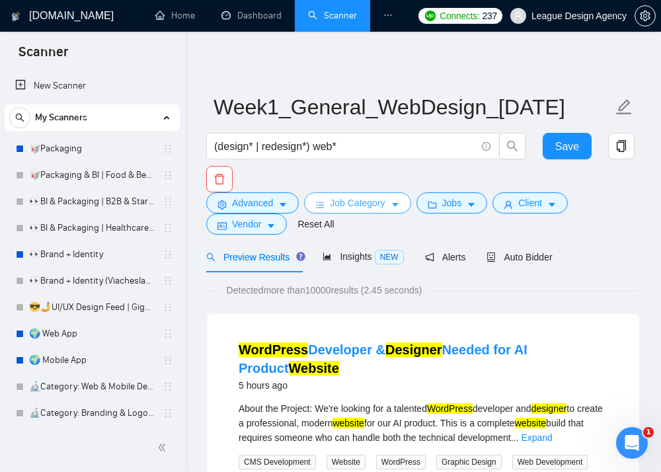
click at [382, 205] on span "Job Category" at bounding box center [357, 203] width 55 height 15
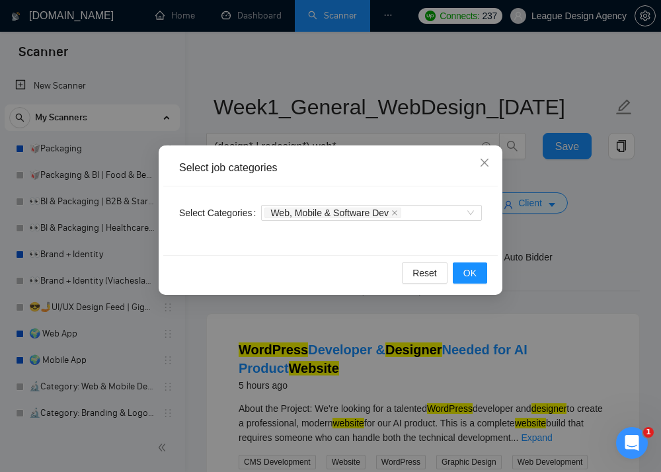
click at [627, 273] on div "Select job categories Select Categories Web, Mobile & Software Dev Reset OK" at bounding box center [330, 236] width 661 height 472
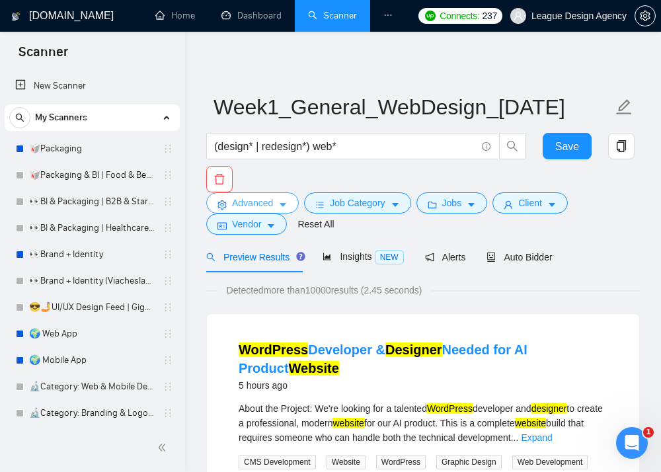
click at [272, 200] on span "Advanced" at bounding box center [252, 203] width 41 height 15
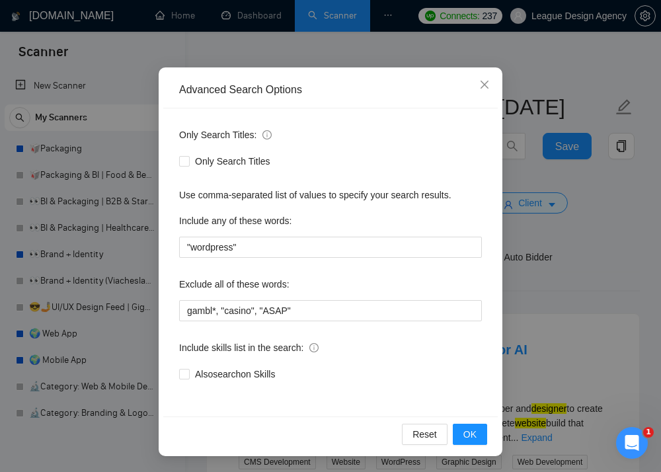
click at [547, 286] on div "Advanced Search Options Only Search Titles: Only Search Titles Use comma-separa…" at bounding box center [330, 236] width 661 height 472
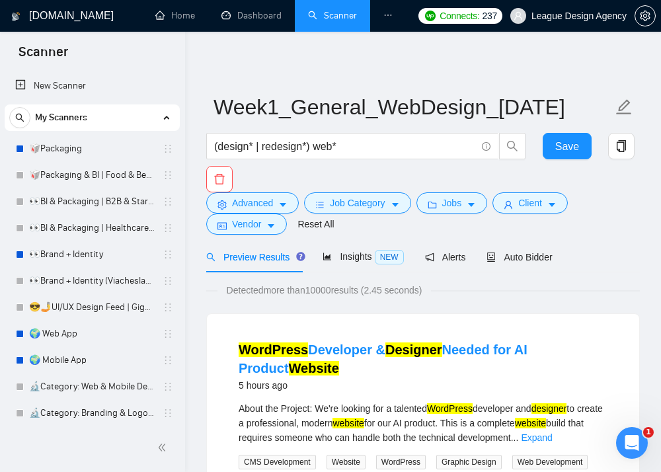
scroll to position [0, 0]
click at [272, 233] on button "Vendor" at bounding box center [246, 224] width 81 height 21
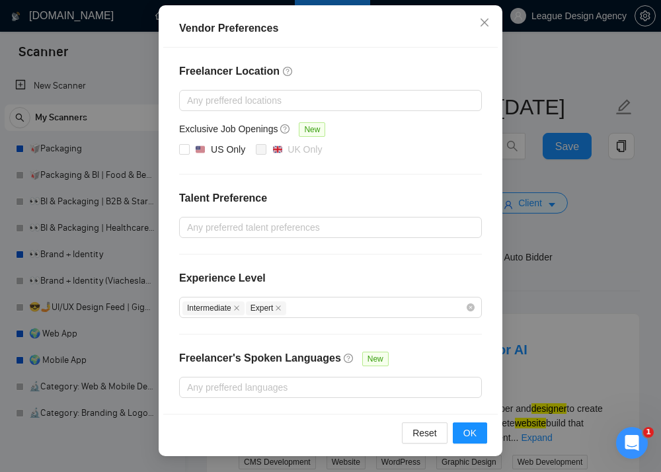
scroll to position [140, 0]
click at [573, 243] on div "Vendor Preferences Freelancer Location Any preffered locations Exclusive Job Op…" at bounding box center [330, 236] width 661 height 472
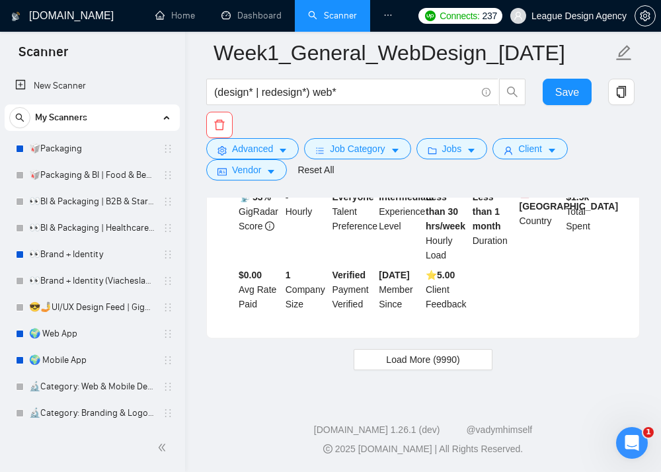
scroll to position [3342, 0]
click at [422, 355] on span "Load More (9990)" at bounding box center [422, 359] width 73 height 15
click at [389, 357] on span "Load More (9980)" at bounding box center [422, 359] width 73 height 15
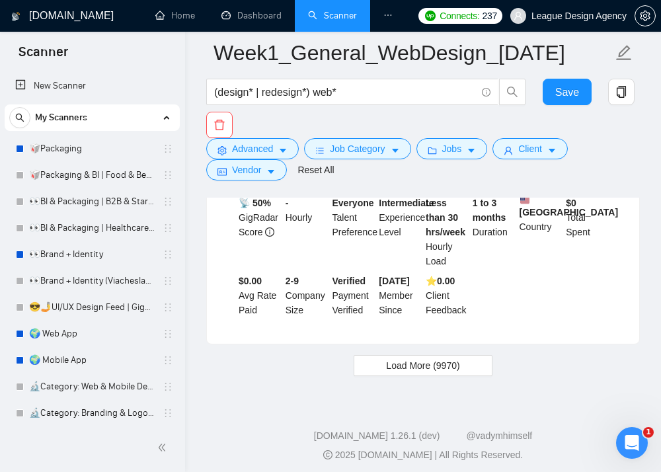
scroll to position [10070, 0]
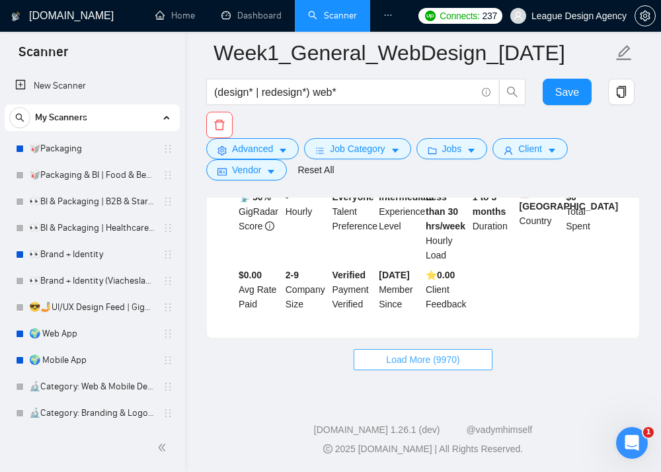
click at [467, 368] on button "Load More (9970)" at bounding box center [423, 359] width 138 height 21
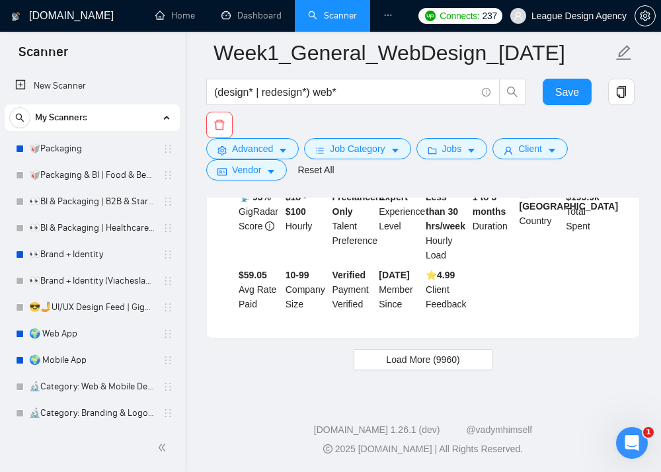
scroll to position [13465, 0]
click at [434, 362] on span "Load More (9960)" at bounding box center [422, 359] width 73 height 15
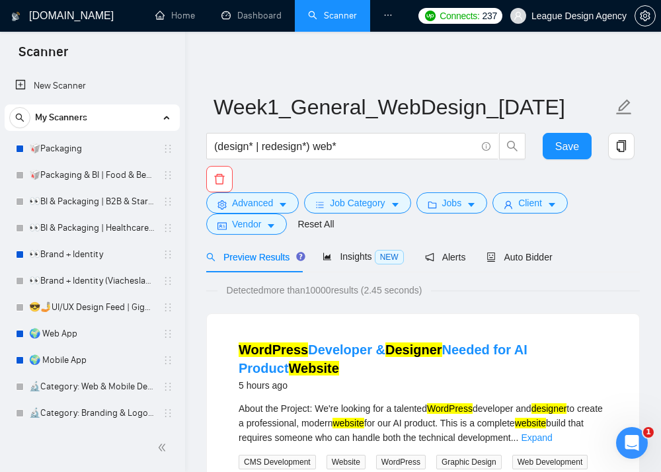
scroll to position [0, 0]
click at [283, 199] on button "Advanced" at bounding box center [252, 202] width 93 height 21
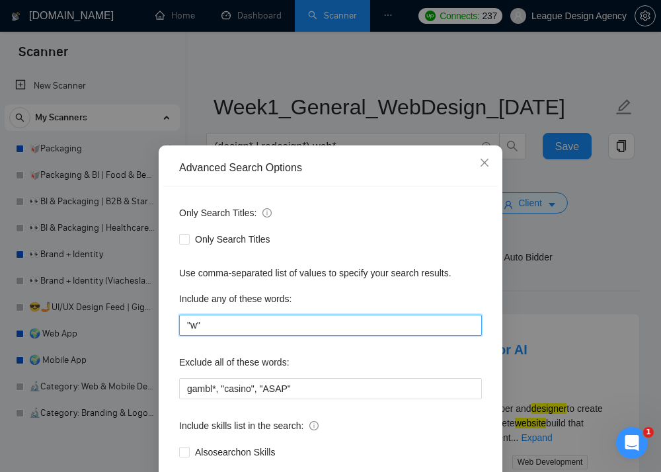
drag, startPoint x: 236, startPoint y: 313, endPoint x: 194, endPoint y: 313, distance: 42.3
click at [194, 315] on input ""w"" at bounding box center [330, 325] width 303 height 21
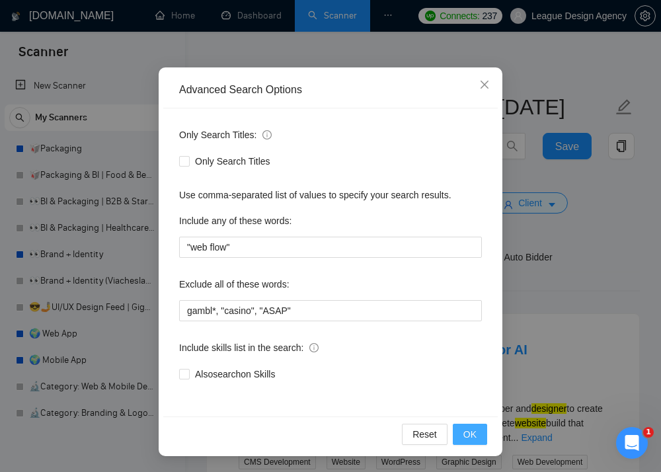
click at [464, 432] on span "OK" at bounding box center [469, 434] width 13 height 15
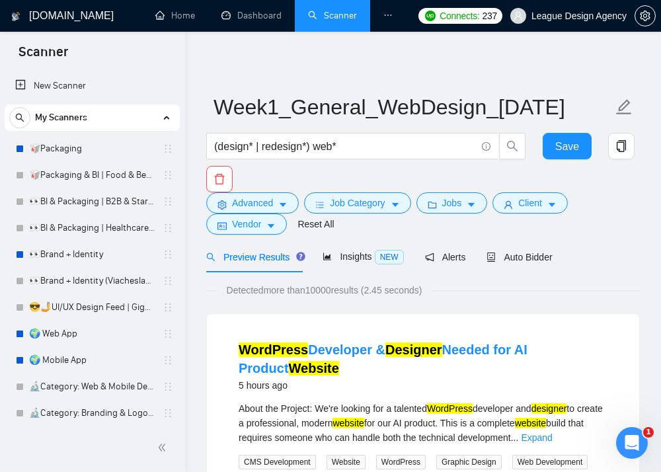
scroll to position [12, 0]
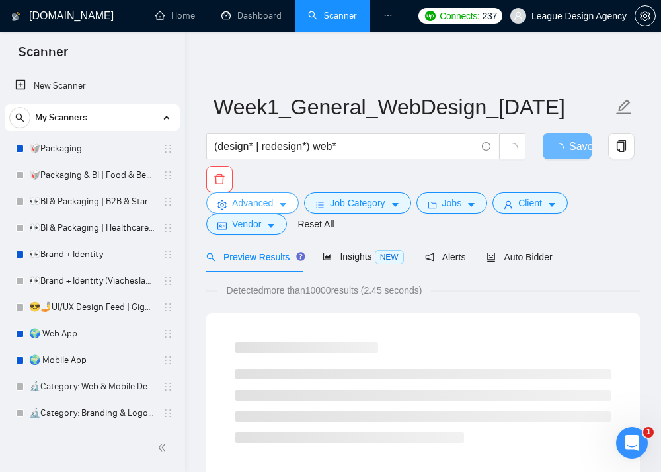
click at [266, 198] on span "Advanced" at bounding box center [252, 203] width 41 height 15
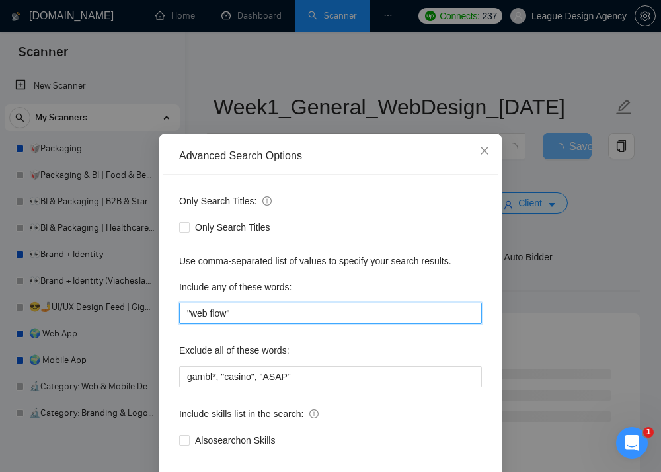
click at [207, 309] on input ""web flow"" at bounding box center [330, 313] width 303 height 21
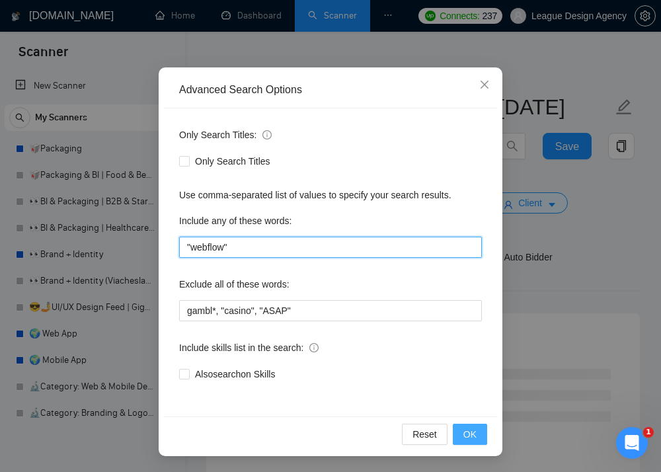
type input ""webflow""
click at [463, 427] on button "OK" at bounding box center [470, 434] width 34 height 21
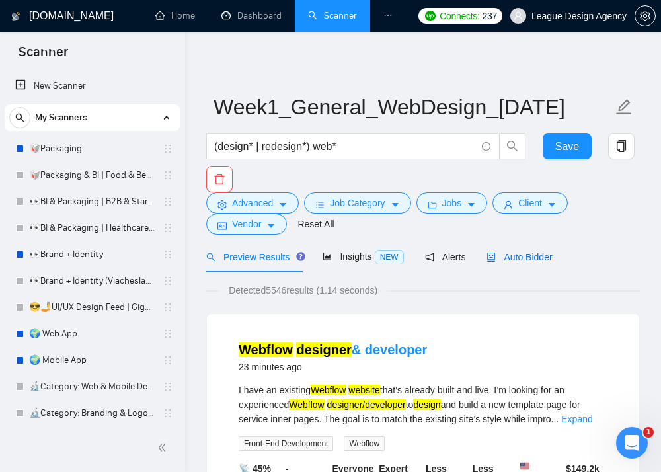
click at [510, 251] on div "Auto Bidder" at bounding box center [519, 257] width 65 height 15
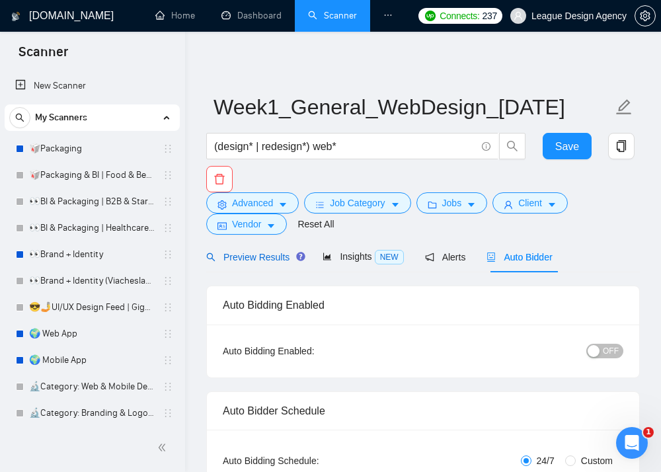
click at [276, 259] on span "Preview Results" at bounding box center [253, 257] width 95 height 11
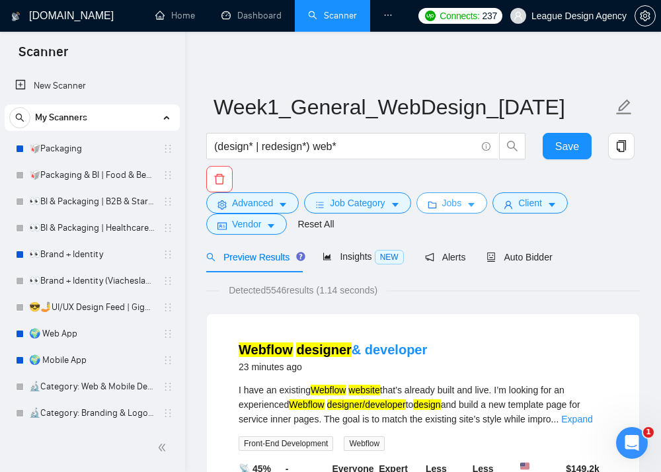
click at [471, 206] on icon "caret-down" at bounding box center [471, 204] width 9 height 9
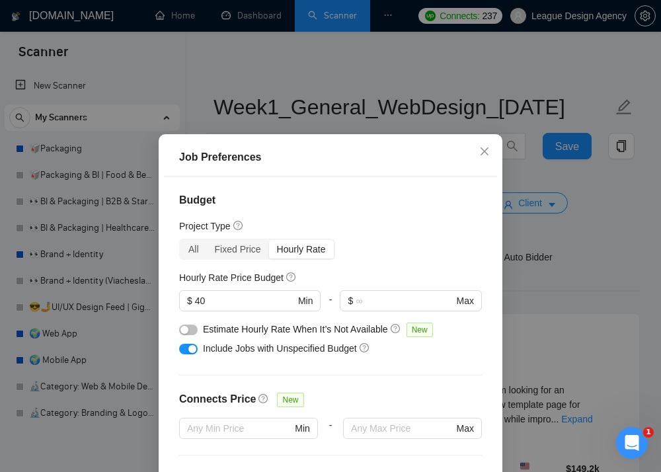
click at [563, 233] on div "Job Preferences Budget Project Type All Fixed Price Hourly Rate Fixed Price Bud…" at bounding box center [330, 236] width 661 height 472
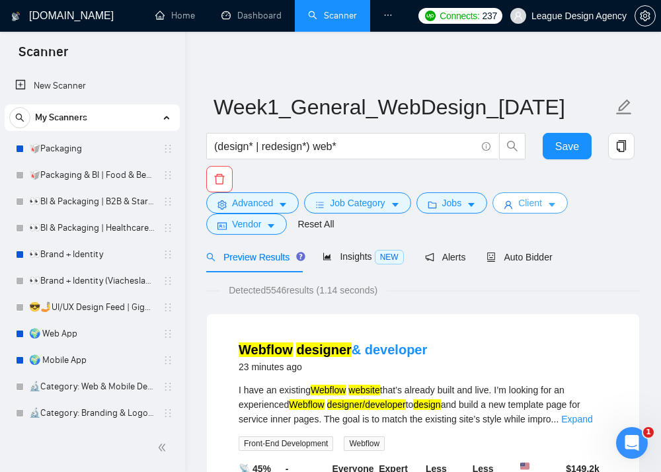
click at [521, 208] on button "Client" at bounding box center [530, 202] width 75 height 21
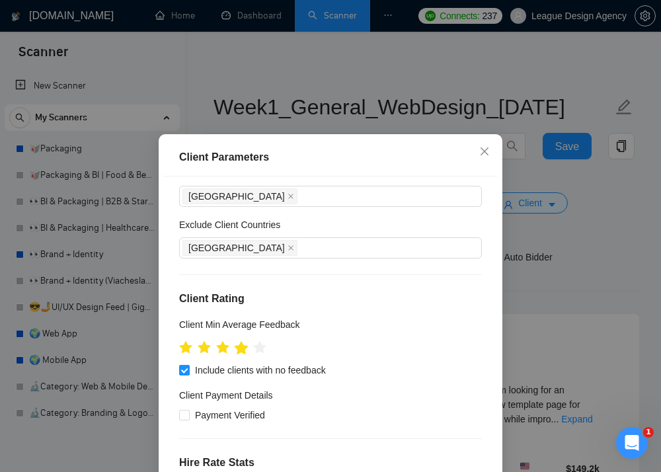
click at [245, 348] on icon "star" at bounding box center [242, 347] width 14 height 13
click at [288, 200] on span at bounding box center [291, 196] width 7 height 15
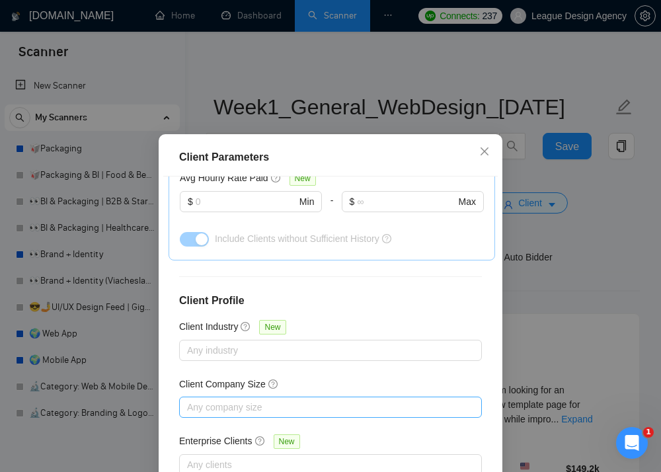
scroll to position [494, 0]
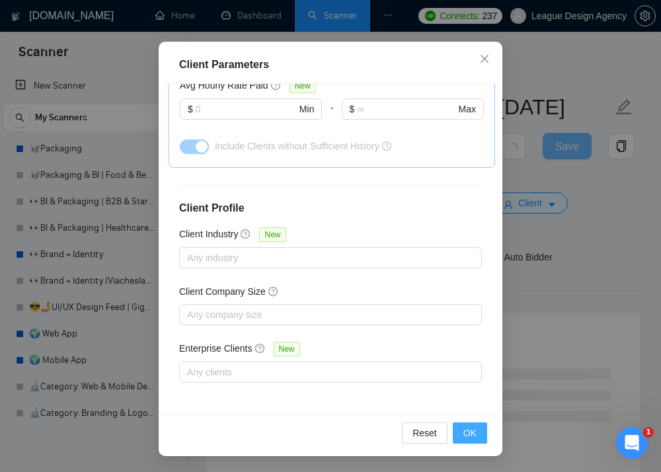
click at [477, 428] on button "OK" at bounding box center [470, 432] width 34 height 21
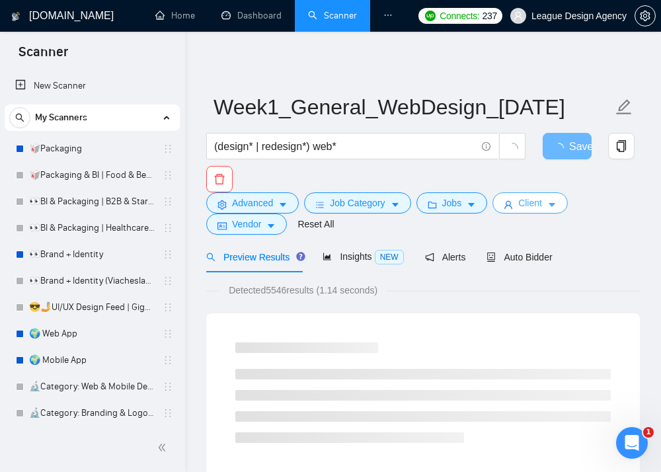
scroll to position [38, 0]
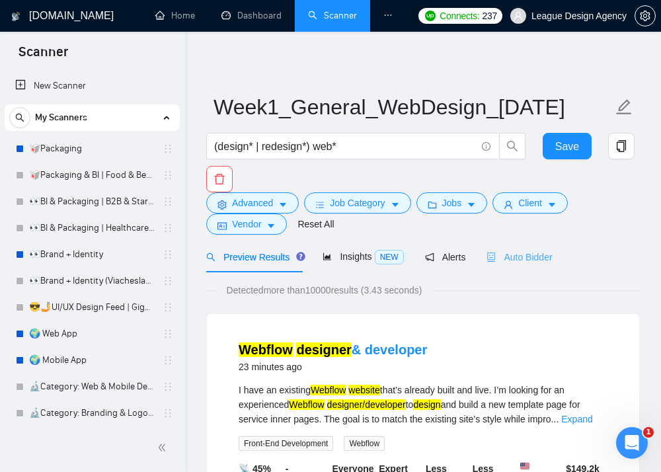
click at [513, 245] on div "Auto Bidder" at bounding box center [519, 256] width 65 height 31
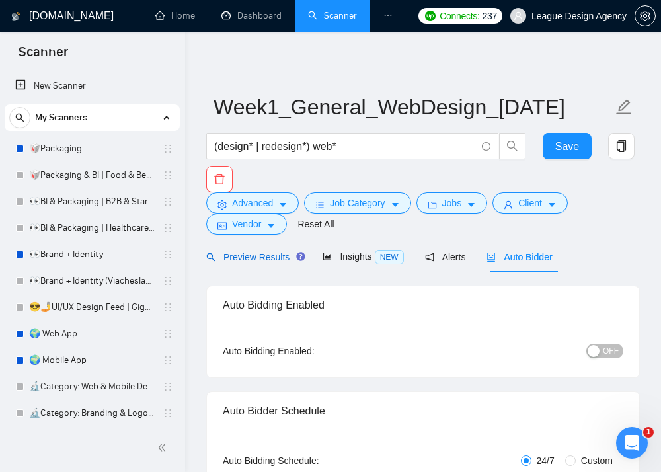
click at [282, 264] on div "Preview Results" at bounding box center [253, 257] width 95 height 15
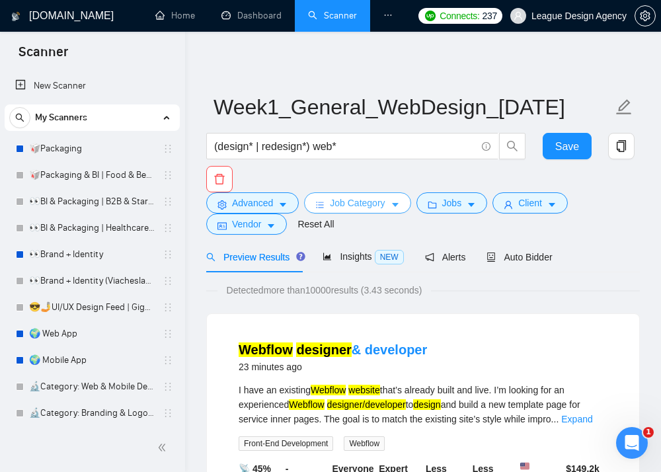
click at [385, 196] on span "Job Category" at bounding box center [357, 203] width 55 height 15
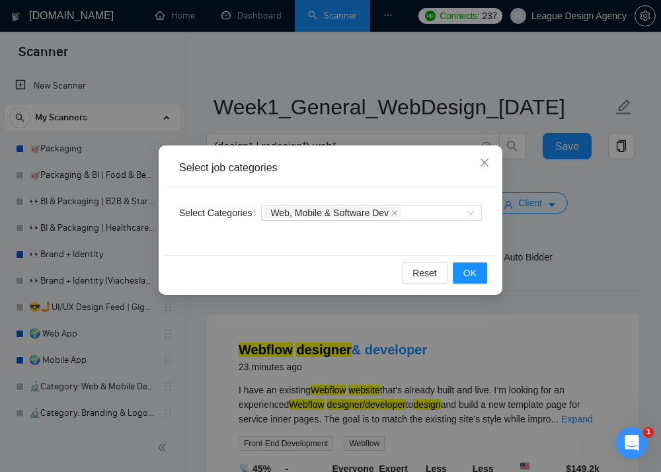
click at [629, 265] on div "Select job categories Select Categories Web, Mobile & Software Dev Reset OK" at bounding box center [330, 236] width 661 height 472
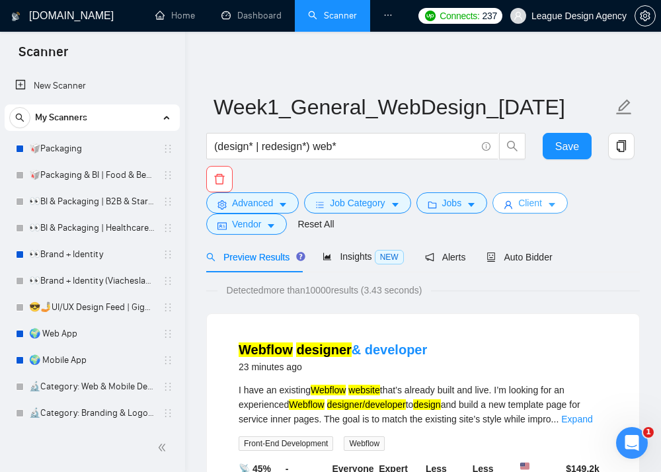
click at [542, 200] on span "Client" at bounding box center [530, 203] width 24 height 15
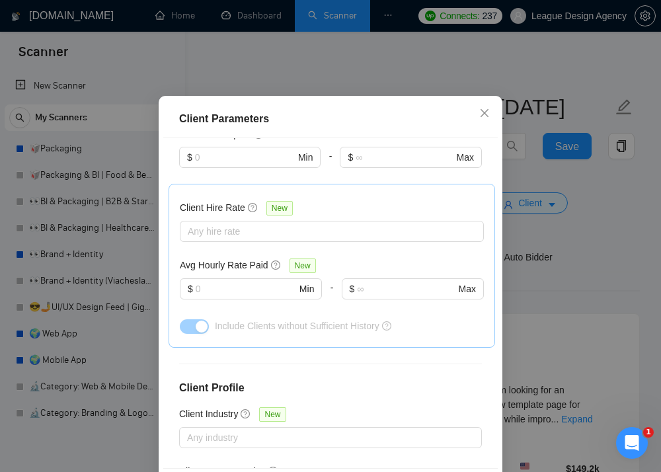
scroll to position [448, 0]
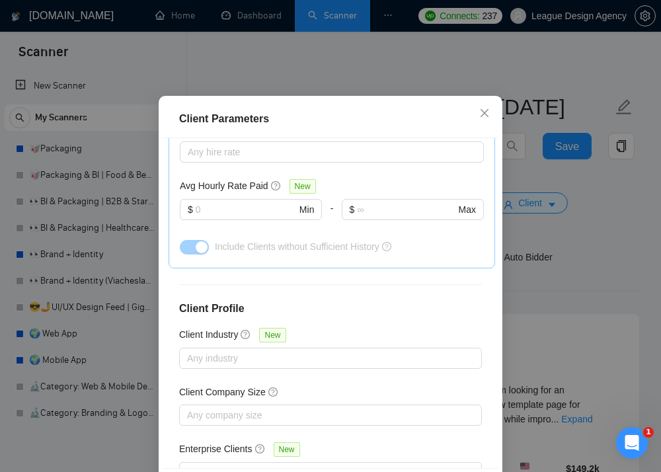
click at [615, 277] on div "Client Parameters Client Location Include Client Countries Select Exclude Clien…" at bounding box center [330, 236] width 661 height 472
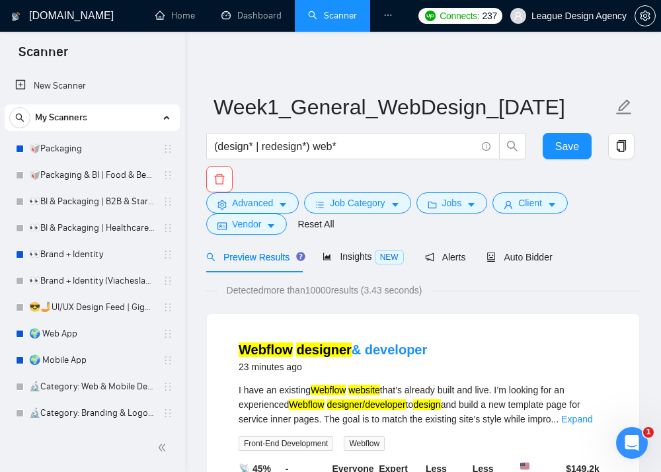
scroll to position [0, 0]
click at [274, 229] on icon "caret-down" at bounding box center [270, 225] width 9 height 9
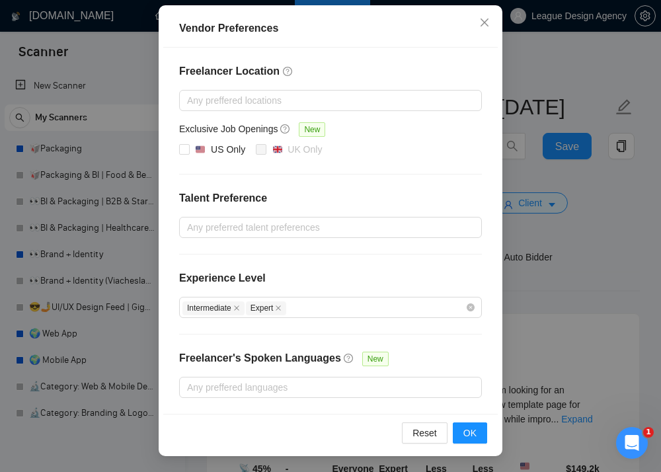
click at [542, 294] on div "Vendor Preferences Freelancer Location Any preffered locations Exclusive Job Op…" at bounding box center [330, 236] width 661 height 472
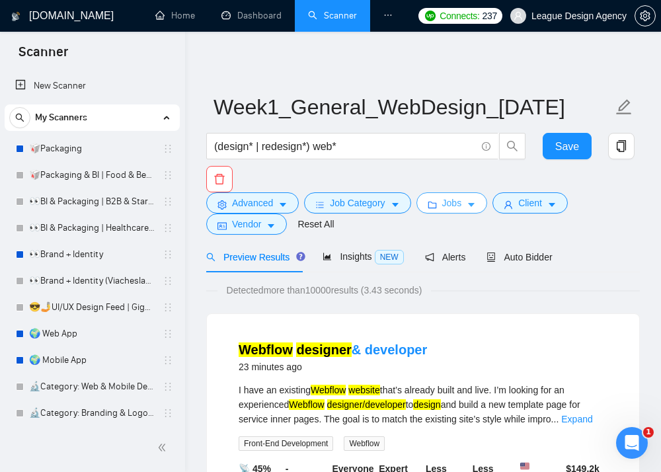
click at [461, 200] on span "Jobs" at bounding box center [452, 203] width 20 height 15
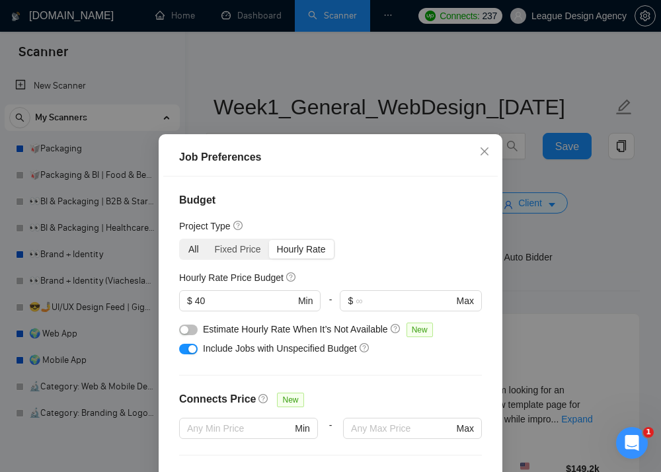
click at [190, 247] on div "All" at bounding box center [193, 249] width 26 height 19
click at [180, 240] on input "All" at bounding box center [180, 240] width 0 height 0
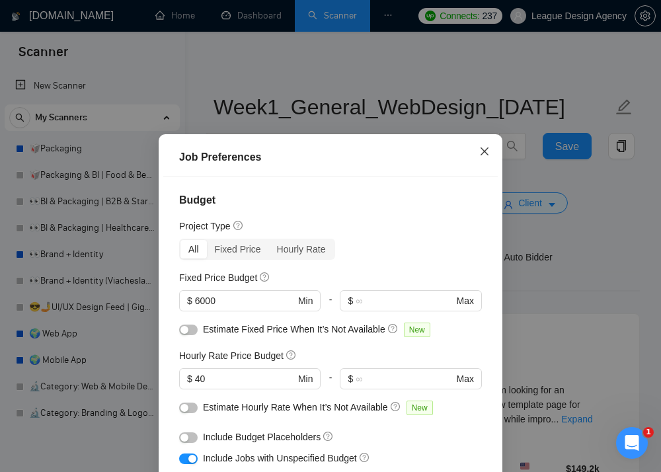
click at [489, 151] on icon "close" at bounding box center [484, 151] width 11 height 11
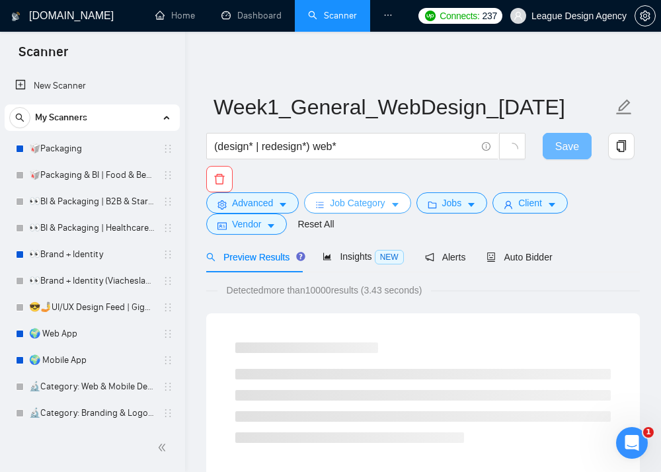
click at [369, 204] on span "Job Category" at bounding box center [357, 203] width 55 height 15
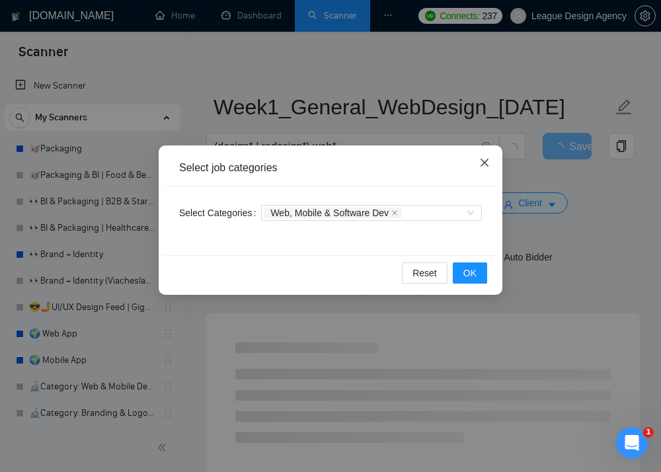
click at [489, 163] on icon "close" at bounding box center [484, 162] width 11 height 11
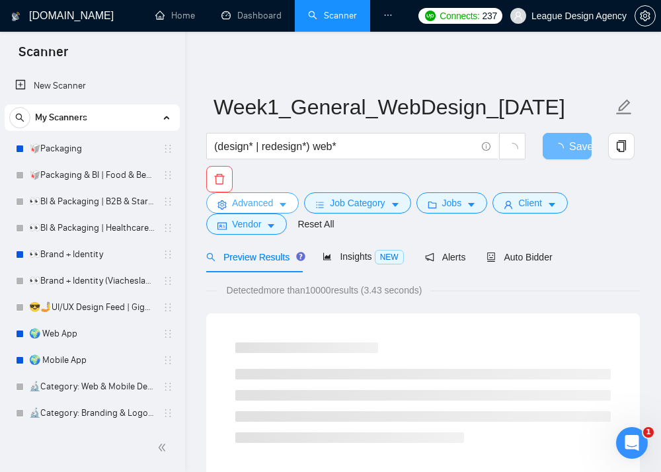
click at [284, 197] on button "Advanced" at bounding box center [252, 202] width 93 height 21
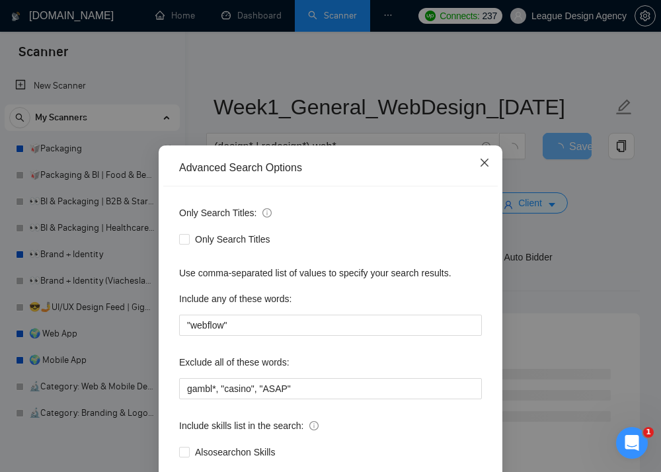
click at [475, 165] on span "Close" at bounding box center [485, 163] width 36 height 36
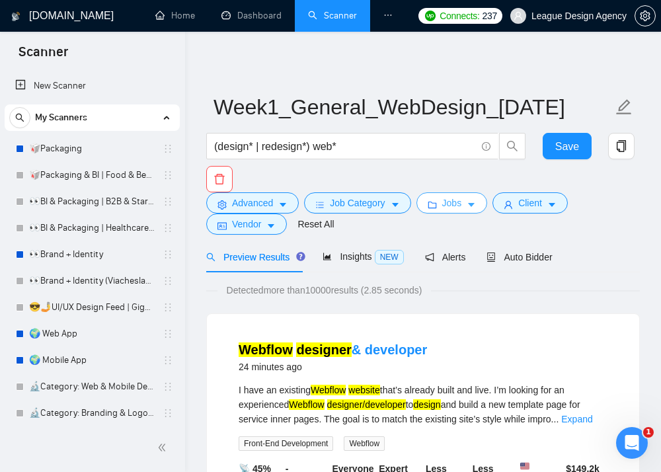
click at [446, 206] on span "Jobs" at bounding box center [452, 203] width 20 height 15
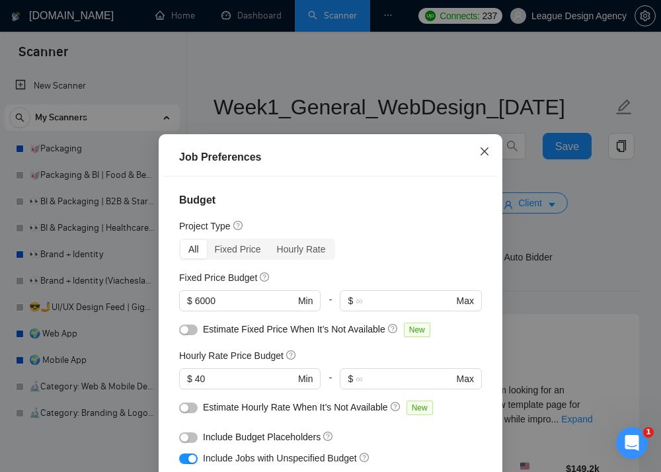
click at [489, 154] on icon "close" at bounding box center [484, 151] width 11 height 11
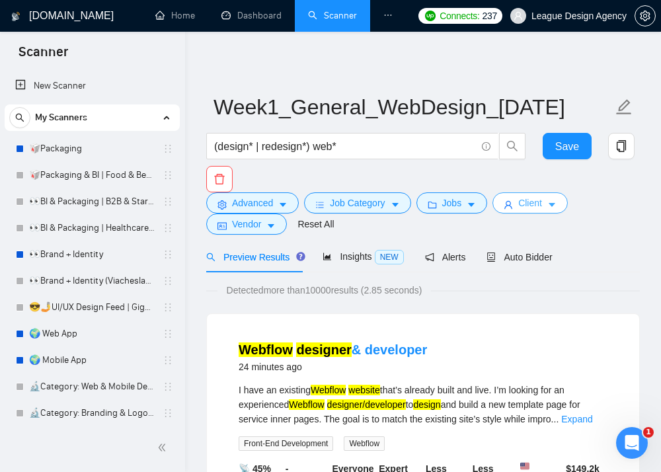
click at [520, 201] on button "Client" at bounding box center [530, 202] width 75 height 21
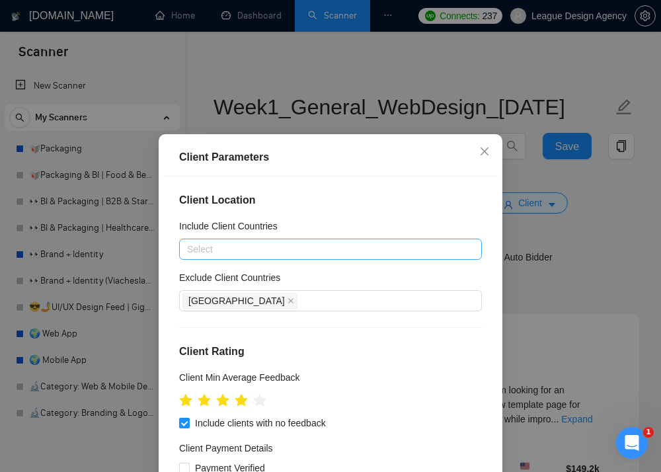
click at [329, 254] on div at bounding box center [323, 249] width 283 height 16
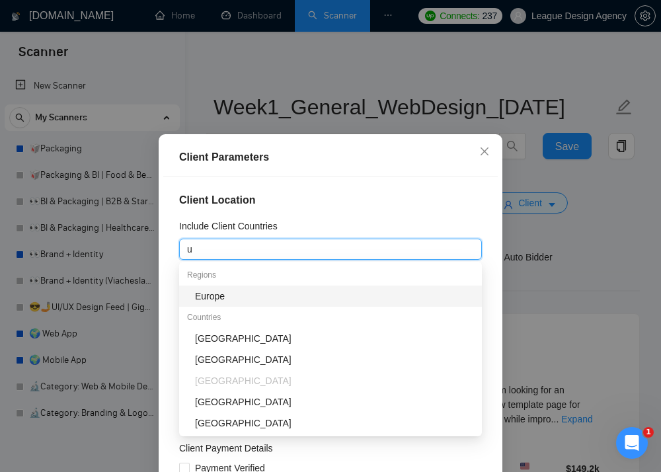
type input "un"
click at [291, 297] on div "United States" at bounding box center [334, 296] width 279 height 15
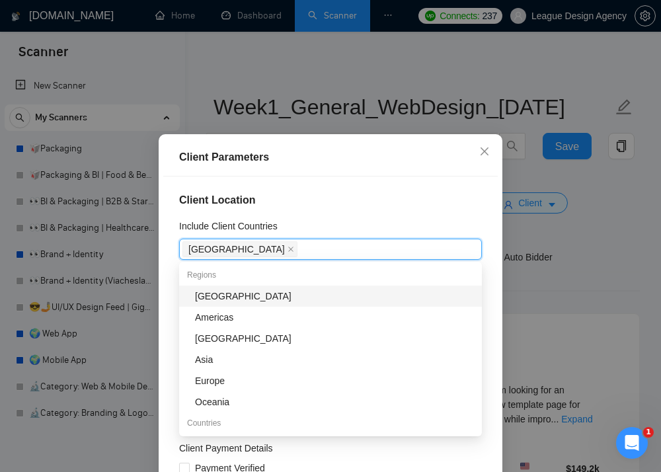
scroll to position [8, 0]
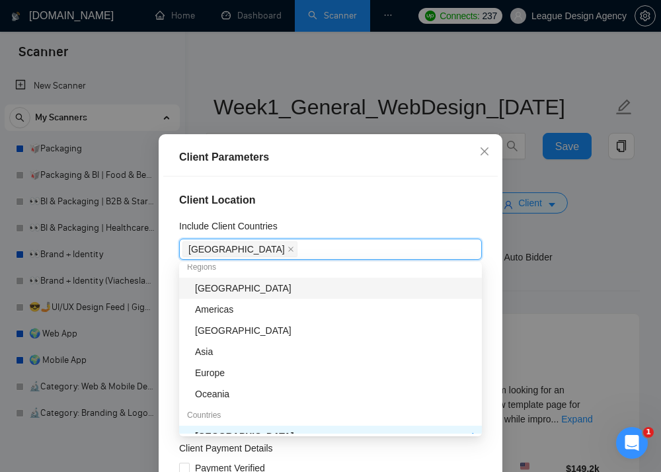
click at [370, 204] on h4 "Client Location" at bounding box center [330, 200] width 303 height 16
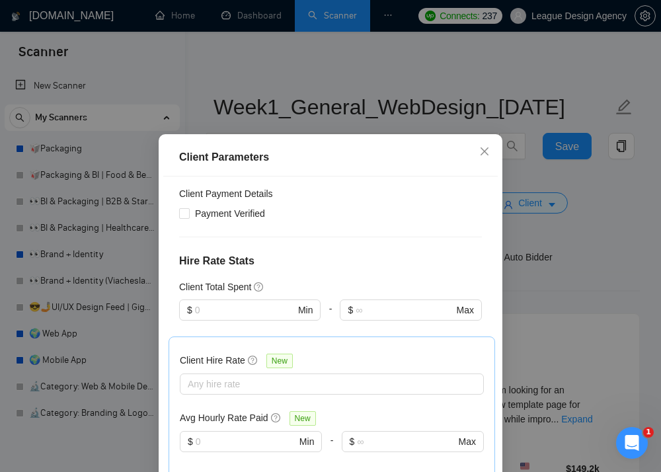
scroll to position [494, 0]
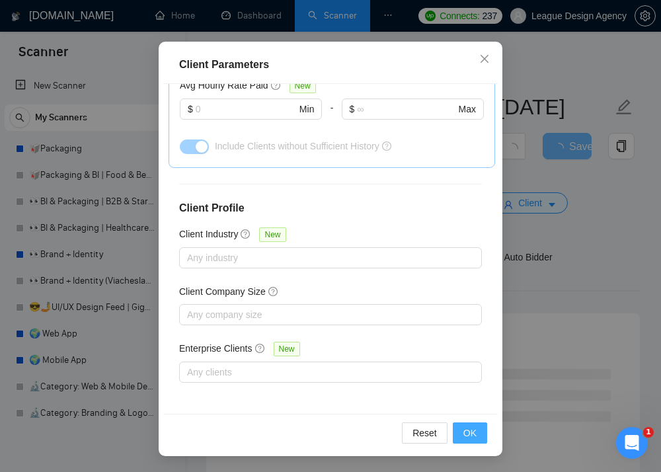
click at [469, 425] on button "OK" at bounding box center [470, 432] width 34 height 21
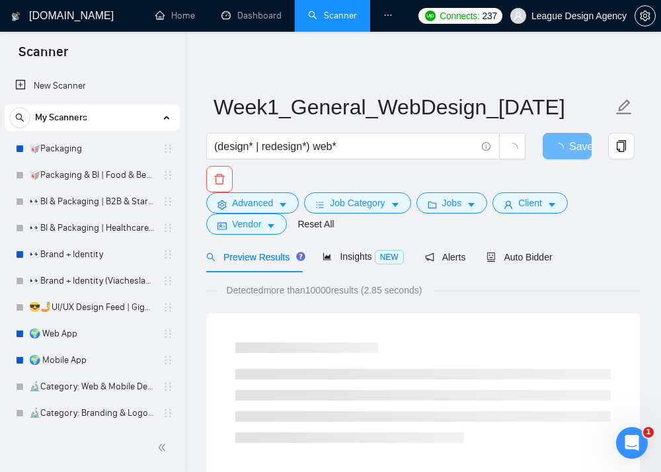
scroll to position [38, 0]
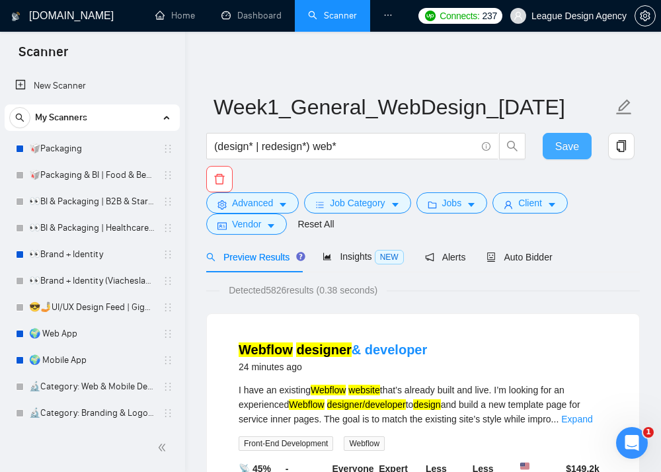
click at [580, 151] on button "Save" at bounding box center [567, 146] width 49 height 26
click at [251, 201] on span "Advanced" at bounding box center [252, 203] width 41 height 15
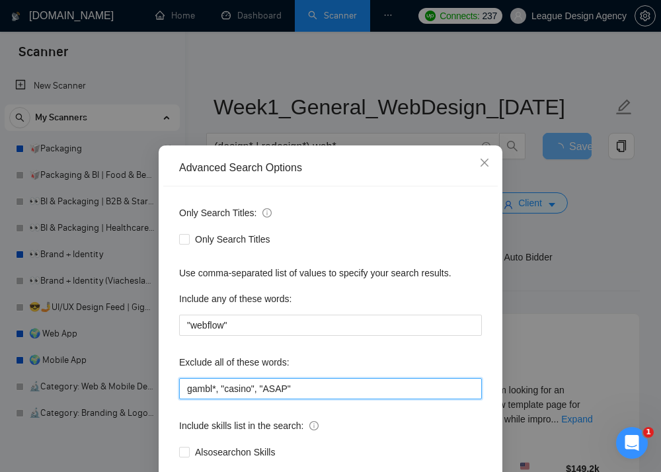
click at [292, 381] on input "gambl*, "casino", "ASAP"" at bounding box center [330, 388] width 303 height 21
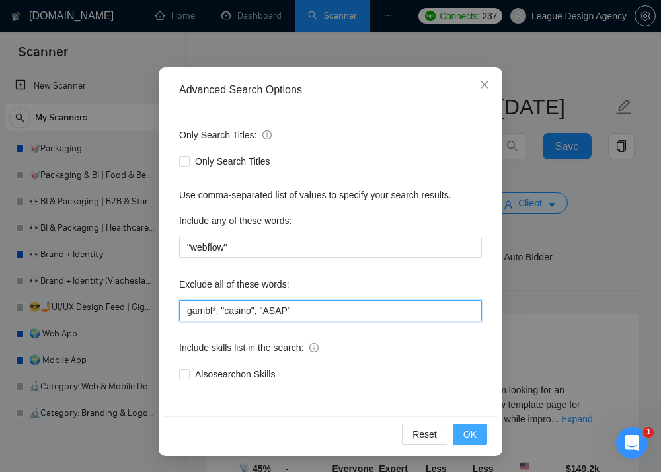
scroll to position [78, 0]
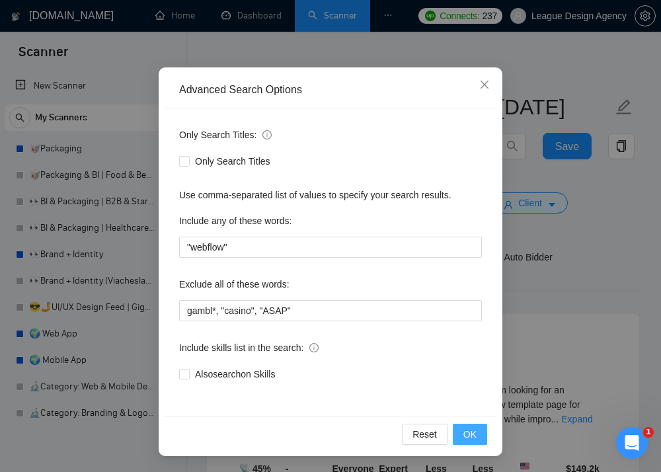
click at [474, 432] on span "OK" at bounding box center [469, 434] width 13 height 15
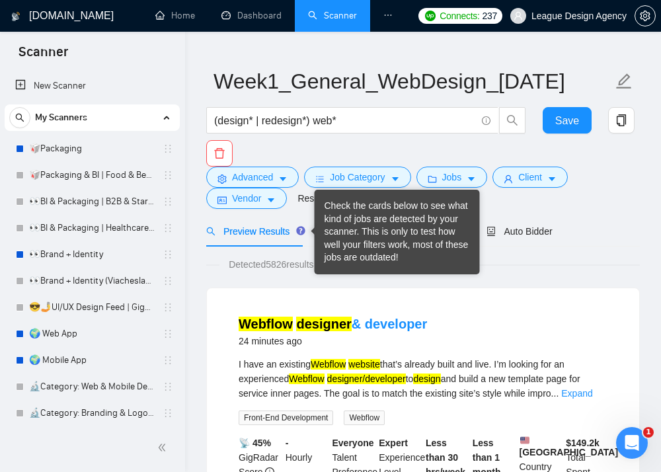
scroll to position [27, 0]
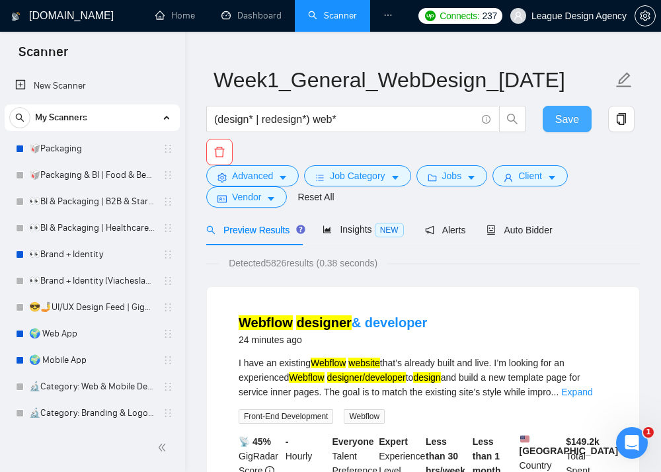
click at [566, 112] on span "Save" at bounding box center [567, 119] width 24 height 17
click at [455, 182] on span "Jobs" at bounding box center [452, 176] width 20 height 15
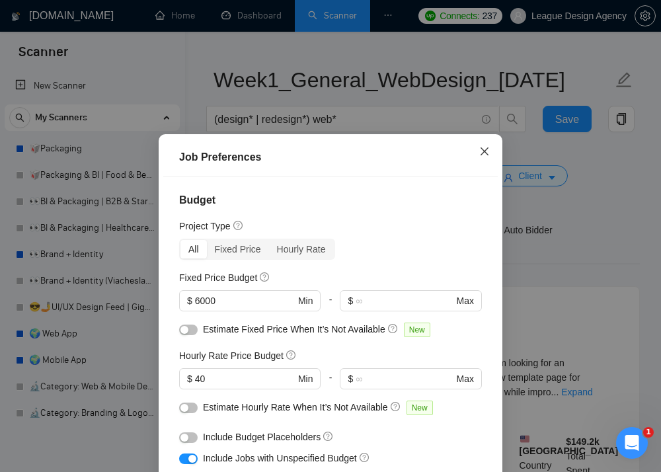
click at [489, 153] on icon "close" at bounding box center [484, 151] width 11 height 11
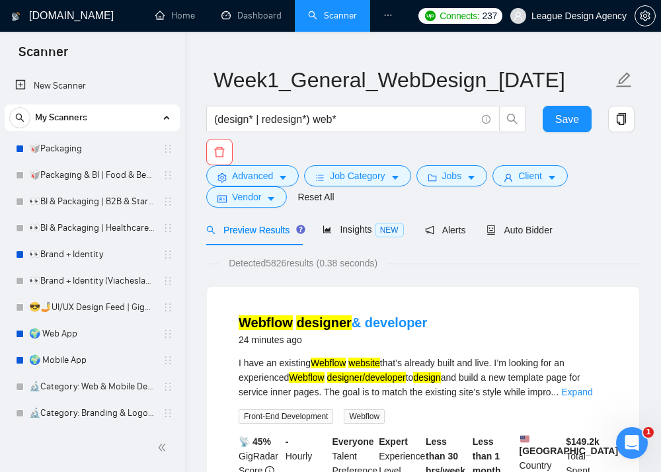
click at [533, 169] on body "Scanner New Scanner My Scanners 🥡Packaging 🥡Packaging & BI | Food & Beverage 👀B…" at bounding box center [330, 209] width 661 height 472
click at [533, 175] on span "Client" at bounding box center [530, 176] width 24 height 15
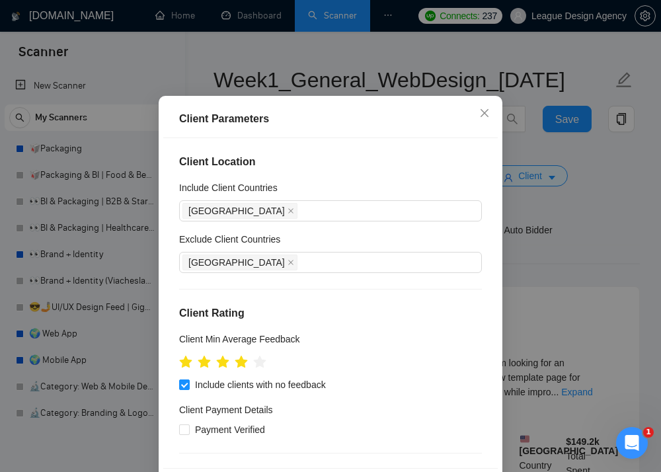
scroll to position [0, 0]
click at [288, 211] on icon "close" at bounding box center [290, 210] width 5 height 5
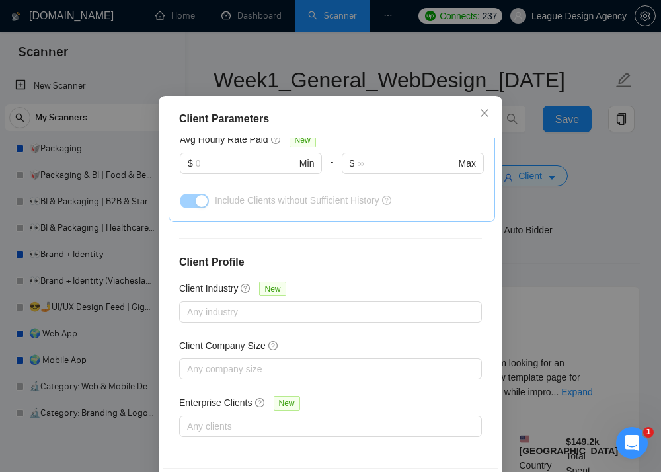
scroll to position [161, 0]
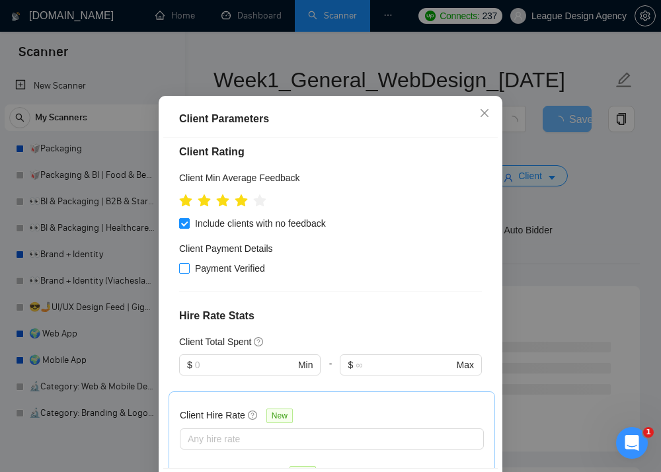
click at [216, 272] on span "Payment Verified" at bounding box center [230, 268] width 81 height 15
click at [188, 272] on input "Payment Verified" at bounding box center [183, 267] width 9 height 9
checkbox input "true"
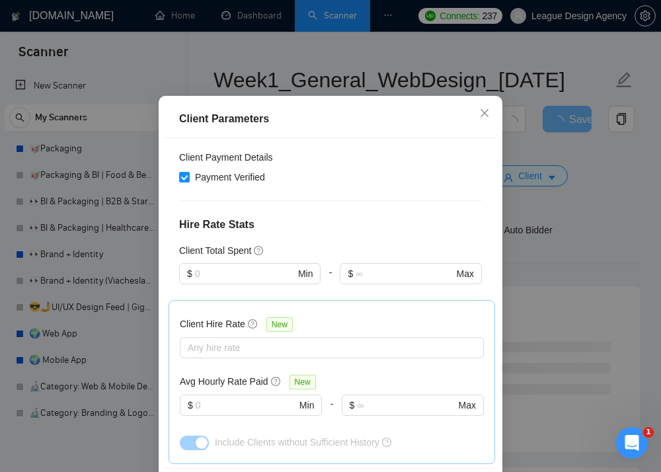
scroll to position [373, 0]
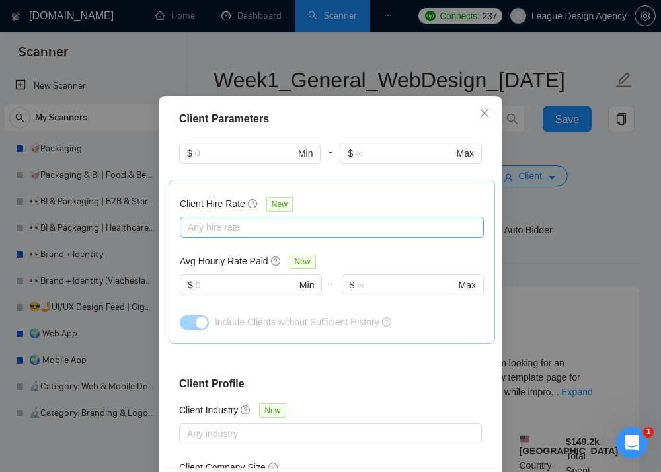
click at [284, 231] on div at bounding box center [325, 227] width 284 height 16
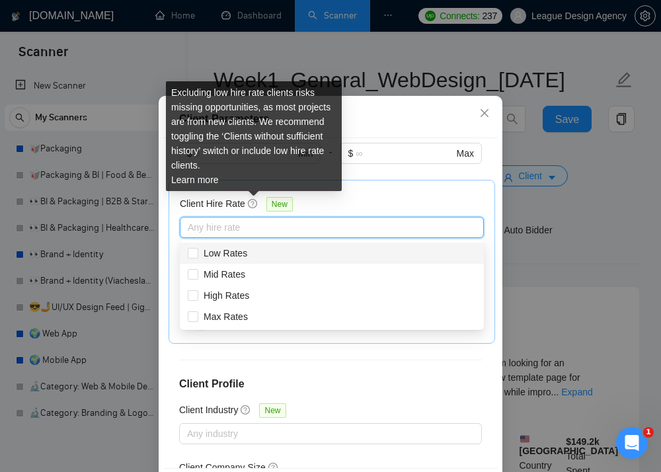
click at [362, 178] on div at bounding box center [410, 172] width 141 height 16
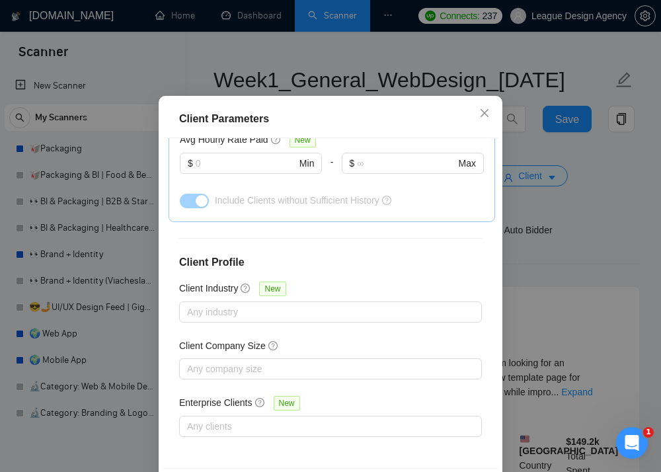
scroll to position [494, 0]
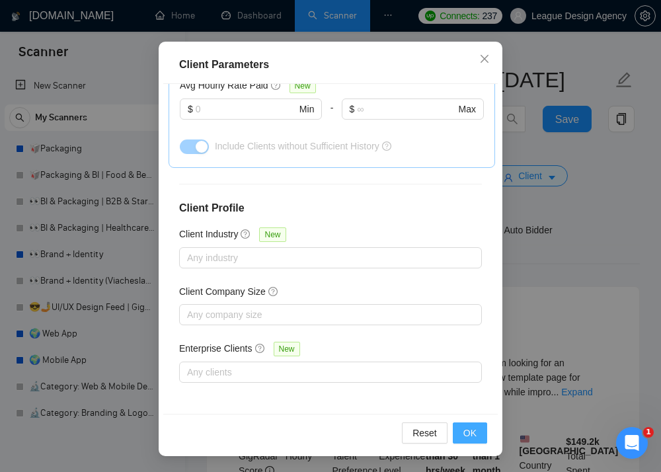
click at [477, 431] on button "OK" at bounding box center [470, 432] width 34 height 21
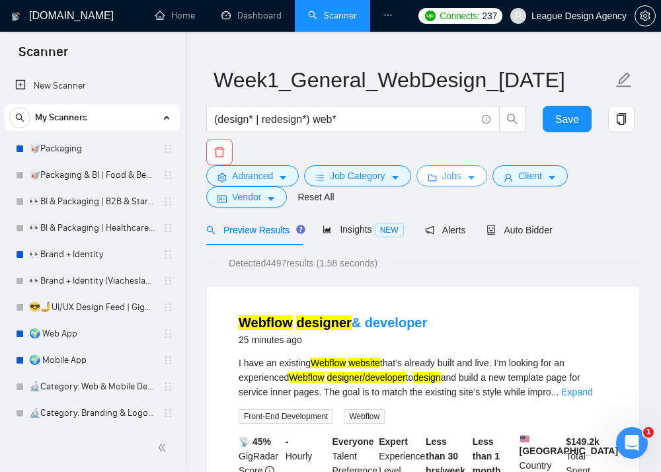
click at [474, 178] on icon "caret-down" at bounding box center [471, 177] width 9 height 9
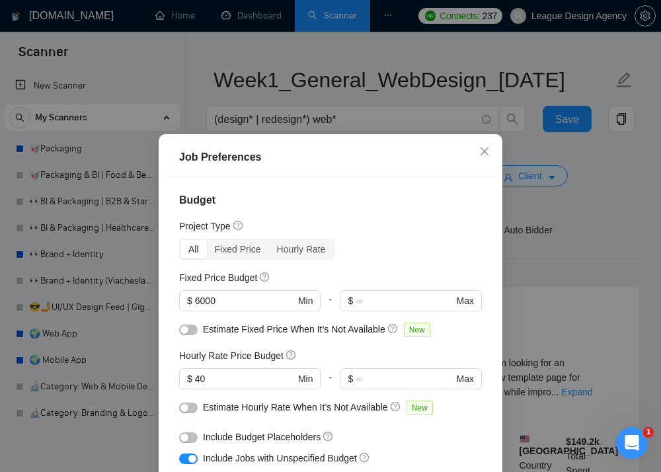
click at [548, 221] on div "Job Preferences Budget Project Type All Fixed Price Hourly Rate Fixed Price Bud…" at bounding box center [330, 236] width 661 height 472
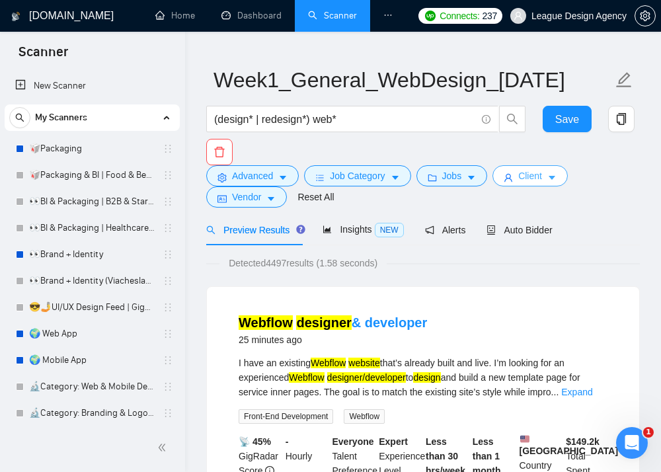
click at [539, 176] on span "Client" at bounding box center [530, 176] width 24 height 15
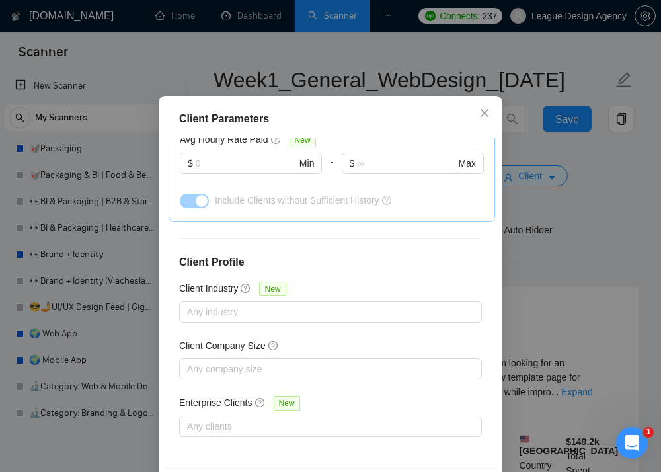
scroll to position [494, 0]
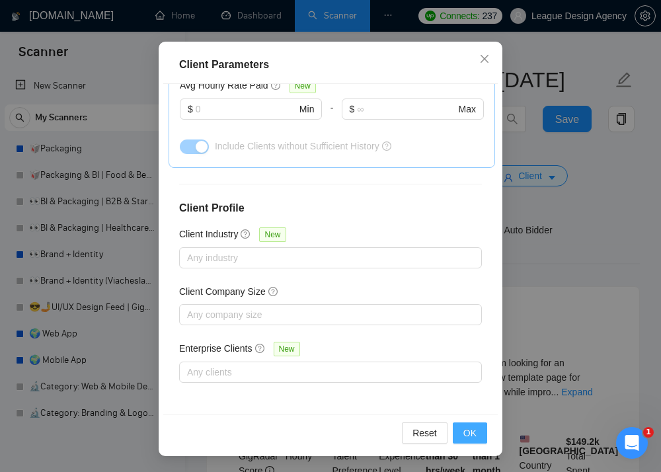
click at [472, 433] on span "OK" at bounding box center [469, 433] width 13 height 15
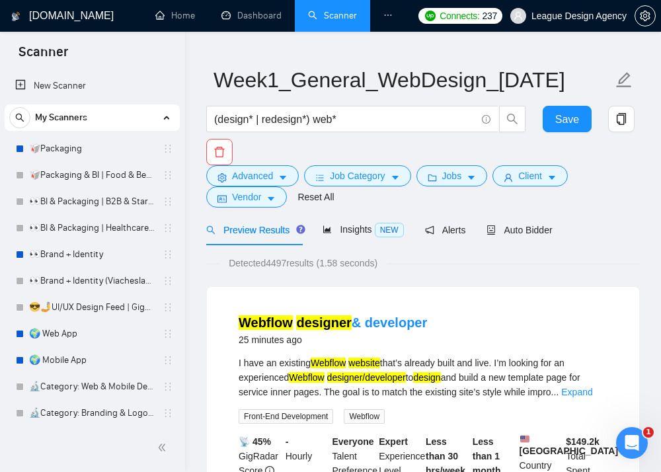
scroll to position [38, 0]
click at [503, 222] on div "Auto Bidder" at bounding box center [519, 229] width 65 height 31
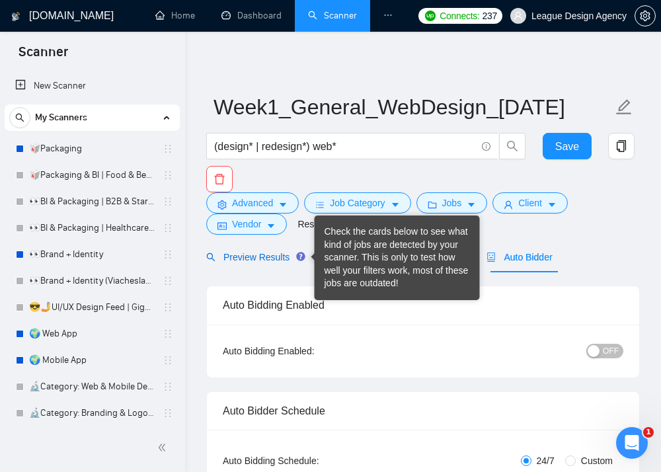
click at [258, 261] on span "Preview Results" at bounding box center [253, 257] width 95 height 11
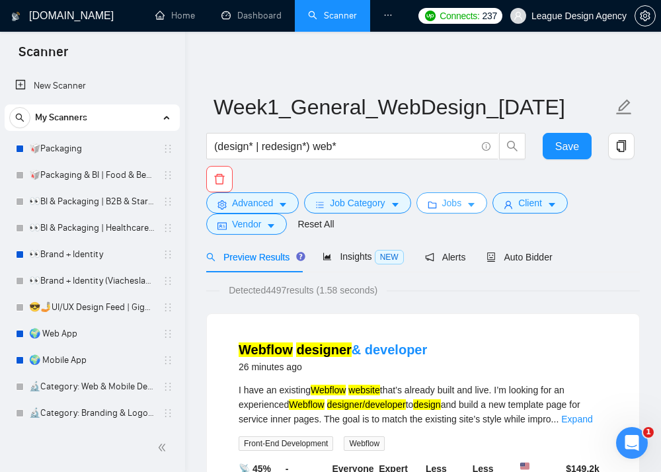
click at [465, 194] on button "Jobs" at bounding box center [451, 202] width 71 height 21
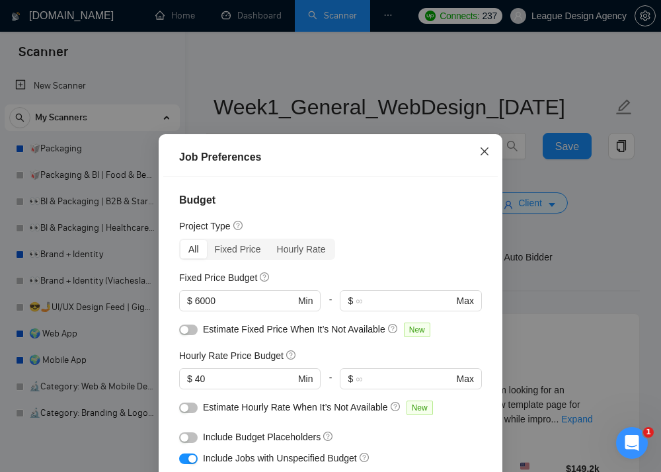
click at [486, 157] on icon "close" at bounding box center [484, 151] width 11 height 11
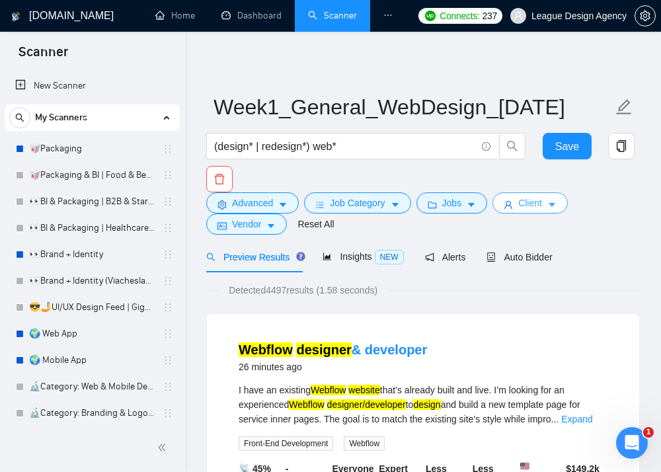
click at [523, 194] on button "Client" at bounding box center [530, 202] width 75 height 21
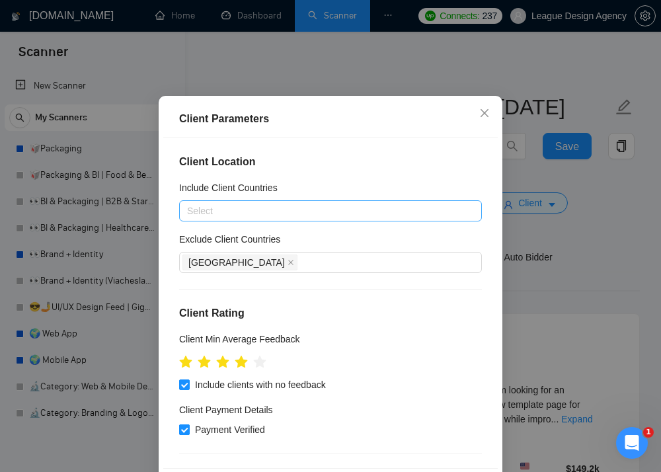
click at [216, 424] on span "Payment Verified" at bounding box center [230, 429] width 81 height 15
click at [188, 424] on input "Payment Verified" at bounding box center [183, 428] width 9 height 9
checkbox input "false"
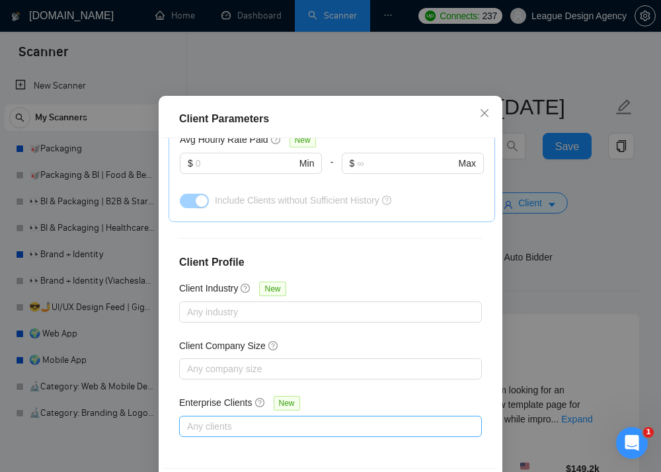
scroll to position [494, 0]
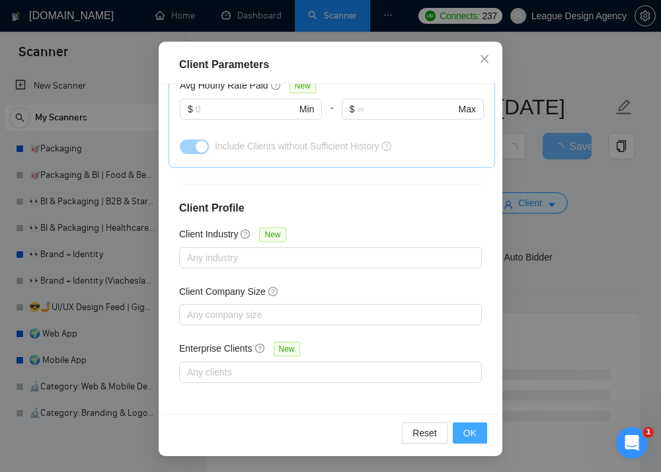
click at [483, 440] on button "OK" at bounding box center [470, 432] width 34 height 21
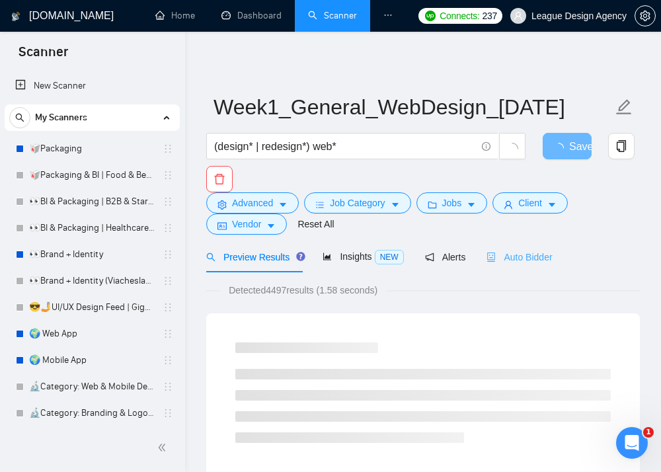
scroll to position [0, 0]
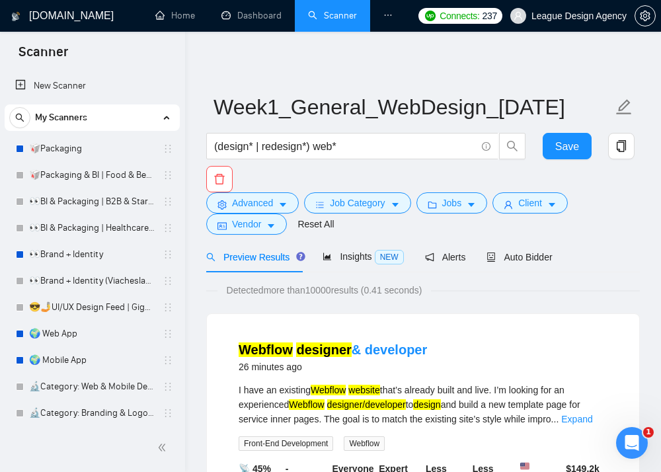
click at [551, 188] on div "(design* | redesign*) web* Save" at bounding box center [421, 162] width 434 height 59
click at [549, 203] on button "Client" at bounding box center [530, 202] width 75 height 21
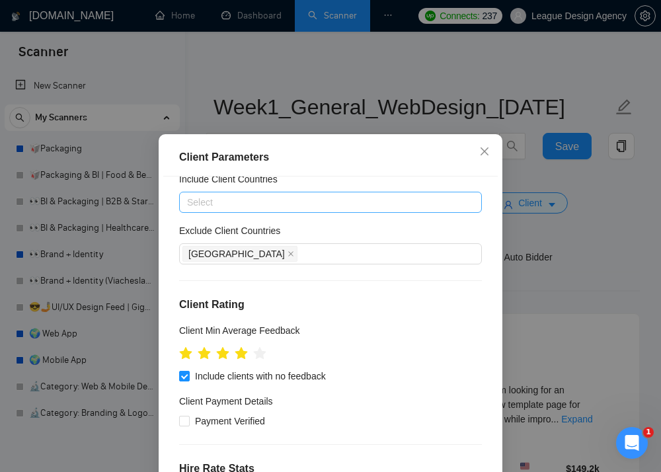
scroll to position [48, 0]
click at [257, 358] on icon "star" at bounding box center [260, 352] width 14 height 13
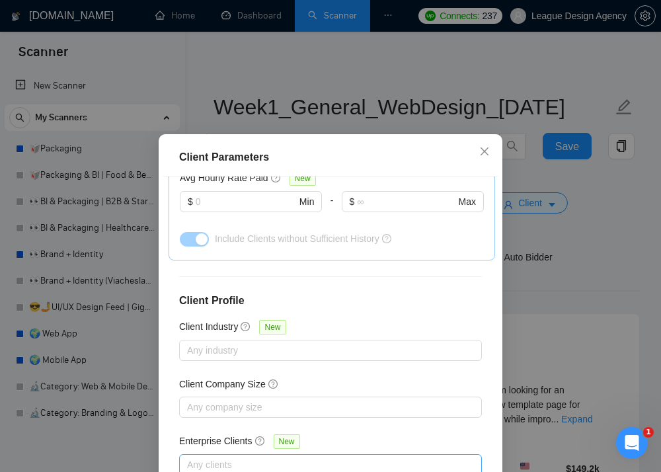
scroll to position [494, 0]
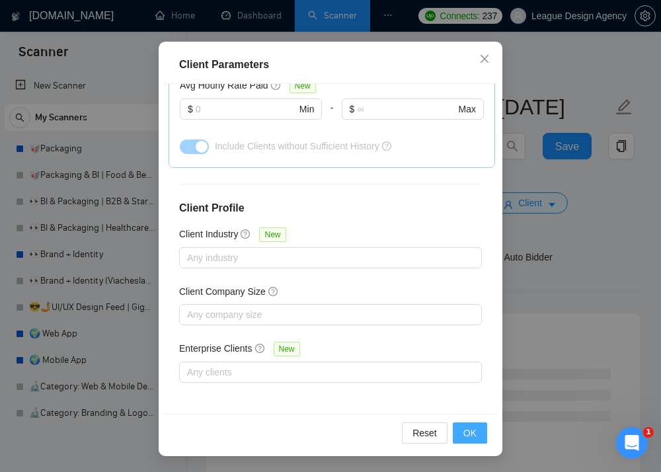
click at [467, 438] on span "OK" at bounding box center [469, 433] width 13 height 15
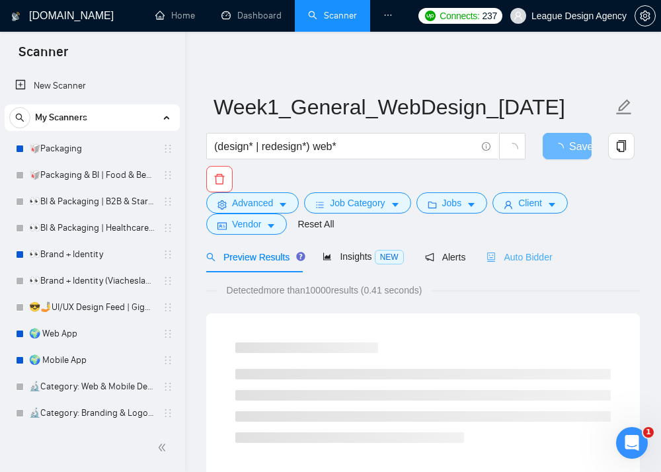
scroll to position [0, 0]
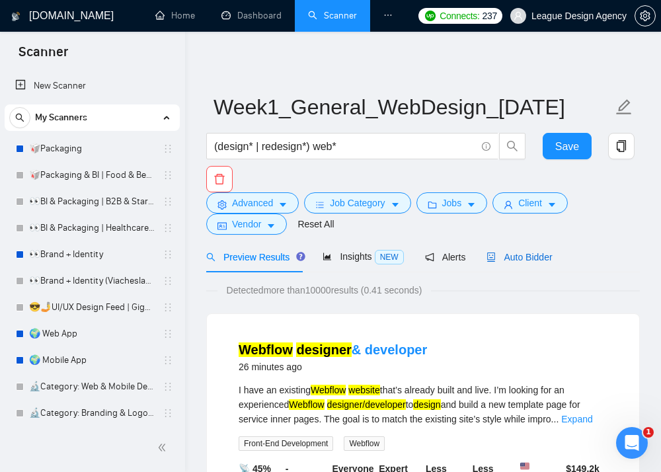
click at [524, 253] on span "Auto Bidder" at bounding box center [519, 257] width 65 height 11
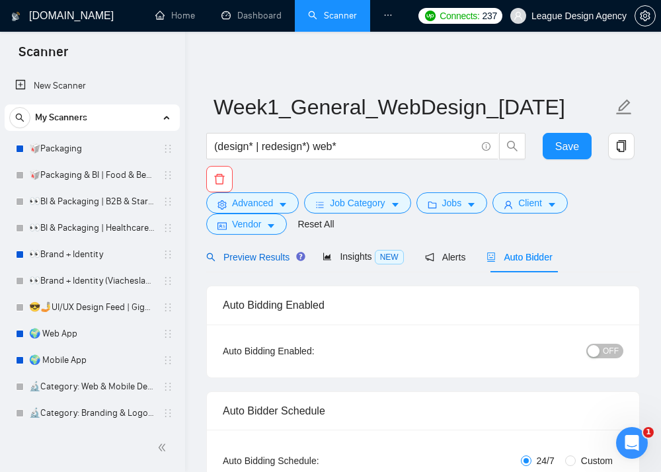
click at [284, 259] on span "Preview Results" at bounding box center [253, 257] width 95 height 11
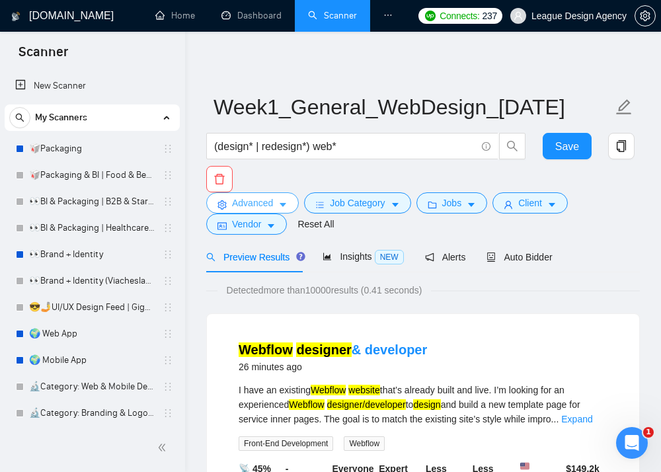
click at [273, 202] on span "Advanced" at bounding box center [252, 203] width 41 height 15
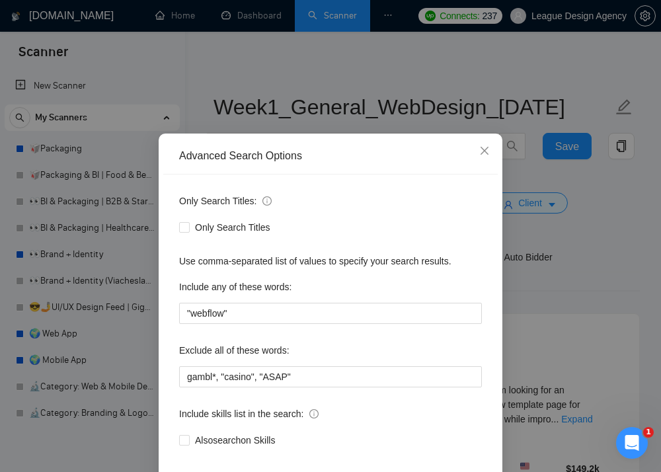
scroll to position [49, 0]
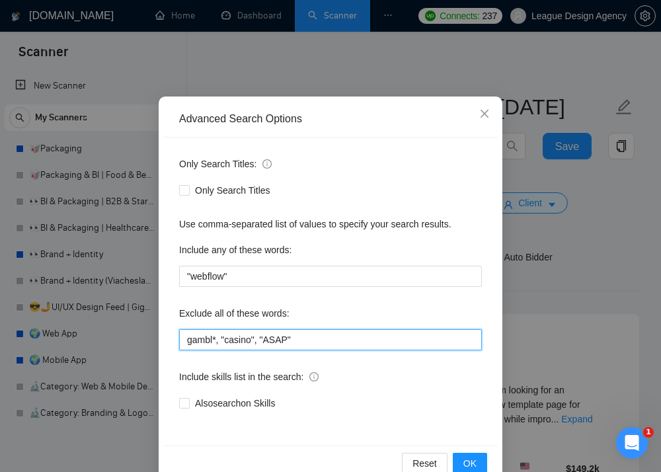
click at [327, 344] on input "gambl*, "casino", "ASAP"" at bounding box center [330, 339] width 303 height 21
click at [258, 336] on input "gambl*, "casino", "ASAP"" at bounding box center [330, 339] width 303 height 21
click at [260, 340] on input "gambl*, "casino", "ASAP"" at bounding box center [330, 339] width 303 height 21
click at [300, 344] on input "gambl*, "casino", "ASAP"" at bounding box center [330, 339] width 303 height 21
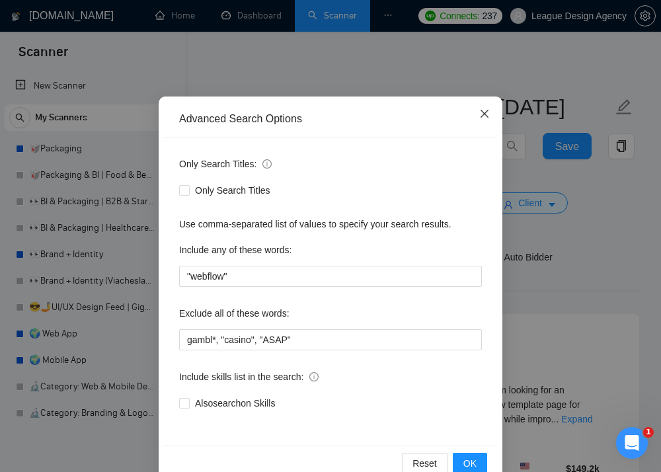
click at [489, 119] on icon "close" at bounding box center [484, 113] width 11 height 11
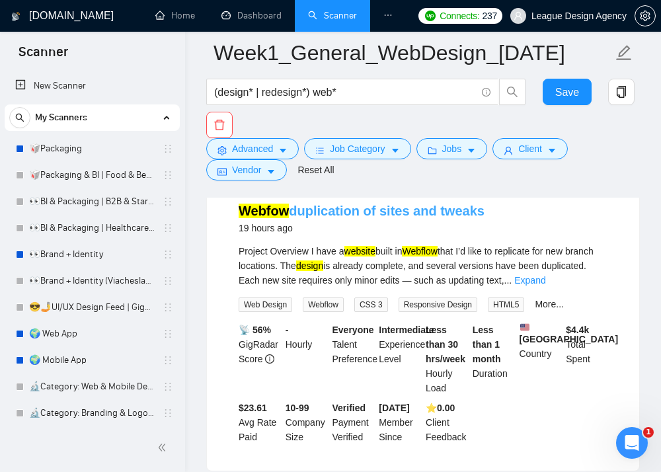
scroll to position [1398, 0]
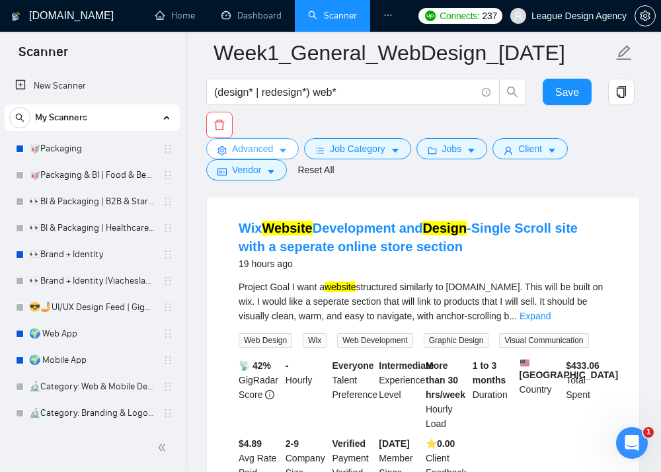
click at [272, 156] on span "Advanced" at bounding box center [252, 148] width 41 height 15
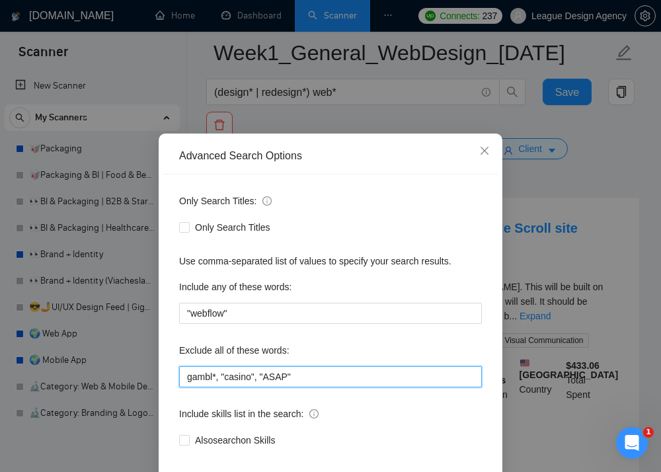
click at [303, 375] on input "gambl*, "casino", "ASAP"" at bounding box center [330, 376] width 303 height 21
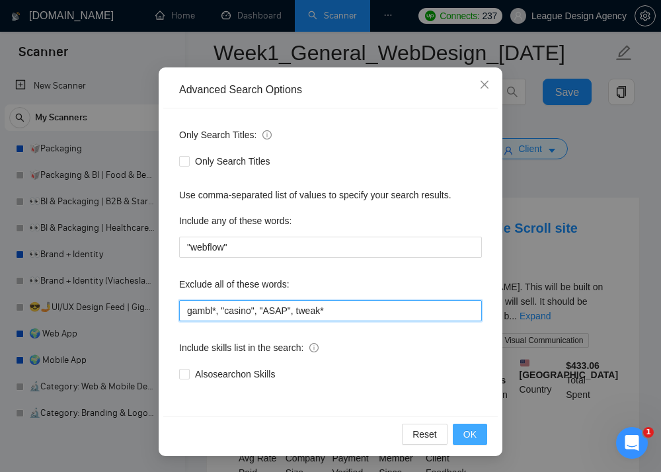
type input "gambl*, "casino", "ASAP", tweak*"
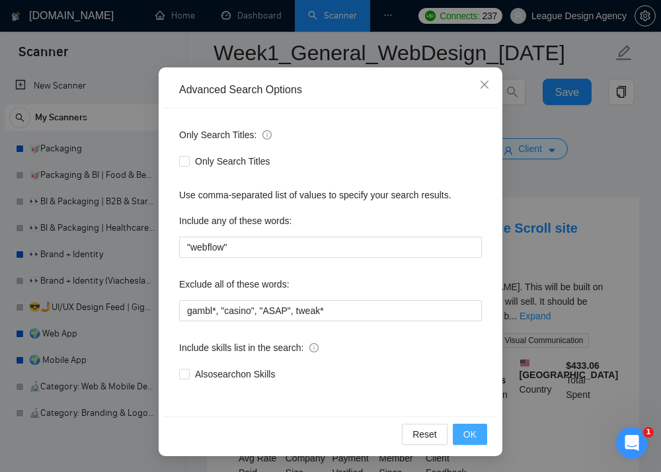
click at [484, 436] on button "OK" at bounding box center [470, 434] width 34 height 21
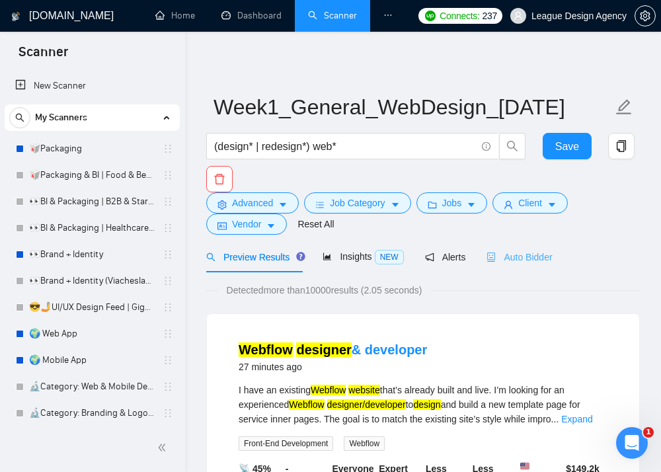
scroll to position [0, 0]
click at [512, 264] on div "Auto Bidder" at bounding box center [519, 257] width 65 height 15
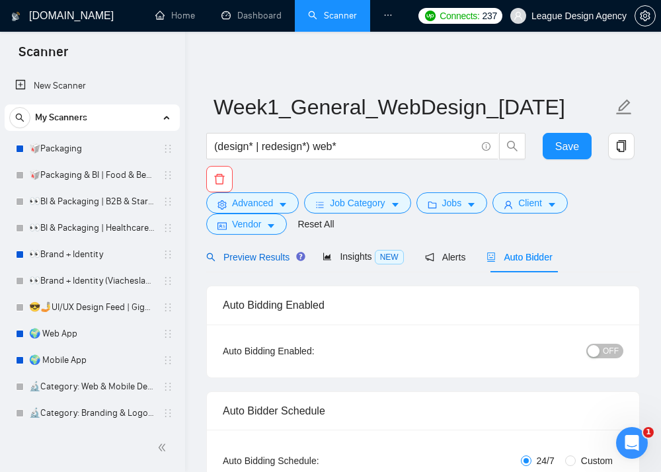
click at [270, 258] on span "Preview Results" at bounding box center [253, 257] width 95 height 11
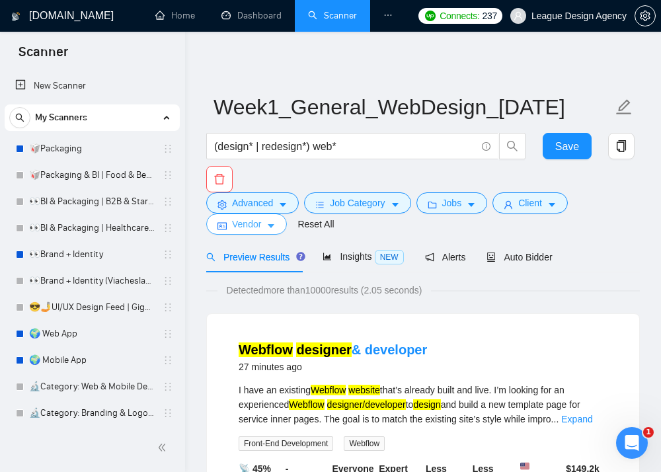
click at [261, 222] on span "Vendor" at bounding box center [246, 224] width 29 height 15
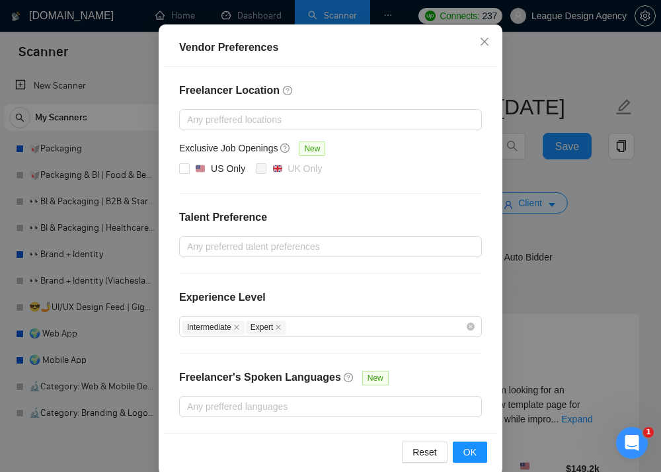
scroll to position [140, 0]
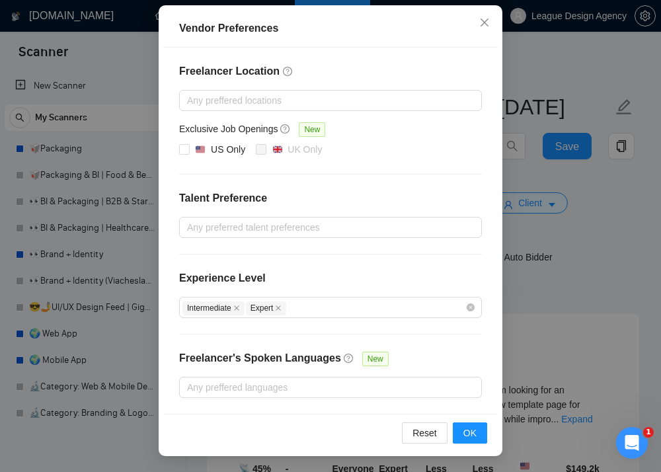
click at [550, 202] on div "Vendor Preferences Freelancer Location Any preffered locations Exclusive Job Op…" at bounding box center [330, 236] width 661 height 472
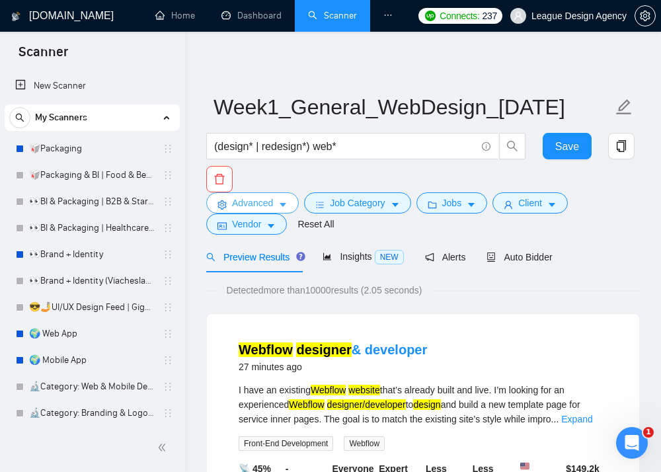
scroll to position [0, 0]
click at [292, 203] on button "Advanced" at bounding box center [252, 202] width 93 height 21
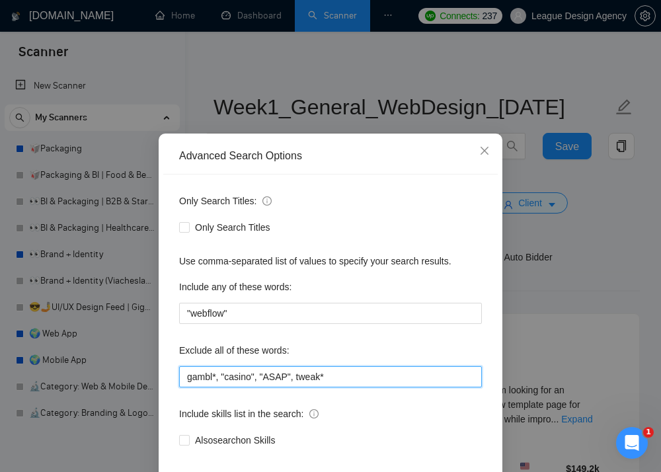
click at [348, 386] on input "gambl*, "casino", "ASAP", tweak*" at bounding box center [330, 376] width 303 height 21
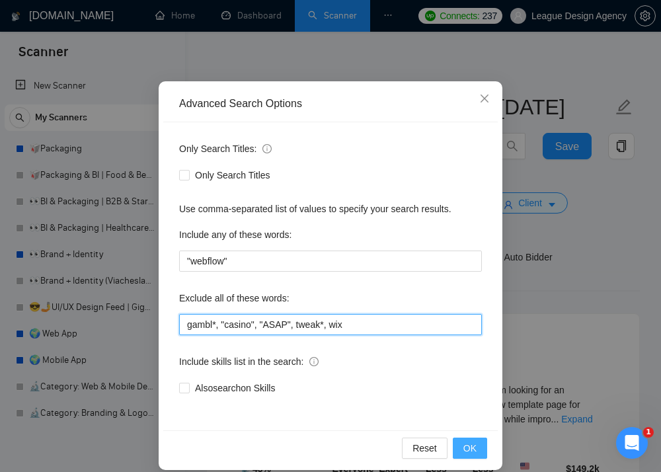
type input "gambl*, "casino", "ASAP", tweak*, wix"
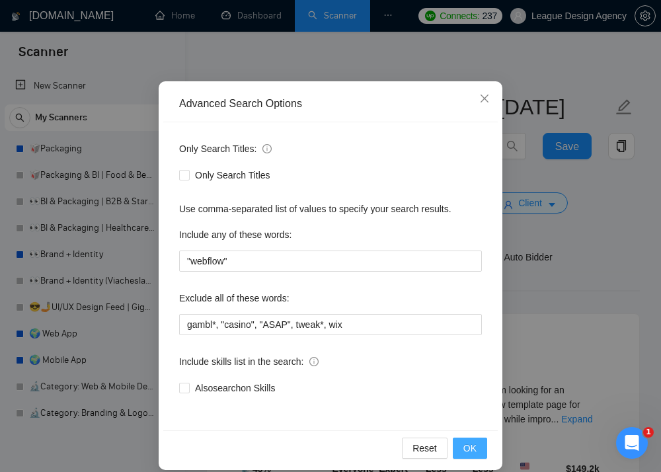
click at [471, 450] on span "OK" at bounding box center [469, 448] width 13 height 15
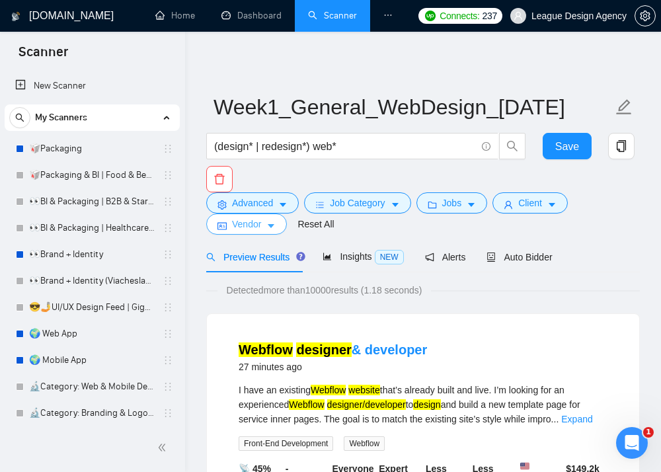
scroll to position [0, 0]
click at [265, 221] on button "Vendor" at bounding box center [246, 224] width 81 height 21
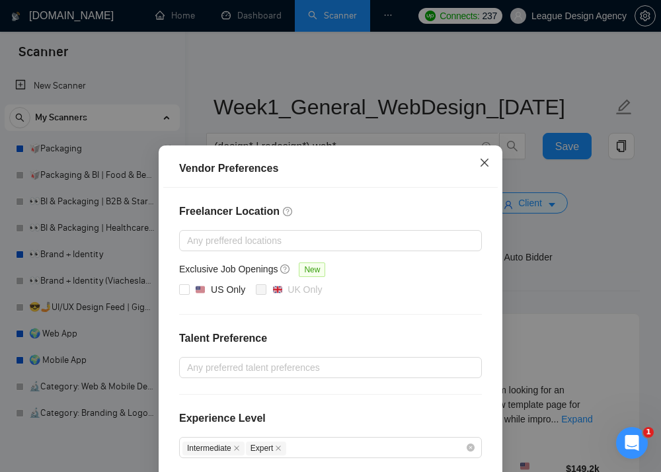
click at [481, 161] on icon "close" at bounding box center [484, 162] width 11 height 11
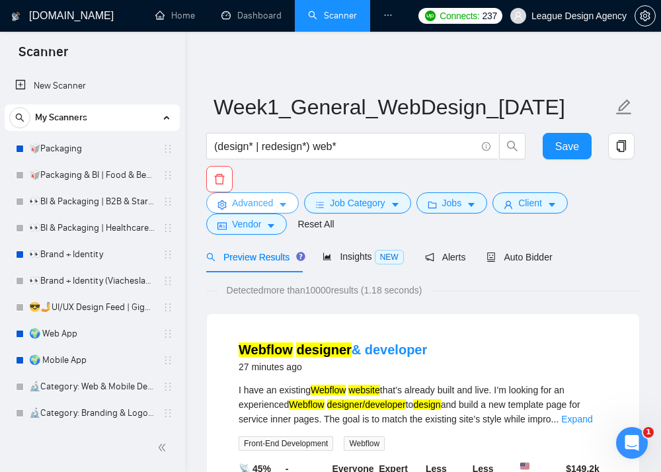
click at [228, 204] on button "Advanced" at bounding box center [252, 202] width 93 height 21
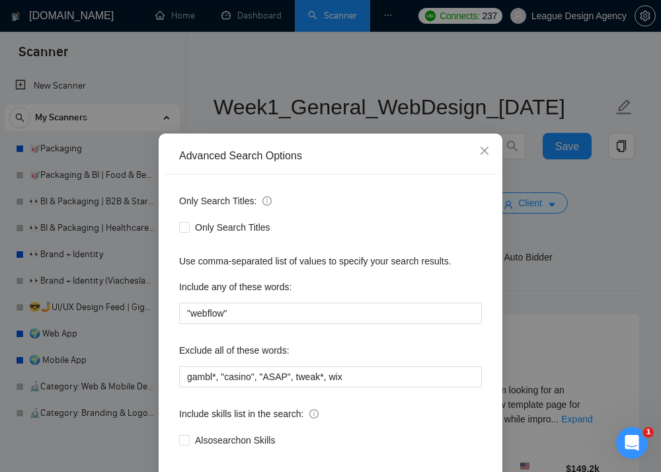
click at [267, 363] on div "Exclude all of these words:" at bounding box center [330, 353] width 303 height 26
click at [267, 375] on input "gambl*, "casino", "ASAP", tweak*, wix" at bounding box center [330, 376] width 303 height 21
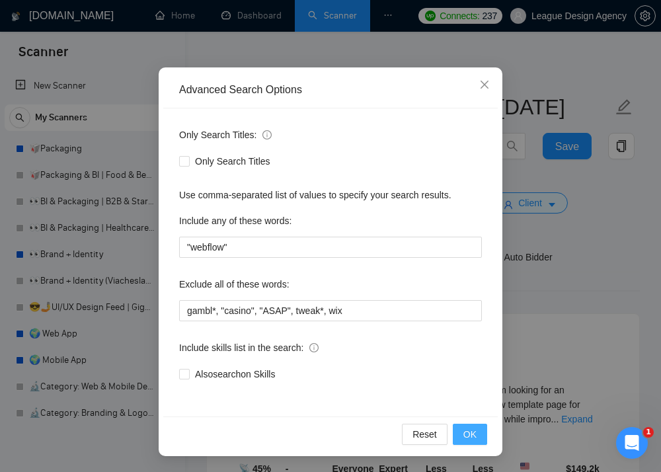
click at [465, 428] on span "OK" at bounding box center [469, 434] width 13 height 15
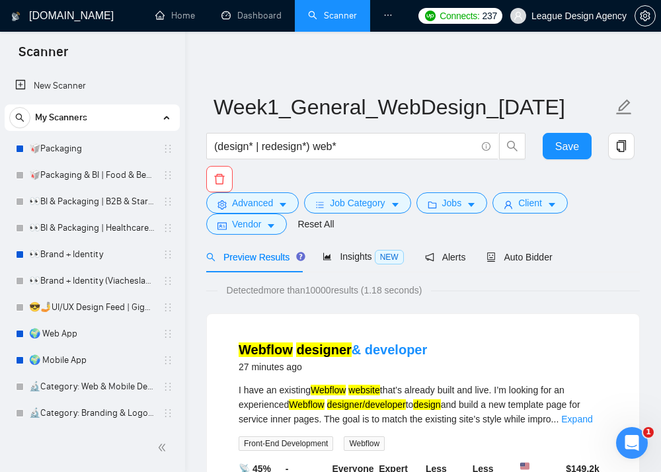
scroll to position [12, 0]
click at [282, 204] on icon "caret-down" at bounding box center [283, 206] width 7 height 4
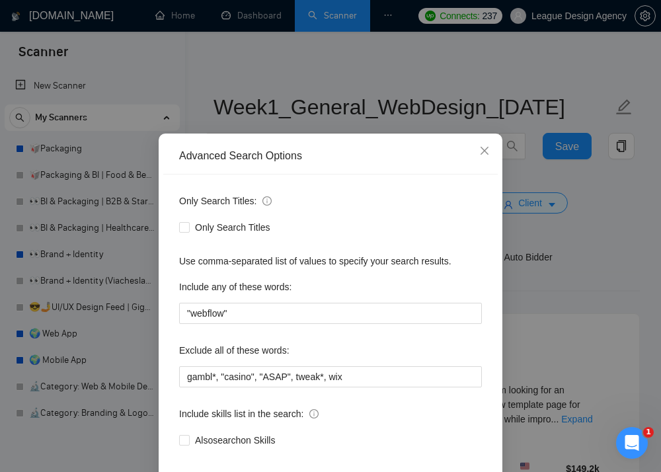
scroll to position [37, 0]
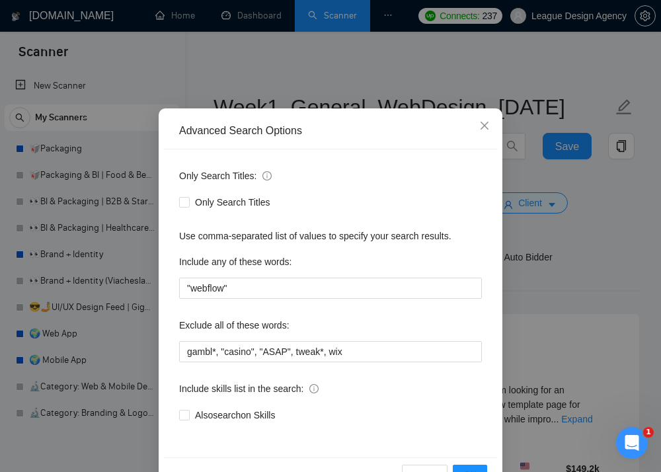
click at [541, 143] on div "Advanced Search Options Only Search Titles: Only Search Titles Use comma-separa…" at bounding box center [330, 236] width 661 height 472
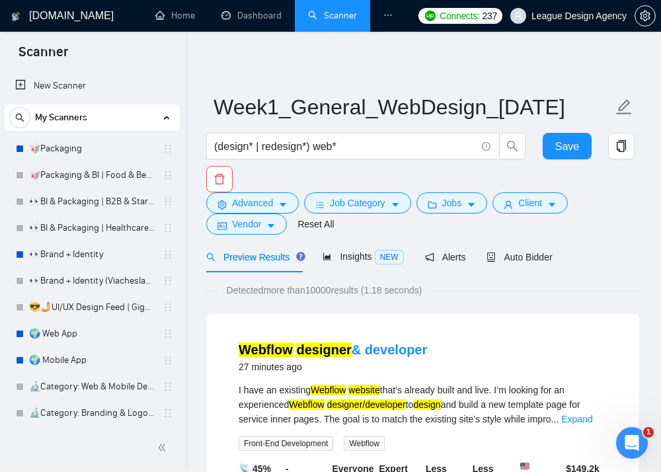
scroll to position [0, 0]
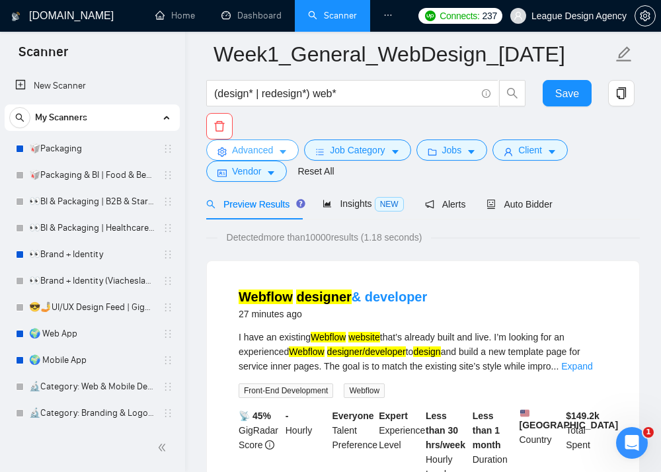
click at [249, 155] on span "Advanced" at bounding box center [252, 150] width 41 height 15
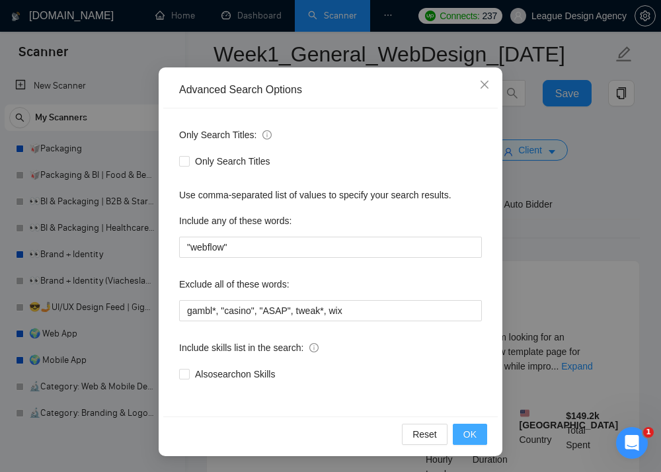
click at [471, 429] on span "OK" at bounding box center [469, 434] width 13 height 15
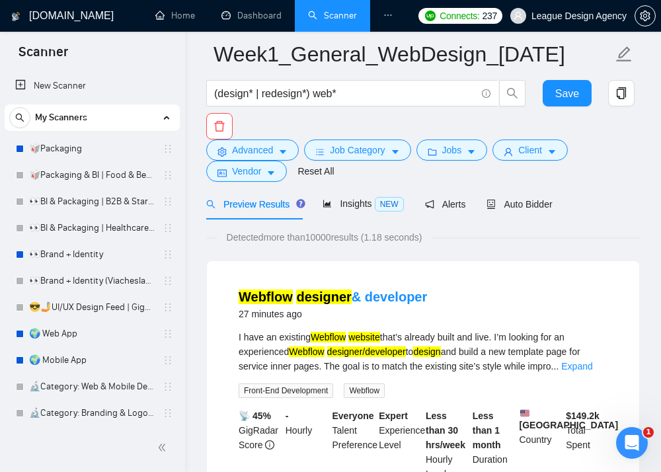
scroll to position [12, 0]
click at [537, 153] on span "Client" at bounding box center [530, 150] width 24 height 15
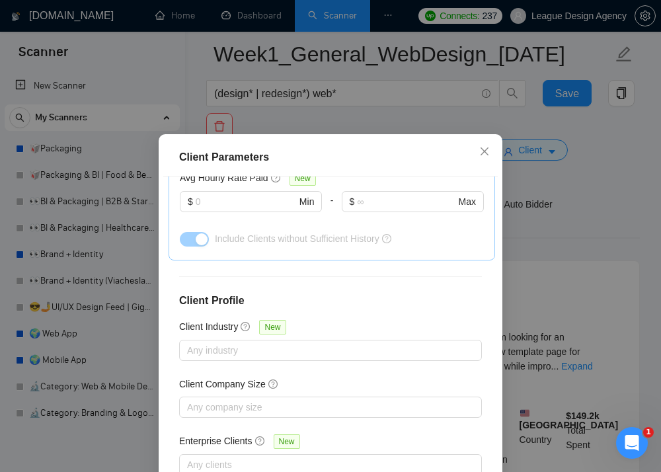
click at [579, 186] on div "Client Parameters Client Location Include Client Countries Select Exclude Clien…" at bounding box center [330, 236] width 661 height 472
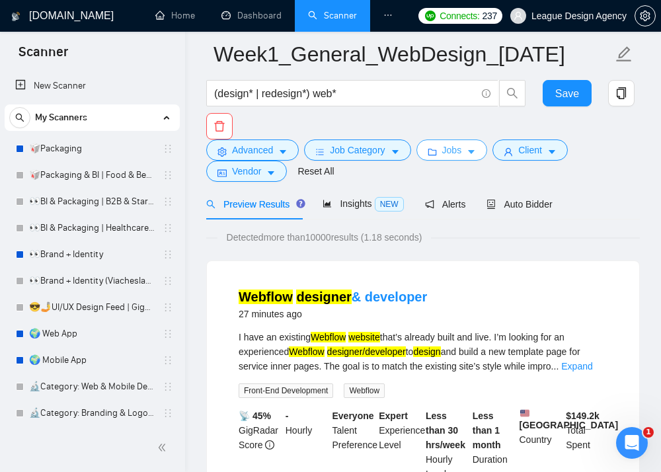
click at [460, 148] on span "Jobs" at bounding box center [452, 150] width 20 height 15
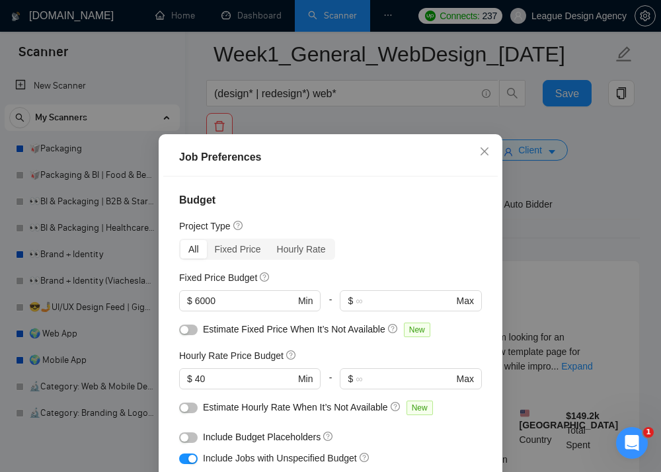
click at [596, 241] on div "Job Preferences Budget Project Type All Fixed Price Hourly Rate Fixed Price Bud…" at bounding box center [330, 236] width 661 height 472
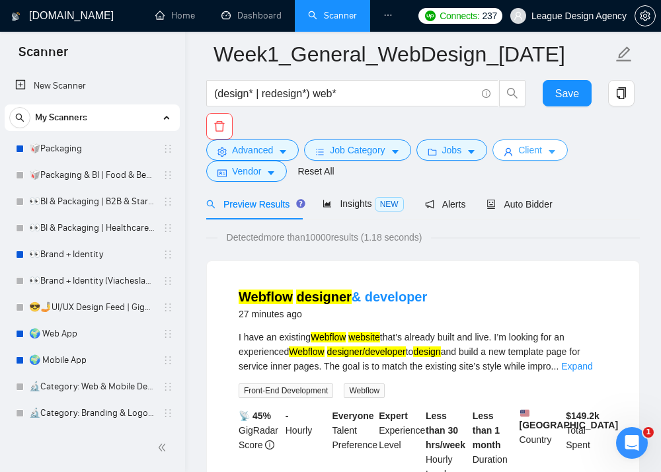
click at [541, 153] on span "Client" at bounding box center [530, 150] width 24 height 15
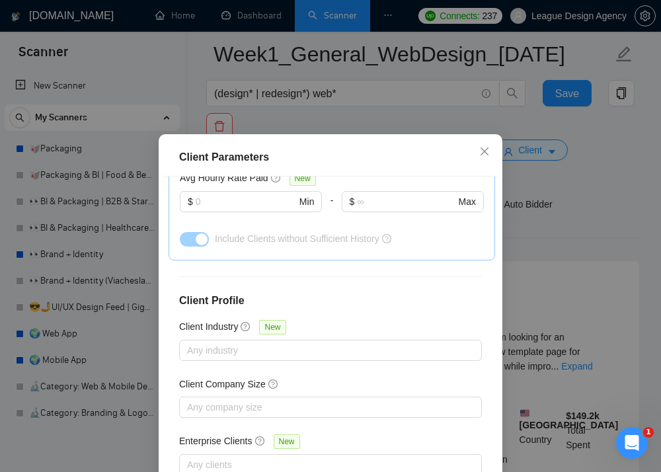
scroll to position [494, 0]
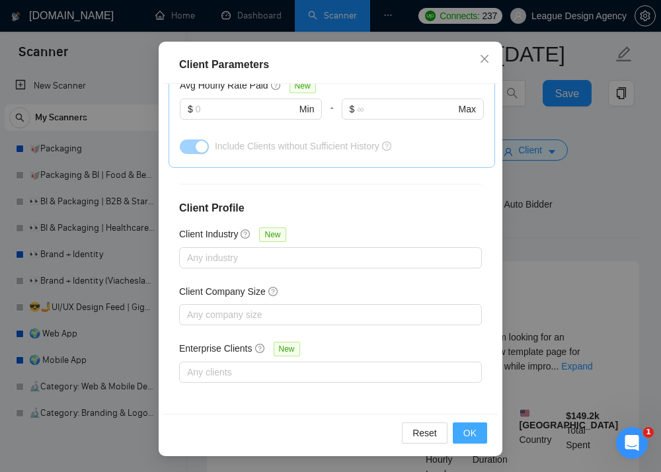
click at [462, 440] on button "OK" at bounding box center [470, 432] width 34 height 21
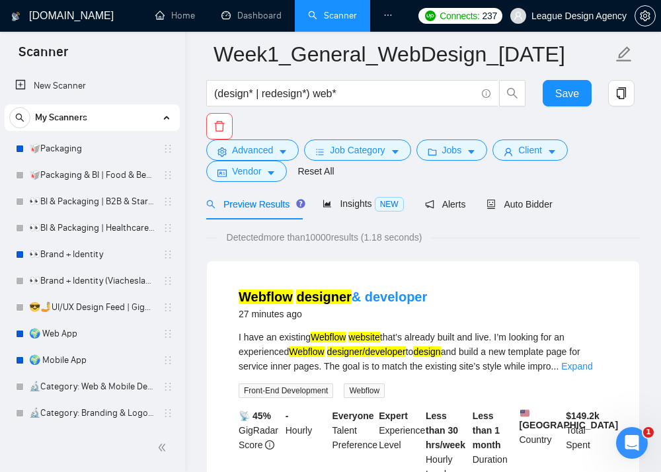
scroll to position [38, 0]
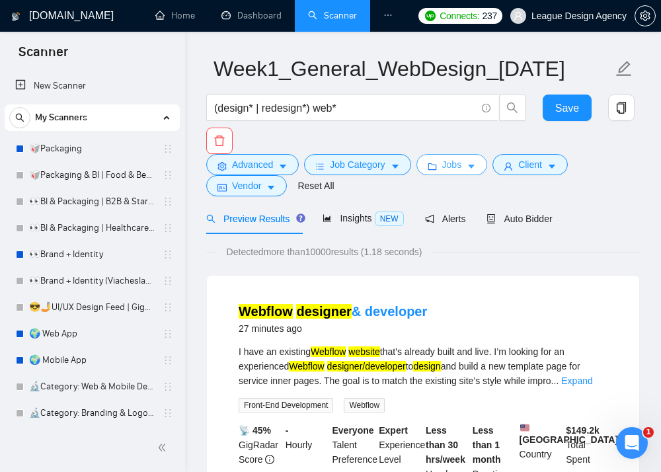
click at [451, 168] on span "Jobs" at bounding box center [452, 164] width 20 height 15
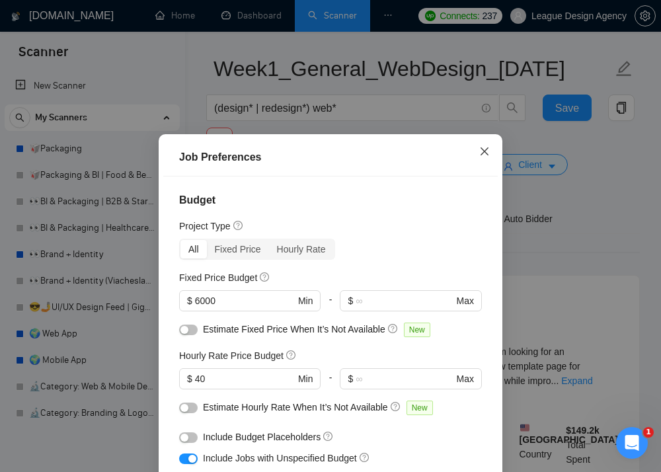
click at [475, 156] on span "Close" at bounding box center [485, 152] width 36 height 36
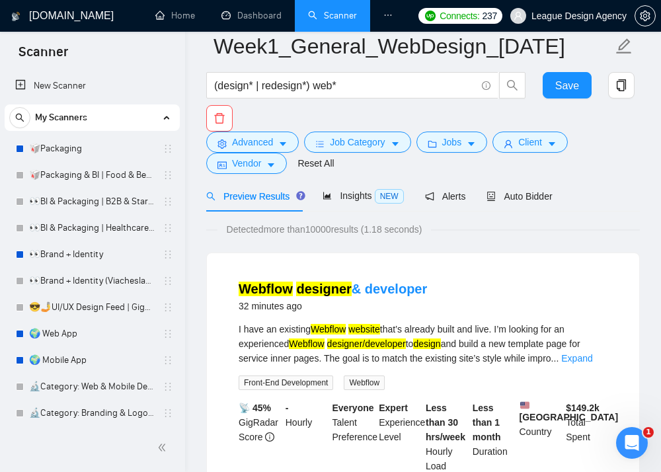
scroll to position [8, 0]
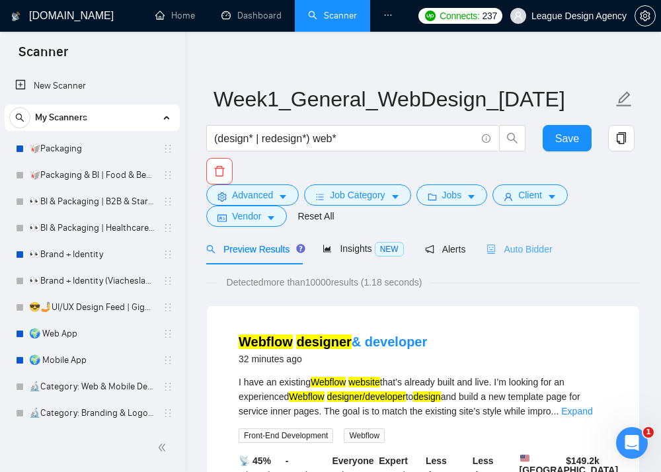
click at [508, 241] on div "Auto Bidder" at bounding box center [519, 248] width 65 height 31
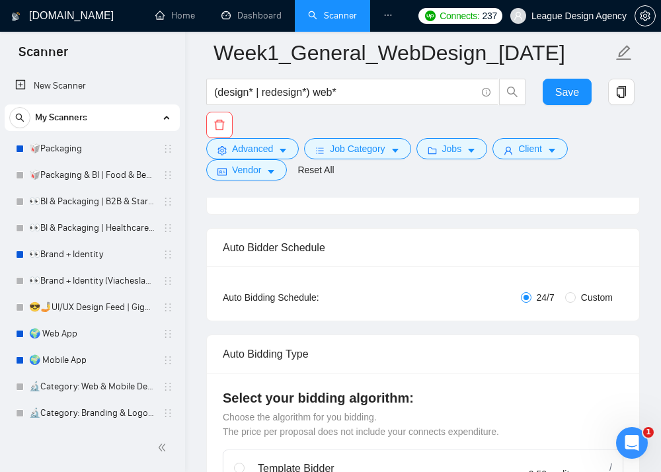
scroll to position [197, 0]
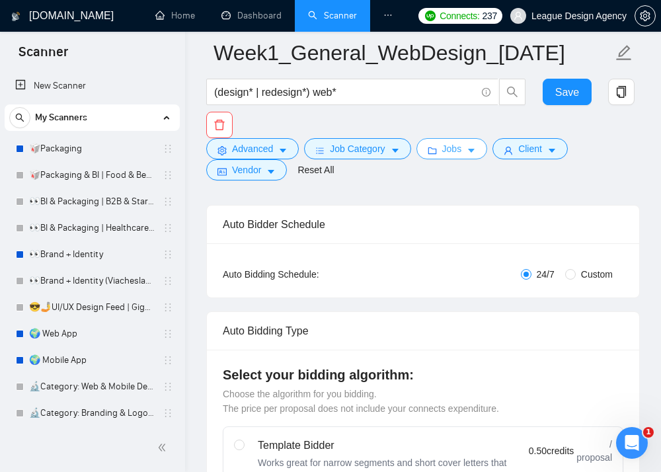
click at [455, 143] on span "Jobs" at bounding box center [452, 148] width 20 height 15
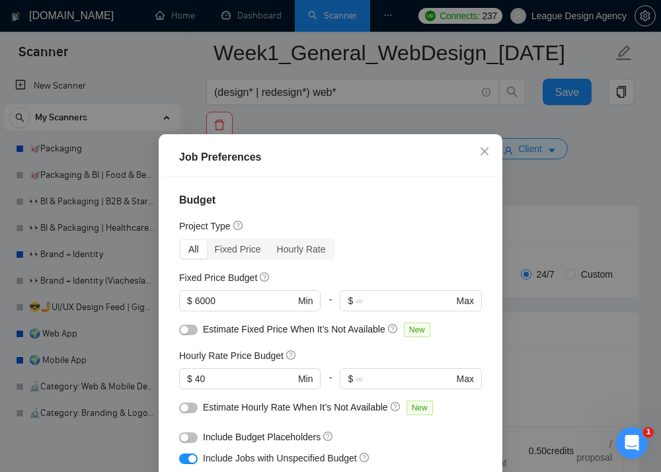
click at [583, 191] on div "Job Preferences Budget Project Type All Fixed Price Hourly Rate Fixed Price Bud…" at bounding box center [330, 236] width 661 height 472
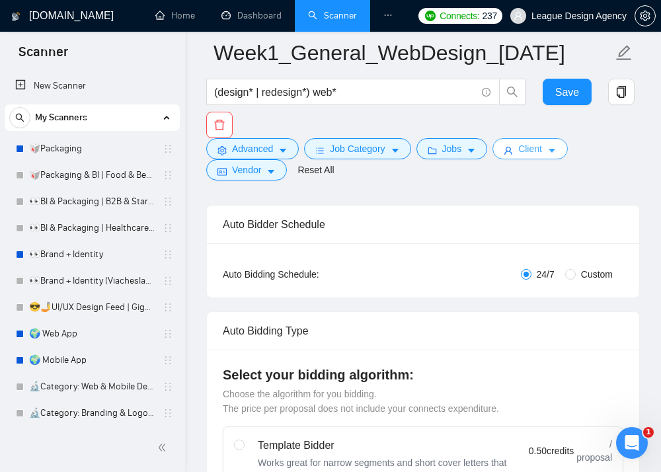
click at [542, 151] on span "Client" at bounding box center [530, 148] width 24 height 15
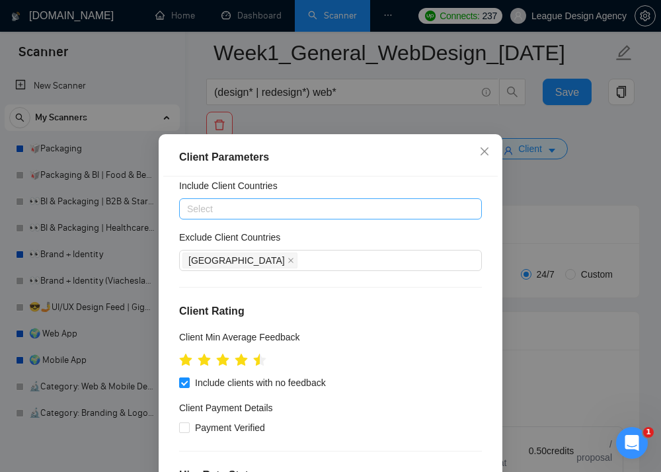
scroll to position [72, 0]
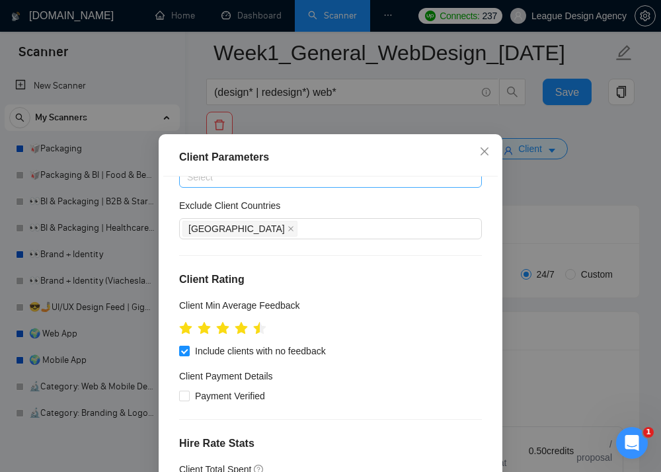
click at [580, 240] on div "Client Parameters Client Location Include Client Countries Select Exclude Clien…" at bounding box center [330, 236] width 661 height 472
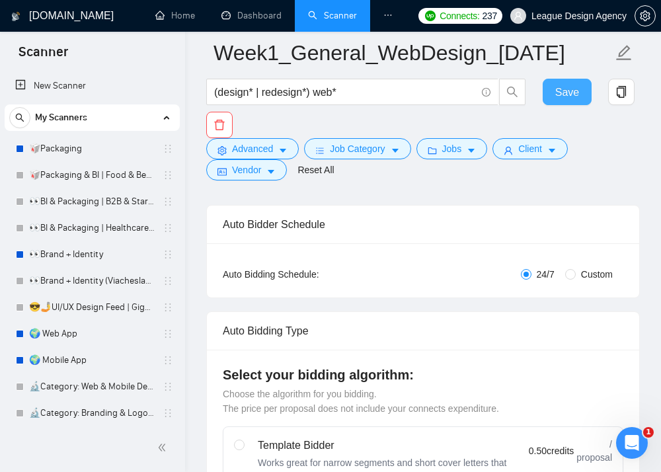
click at [559, 85] on span "Save" at bounding box center [567, 92] width 24 height 17
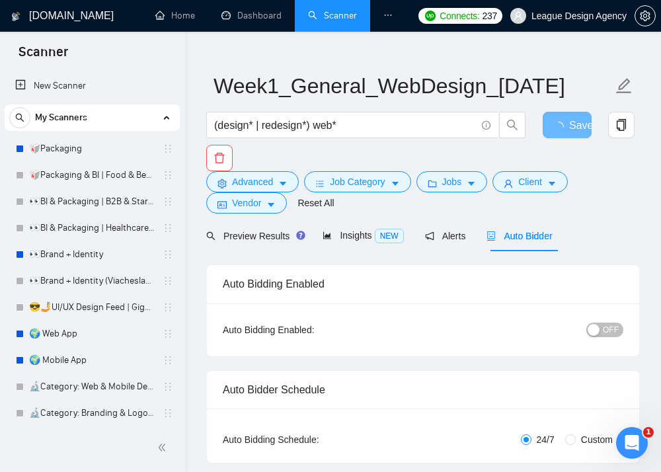
scroll to position [22, 0]
click at [358, 251] on div "Insights NEW" at bounding box center [363, 234] width 81 height 31
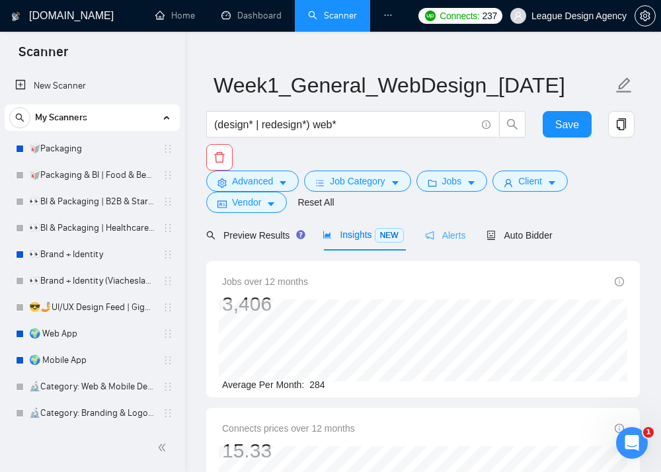
click at [450, 243] on div "Alerts" at bounding box center [445, 234] width 41 height 31
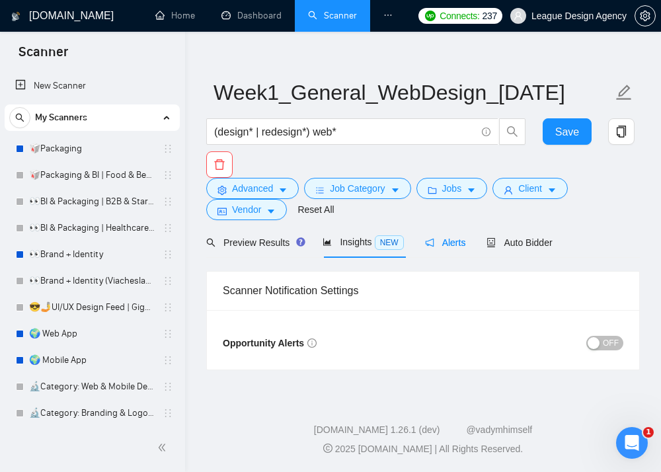
scroll to position [14, 0]
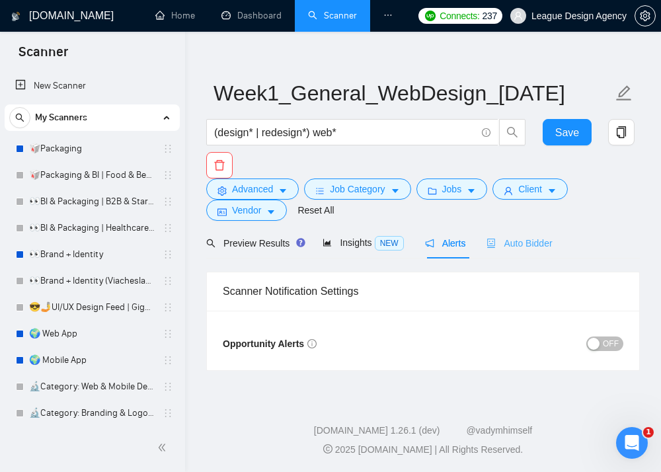
click at [509, 258] on div "Auto Bidder" at bounding box center [519, 242] width 65 height 31
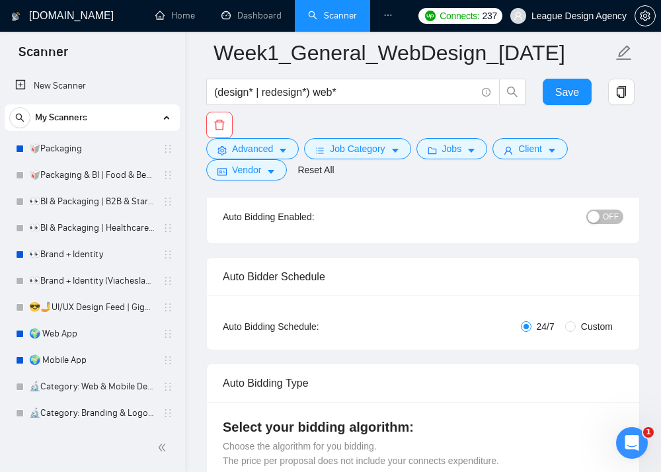
scroll to position [145, 0]
click at [568, 326] on input "Custom" at bounding box center [570, 326] width 11 height 11
radio input "true"
radio input "false"
checkbox input "true"
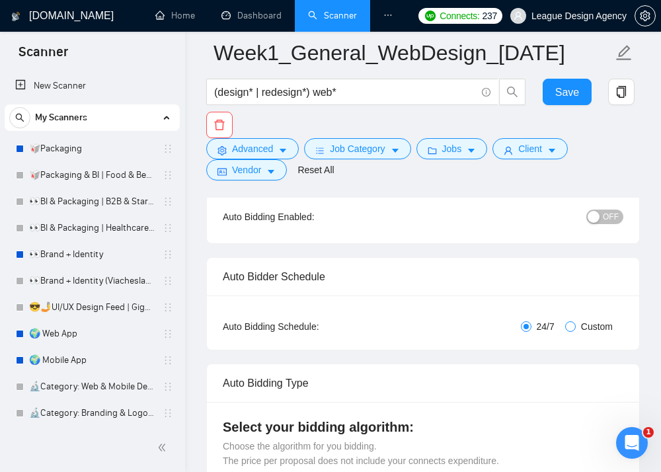
checkbox input "true"
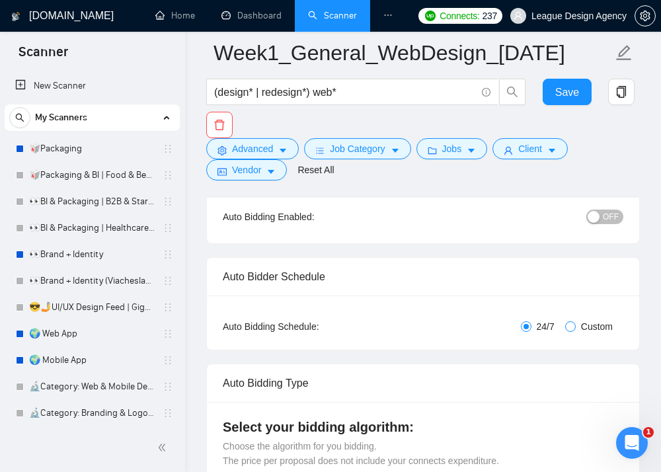
checkbox input "true"
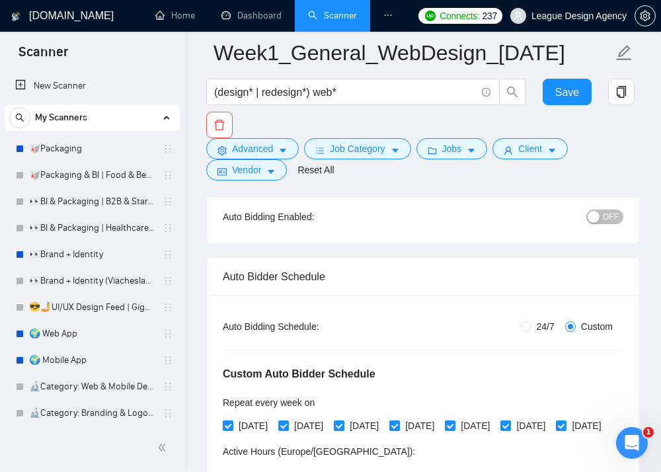
click at [536, 332] on span "24/7" at bounding box center [546, 326] width 28 height 15
click at [532, 332] on input "24/7" at bounding box center [526, 326] width 11 height 11
radio input "true"
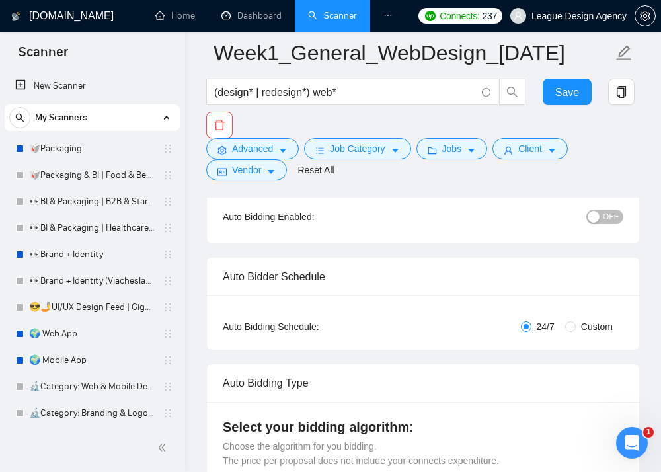
scroll to position [190, 0]
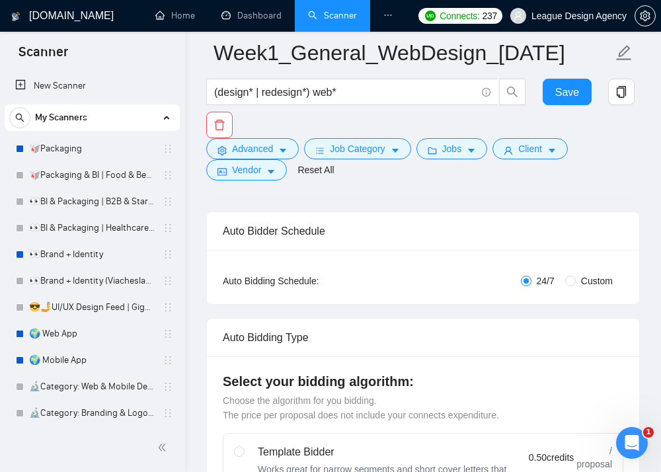
click at [589, 258] on div "Auto Bidding Type: Automated (recommended) Semi-automated Auto Bidding Schedule…" at bounding box center [423, 277] width 432 height 54
click at [587, 278] on span "Custom" at bounding box center [597, 281] width 42 height 15
click at [576, 278] on input "Custom" at bounding box center [570, 281] width 11 height 11
radio input "true"
radio input "false"
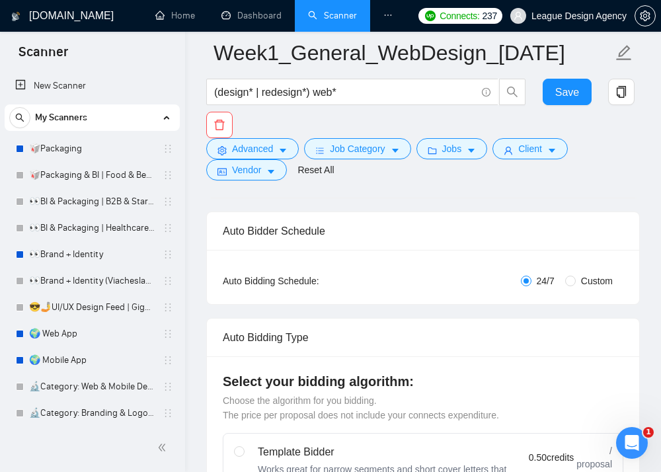
checkbox input "true"
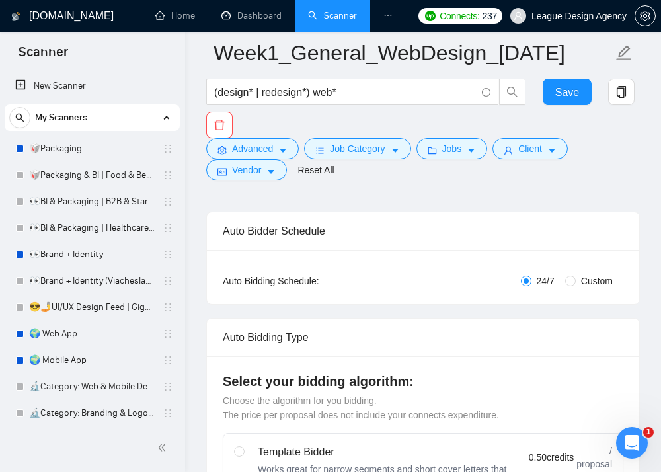
checkbox input "true"
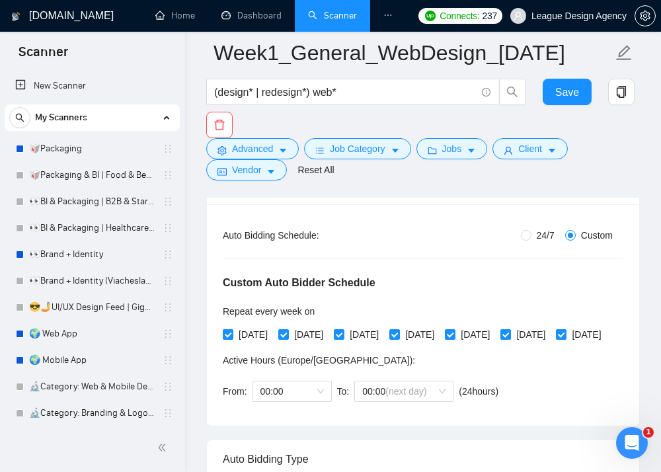
scroll to position [244, 0]
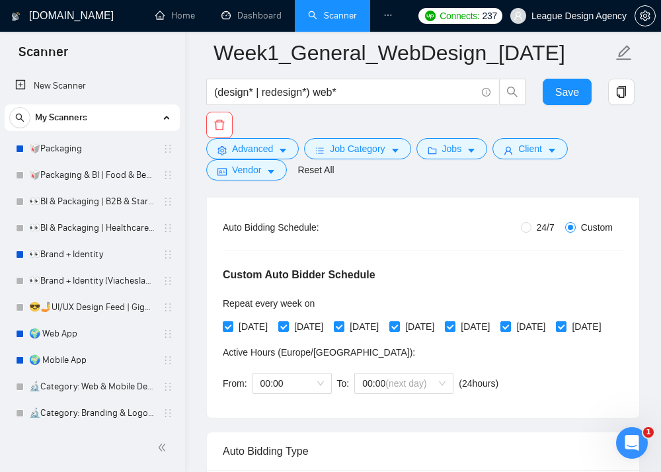
click at [539, 224] on span "24/7" at bounding box center [546, 227] width 28 height 15
click at [532, 224] on input "24/7" at bounding box center [526, 227] width 11 height 11
radio input "true"
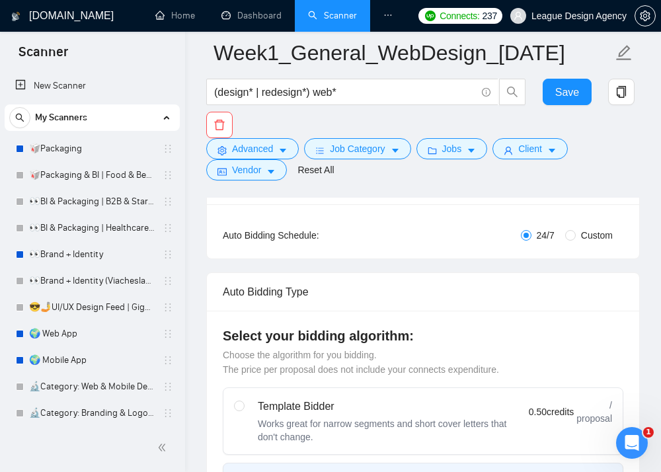
scroll to position [179, 0]
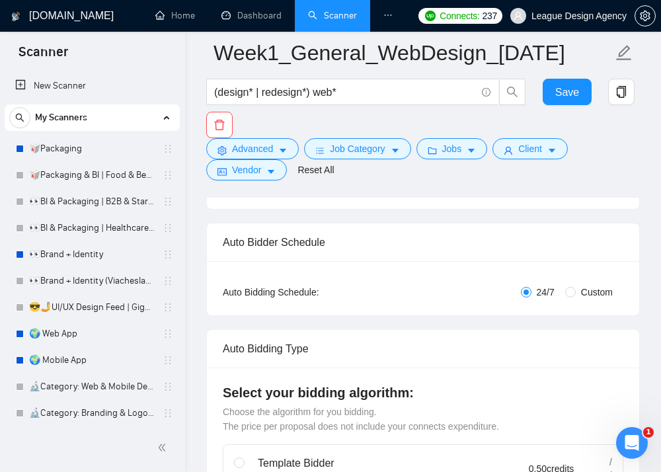
click at [584, 285] on span "Custom" at bounding box center [597, 292] width 42 height 15
click at [576, 287] on input "Custom" at bounding box center [570, 292] width 11 height 11
radio input "true"
radio input "false"
checkbox input "true"
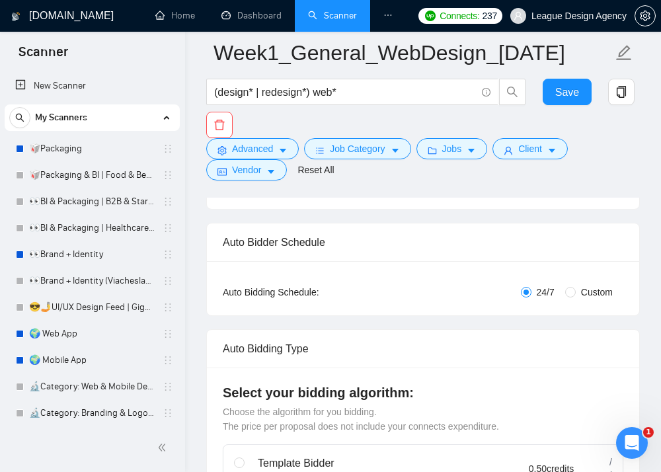
checkbox input "true"
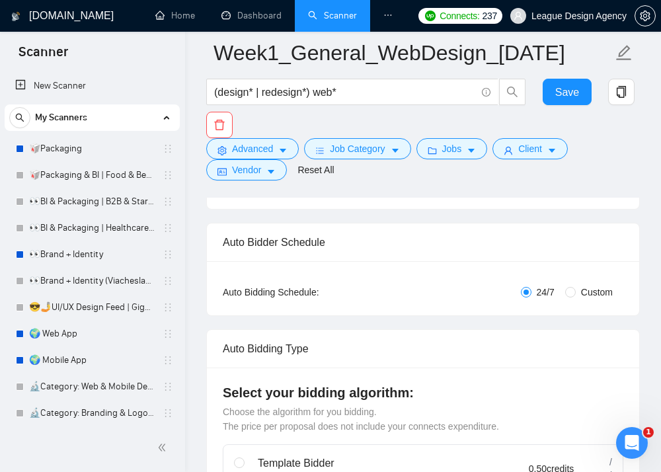
checkbox input "true"
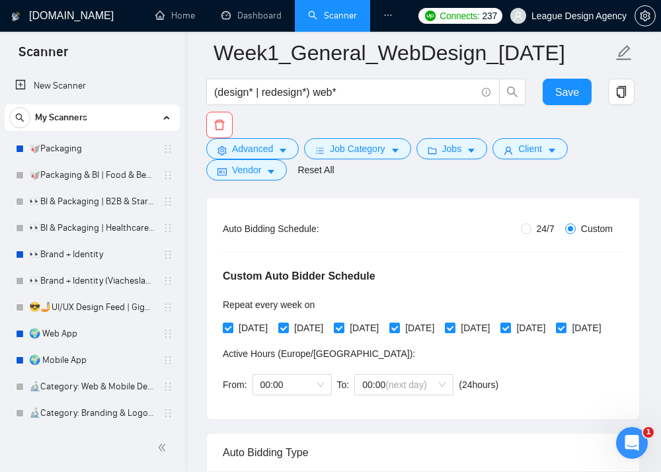
scroll to position [243, 0]
click at [314, 394] on span "00:00" at bounding box center [291, 385] width 63 height 20
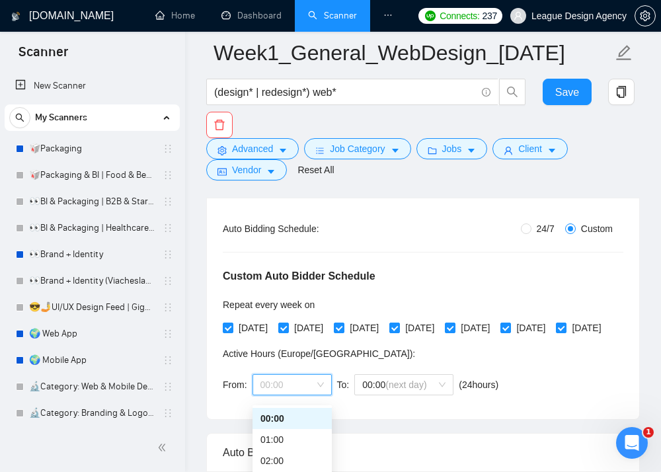
click at [316, 393] on span "00:00" at bounding box center [291, 385] width 63 height 20
click at [548, 229] on span "24/7" at bounding box center [546, 228] width 28 height 15
click at [532, 229] on input "24/7" at bounding box center [526, 228] width 11 height 11
radio input "true"
radio input "false"
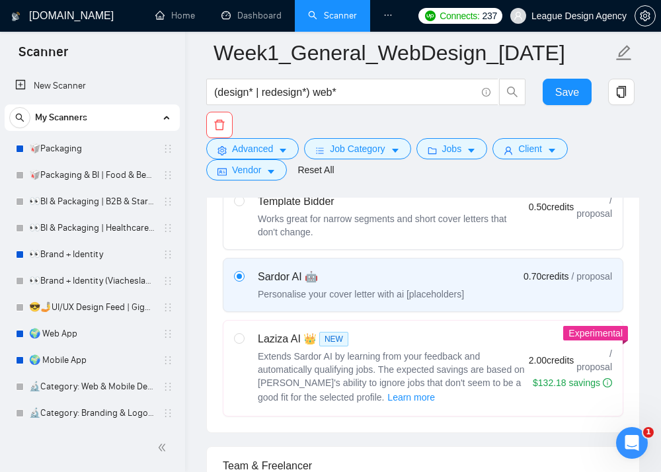
scroll to position [441, 0]
click at [387, 399] on span "Learn more" at bounding box center [411, 397] width 48 height 15
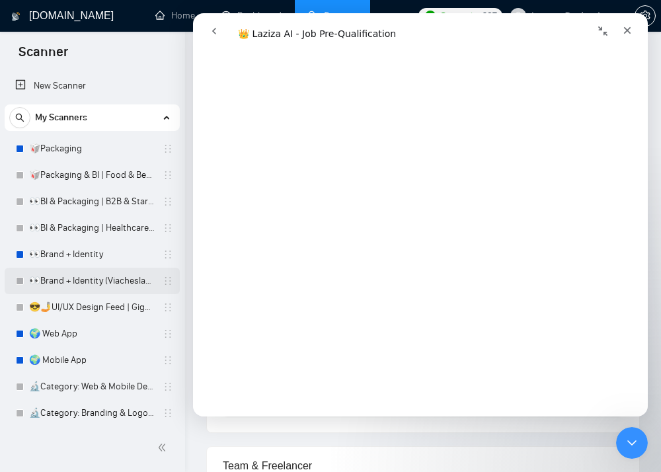
scroll to position [1188, 0]
click at [626, 35] on icon "Close" at bounding box center [627, 30] width 11 height 11
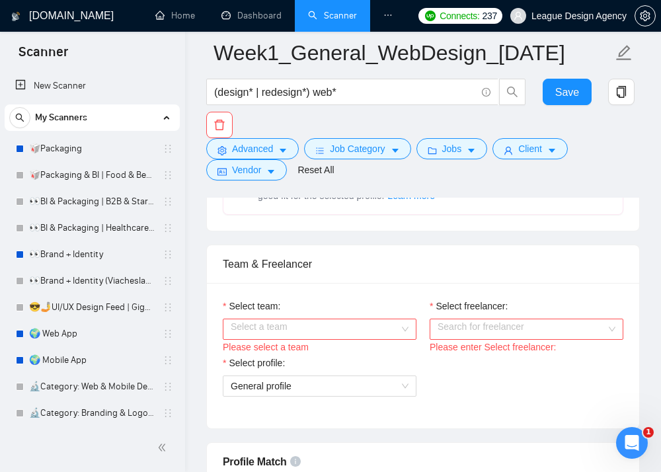
scroll to position [660, 0]
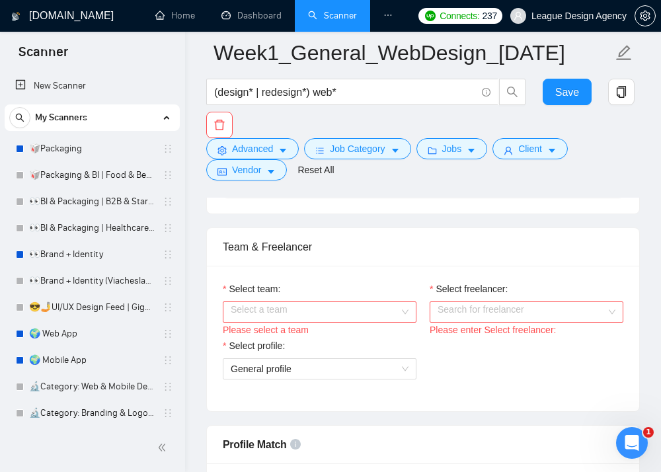
click at [342, 307] on input "Select team:" at bounding box center [315, 312] width 169 height 20
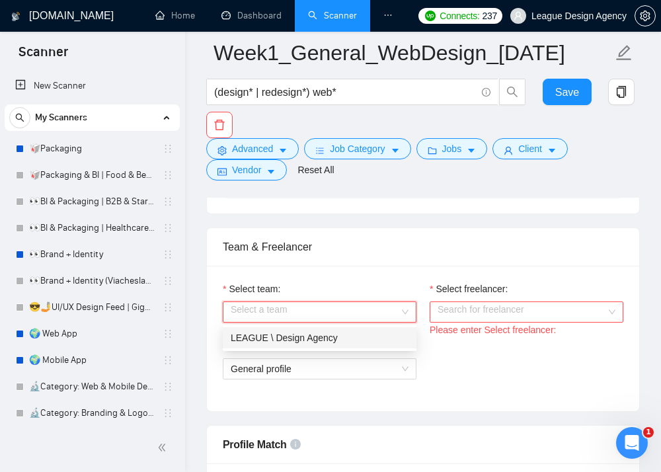
scroll to position [689, 0]
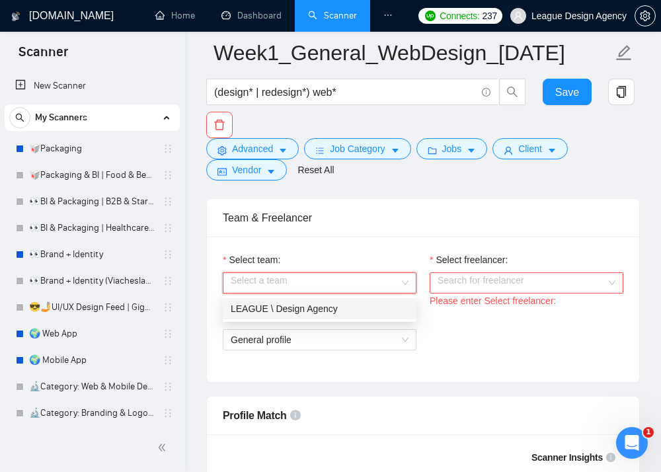
click at [345, 312] on div "LEAGUE \ Design Agency" at bounding box center [320, 308] width 178 height 15
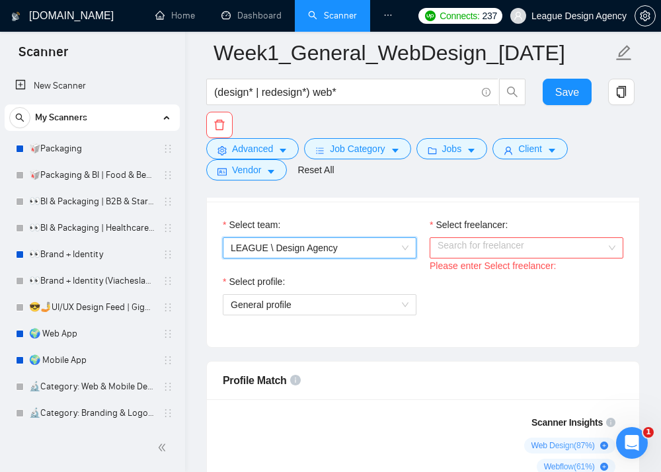
scroll to position [726, 0]
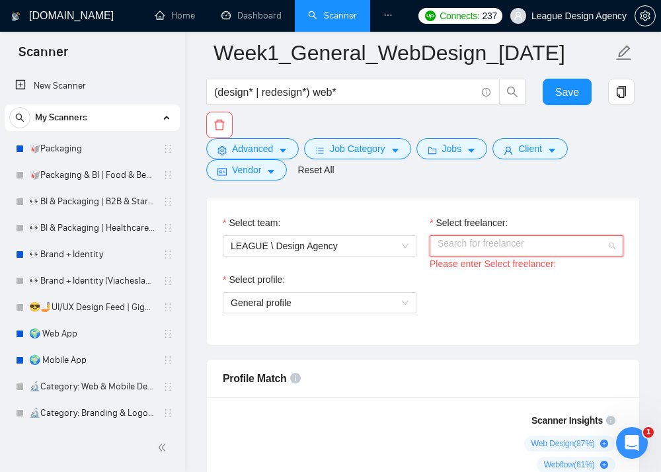
click at [509, 251] on input "Select freelancer:" at bounding box center [522, 246] width 169 height 20
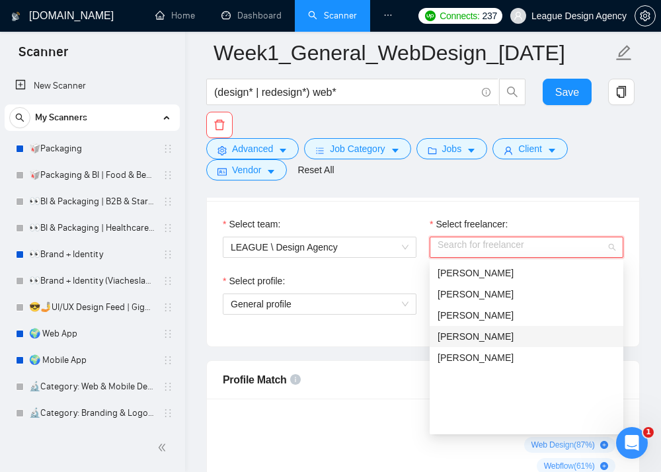
scroll to position [0, 0]
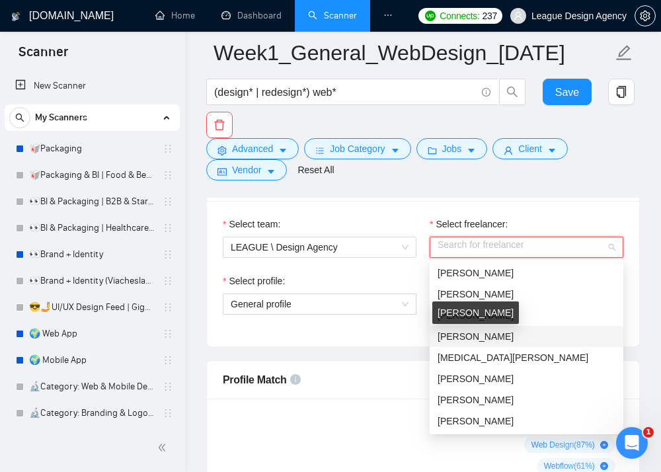
click at [506, 332] on span "[PERSON_NAME]" at bounding box center [476, 336] width 76 height 11
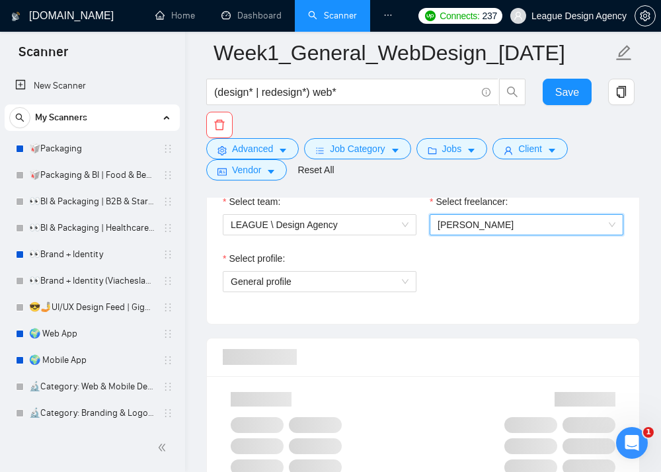
scroll to position [749, 0]
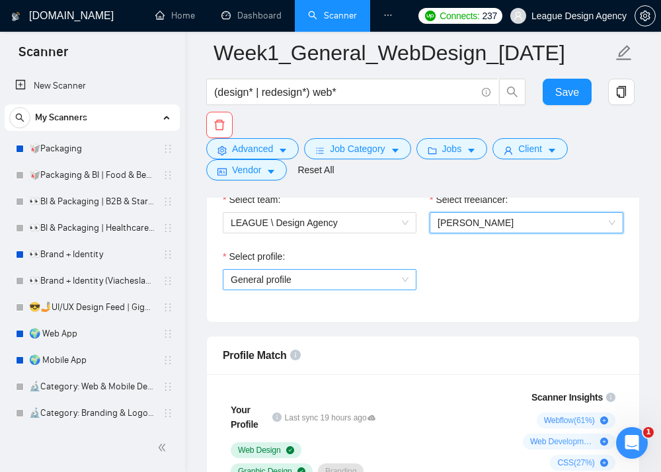
click at [368, 279] on span "General profile" at bounding box center [320, 280] width 178 height 20
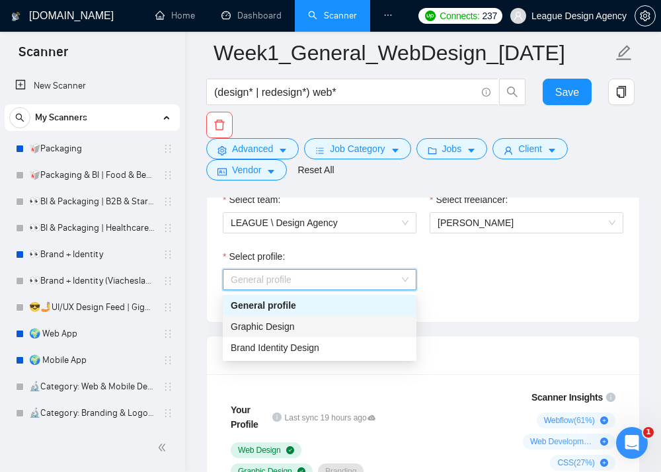
click at [364, 328] on div "Graphic Design" at bounding box center [320, 326] width 178 height 15
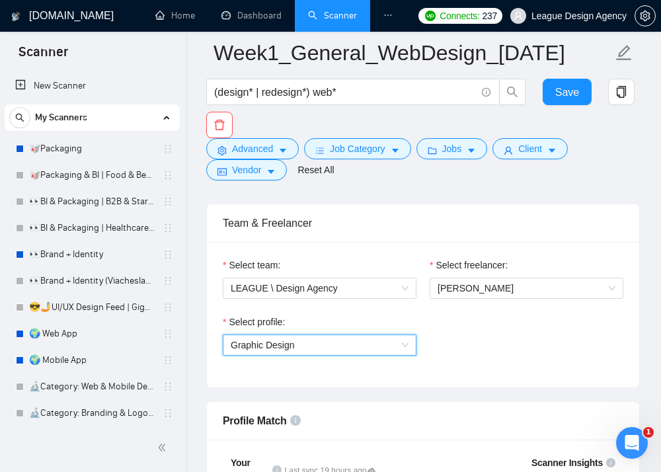
scroll to position [672, 0]
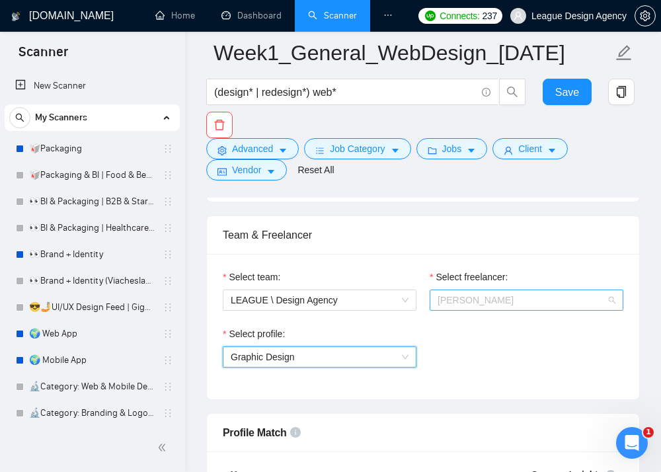
click at [496, 290] on span "[PERSON_NAME]" at bounding box center [527, 300] width 178 height 20
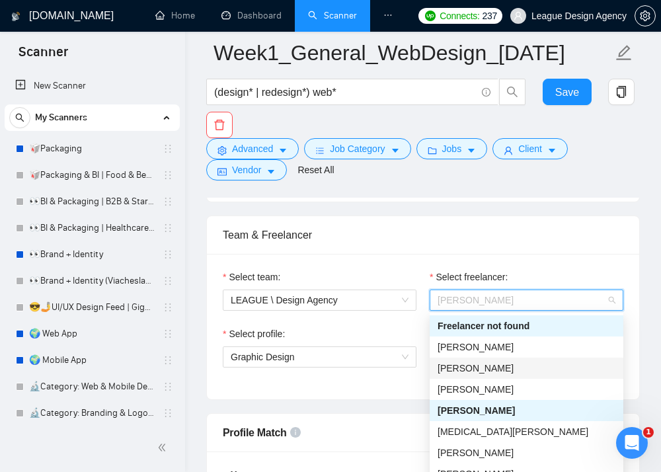
click at [501, 365] on div "[PERSON_NAME]" at bounding box center [527, 368] width 178 height 15
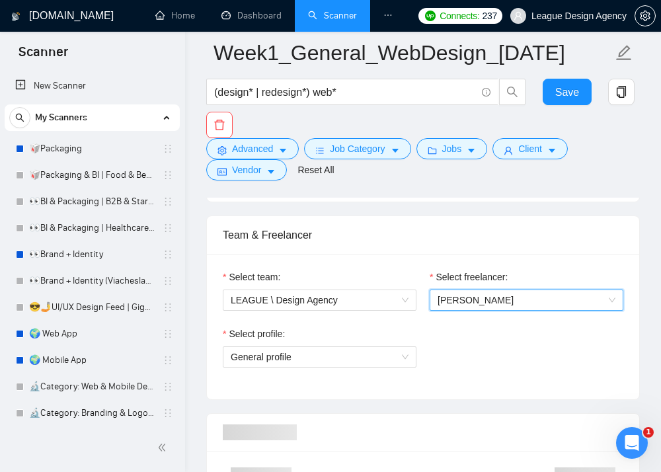
scroll to position [768, 0]
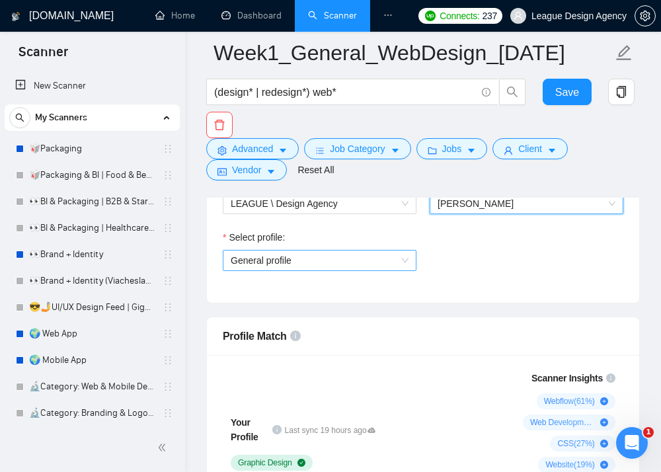
click at [366, 262] on span "General profile" at bounding box center [320, 261] width 178 height 20
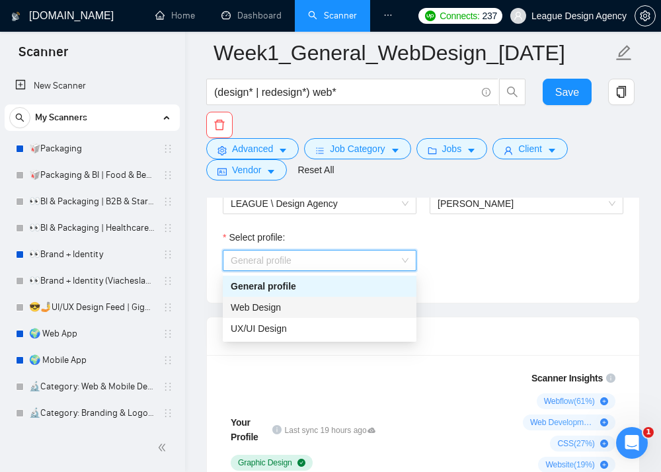
click at [307, 309] on div "Web Design" at bounding box center [320, 307] width 178 height 15
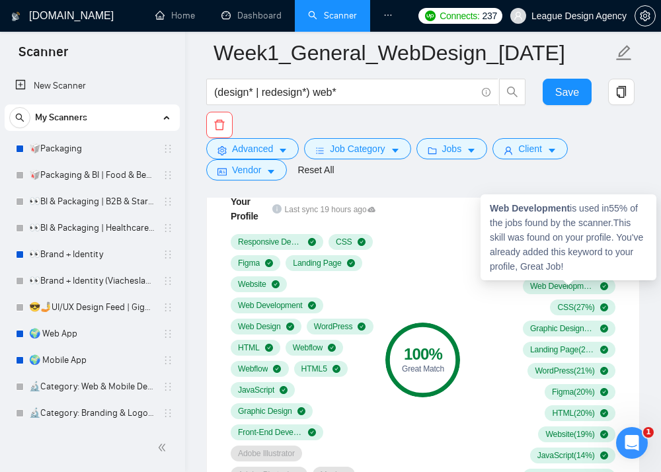
scroll to position [952, 0]
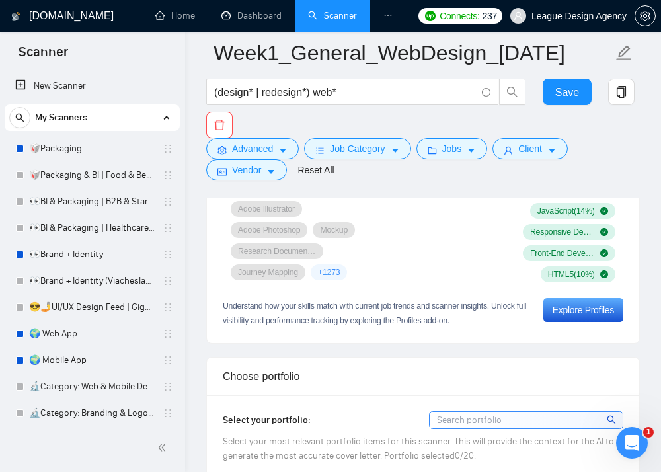
scroll to position [1150, 0]
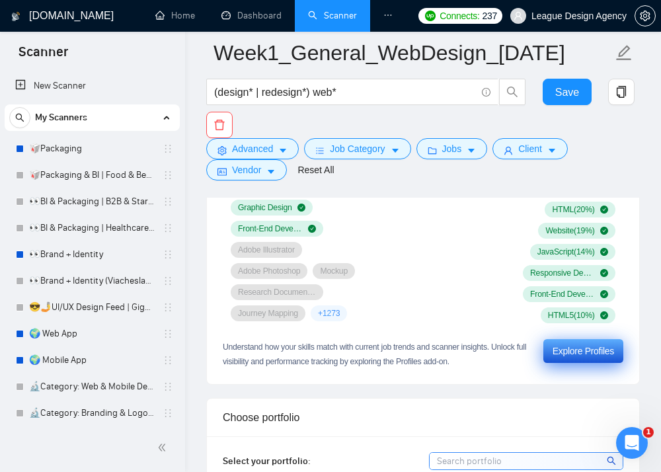
click at [555, 346] on div "Explore Profiles" at bounding box center [583, 351] width 61 height 15
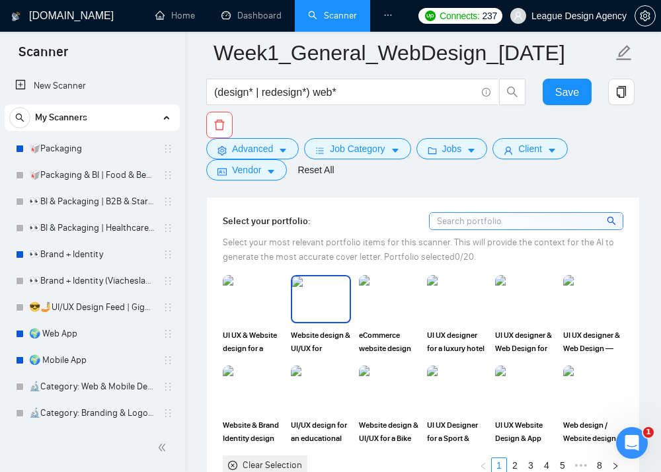
scroll to position [1406, 0]
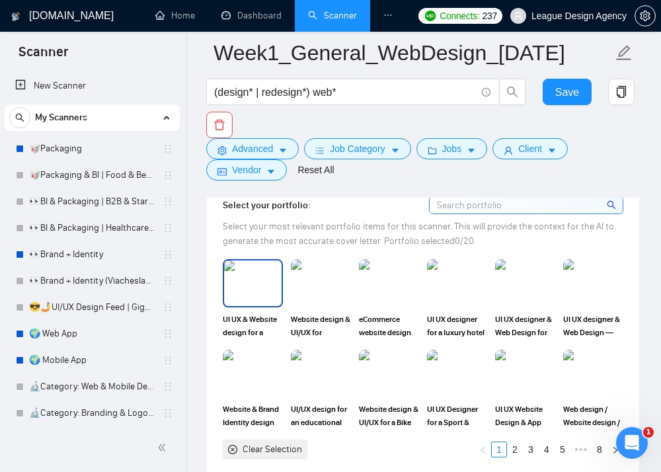
click at [249, 297] on img at bounding box center [253, 283] width 58 height 46
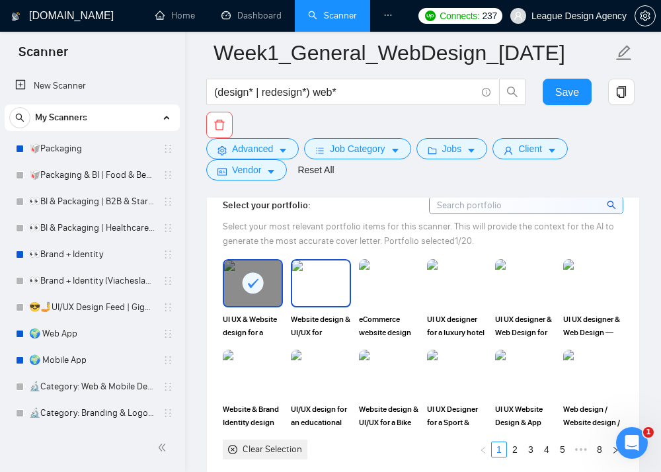
click at [313, 296] on img at bounding box center [321, 283] width 58 height 46
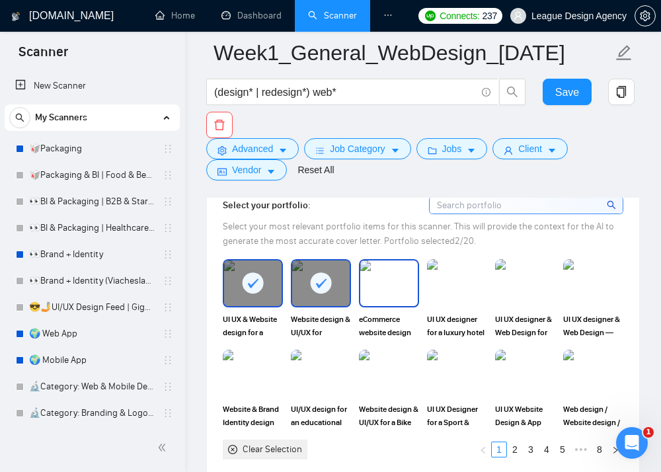
click at [385, 290] on img at bounding box center [389, 283] width 58 height 46
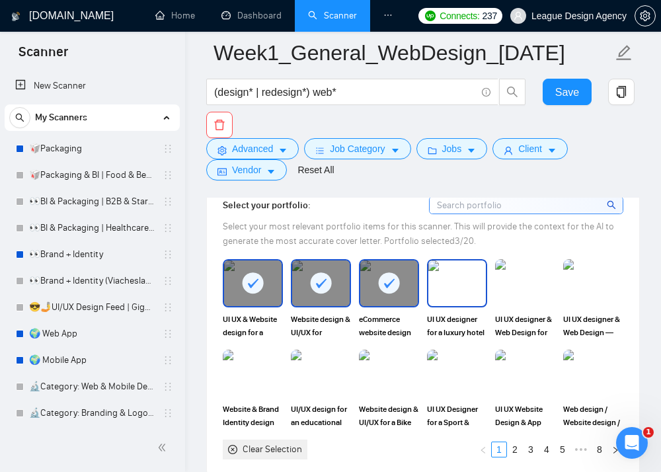
click at [474, 294] on img at bounding box center [457, 283] width 58 height 46
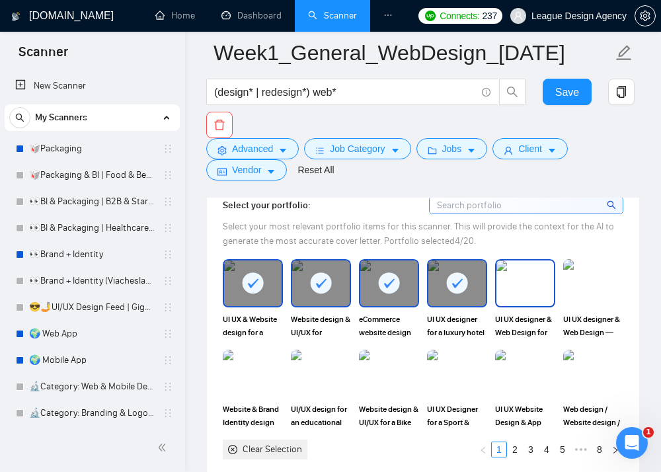
click at [521, 291] on img at bounding box center [525, 283] width 58 height 46
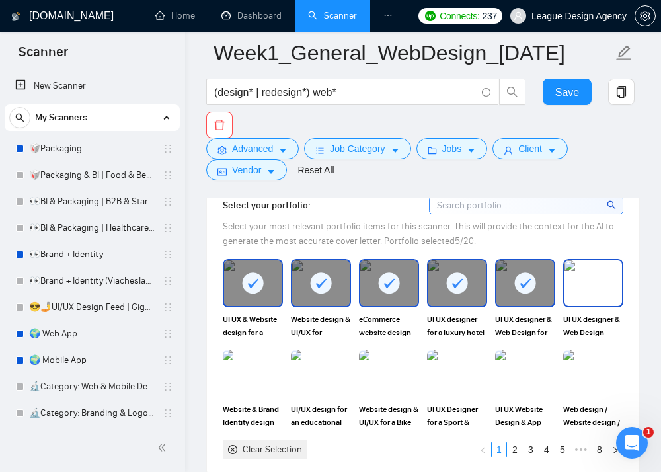
click at [599, 290] on img at bounding box center [594, 283] width 58 height 46
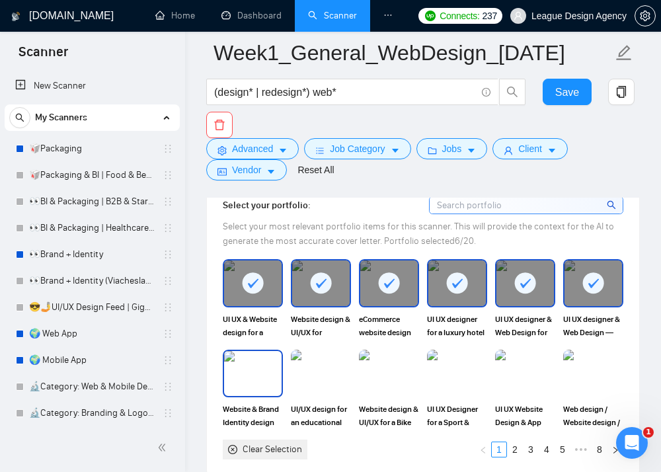
click at [271, 381] on img at bounding box center [253, 374] width 58 height 46
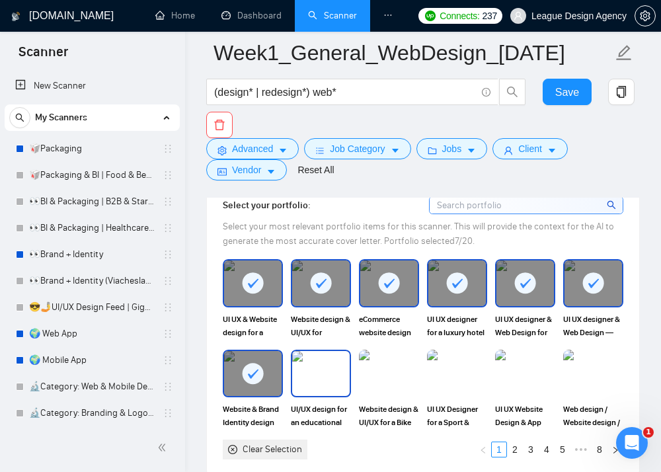
click at [302, 381] on img at bounding box center [321, 374] width 58 height 46
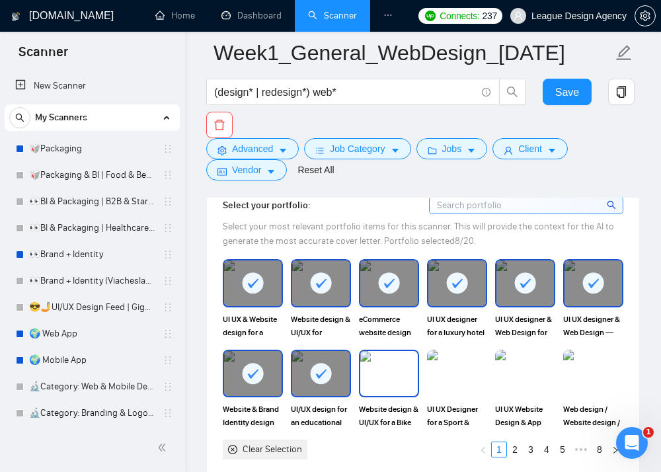
click at [372, 380] on img at bounding box center [389, 374] width 58 height 46
click at [445, 383] on img at bounding box center [457, 374] width 60 height 48
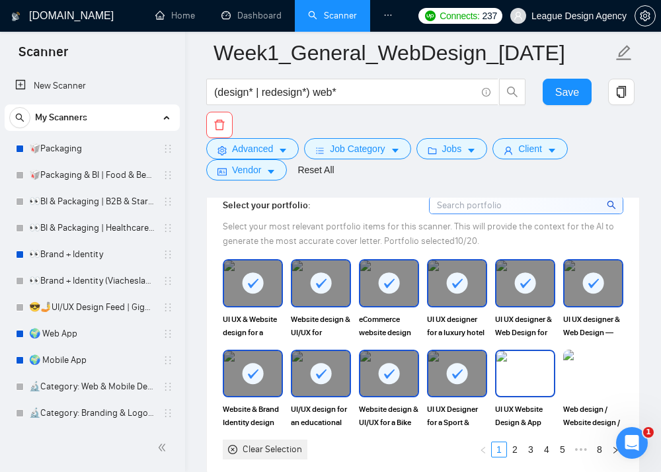
click at [522, 379] on img at bounding box center [525, 374] width 58 height 46
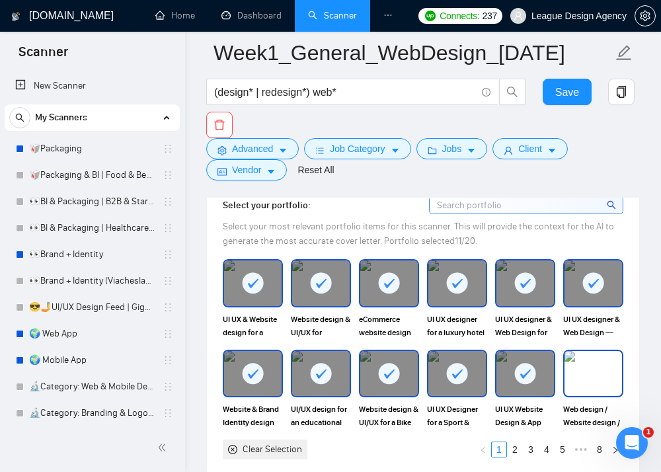
click at [585, 379] on img at bounding box center [594, 374] width 58 height 46
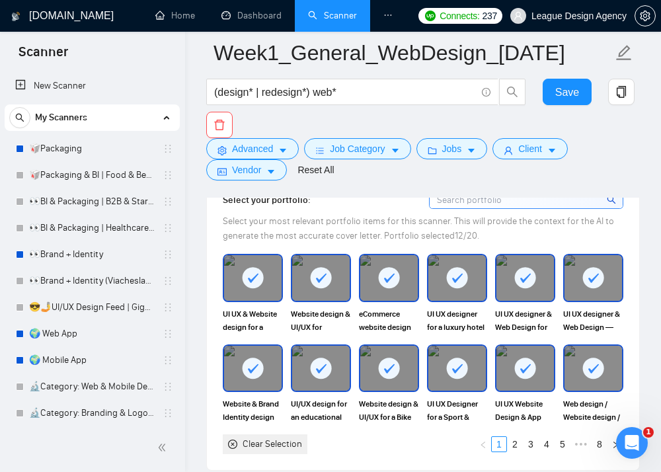
scroll to position [1424, 0]
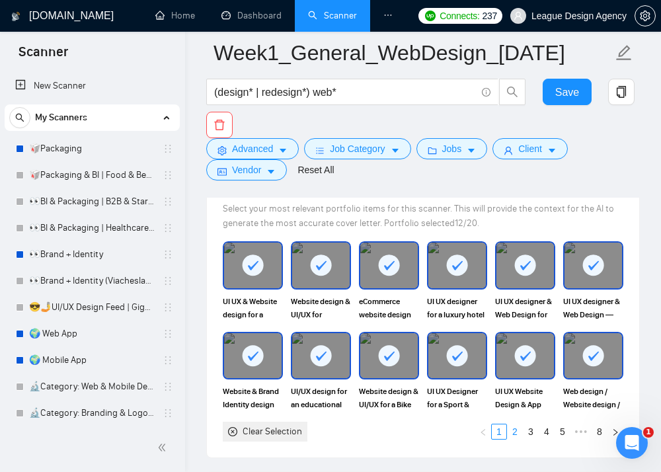
click at [511, 437] on link "2" at bounding box center [515, 431] width 15 height 15
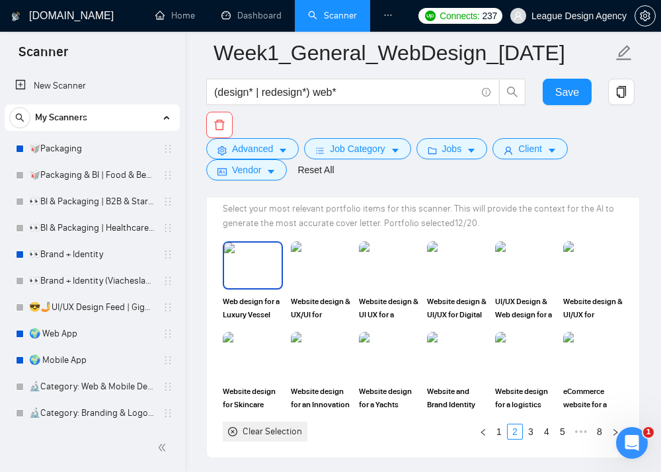
click at [255, 264] on img at bounding box center [253, 266] width 58 height 46
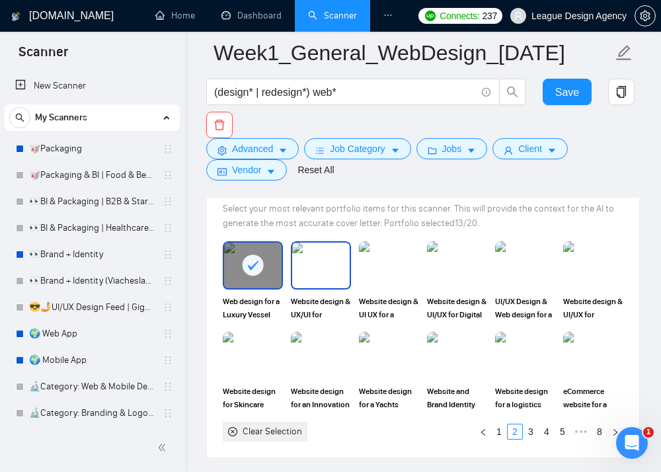
click at [315, 264] on img at bounding box center [321, 266] width 58 height 46
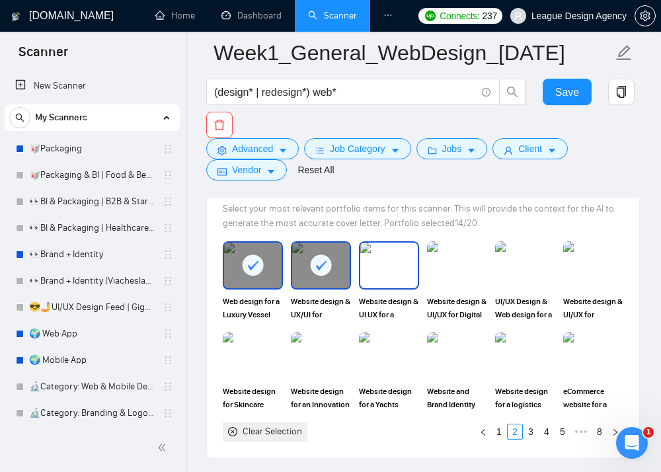
click at [389, 267] on img at bounding box center [389, 266] width 58 height 46
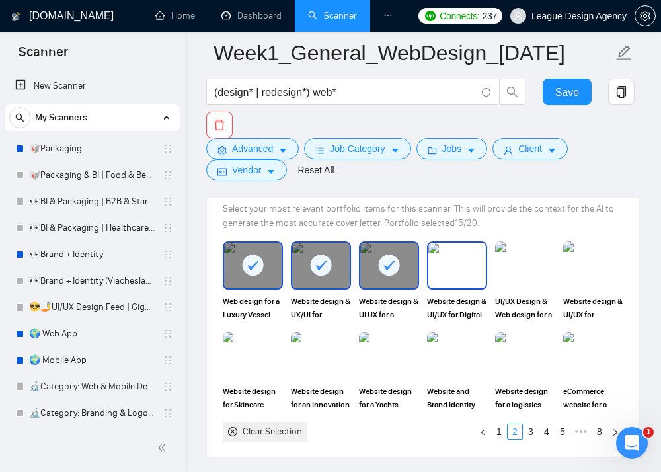
click at [471, 272] on img at bounding box center [457, 266] width 58 height 46
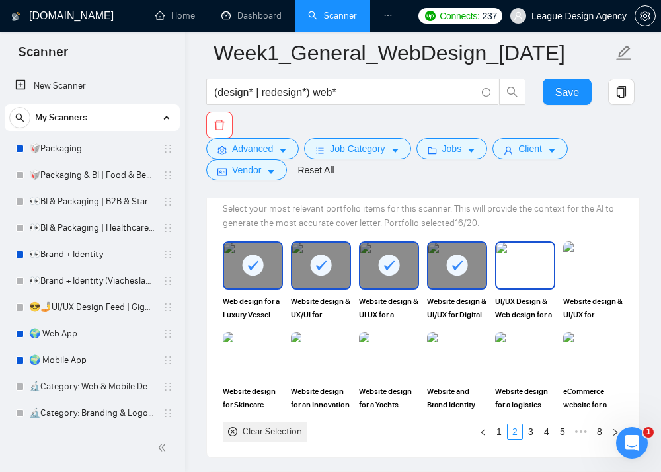
click at [521, 273] on img at bounding box center [525, 266] width 58 height 46
click at [533, 279] on div at bounding box center [525, 266] width 58 height 46
click at [589, 279] on img at bounding box center [594, 266] width 58 height 46
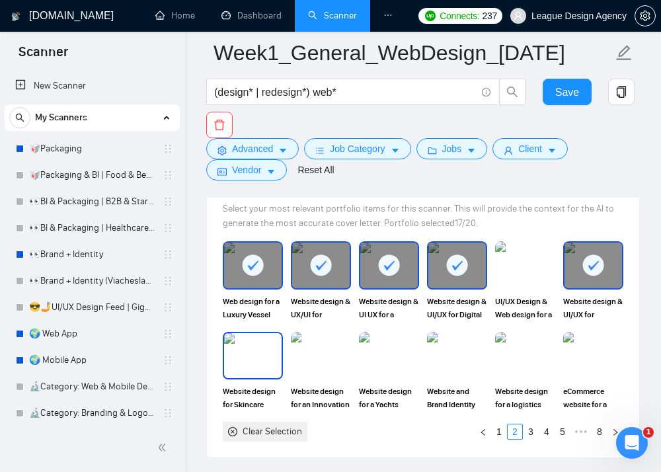
click at [260, 360] on img at bounding box center [253, 356] width 58 height 46
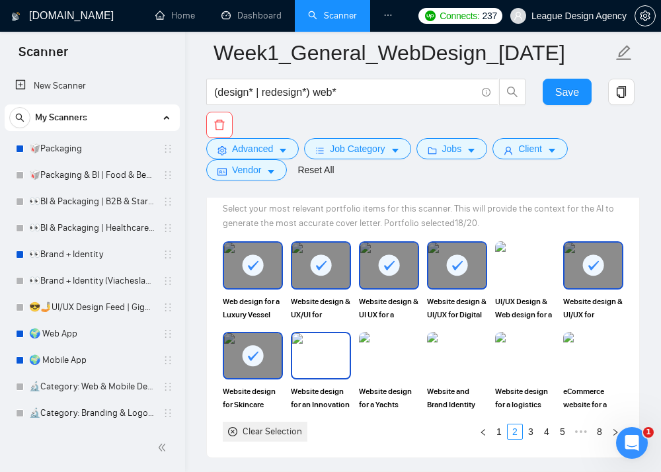
click at [344, 364] on img at bounding box center [321, 356] width 58 height 46
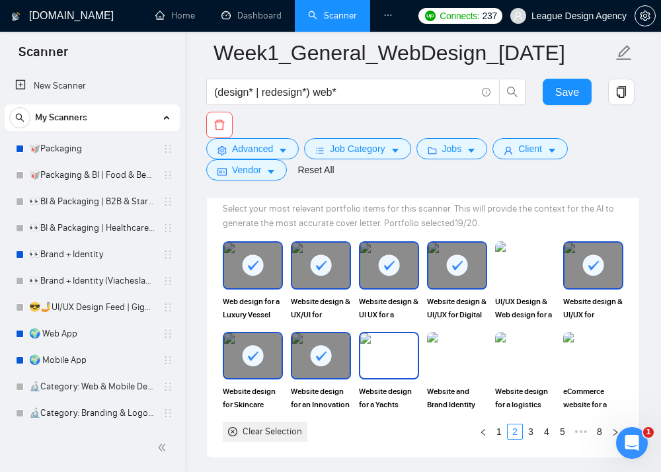
click at [381, 364] on img at bounding box center [389, 356] width 58 height 46
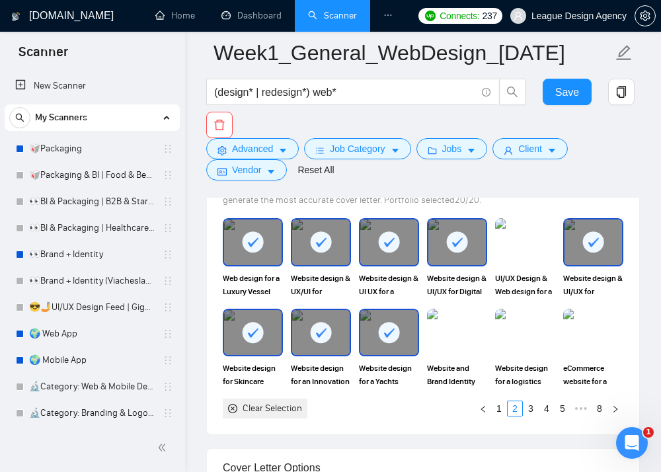
scroll to position [1386, 0]
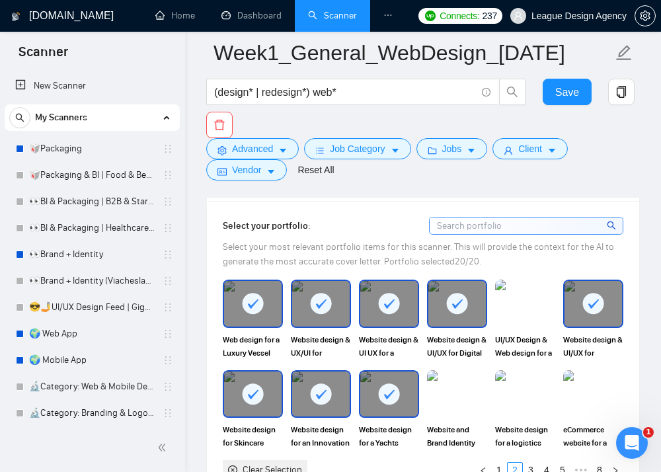
click at [450, 253] on div "Select your most relevant portfolio items for this scanner. This will provide t…" at bounding box center [423, 254] width 401 height 29
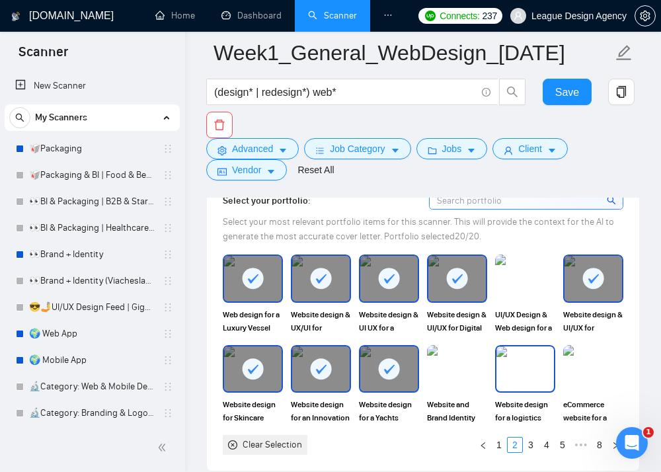
scroll to position [1410, 0]
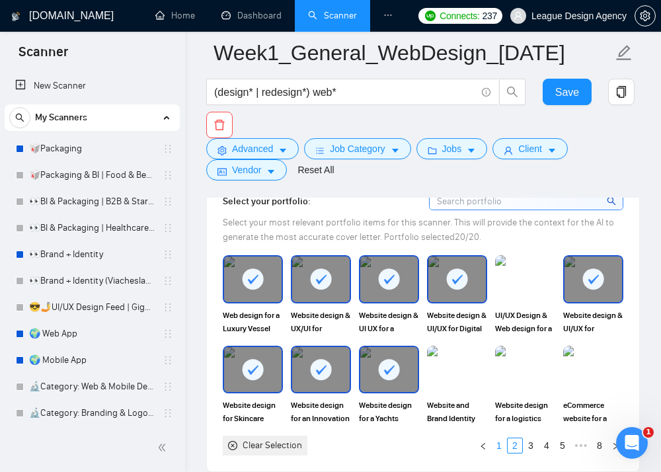
click at [496, 444] on link "1" at bounding box center [499, 445] width 15 height 15
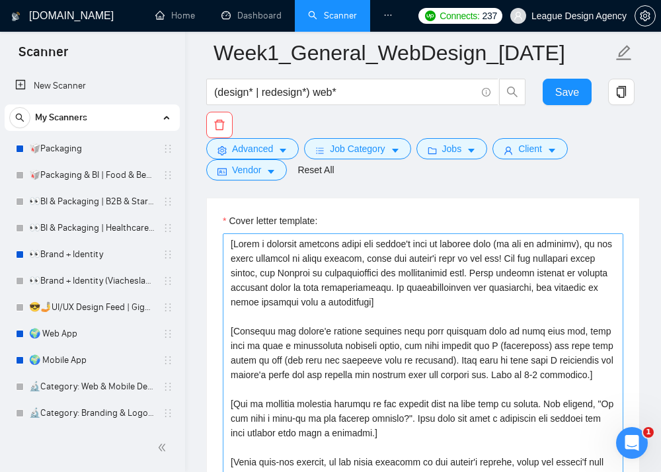
scroll to position [1728, 0]
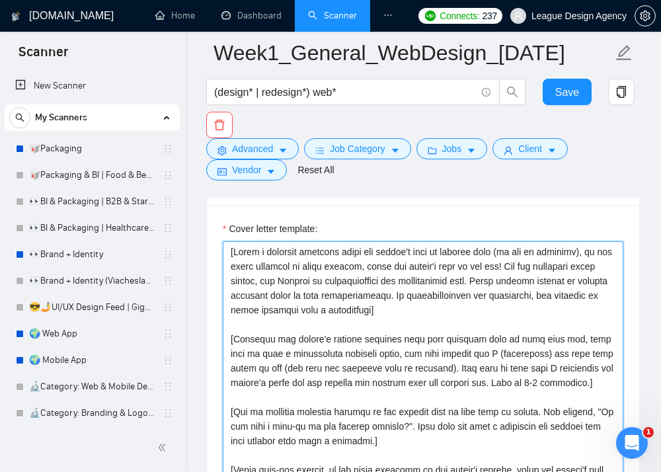
click at [467, 293] on textarea "Cover letter template:" at bounding box center [423, 389] width 401 height 297
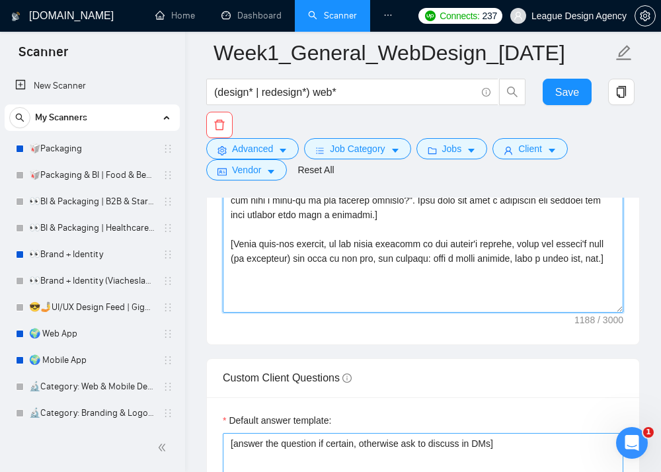
scroll to position [1893, 0]
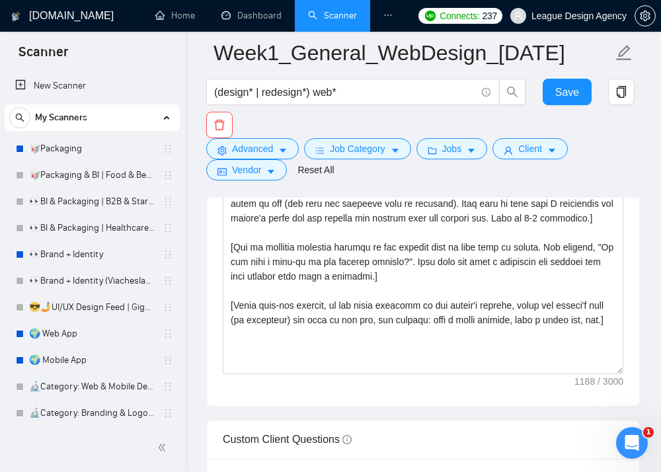
click at [329, 384] on div "Cover letter template:" at bounding box center [423, 223] width 432 height 365
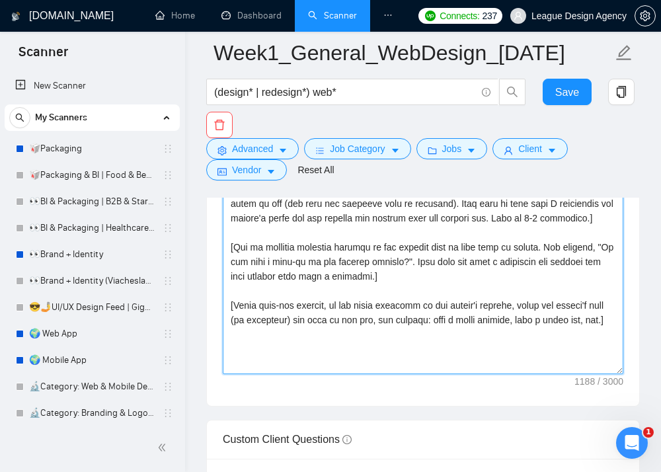
click at [322, 366] on textarea "Cover letter template:" at bounding box center [423, 225] width 401 height 297
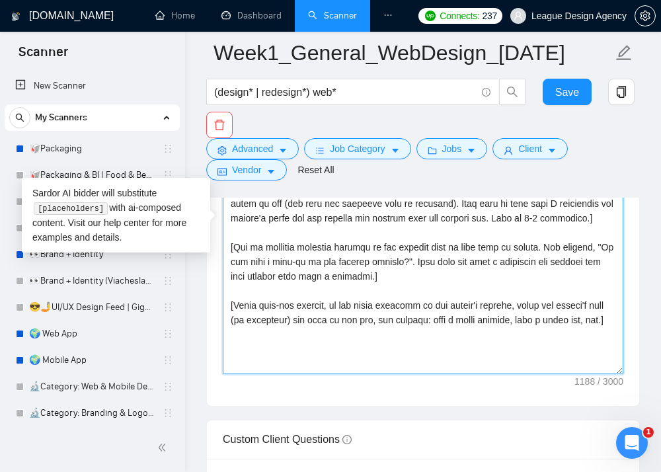
scroll to position [1868, 0]
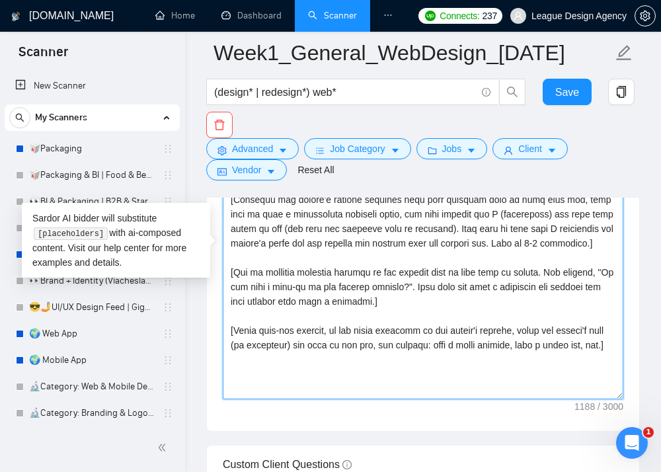
click at [307, 325] on textarea "Cover letter template:" at bounding box center [423, 250] width 401 height 297
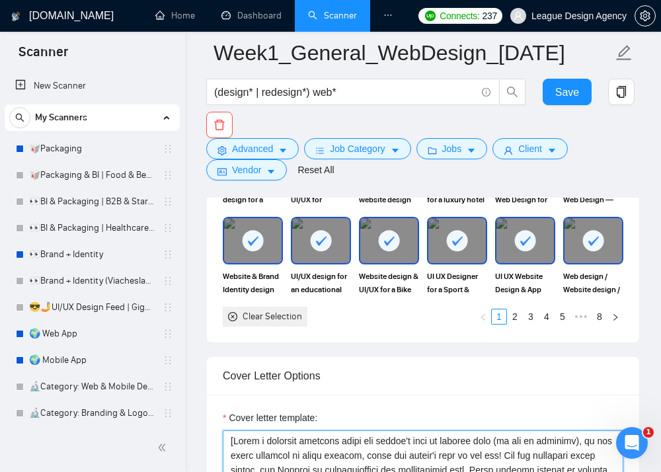
scroll to position [1606, 0]
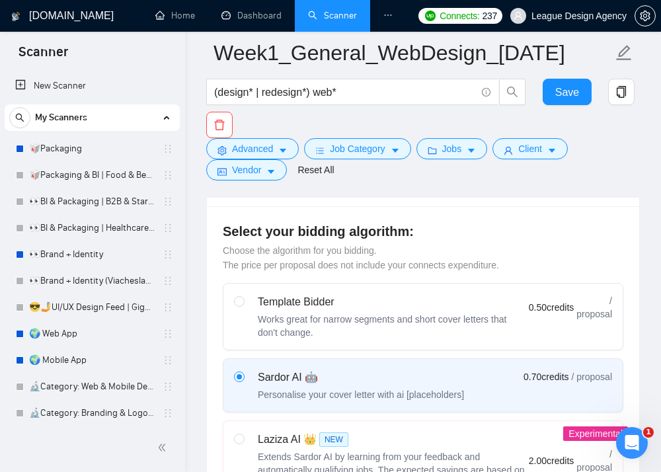
scroll to position [342, 0]
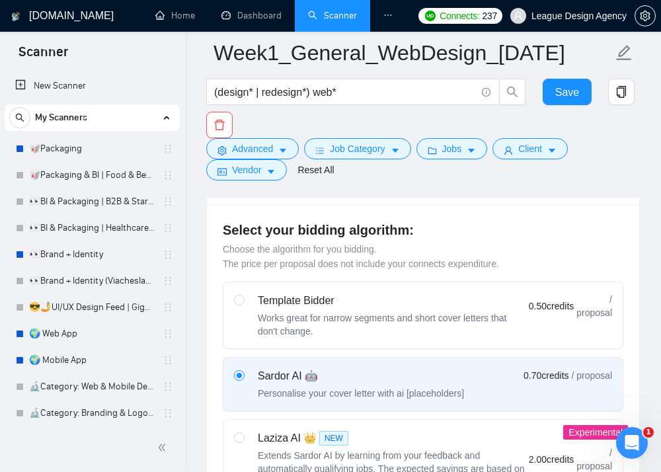
click at [278, 331] on div "Works great for narrow segments and short cover letters that don't change." at bounding box center [393, 324] width 271 height 26
click at [243, 304] on input "radio" at bounding box center [238, 299] width 9 height 9
radio input "true"
radio input "false"
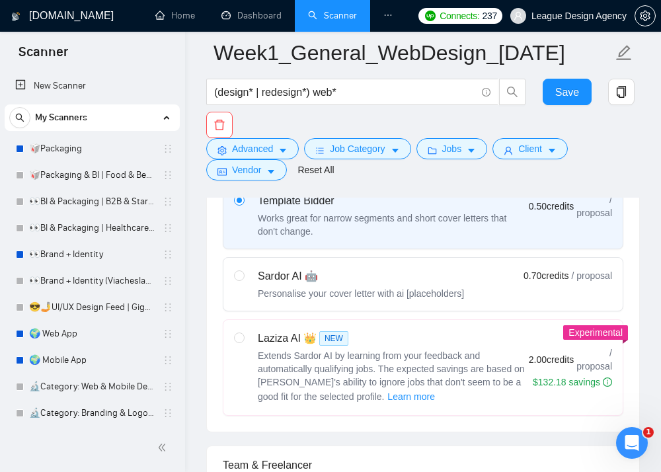
scroll to position [422, 0]
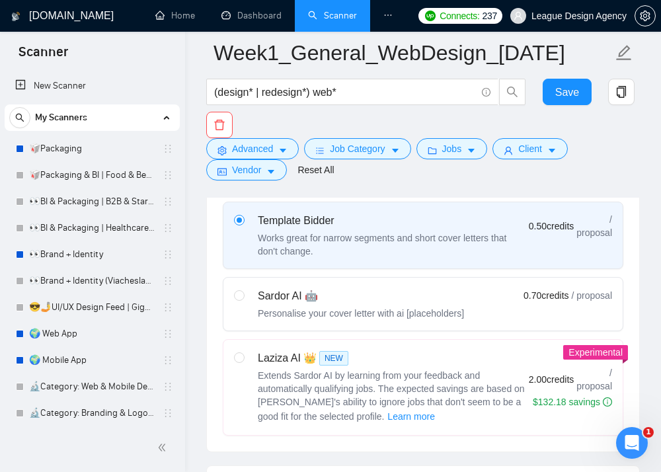
click at [274, 358] on div "Laziza AI 👑 NEW" at bounding box center [393, 358] width 271 height 16
click at [243, 358] on input "radio" at bounding box center [238, 356] width 9 height 9
radio input "true"
radio input "false"
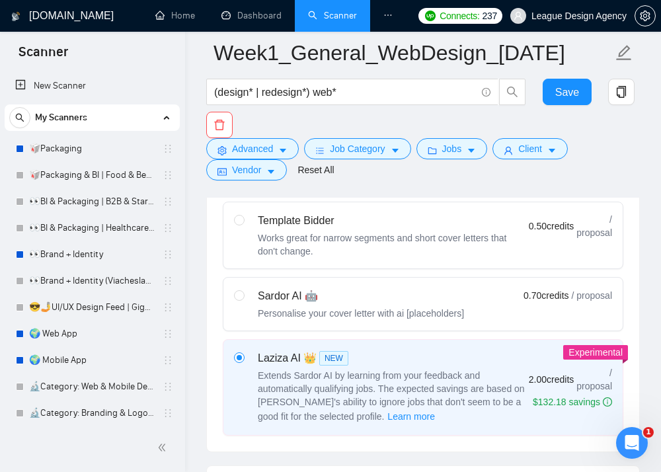
click at [286, 316] on div "Personalise your cover letter with ai [placeholders]" at bounding box center [361, 313] width 206 height 13
click at [243, 299] on input "radio" at bounding box center [238, 294] width 9 height 9
radio input "true"
radio input "false"
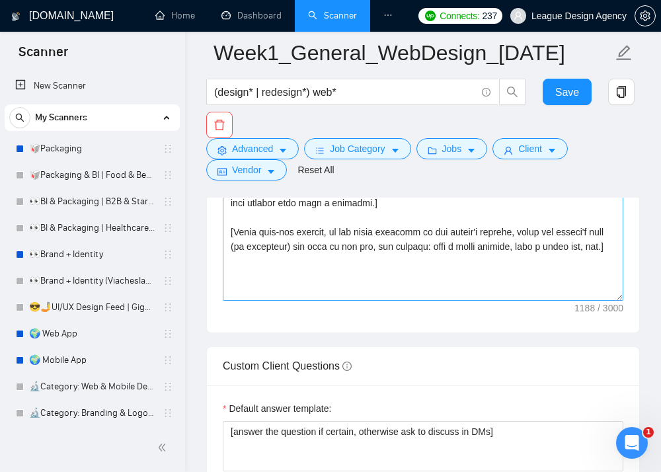
scroll to position [2010, 0]
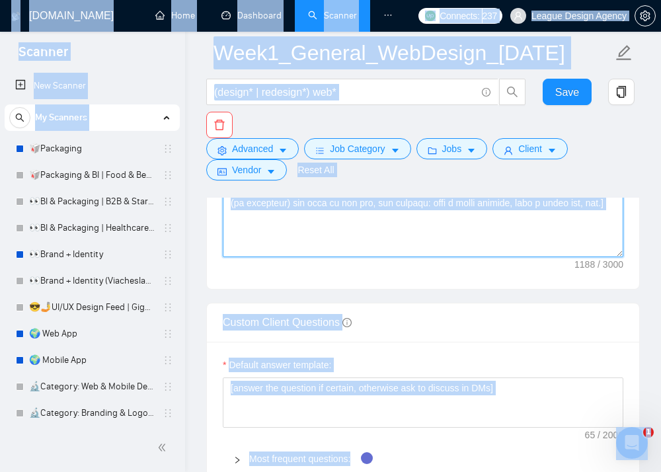
click at [450, 220] on textarea "Cover letter template:" at bounding box center [423, 108] width 401 height 297
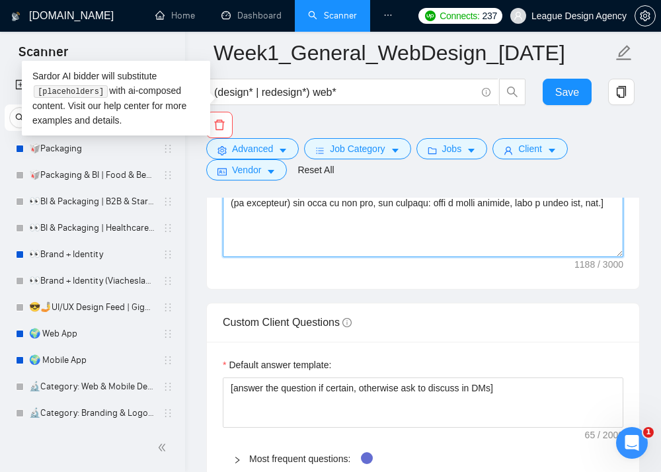
scroll to position [1941, 0]
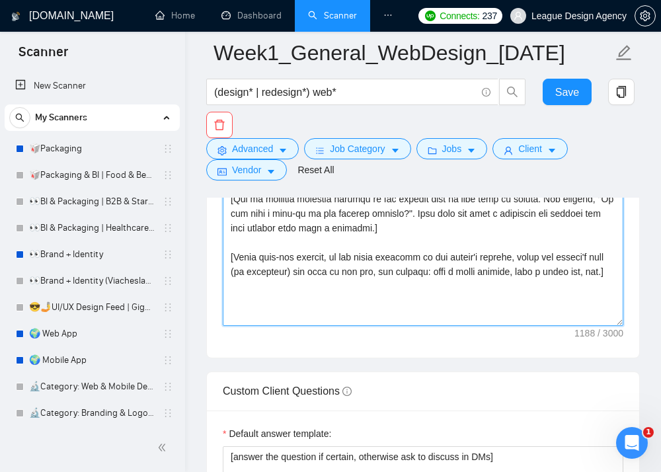
click at [408, 248] on textarea "Cover letter template:" at bounding box center [423, 176] width 401 height 297
paste textarea "If the job includes short anti-bot questions, either start with a light joke re…"
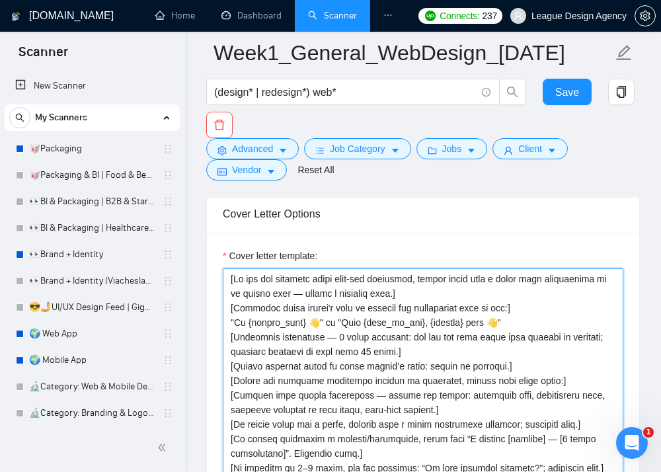
scroll to position [1728, 0]
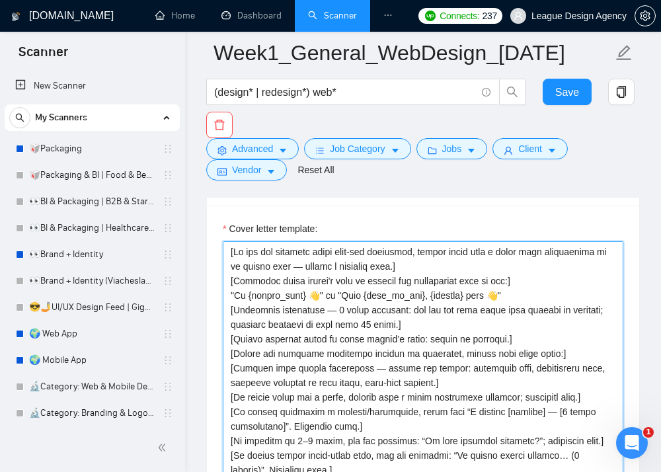
click at [401, 266] on textarea "Cover letter template:" at bounding box center [423, 389] width 401 height 297
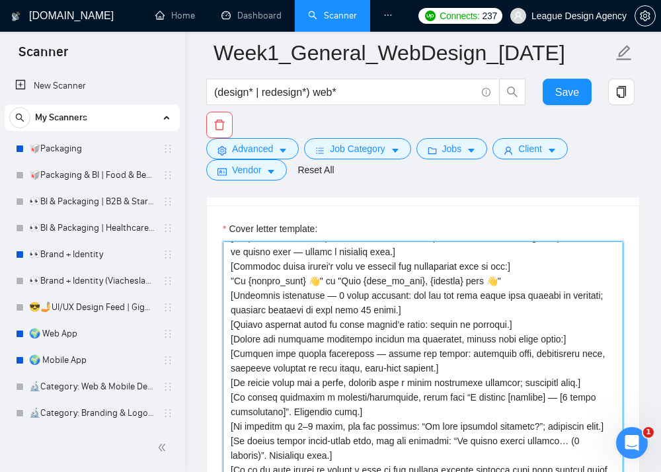
scroll to position [15, 0]
drag, startPoint x: 560, startPoint y: 284, endPoint x: 200, endPoint y: 278, distance: 359.7
click at [200, 278] on div "GigRadar.io Home Dashboard Scanner Profile Connects: 237 League Design Agency W…" at bounding box center [423, 314] width 476 height 4084
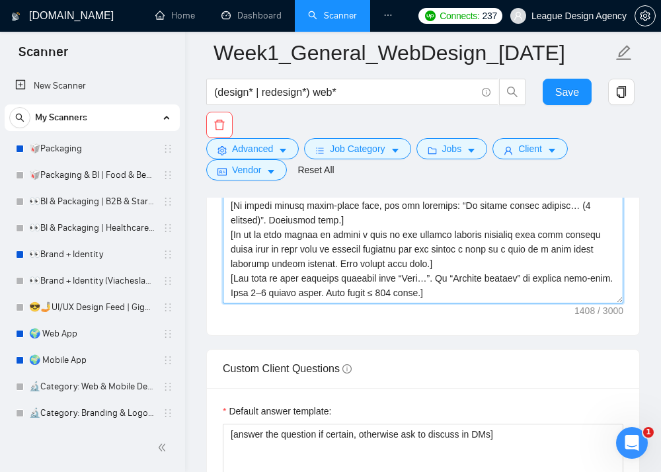
scroll to position [1896, 0]
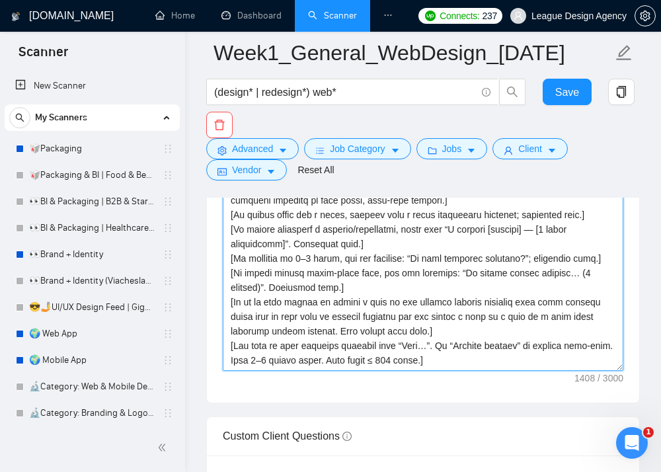
click at [364, 271] on textarea "Cover letter template:" at bounding box center [423, 221] width 401 height 297
click at [452, 276] on textarea "Cover letter template:" at bounding box center [423, 221] width 401 height 297
click at [506, 267] on textarea "Cover letter template:" at bounding box center [423, 221] width 401 height 297
click at [317, 276] on textarea "Cover letter template:" at bounding box center [423, 221] width 401 height 297
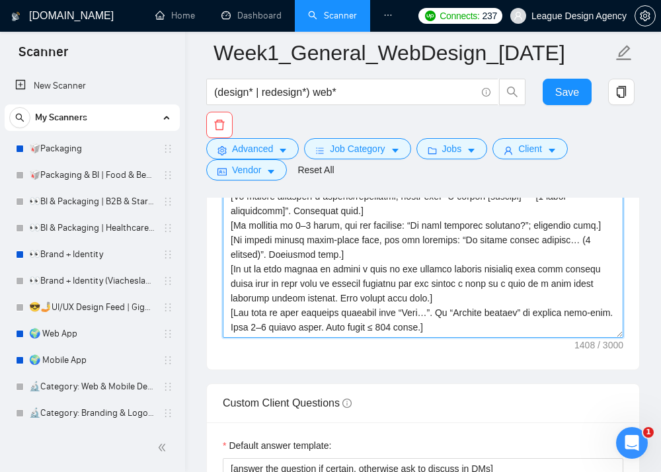
scroll to position [1928, 0]
drag, startPoint x: 431, startPoint y: 299, endPoint x: 220, endPoint y: 259, distance: 214.7
click at [217, 264] on div "Cover letter template:" at bounding box center [423, 187] width 432 height 365
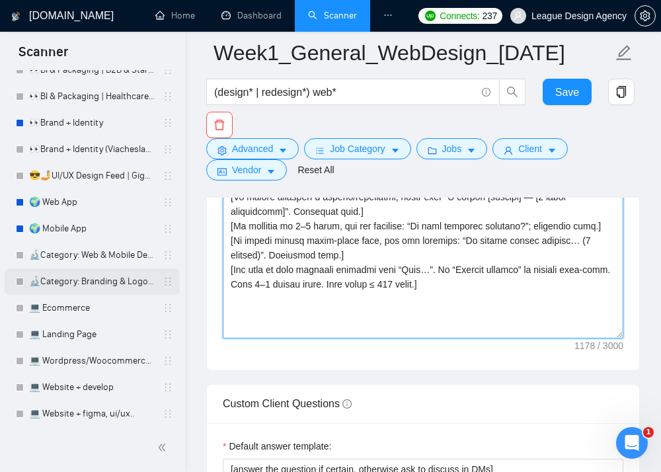
scroll to position [147, 0]
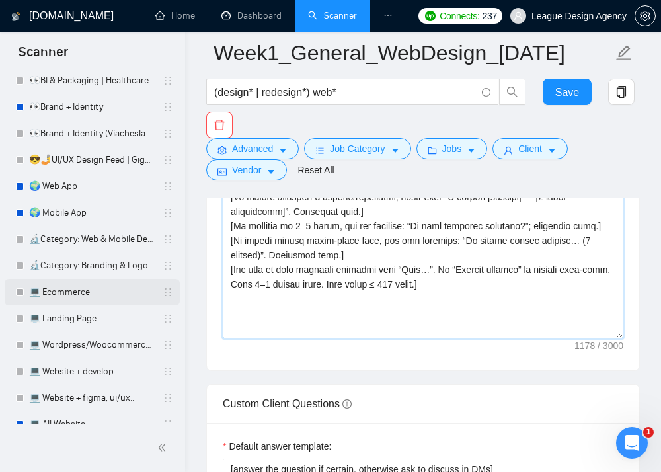
type textarea "[If the job includes short anti-bot questions, either start with a light joke r…"
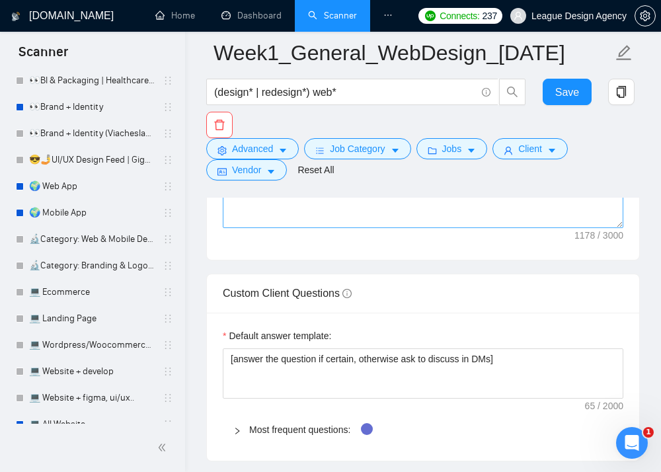
scroll to position [2089, 0]
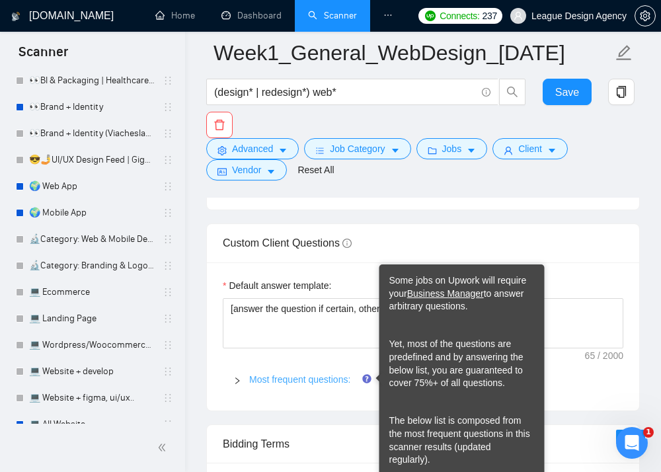
click at [322, 374] on link "Most frequent questions:" at bounding box center [299, 379] width 101 height 11
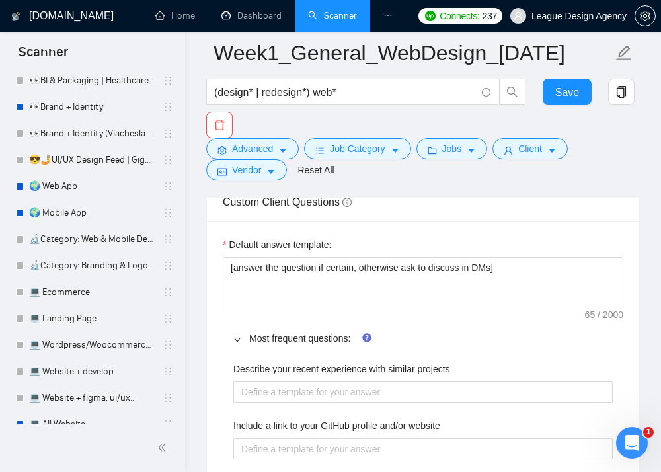
scroll to position [2113, 0]
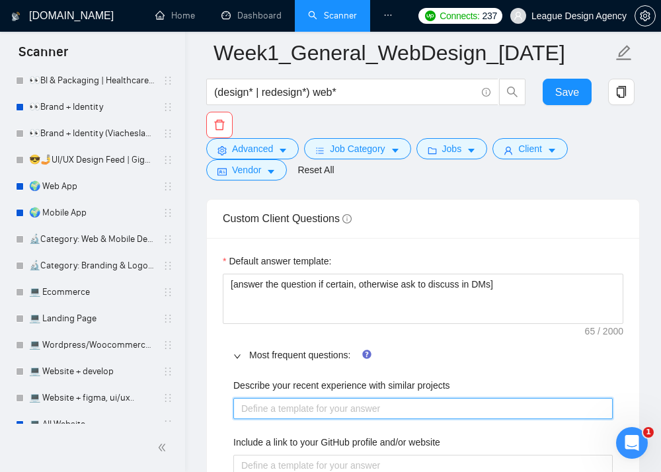
click at [318, 401] on projects "Describe your recent experience with similar projects" at bounding box center [422, 408] width 379 height 21
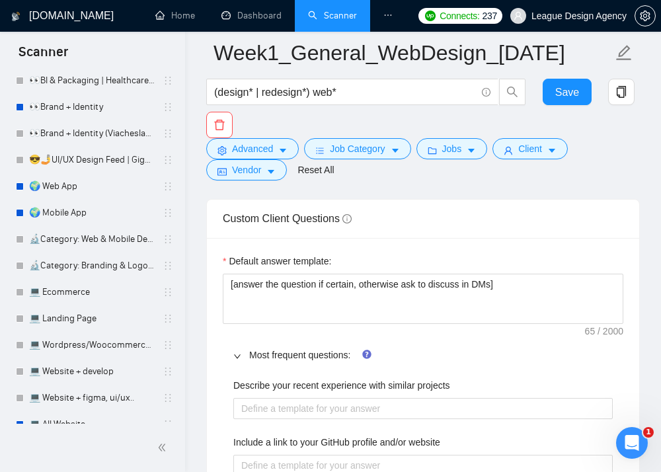
click at [318, 362] on div "Most frequent questions:" at bounding box center [423, 355] width 401 height 30
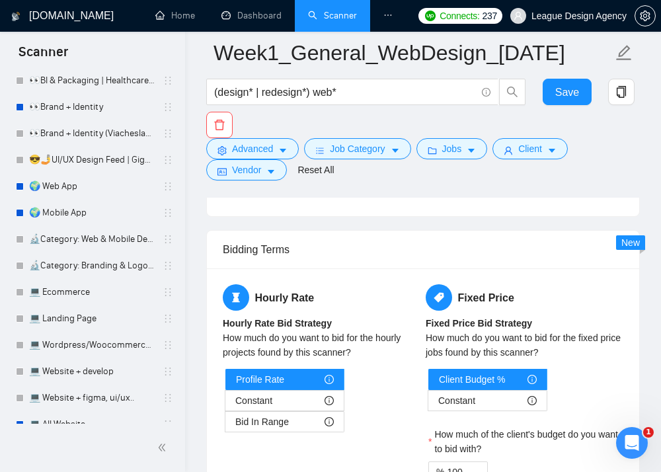
scroll to position [2358, 0]
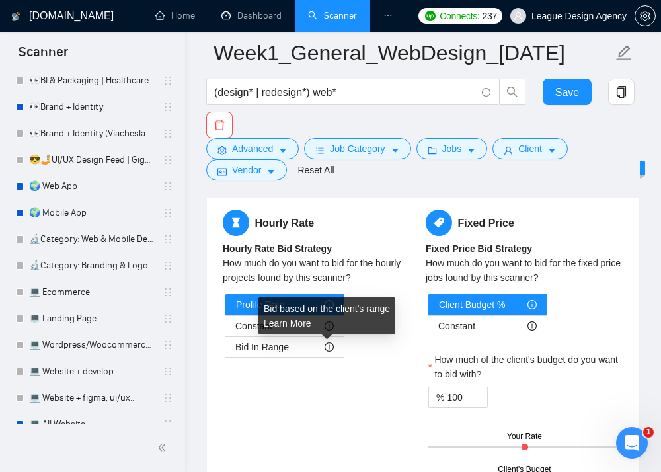
click at [314, 327] on div "Bid based on the client's range Learn More" at bounding box center [326, 315] width 137 height 37
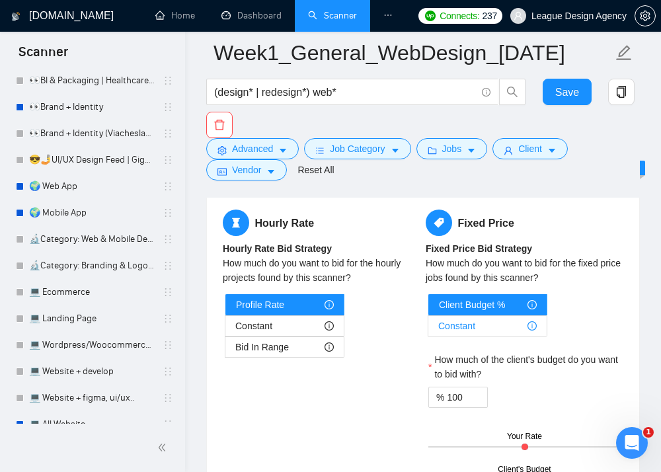
click at [487, 320] on div "Constant" at bounding box center [487, 326] width 99 height 20
click at [428, 329] on input "Constant" at bounding box center [428, 329] width 0 height 0
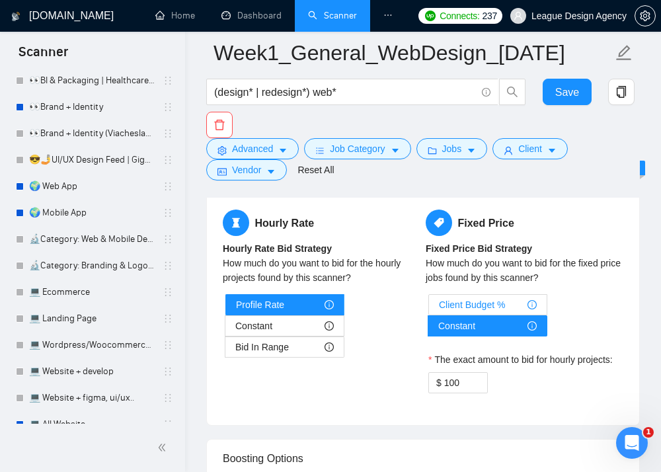
click at [488, 304] on span "Client Budget %" at bounding box center [472, 305] width 66 height 20
click at [429, 308] on input "Client Budget %" at bounding box center [429, 308] width 0 height 0
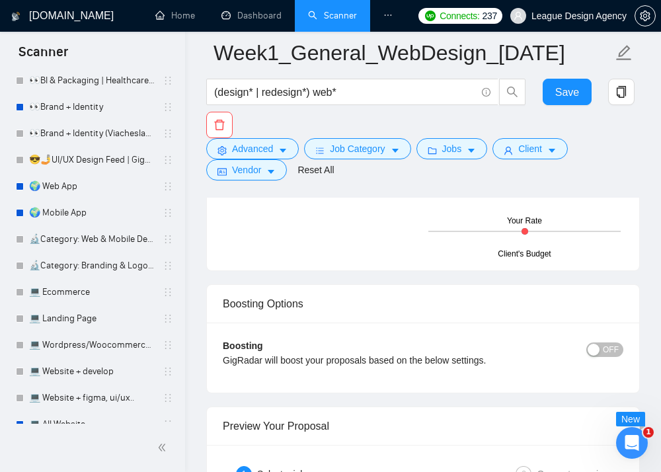
scroll to position [2575, 0]
click at [592, 347] on div "button" at bounding box center [594, 348] width 12 height 12
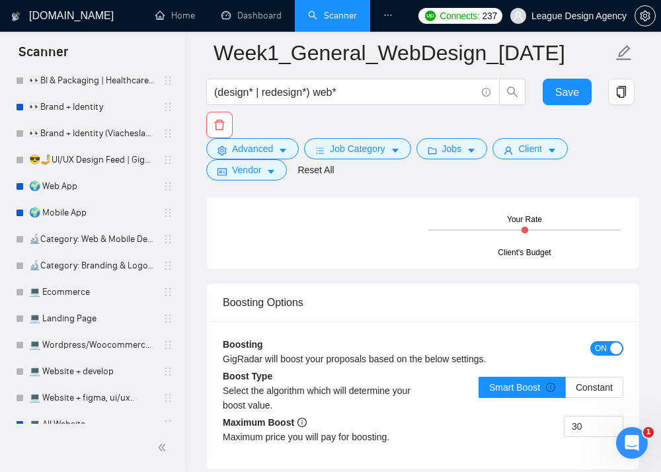
scroll to position [2632, 0]
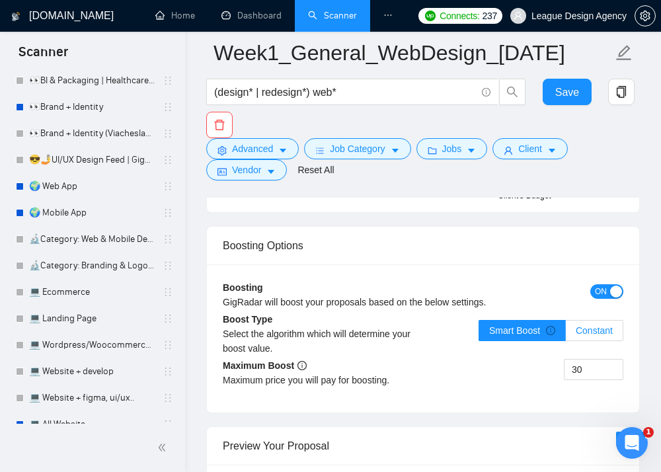
click at [576, 332] on span "Constant" at bounding box center [594, 330] width 37 height 11
click at [566, 334] on input "Constant" at bounding box center [566, 334] width 0 height 0
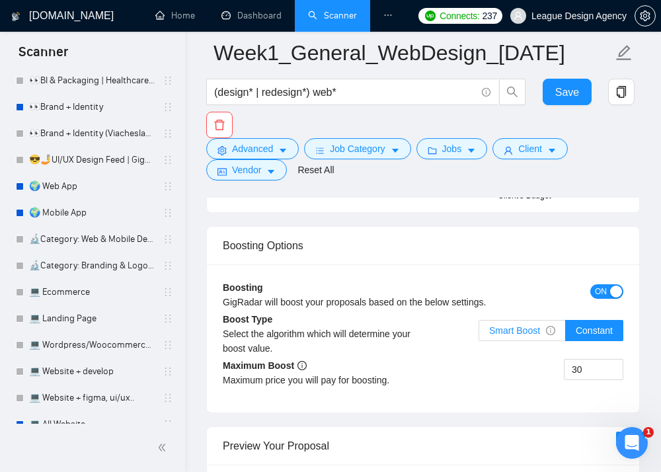
click at [530, 328] on span "Smart Boost" at bounding box center [522, 330] width 66 height 11
click at [479, 334] on input "Smart Boost" at bounding box center [479, 334] width 0 height 0
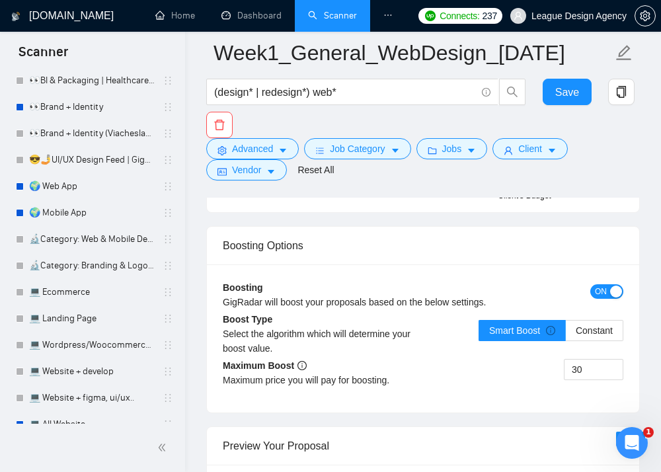
click at [607, 293] on button "ON" at bounding box center [606, 291] width 33 height 15
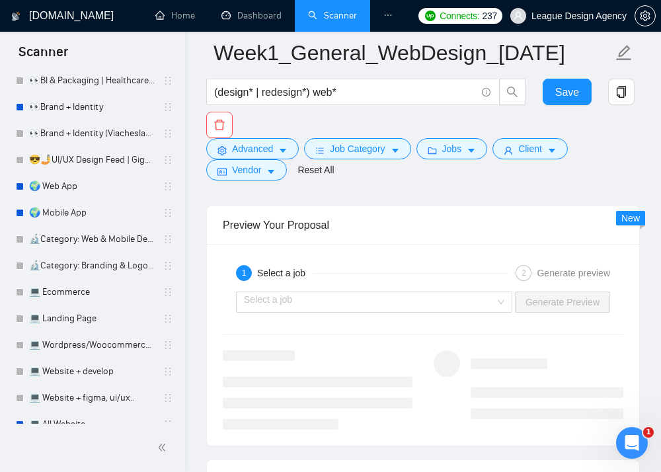
scroll to position [2837, 0]
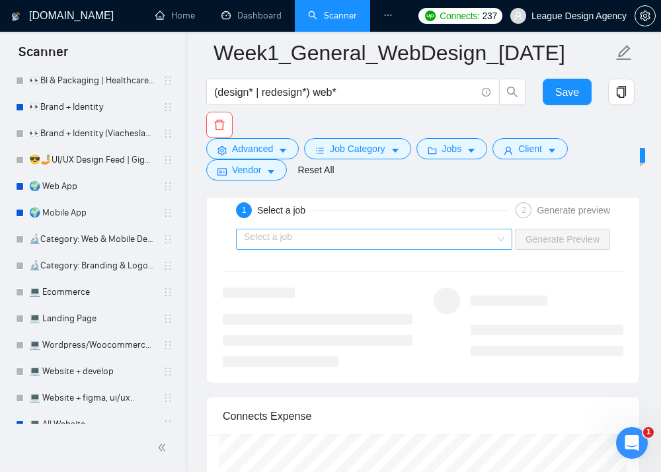
click at [497, 239] on div "Select a job" at bounding box center [374, 239] width 276 height 21
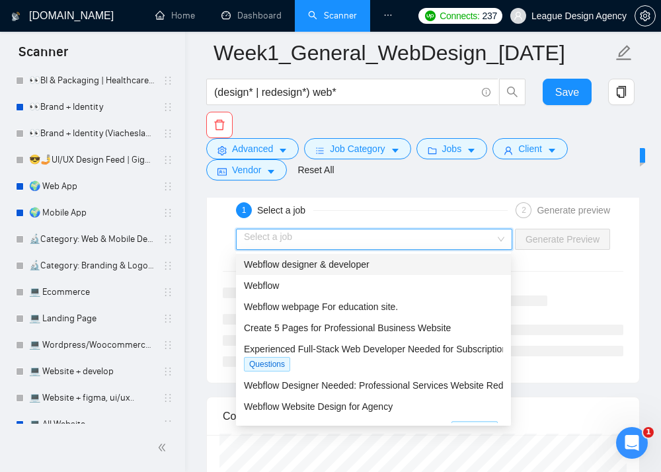
click at [370, 268] on span "Webflow designer & developer" at bounding box center [307, 264] width 126 height 11
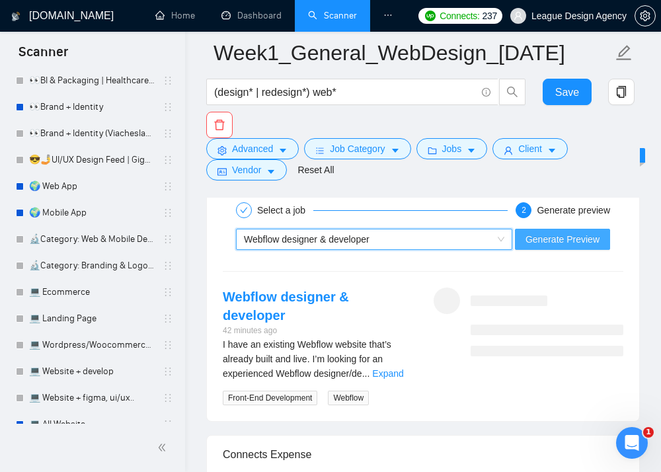
click at [533, 239] on span "Generate Preview" at bounding box center [563, 239] width 74 height 15
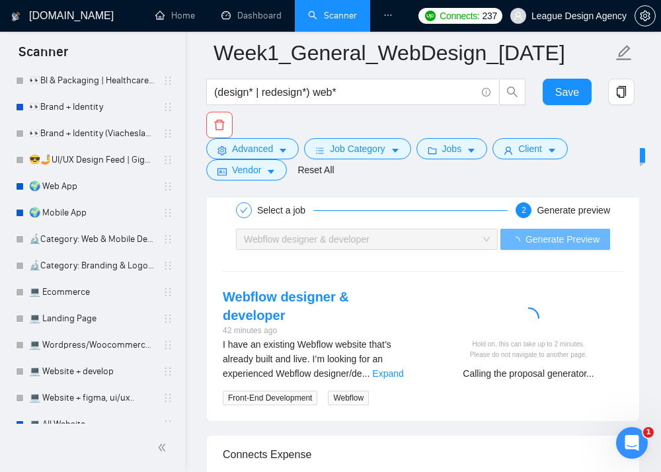
scroll to position [2870, 0]
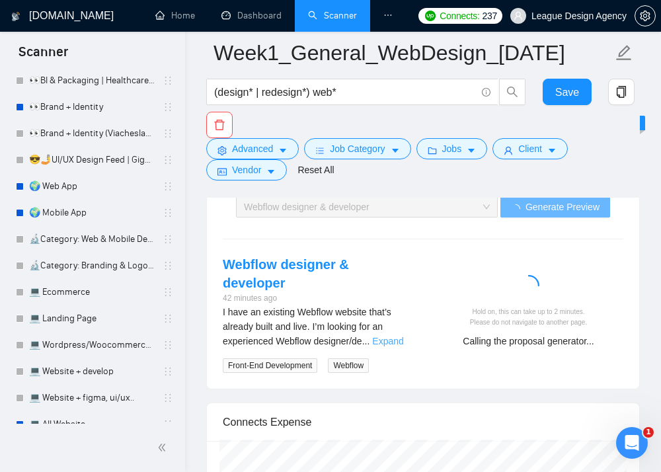
click at [384, 336] on link "Expand" at bounding box center [387, 341] width 31 height 11
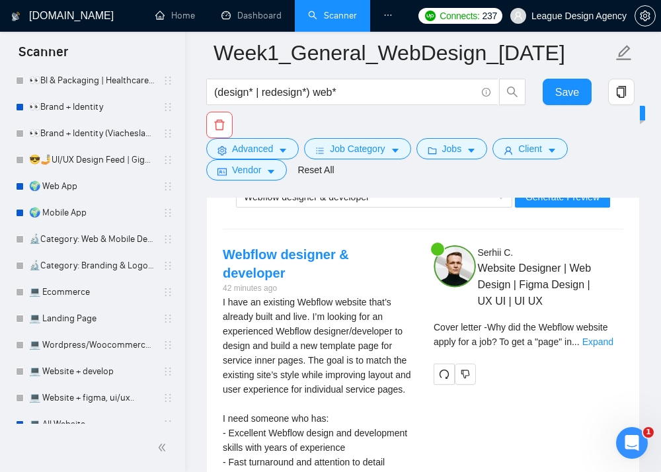
scroll to position [2880, 0]
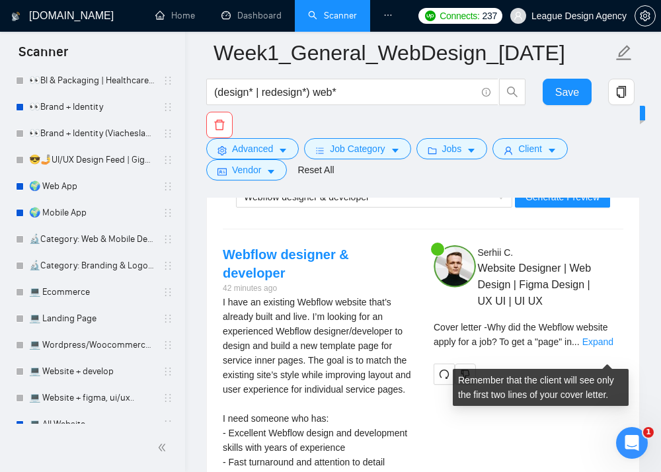
click at [606, 349] on div "Cover letter - Why did the Webflow website apply for a job? To get a "page" in …" at bounding box center [529, 334] width 190 height 29
click at [606, 347] on link "Expand" at bounding box center [597, 341] width 31 height 11
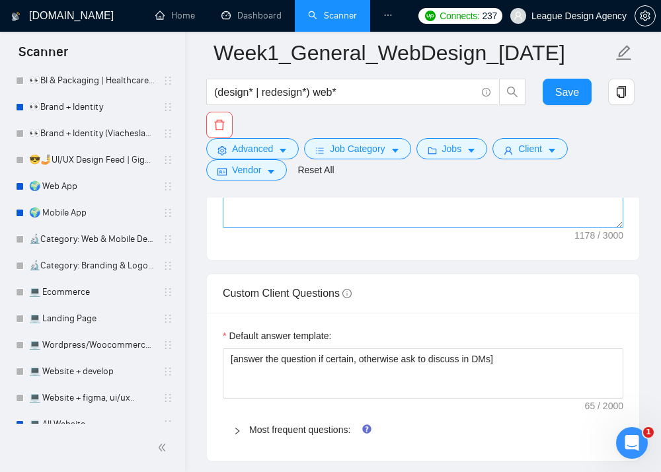
scroll to position [1785, 0]
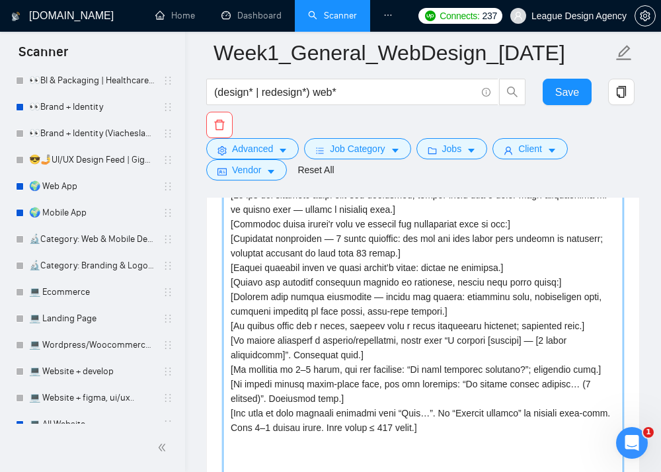
click at [305, 276] on textarea "Cover letter template:" at bounding box center [423, 332] width 401 height 297
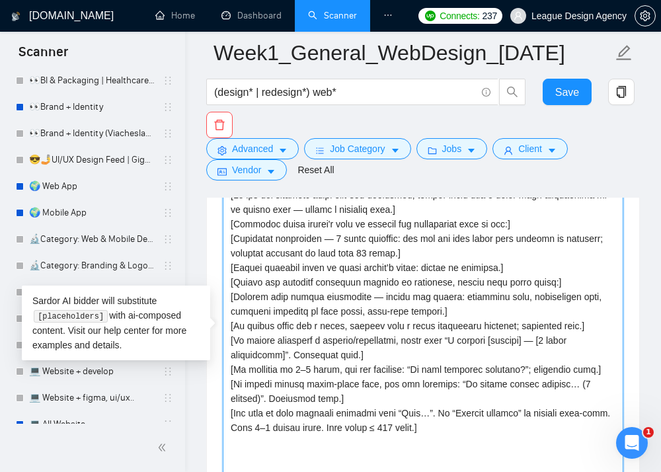
paste textarea "Write a personal greeting with emoji using the client's name or company name (i…"
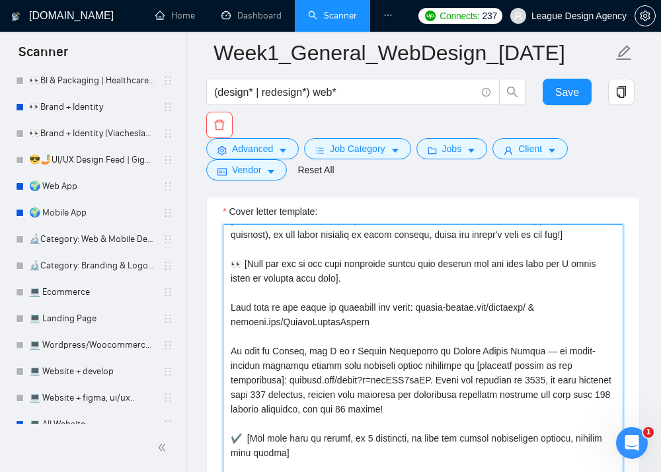
scroll to position [0, 0]
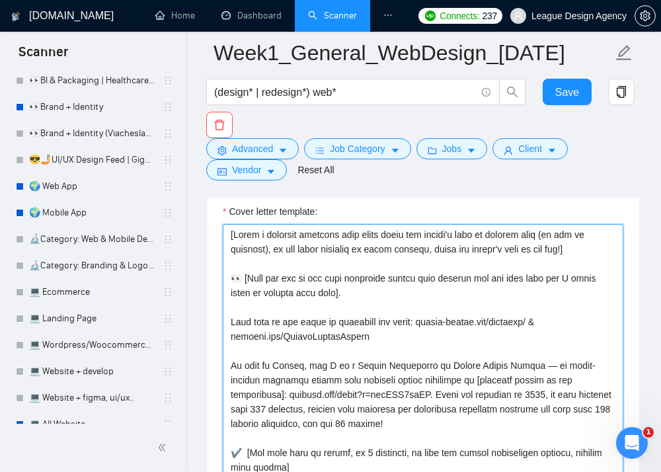
click at [421, 283] on textarea "Cover letter template:" at bounding box center [423, 372] width 401 height 297
click at [368, 289] on textarea "Cover letter template:" at bounding box center [423, 372] width 401 height 297
click at [388, 315] on textarea "Cover letter template:" at bounding box center [423, 372] width 401 height 297
click at [413, 343] on textarea "Cover letter template:" at bounding box center [423, 372] width 401 height 297
click at [413, 336] on textarea "Cover letter template:" at bounding box center [423, 372] width 401 height 297
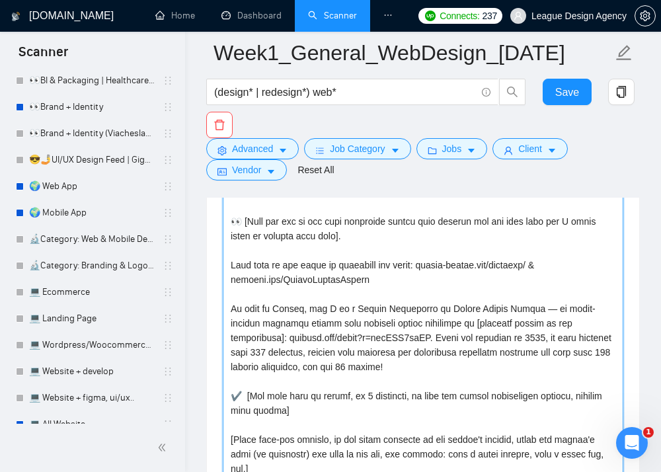
scroll to position [1789, 0]
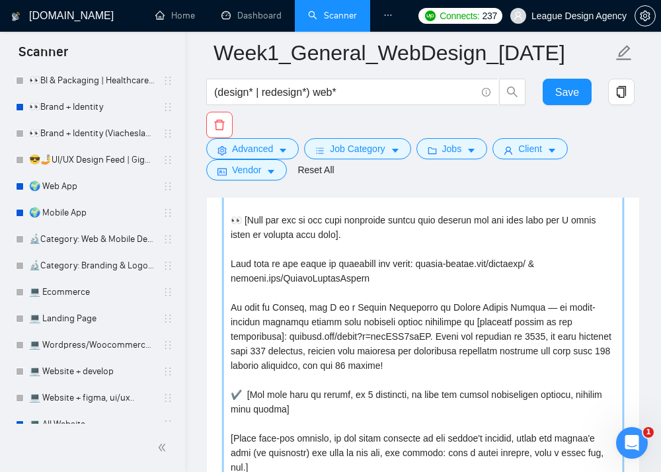
drag, startPoint x: 411, startPoint y: 279, endPoint x: 553, endPoint y: 263, distance: 142.4
click at [553, 263] on textarea "Cover letter template:" at bounding box center [423, 328] width 401 height 297
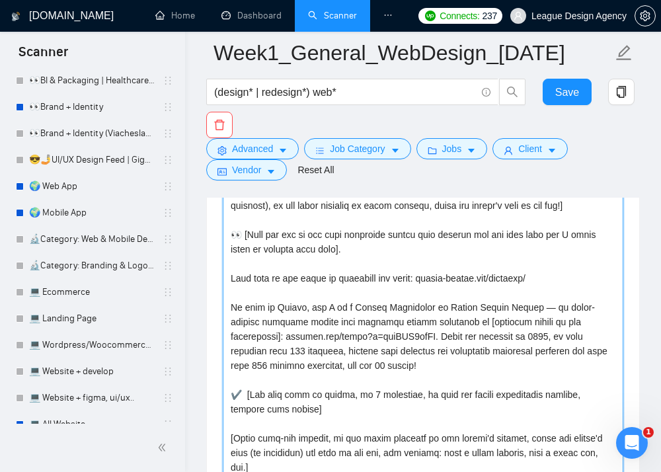
scroll to position [0, 0]
click at [295, 368] on textarea "Cover letter template:" at bounding box center [423, 328] width 401 height 297
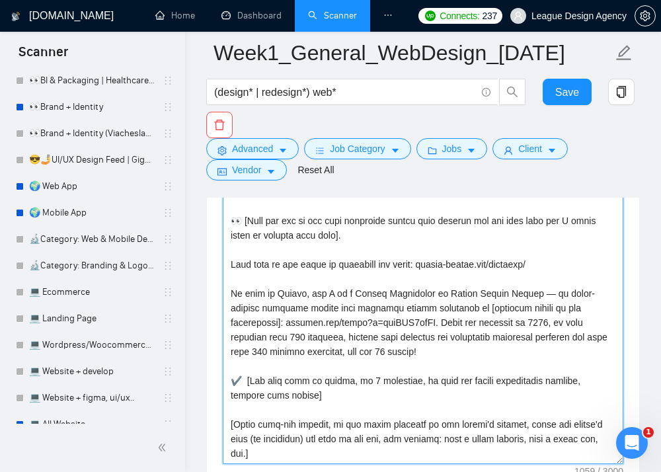
click at [535, 338] on textarea "Cover letter template:" at bounding box center [423, 315] width 401 height 297
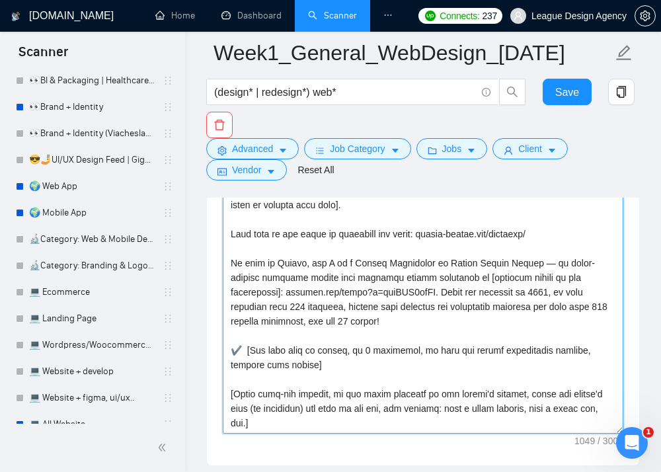
scroll to position [1837, 0]
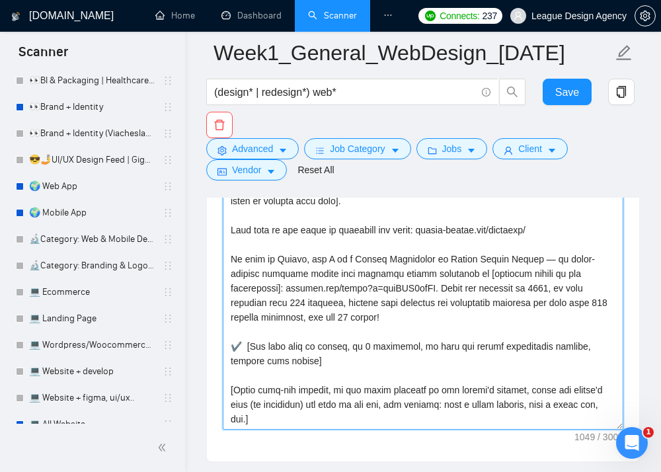
click at [460, 358] on textarea "Cover letter template:" at bounding box center [423, 280] width 401 height 297
drag, startPoint x: 22, startPoint y: 284, endPoint x: 608, endPoint y: 282, distance: 585.7
click at [608, 282] on textarea "Cover letter template:" at bounding box center [423, 280] width 401 height 297
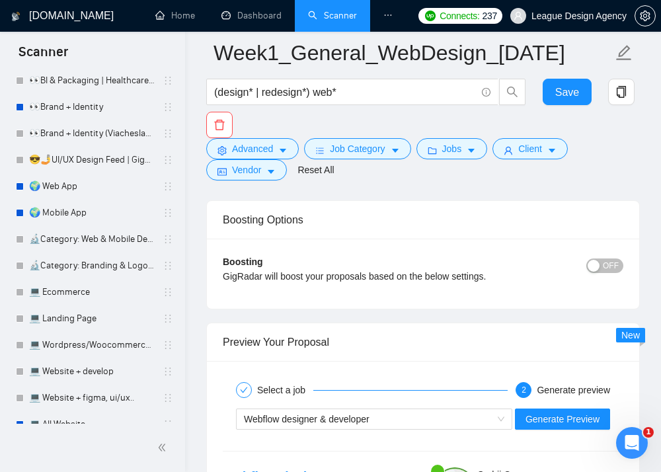
scroll to position [2837, 0]
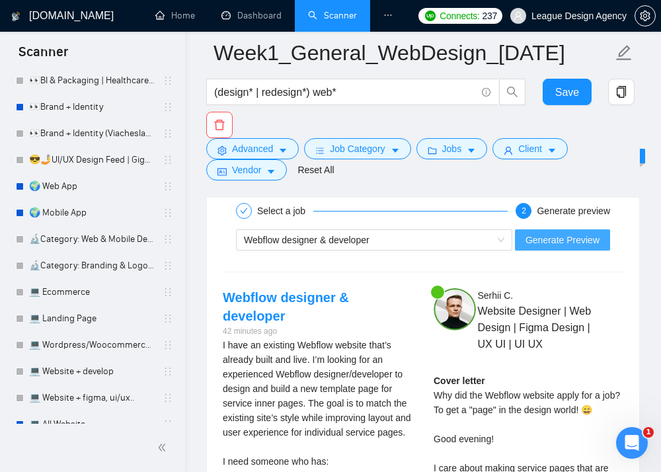
click at [566, 233] on span "Generate Preview" at bounding box center [563, 240] width 74 height 15
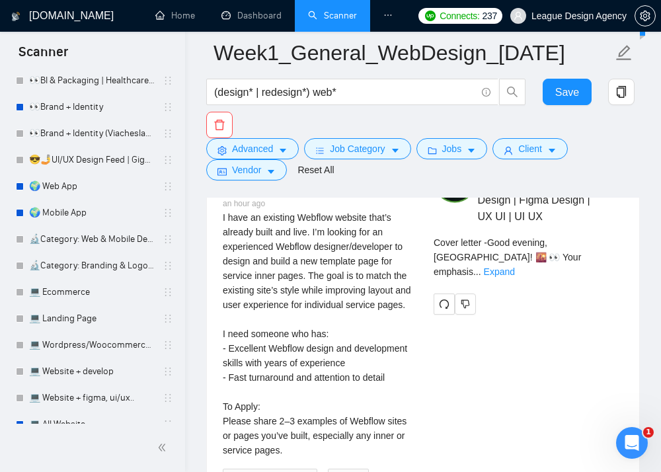
scroll to position [2999, 0]
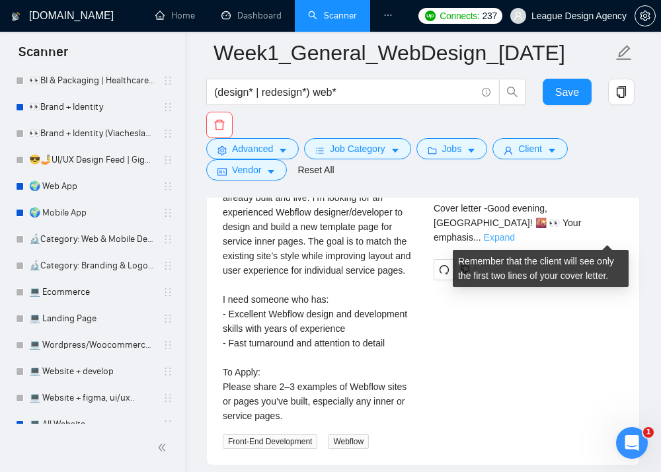
click at [515, 236] on link "Expand" at bounding box center [499, 237] width 31 height 11
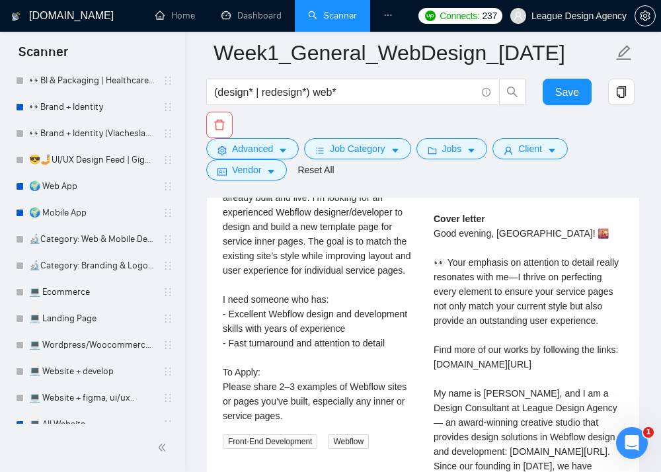
click at [505, 253] on div "Cover letter Good evening, Fort Lauderdale! 🌇 👀 Your emphasis on attention to d…" at bounding box center [529, 423] width 190 height 422
click at [508, 252] on div "Cover letter Good evening, Fort Lauderdale! 🌇 👀 Your emphasis on attention to d…" at bounding box center [529, 423] width 190 height 422
click at [508, 250] on div "Cover letter Good evening, Fort Lauderdale! 🌇 👀 Your emphasis on attention to d…" at bounding box center [529, 423] width 190 height 422
drag, startPoint x: 508, startPoint y: 250, endPoint x: 532, endPoint y: 249, distance: 23.8
click at [532, 249] on div "Cover letter Good evening, Fort Lauderdale! 🌇 👀 Your emphasis on attention to d…" at bounding box center [529, 423] width 190 height 422
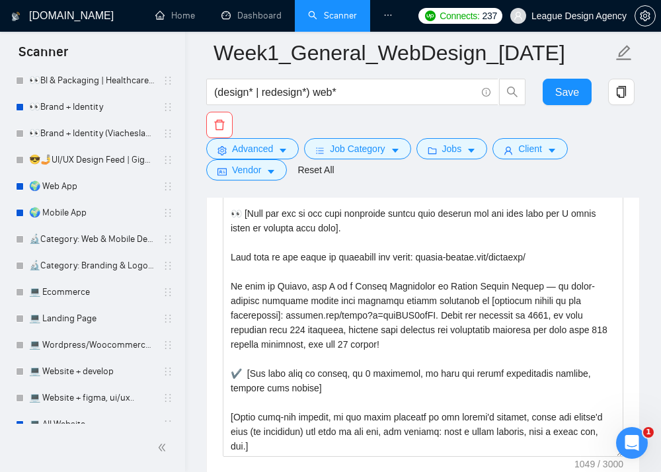
scroll to position [1837, 0]
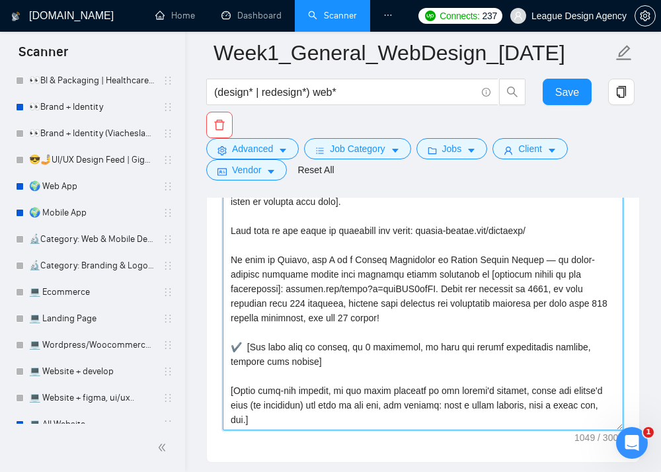
click at [574, 283] on textarea "Cover letter template:" at bounding box center [423, 281] width 401 height 297
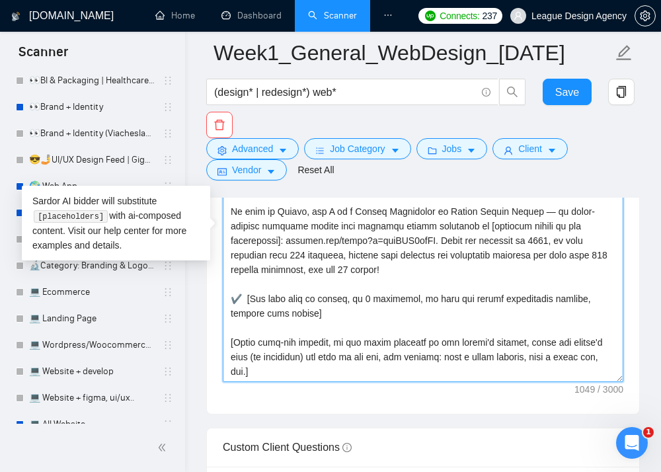
click at [448, 313] on textarea "Cover letter template:" at bounding box center [423, 233] width 401 height 297
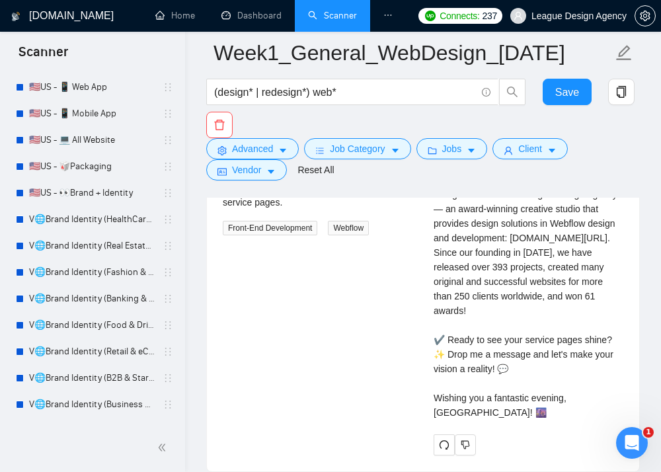
scroll to position [3377, 0]
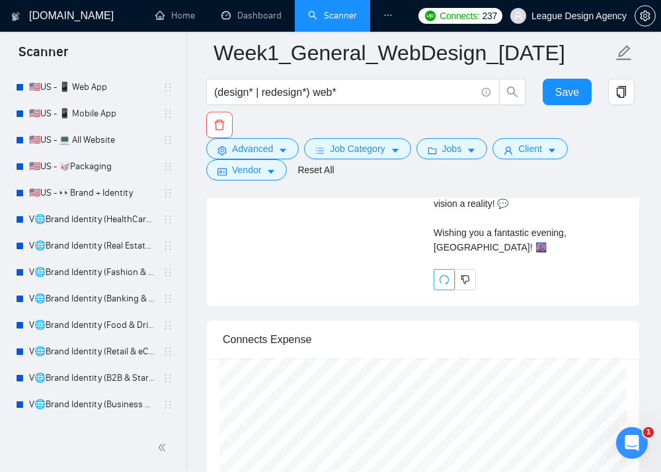
click at [441, 290] on button "button" at bounding box center [444, 279] width 21 height 21
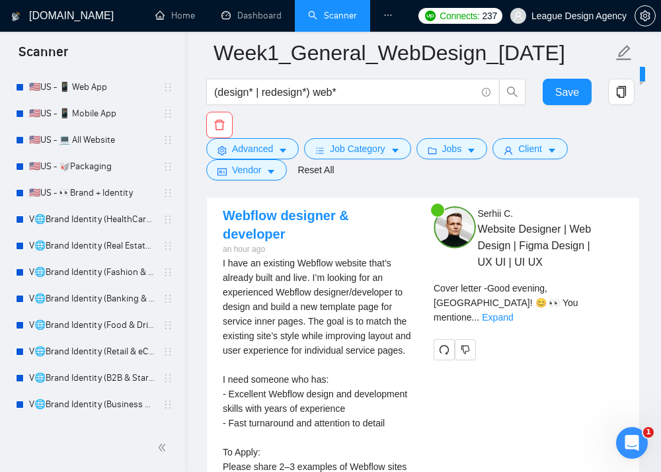
scroll to position [2915, 0]
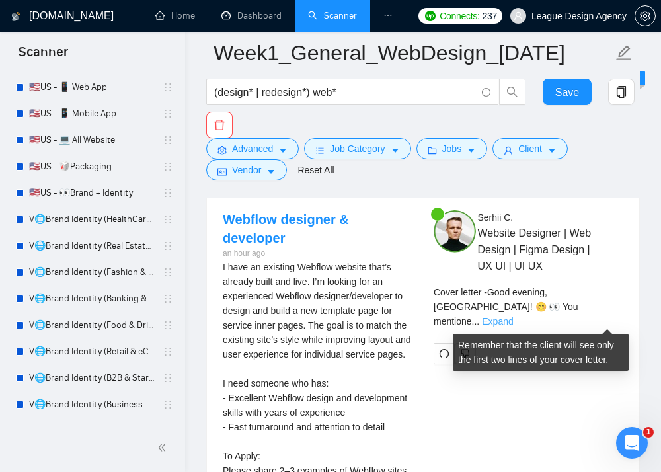
click at [513, 320] on link "Expand" at bounding box center [497, 321] width 31 height 11
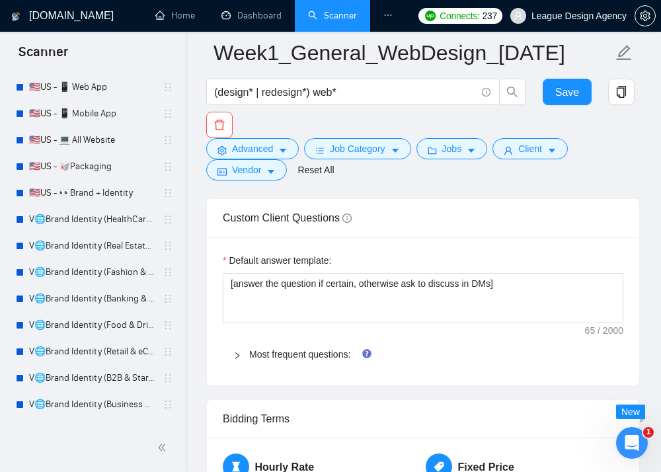
scroll to position [1885, 0]
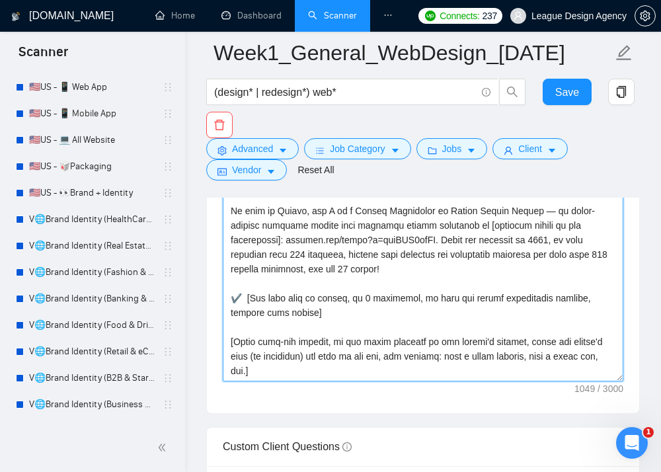
click at [505, 271] on textarea "Cover letter template:" at bounding box center [423, 232] width 401 height 297
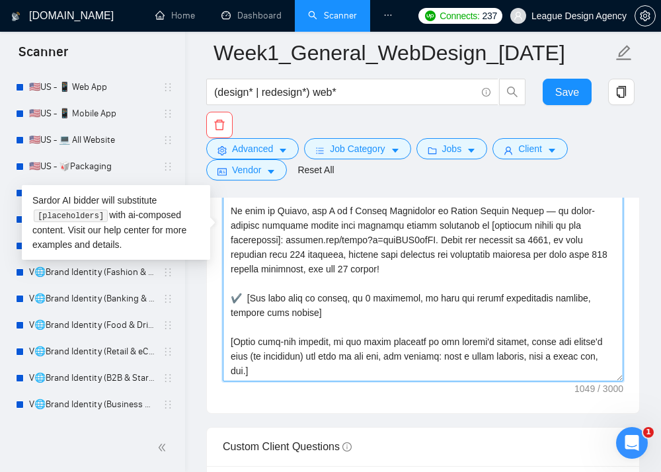
paste textarea "Start instructions for Sardor. Produce an English cover letter ≤ 200 words. Use…"
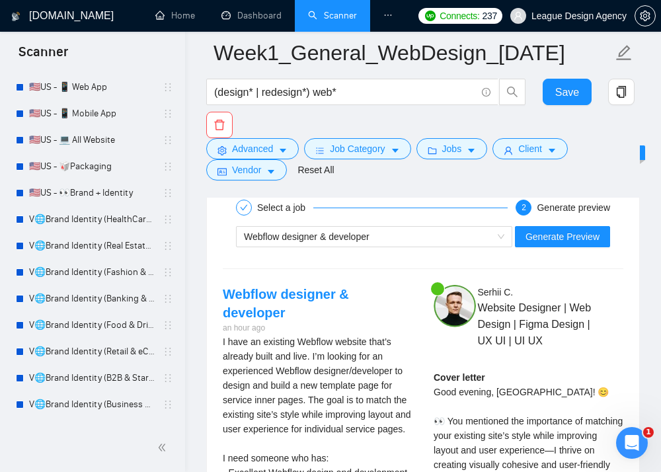
scroll to position [2782, 0]
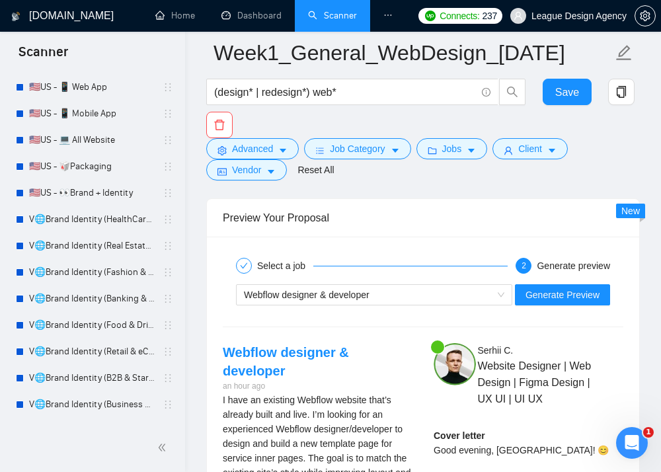
click at [442, 305] on div "Webflow designer & developer Generate Preview" at bounding box center [422, 295] width 403 height 32
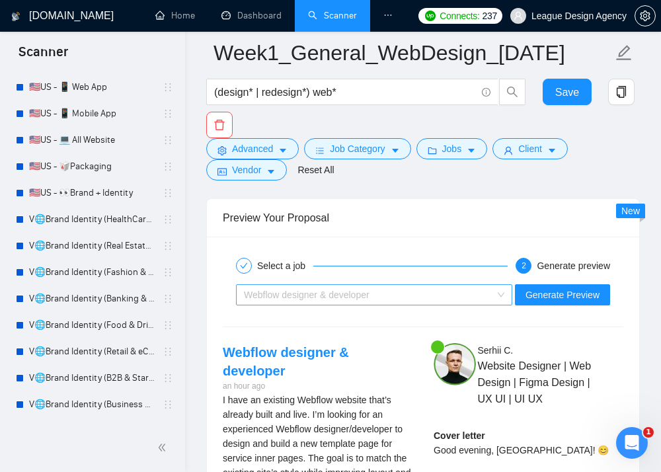
click at [437, 298] on div "Webflow designer & developer" at bounding box center [368, 295] width 249 height 20
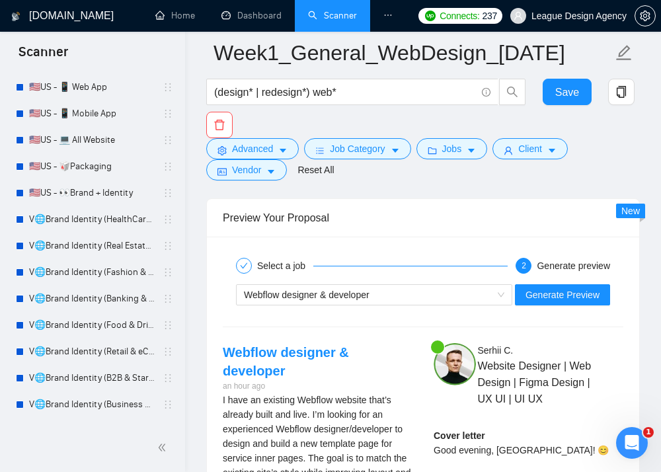
click at [621, 358] on div at bounding box center [568, 350] width 109 height 15
click at [569, 297] on span "Generate Preview" at bounding box center [563, 295] width 74 height 15
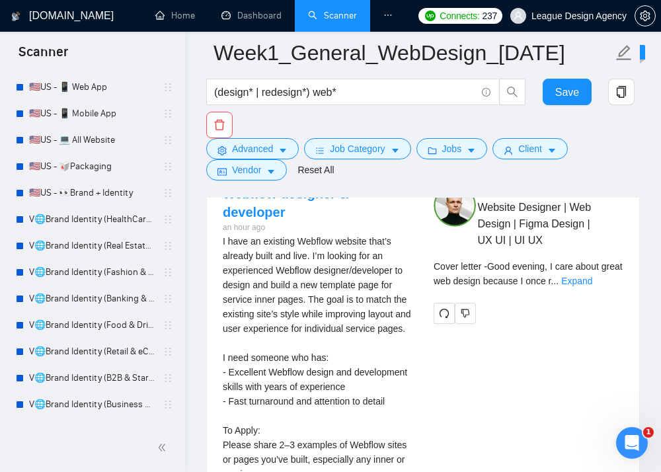
scroll to position [2929, 0]
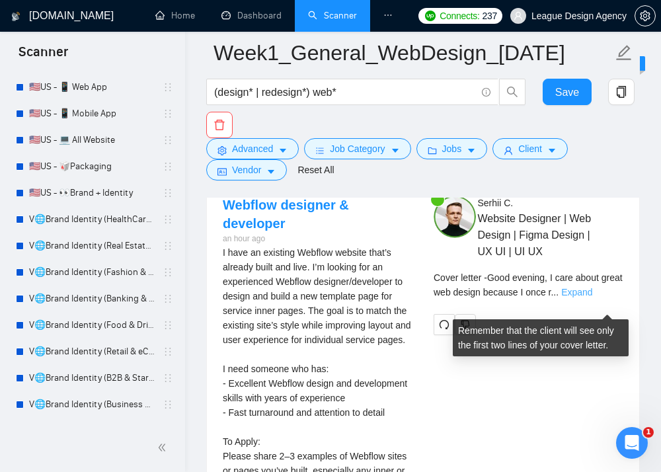
click at [592, 297] on link "Expand" at bounding box center [576, 292] width 31 height 11
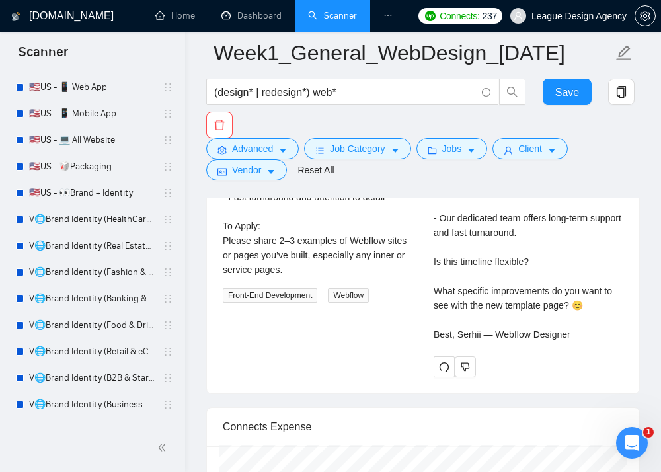
scroll to position [3142, 0]
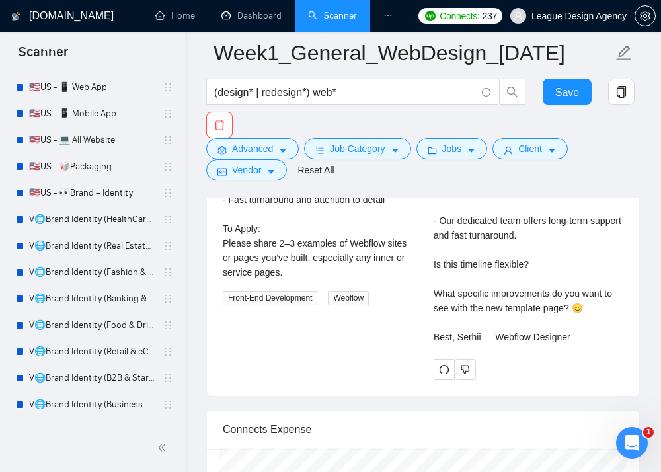
click at [598, 262] on div "Cover letter Good evening, I care about great web design because I once rebuilt…" at bounding box center [529, 206] width 190 height 276
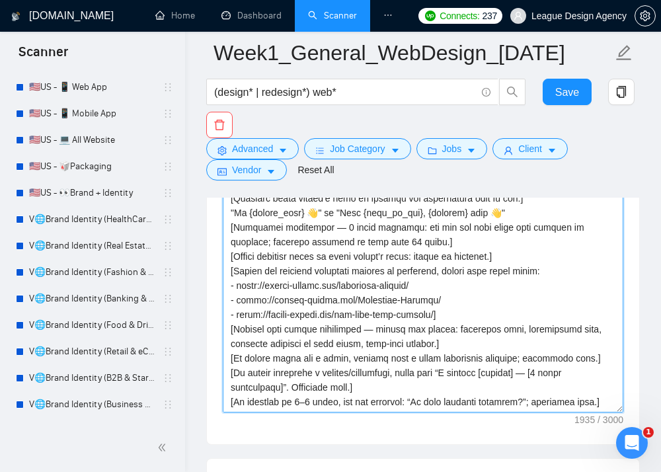
click at [482, 294] on textarea "Cover letter template:" at bounding box center [423, 263] width 401 height 297
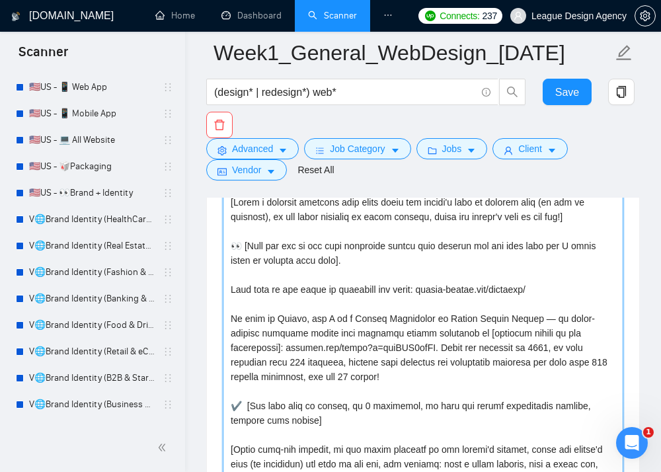
scroll to position [1785, 0]
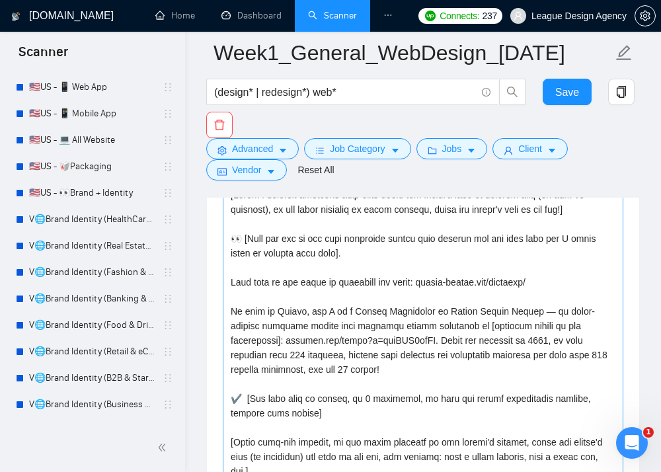
drag, startPoint x: 4, startPoint y: 282, endPoint x: 565, endPoint y: 251, distance: 562.1
click at [565, 251] on textarea "Cover letter template:" at bounding box center [423, 332] width 401 height 297
click at [533, 262] on textarea "Cover letter template:" at bounding box center [423, 332] width 401 height 297
paste textarea "👀 [Pick out one of the most important points they mention and let them know why…"
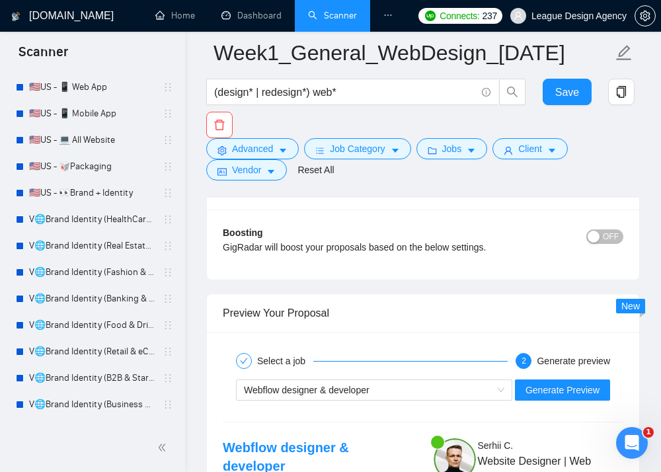
scroll to position [2786, 0]
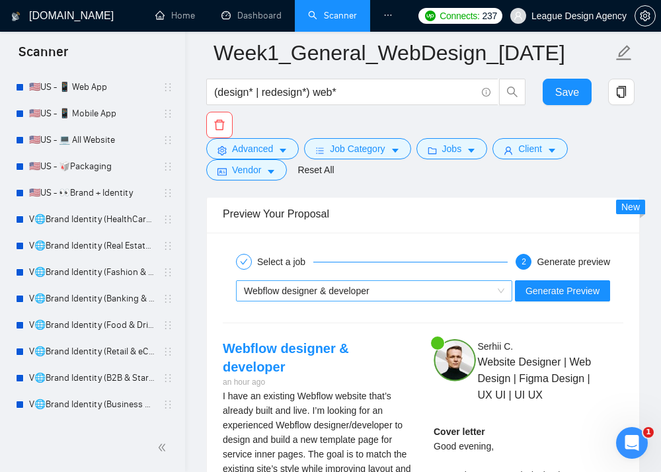
click at [470, 297] on div "Webflow designer & developer" at bounding box center [368, 291] width 249 height 20
type textarea "[Write a personal greeting with emoji using the client's name or company name (…"
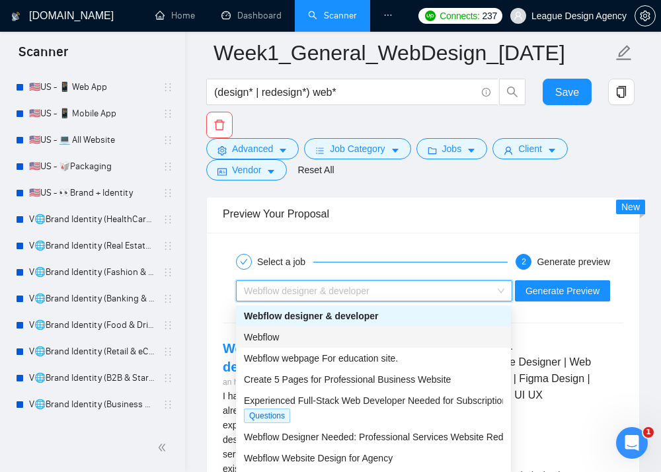
click at [374, 343] on div "Webflow" at bounding box center [373, 337] width 259 height 15
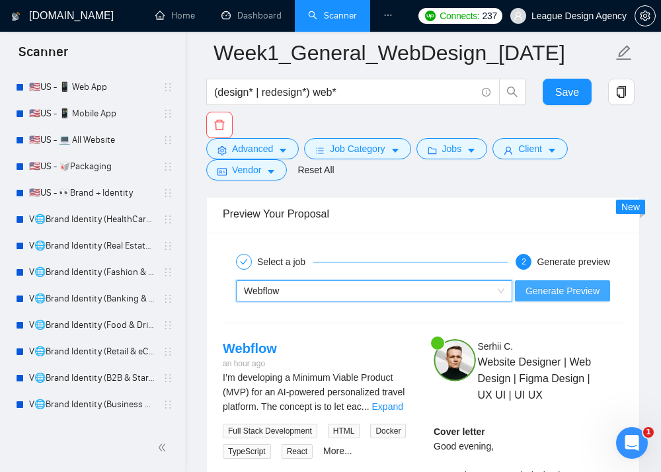
click at [544, 290] on span "Generate Preview" at bounding box center [563, 291] width 74 height 15
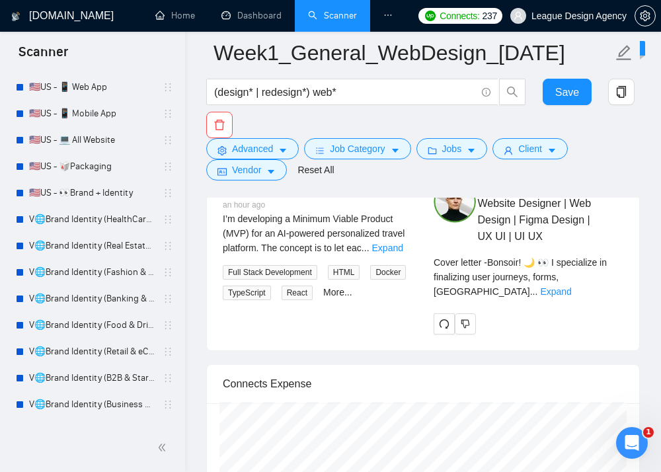
scroll to position [3015, 0]
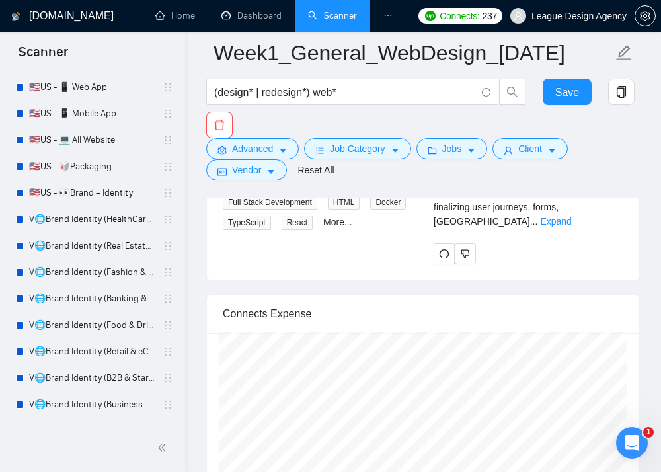
click at [538, 225] on span "..." at bounding box center [534, 221] width 8 height 11
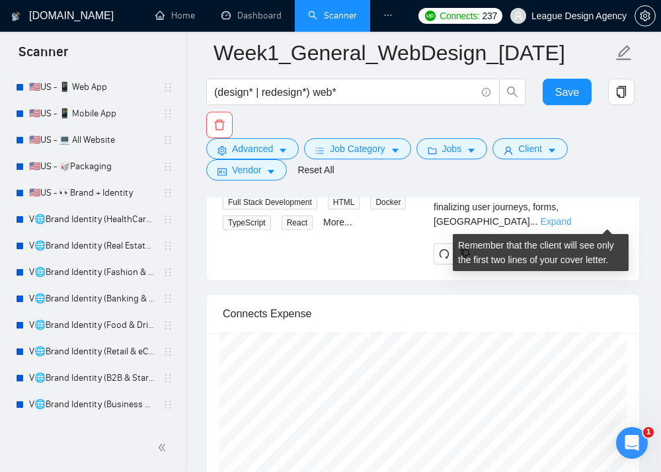
click at [571, 219] on link "Expand" at bounding box center [555, 221] width 31 height 11
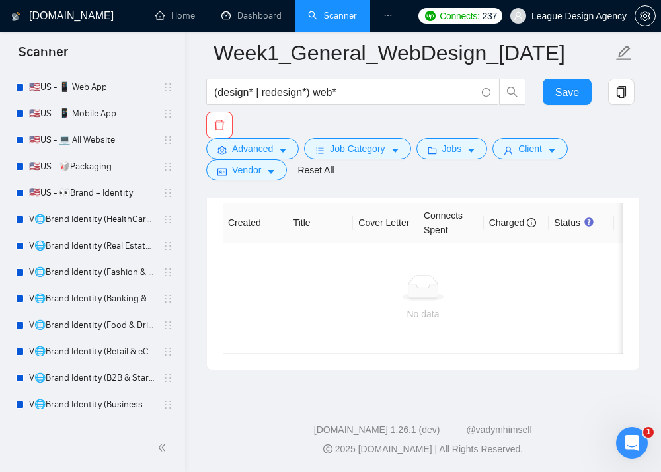
scroll to position [4073, 0]
click at [560, 97] on span "Save" at bounding box center [567, 92] width 24 height 17
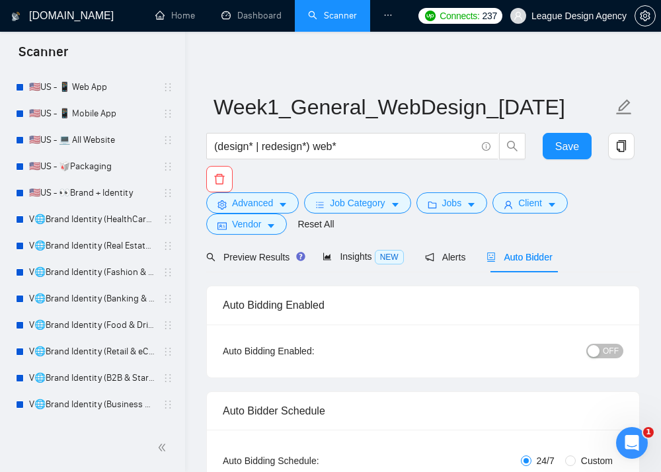
scroll to position [0, 0]
click at [275, 257] on span "Preview Results" at bounding box center [253, 257] width 95 height 11
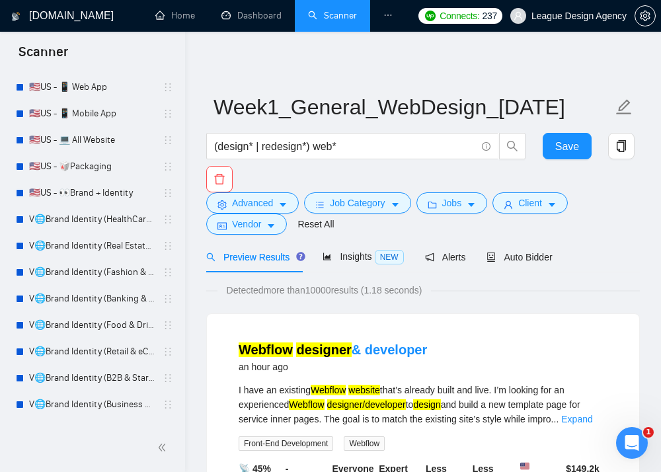
click at [481, 264] on div "Preview Results Insights NEW Alerts Auto Bidder" at bounding box center [379, 256] width 346 height 31
click at [500, 261] on span "Auto Bidder" at bounding box center [519, 257] width 65 height 11
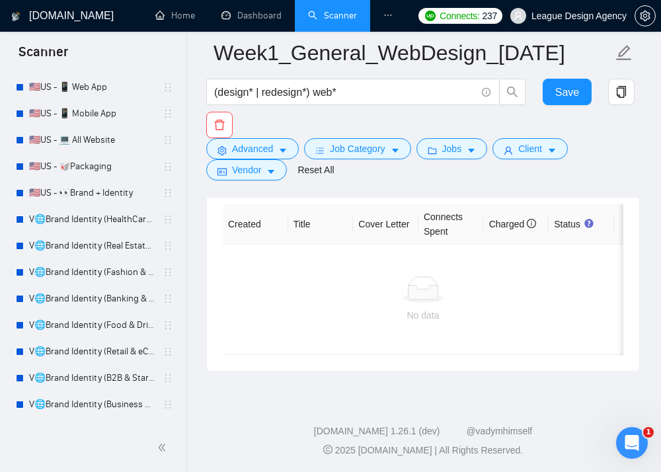
scroll to position [3610, 0]
click at [555, 94] on button "Save" at bounding box center [567, 92] width 49 height 26
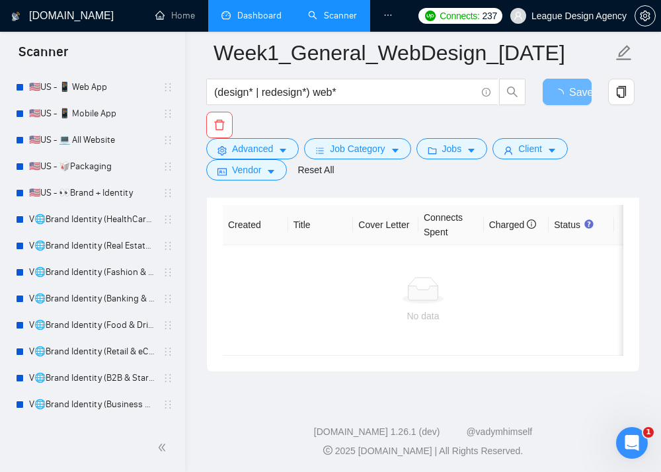
click at [257, 18] on link "Dashboard" at bounding box center [251, 15] width 60 height 11
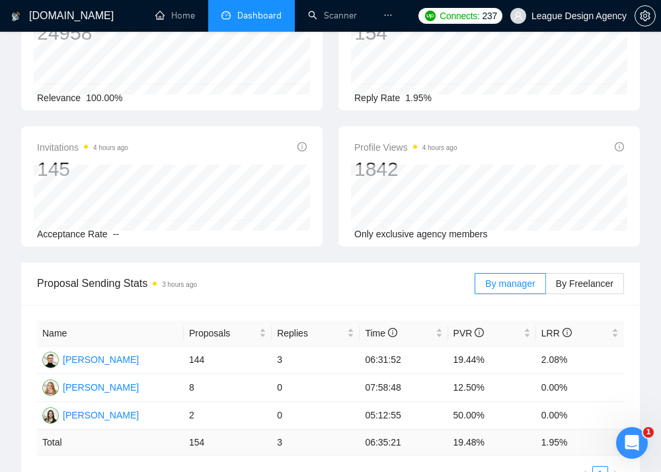
scroll to position [175, 0]
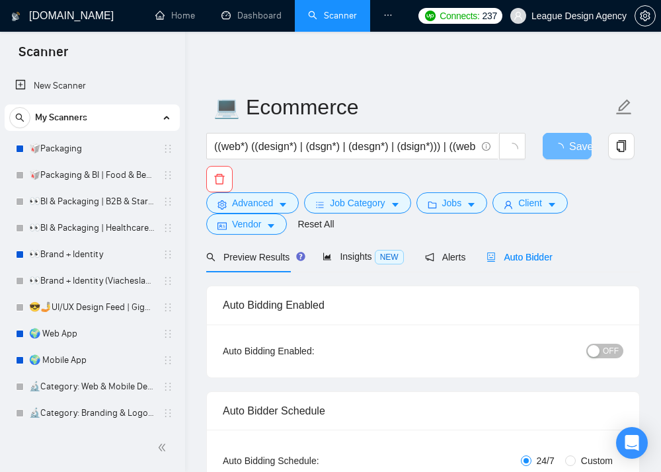
radio input "false"
radio input "true"
checkbox input "true"
click at [493, 258] on icon "robot" at bounding box center [491, 257] width 9 height 9
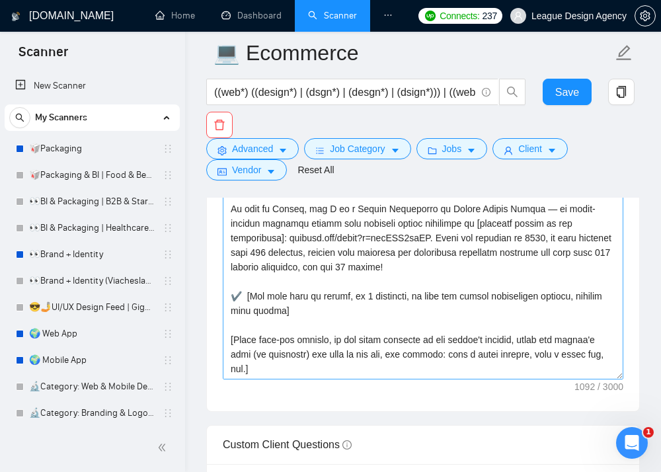
scroll to position [2052, 0]
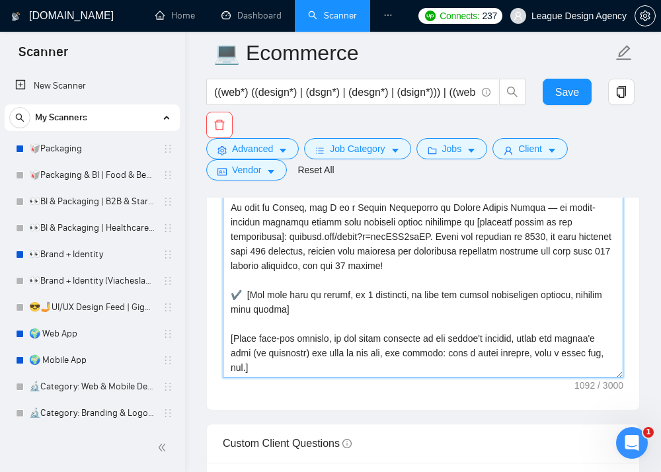
click at [412, 280] on textarea "Cover letter template:" at bounding box center [423, 229] width 401 height 297
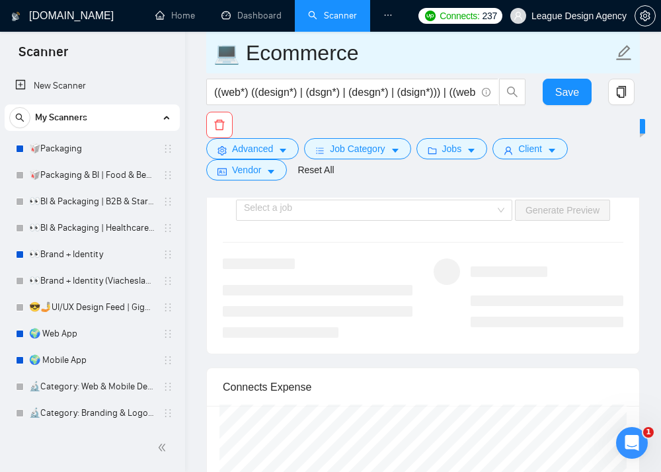
scroll to position [3116, 0]
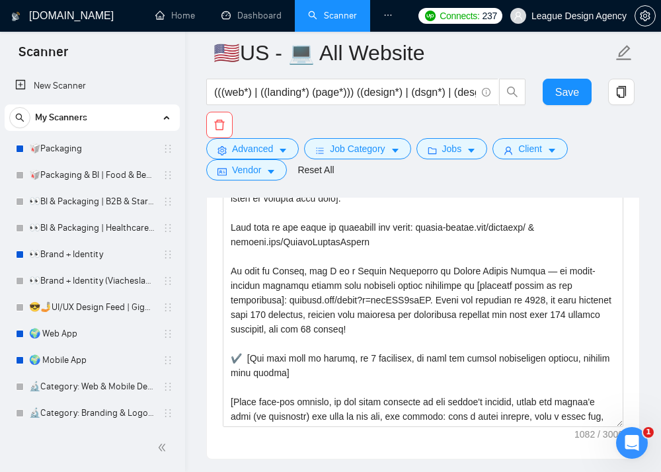
scroll to position [2105, 0]
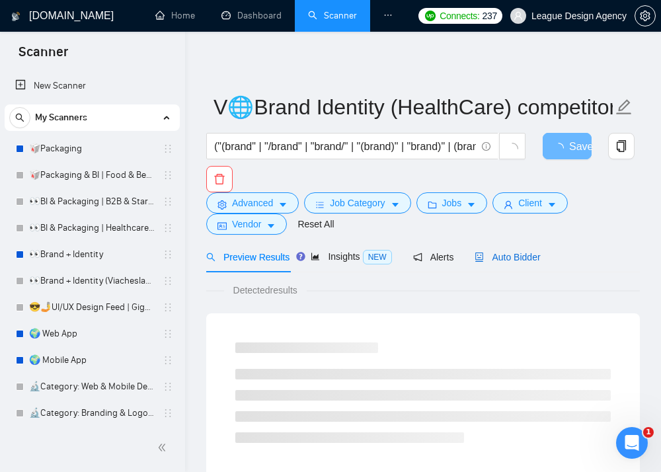
click at [487, 264] on div "Auto Bidder" at bounding box center [507, 257] width 65 height 15
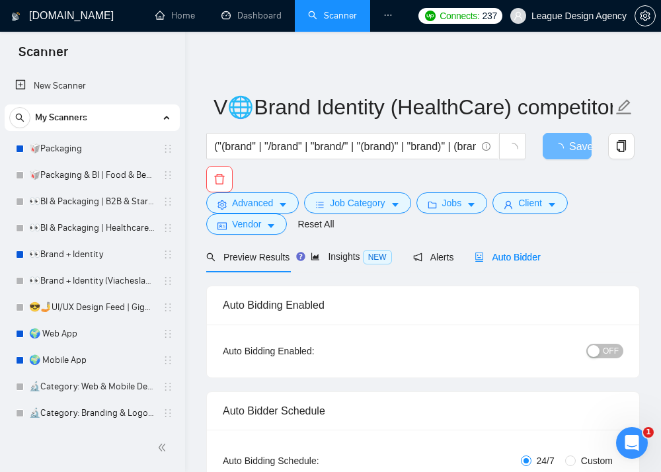
radio input "false"
radio input "true"
checkbox input "true"
click at [495, 255] on span "Auto Bidder" at bounding box center [507, 257] width 65 height 11
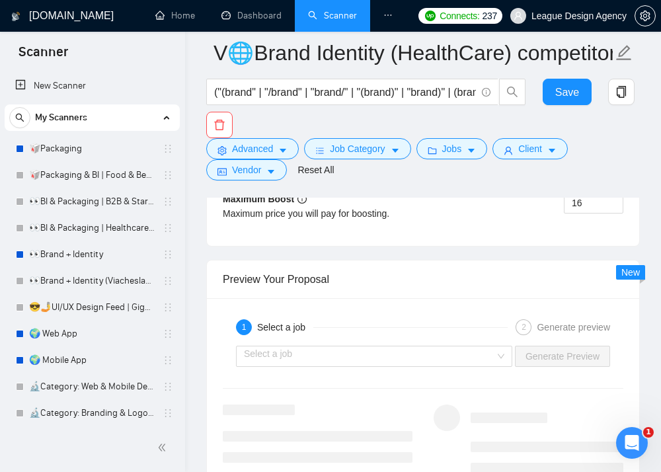
scroll to position [3179, 0]
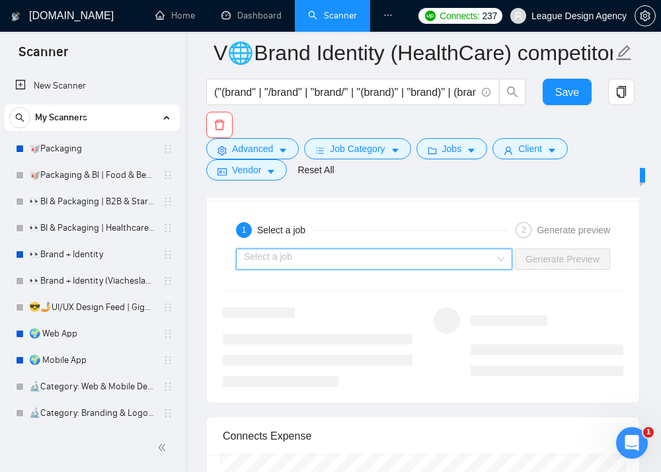
click at [459, 266] on input "search" at bounding box center [369, 259] width 251 height 20
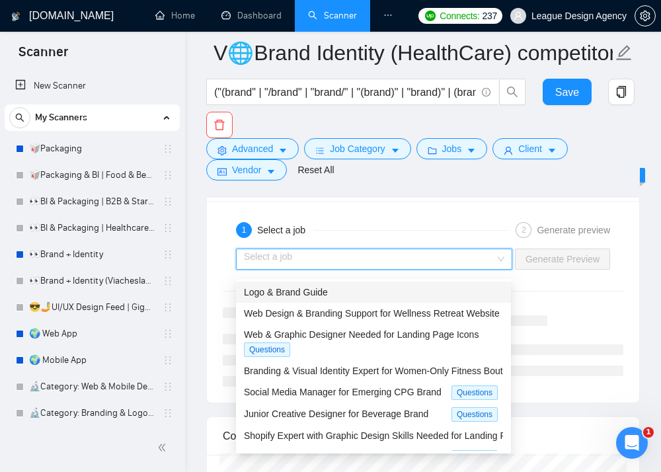
click at [362, 295] on div "Logo & Brand Guide" at bounding box center [373, 292] width 259 height 15
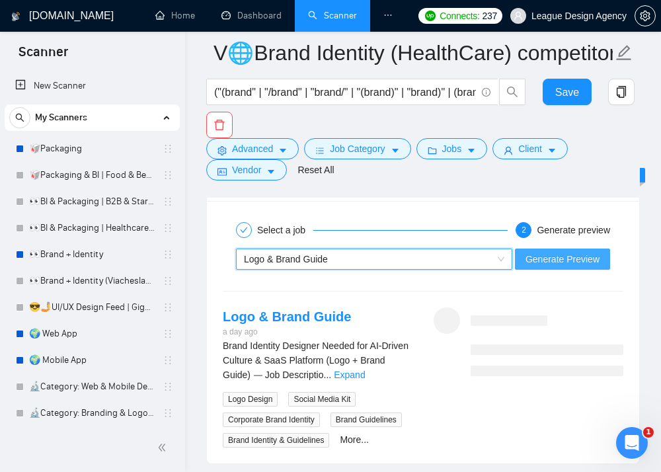
click at [520, 263] on button "Generate Preview" at bounding box center [562, 259] width 95 height 21
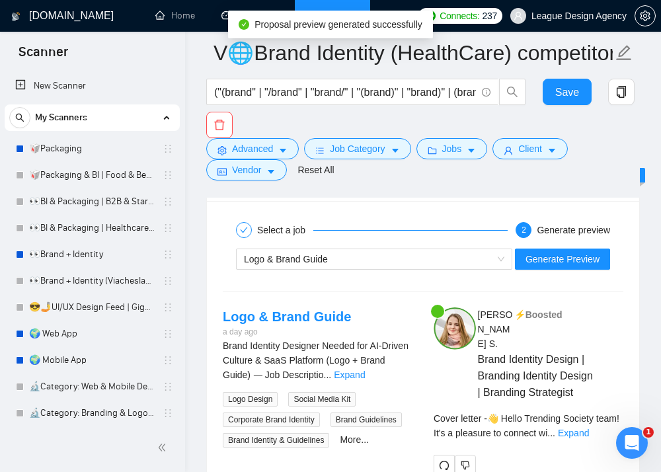
scroll to position [3248, 0]
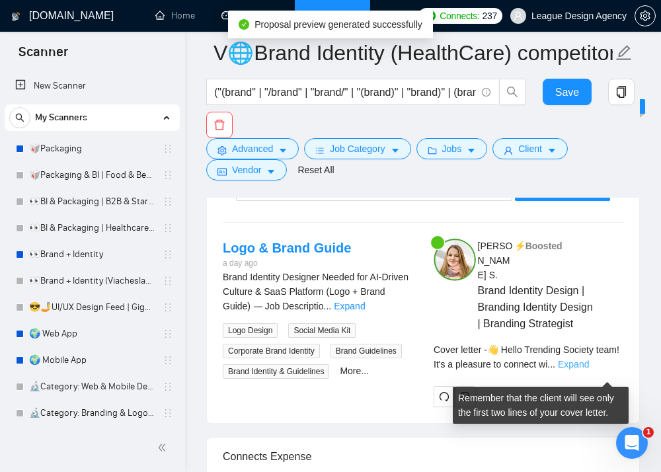
click at [589, 370] on link "Expand" at bounding box center [573, 364] width 31 height 11
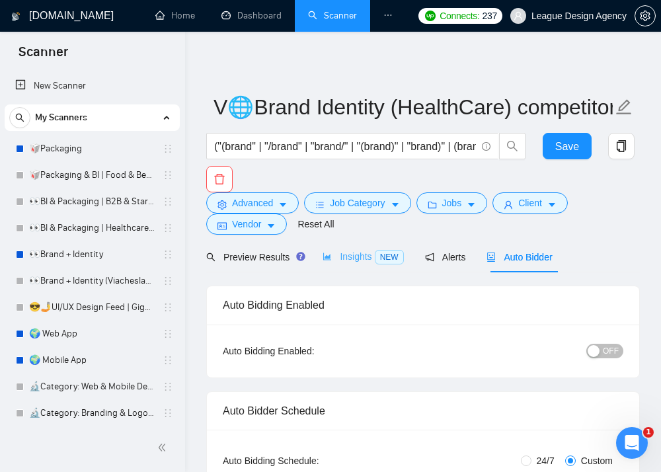
scroll to position [0, 0]
click at [360, 258] on span "Insights NEW" at bounding box center [363, 256] width 81 height 11
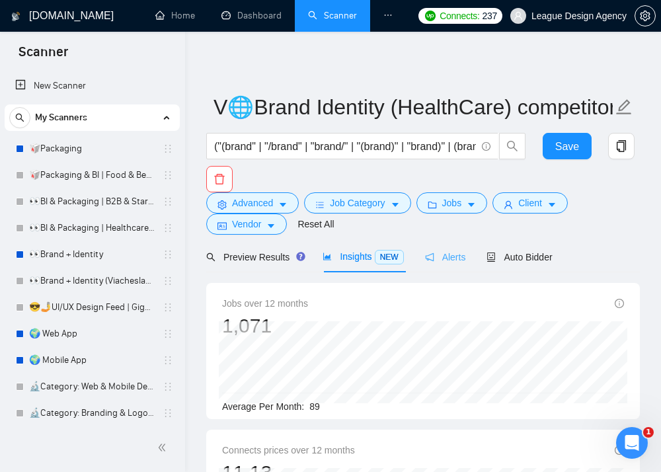
click at [431, 270] on div "Alerts" at bounding box center [445, 256] width 41 height 31
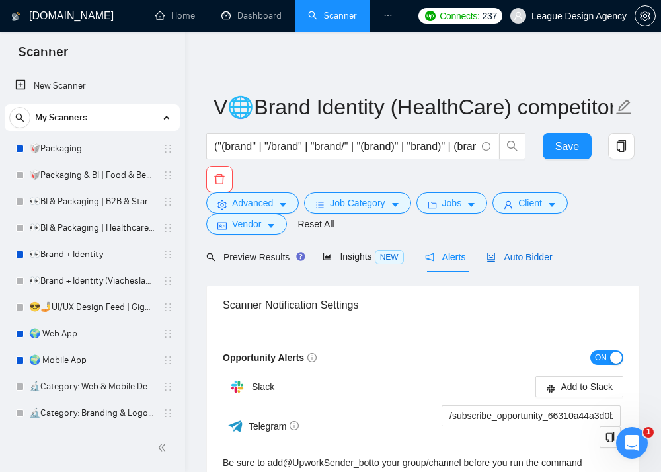
click at [496, 260] on icon "robot" at bounding box center [491, 257] width 9 height 9
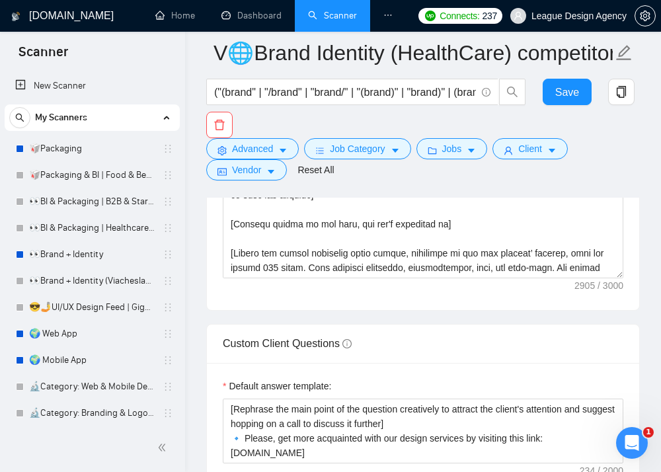
scroll to position [2458, 0]
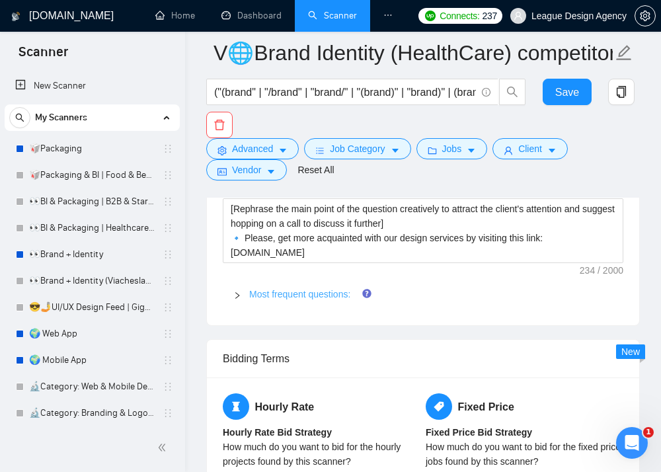
click at [338, 299] on link "Most frequent questions:" at bounding box center [299, 294] width 101 height 11
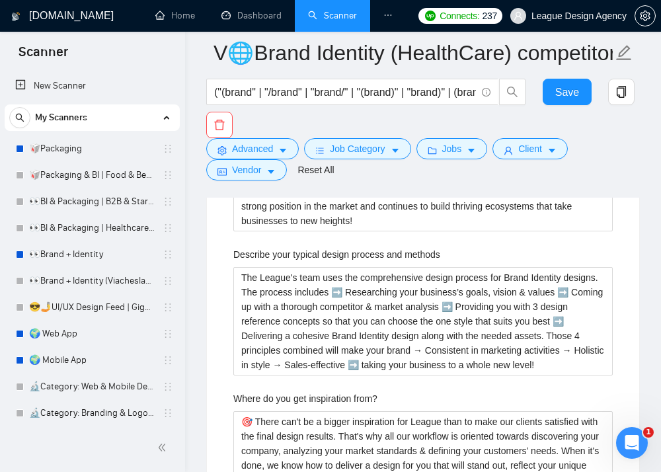
scroll to position [2625, 0]
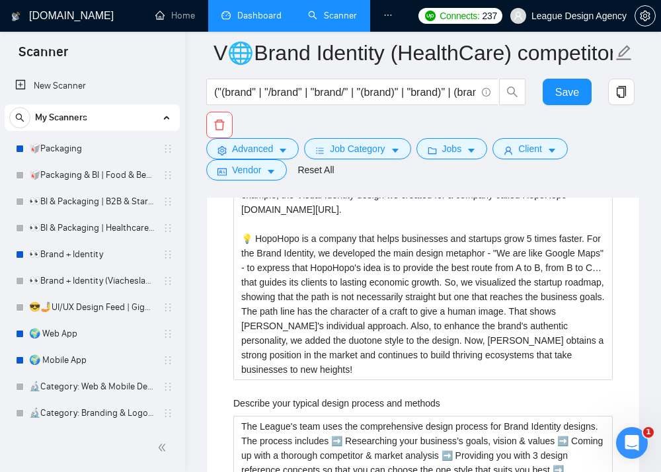
click at [236, 10] on link "Dashboard" at bounding box center [251, 15] width 60 height 11
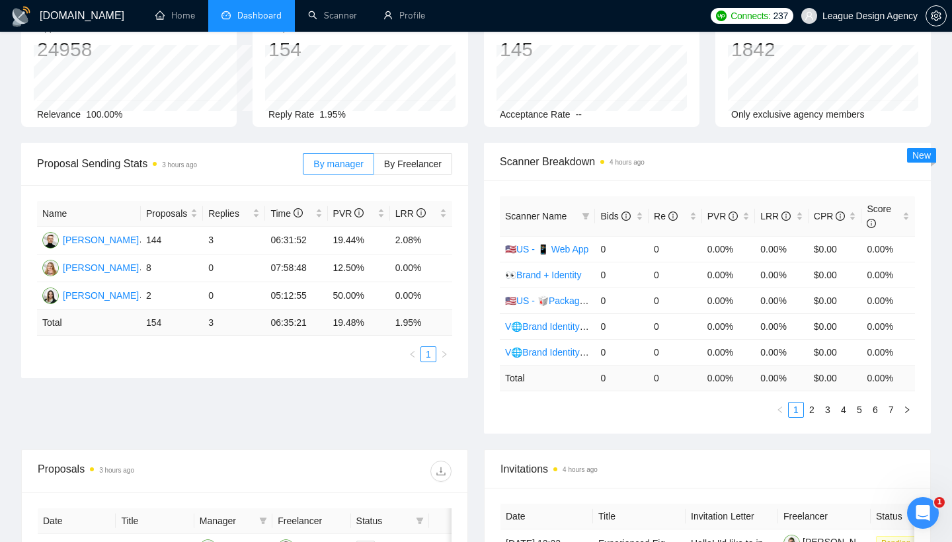
scroll to position [90, 0]
click at [573, 186] on div "Scanner Name Bids Re PVR LRR CPR Score 🇺🇸US - 📱 Web App 0 0 0.00% 0.00% $0.00 0…" at bounding box center [707, 306] width 447 height 253
click at [586, 214] on icon "filter" at bounding box center [585, 216] width 7 height 7
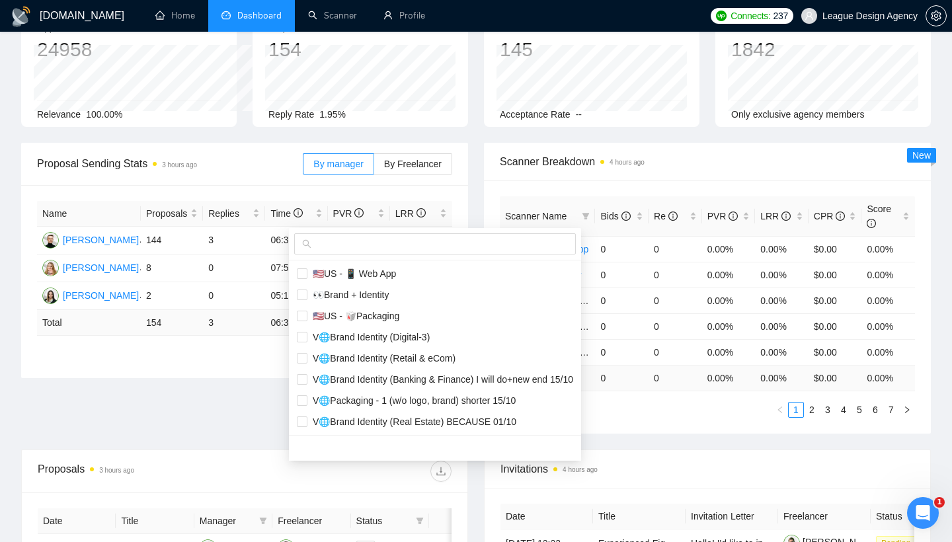
click at [649, 193] on div "Scanner Name Bids Re PVR LRR CPR Score 🇺🇸US - 📱 Web App 0 0 0.00% 0.00% $0.00 0…" at bounding box center [707, 306] width 447 height 253
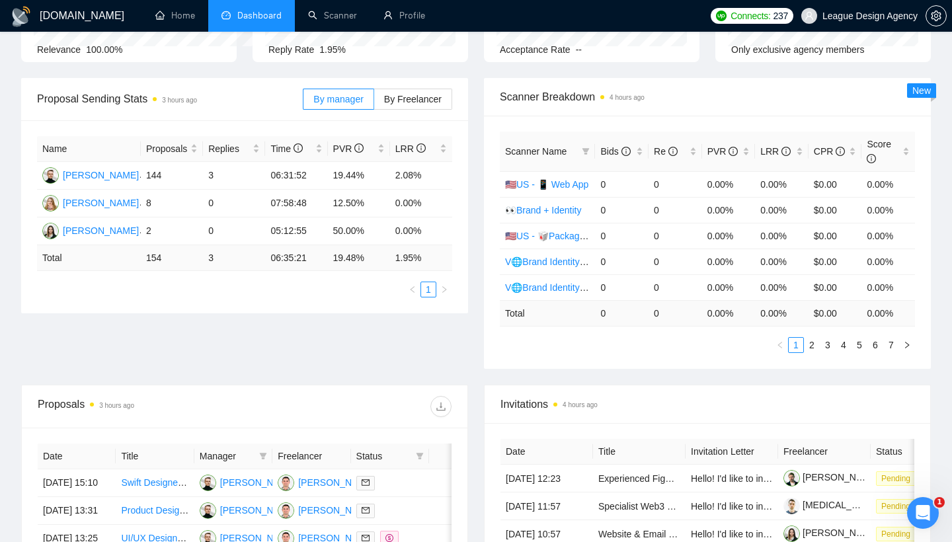
scroll to position [155, 0]
click at [580, 156] on span at bounding box center [585, 151] width 13 height 20
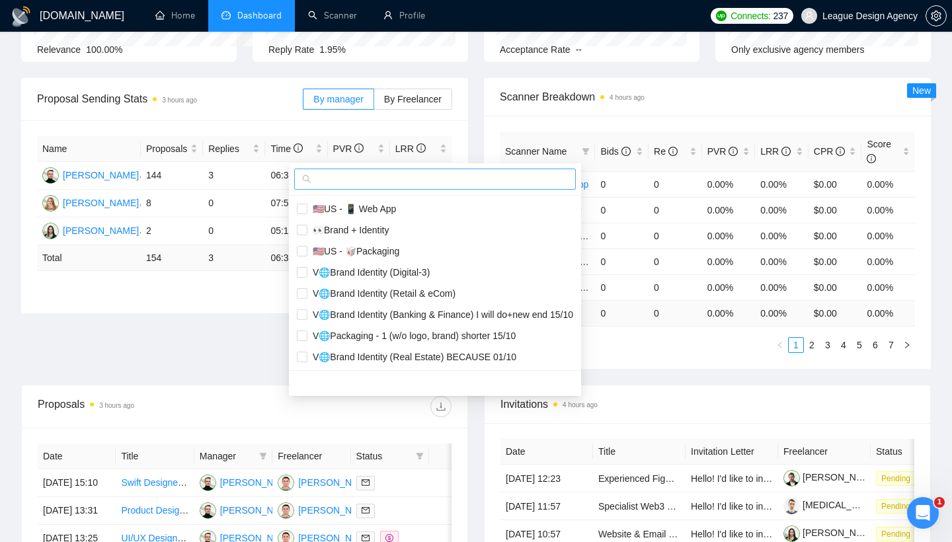
click at [527, 173] on input "text" at bounding box center [441, 179] width 254 height 15
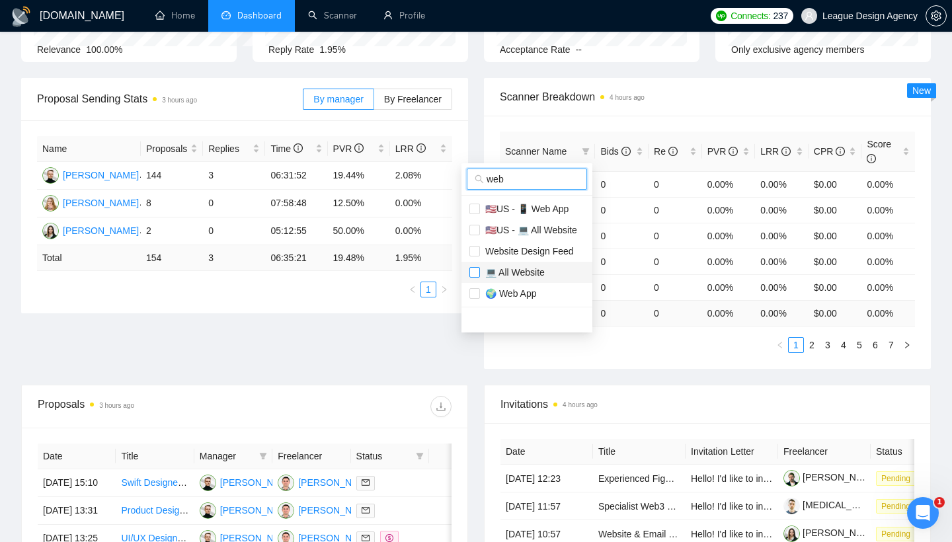
type input "web"
click at [477, 275] on input "checkbox" at bounding box center [474, 272] width 11 height 11
checkbox input "true"
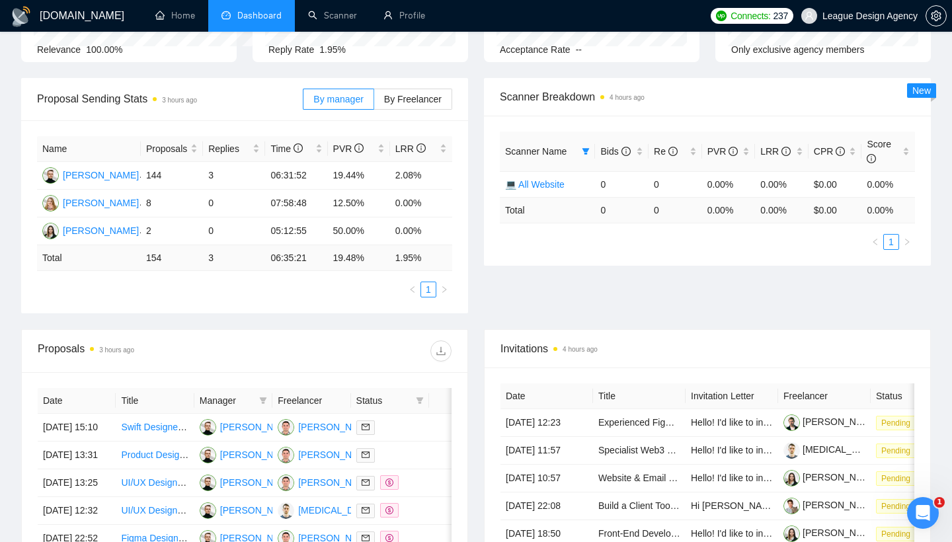
click at [660, 116] on div "Scanner Name Bids Re PVR LRR CPR Score 💻 All Website 0 0 0.00% 0.00% $0.00 0.00…" at bounding box center [707, 191] width 447 height 150
click at [590, 153] on icon "filter" at bounding box center [586, 151] width 8 height 8
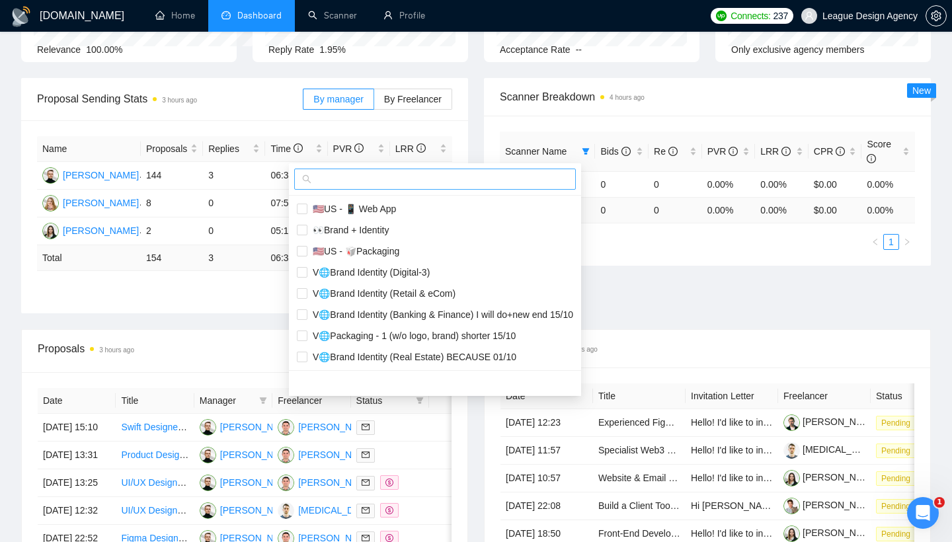
click at [477, 189] on span at bounding box center [435, 179] width 282 height 21
click at [475, 175] on input "text" at bounding box center [441, 179] width 254 height 15
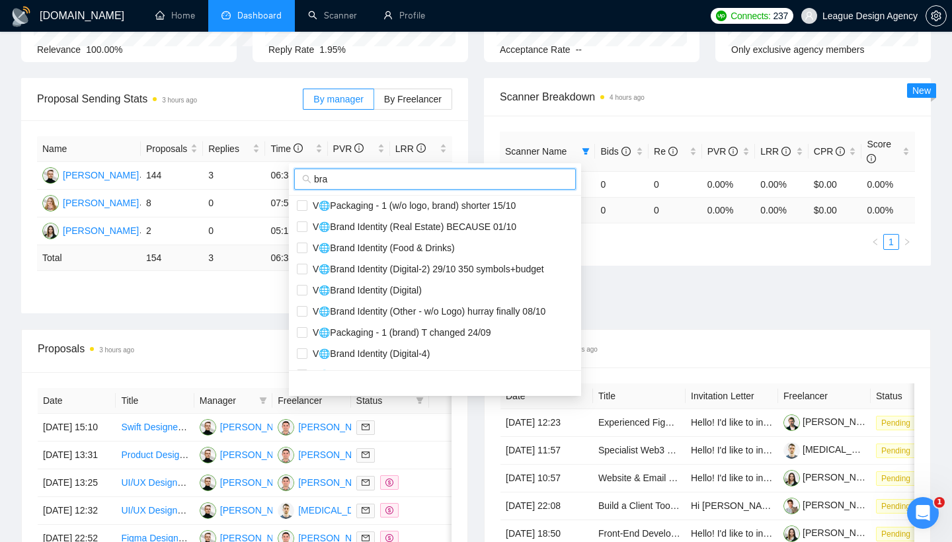
scroll to position [136, 0]
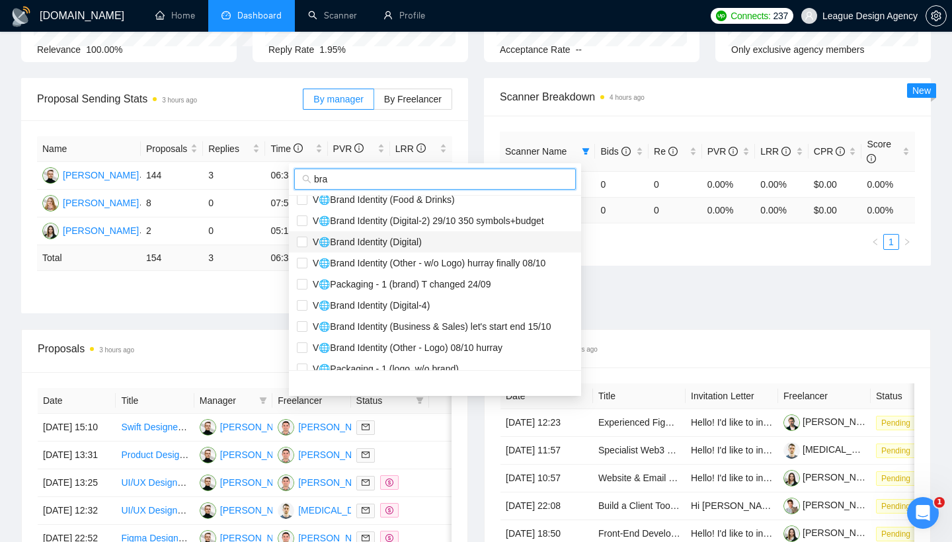
type input "bra"
click at [411, 246] on span "V🌐Brand Identity (Digital)" at bounding box center [364, 242] width 114 height 11
checkbox input "true"
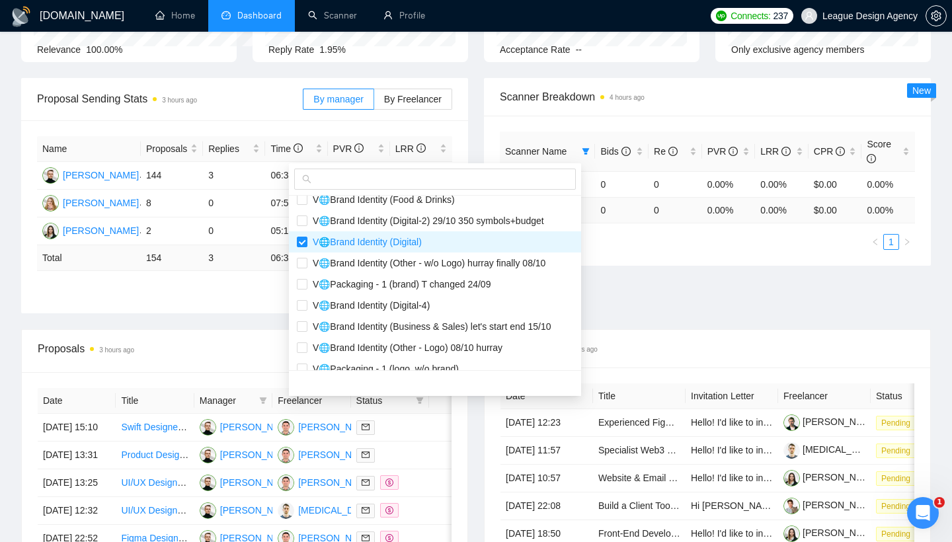
click at [660, 219] on table "Scanner Name Bids Re PVR LRR CPR Score 💻 All Website 0 0 0.00% 0.00% $0.00 0.00…" at bounding box center [707, 178] width 415 height 92
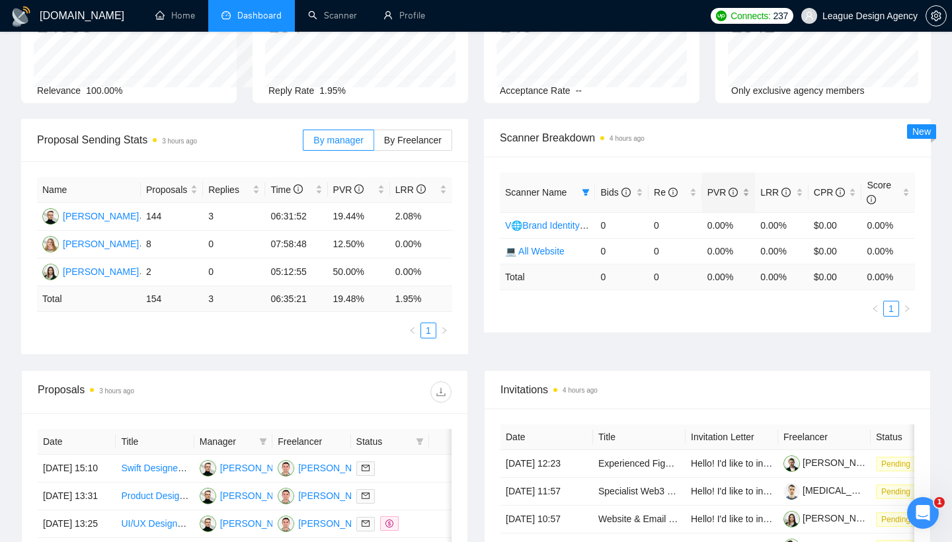
scroll to position [112, 0]
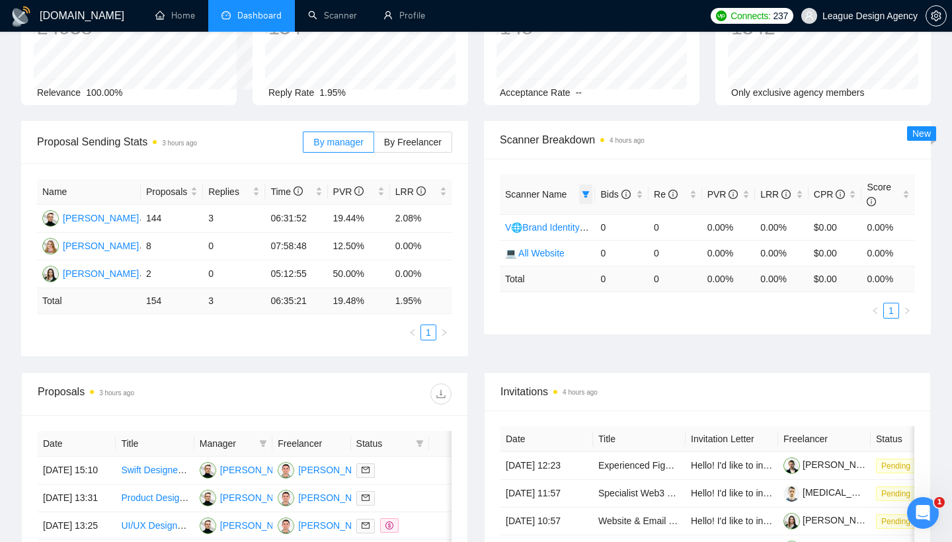
click at [580, 187] on span at bounding box center [585, 194] width 13 height 20
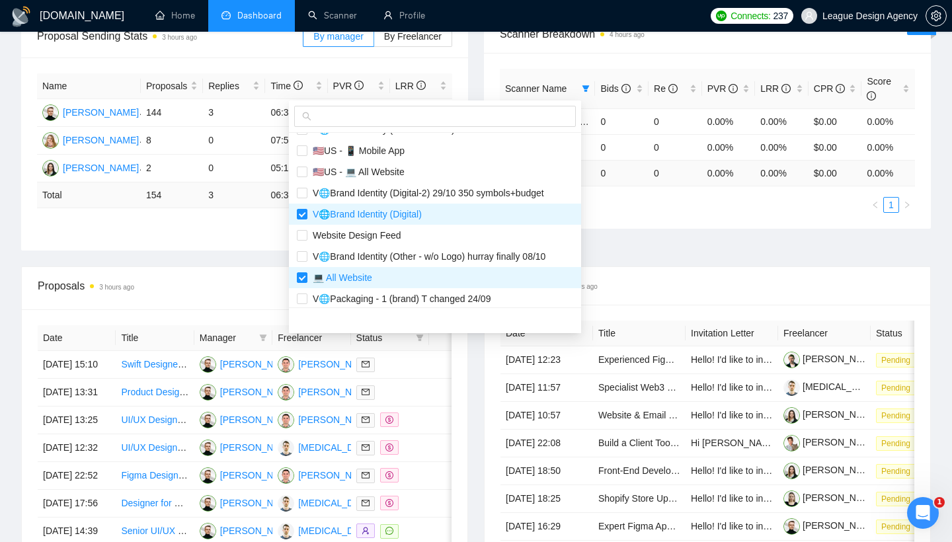
scroll to position [185, 0]
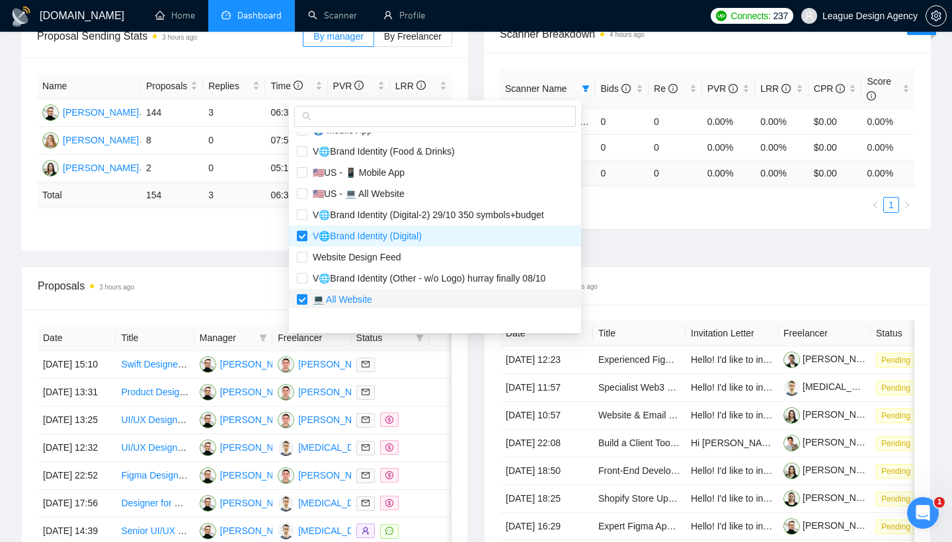
click at [370, 296] on span "💻 All Website" at bounding box center [339, 299] width 65 height 11
checkbox input "false"
click at [660, 205] on div "Proposal Sending Stats 3 hours ago By manager By Freelancer Name Proposals Repl…" at bounding box center [476, 140] width 926 height 251
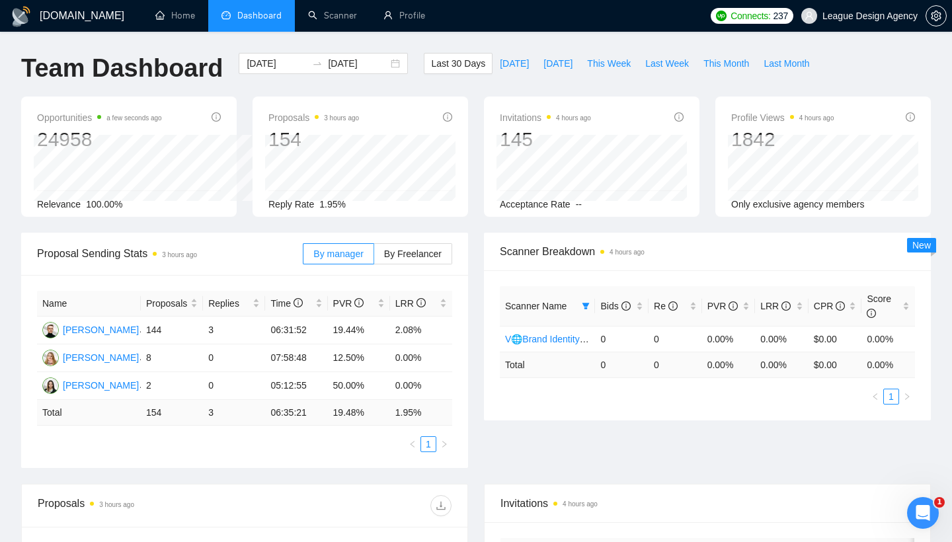
scroll to position [0, 0]
click at [383, 64] on div "[DATE] [DATE]" at bounding box center [323, 63] width 169 height 21
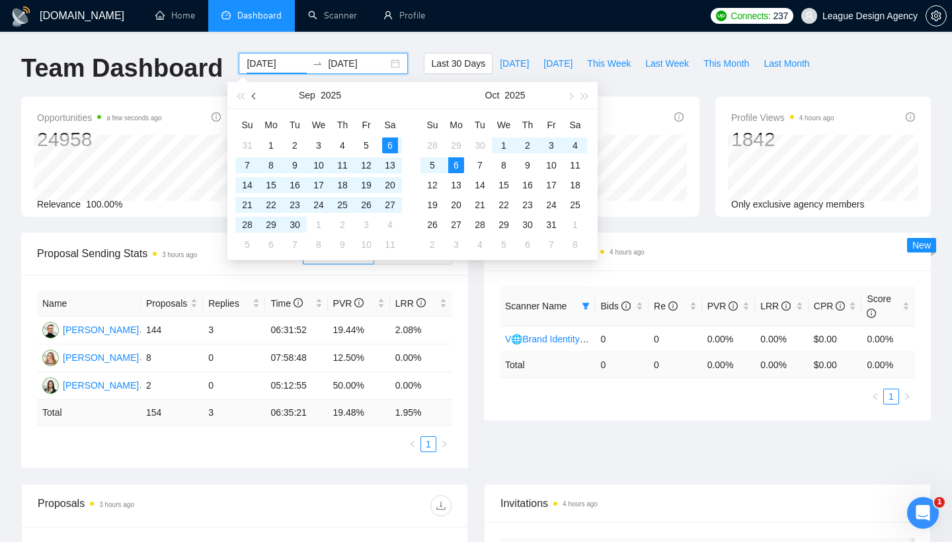
click at [252, 99] on button "button" at bounding box center [254, 95] width 15 height 26
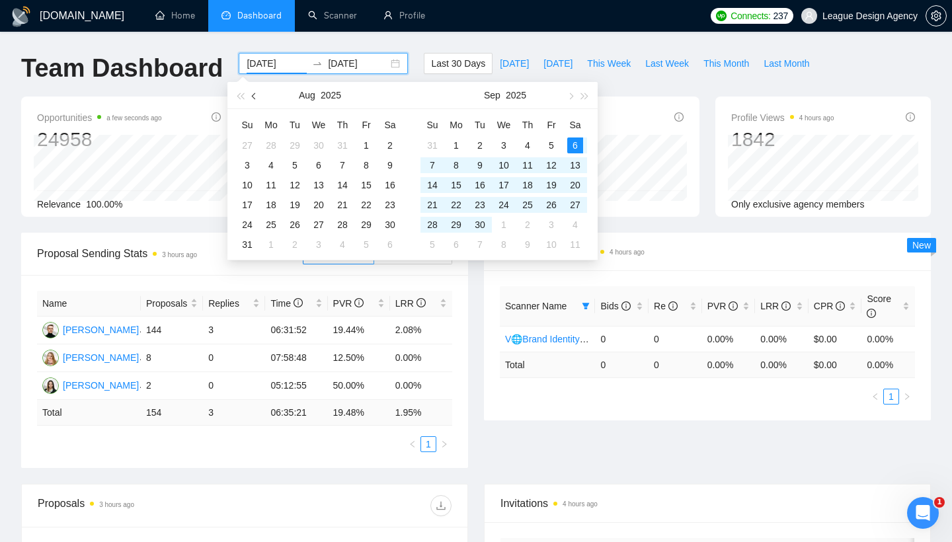
click at [252, 99] on button "button" at bounding box center [254, 95] width 15 height 26
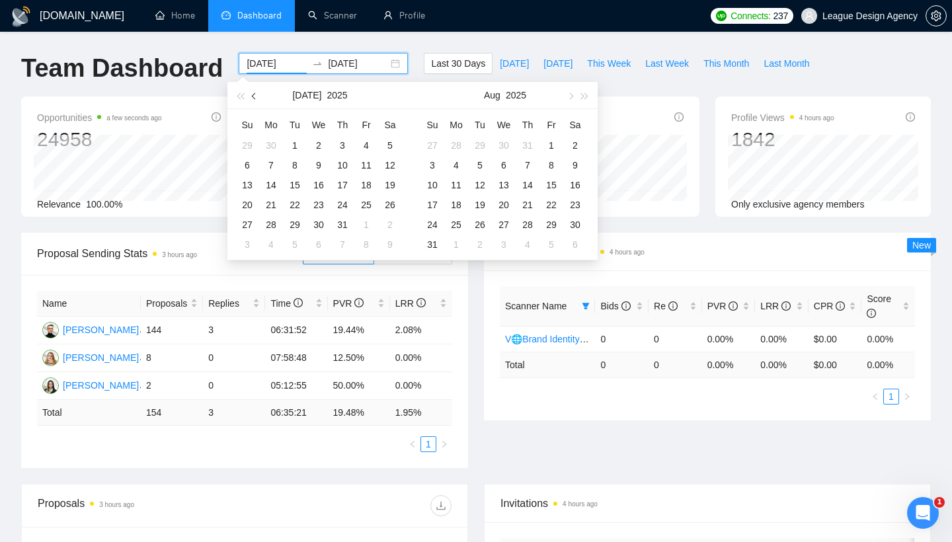
click at [252, 99] on button "button" at bounding box center [254, 95] width 15 height 26
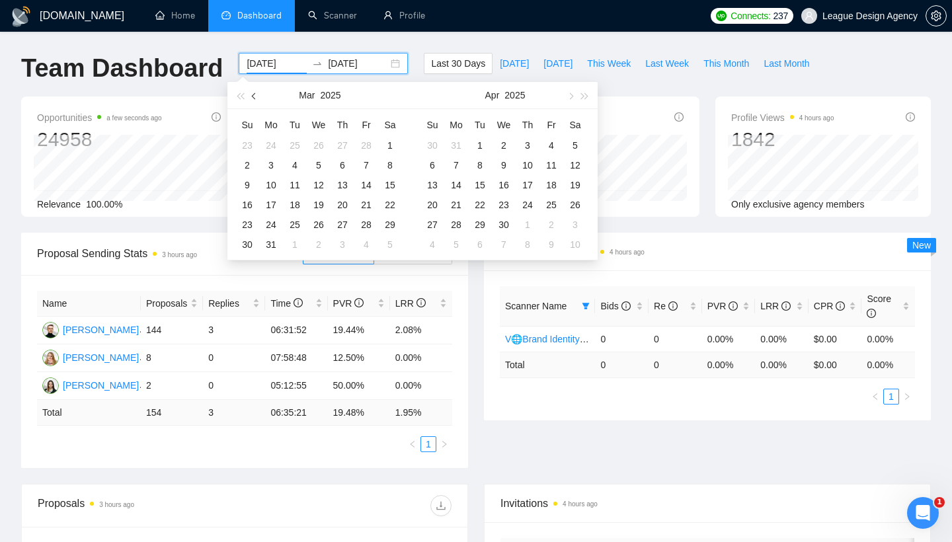
click at [252, 99] on button "button" at bounding box center [254, 95] width 15 height 26
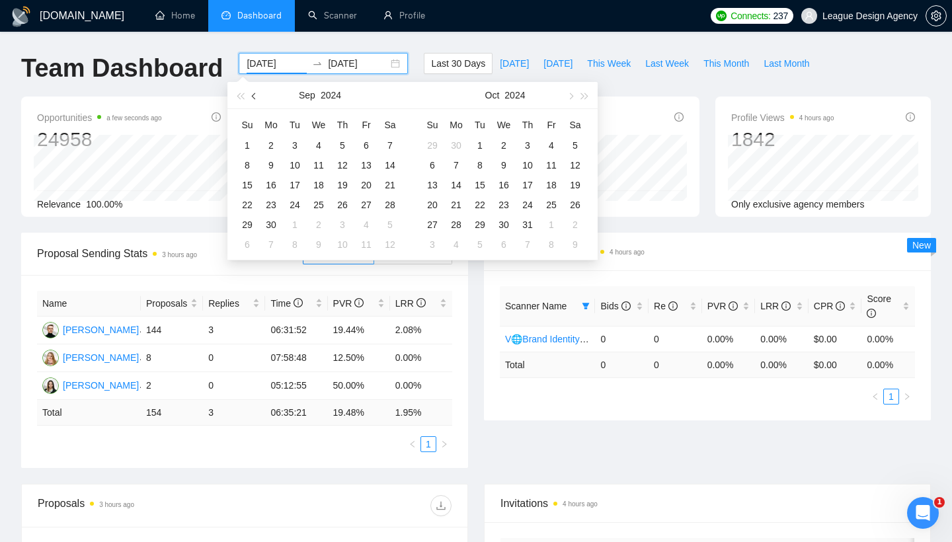
click at [252, 99] on button "button" at bounding box center [254, 95] width 15 height 26
type input "[DATE]"
click at [349, 145] on div "1" at bounding box center [343, 146] width 16 height 16
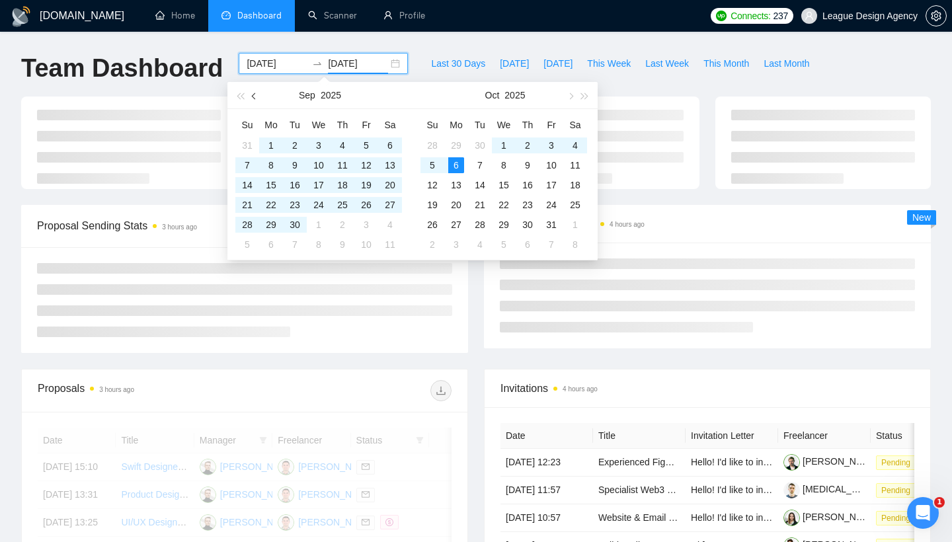
click at [251, 101] on button "button" at bounding box center [254, 95] width 15 height 26
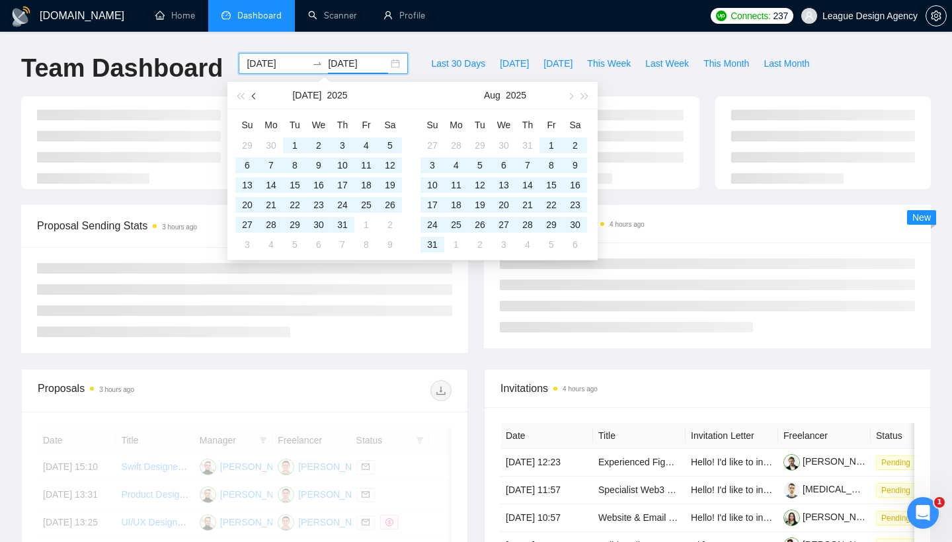
click at [251, 101] on button "button" at bounding box center [254, 95] width 15 height 26
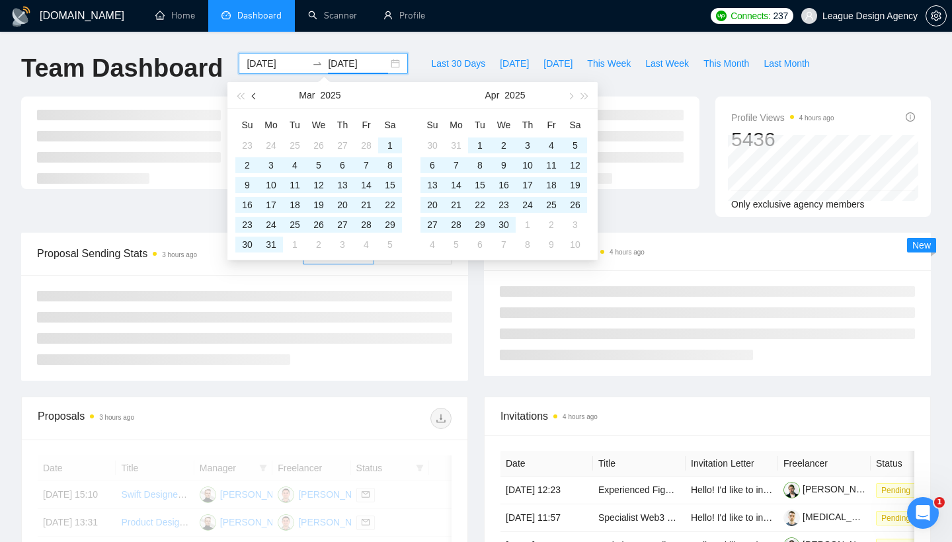
click at [251, 101] on button "button" at bounding box center [254, 95] width 15 height 26
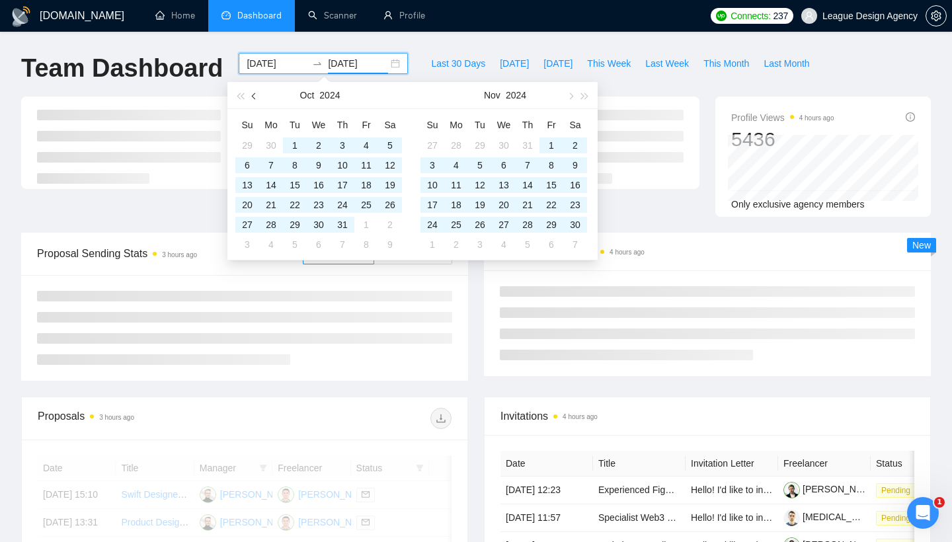
click at [251, 101] on button "button" at bounding box center [254, 95] width 15 height 26
type input "[DATE]"
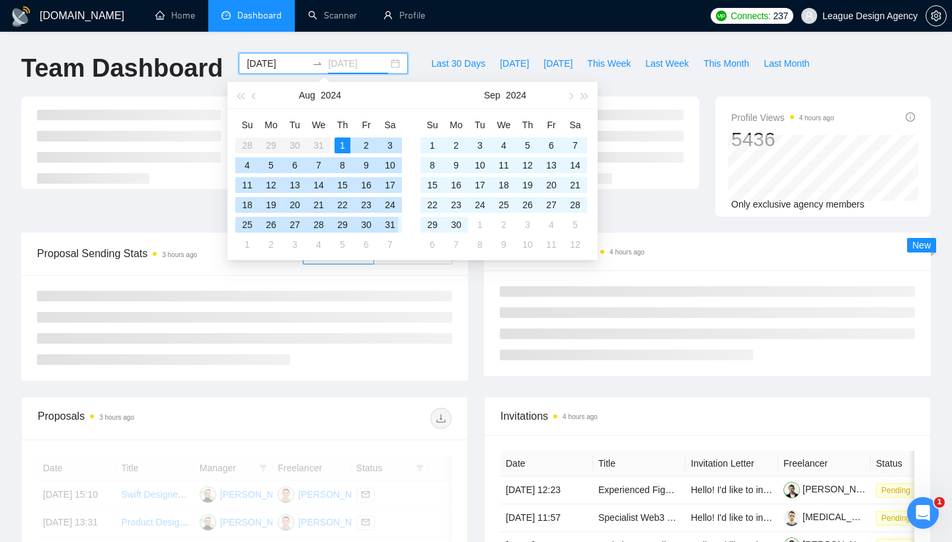
click at [398, 220] on td "31" at bounding box center [390, 225] width 24 height 20
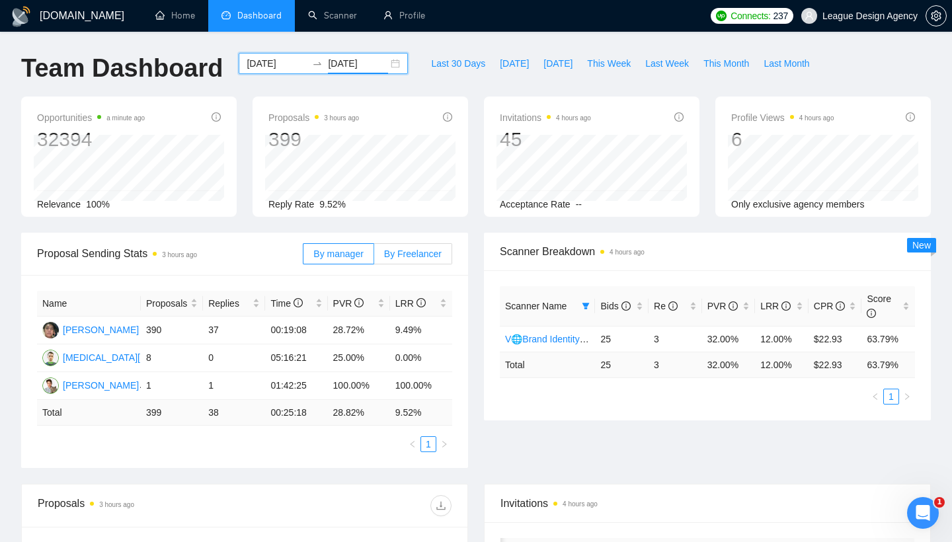
click at [407, 245] on label "By Freelancer" at bounding box center [413, 253] width 78 height 21
click at [374, 257] on input "By Freelancer" at bounding box center [374, 257] width 0 height 0
click at [337, 250] on span "By manager" at bounding box center [338, 254] width 50 height 11
click at [303, 257] on input "By manager" at bounding box center [303, 257] width 0 height 0
click at [411, 251] on span "By Freelancer" at bounding box center [413, 254] width 58 height 11
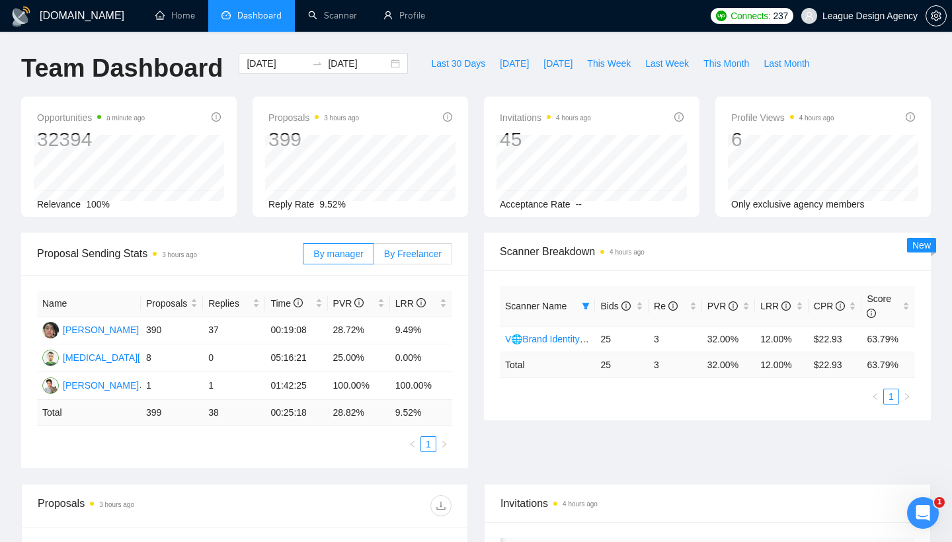
click at [374, 257] on input "By Freelancer" at bounding box center [374, 257] width 0 height 0
click at [352, 250] on span "By manager" at bounding box center [338, 254] width 50 height 11
click at [303, 257] on input "By manager" at bounding box center [303, 257] width 0 height 0
click at [409, 250] on span "By Freelancer" at bounding box center [413, 254] width 58 height 11
click at [374, 257] on input "By Freelancer" at bounding box center [374, 257] width 0 height 0
